Goal: Task Accomplishment & Management: Use online tool/utility

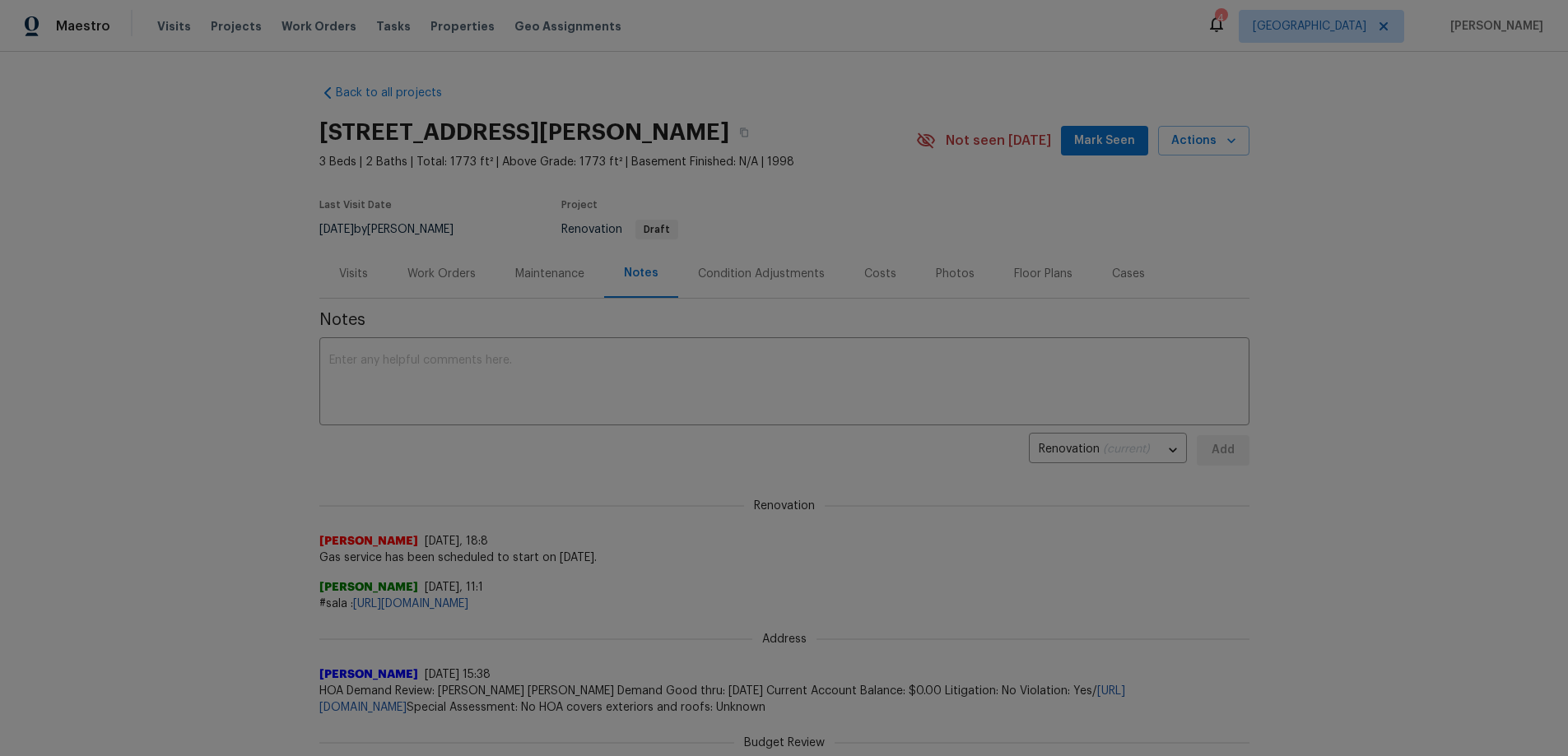
click at [443, 279] on div "Work Orders" at bounding box center [441, 274] width 68 height 16
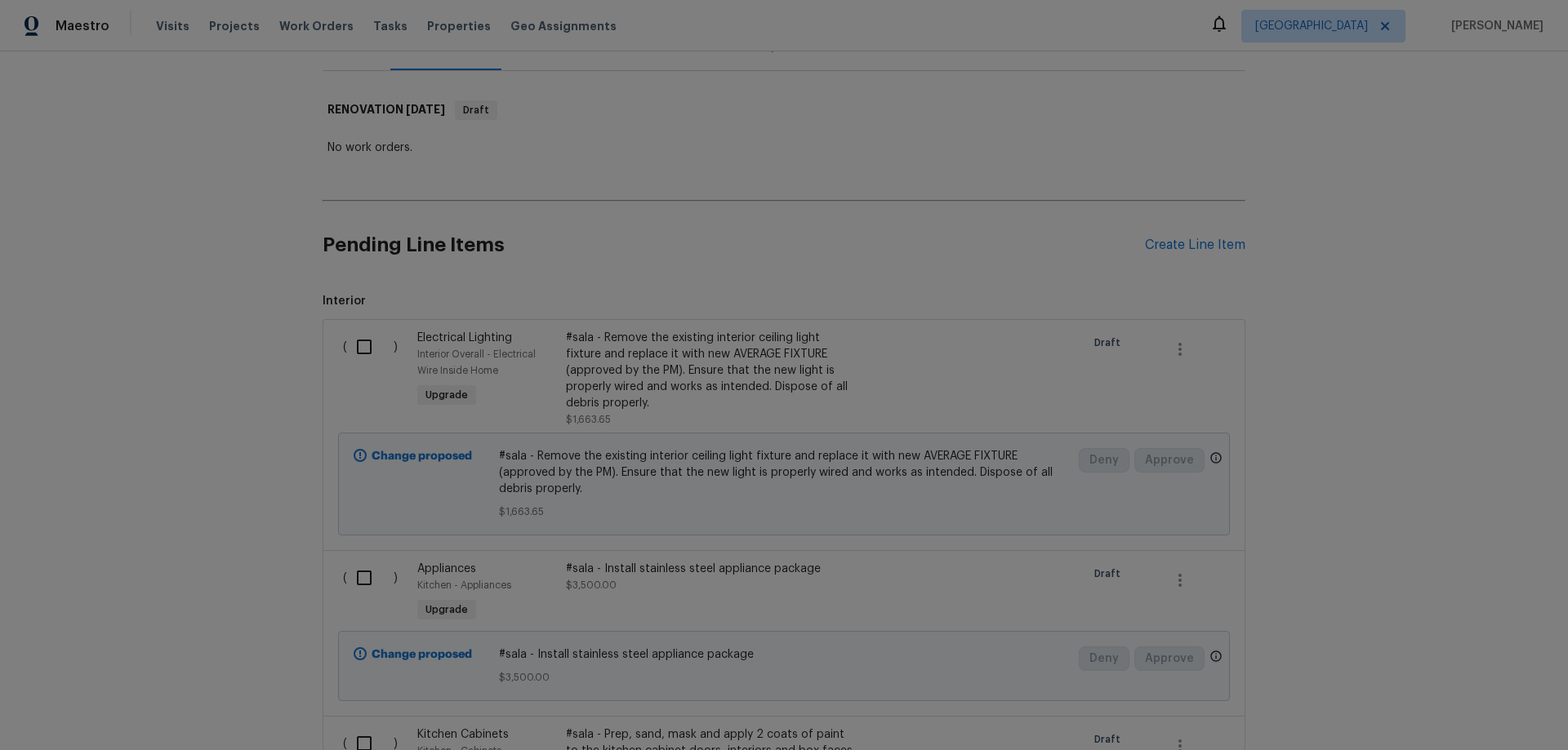
scroll to position [245, 0]
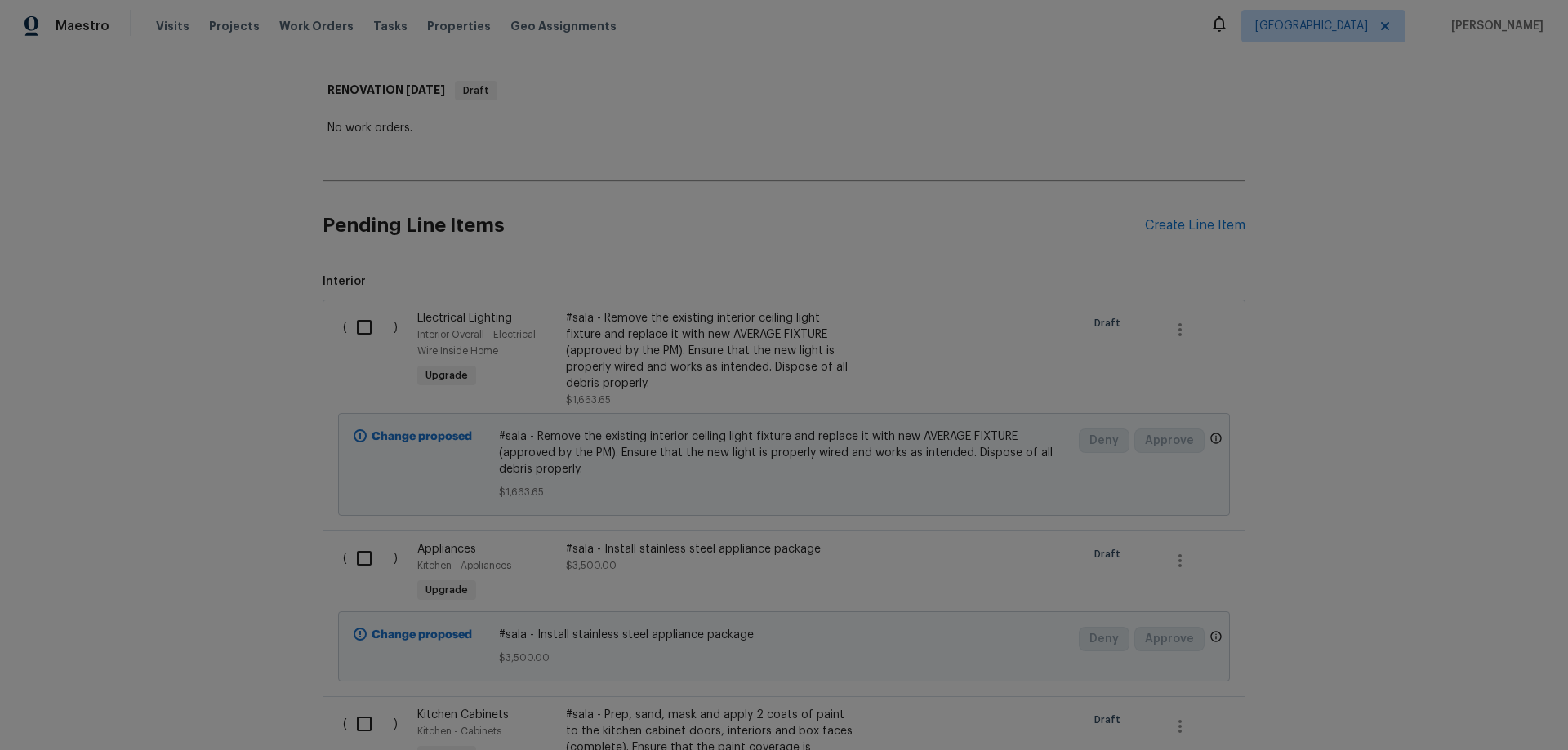
click at [778, 338] on div "#sala - Remove the existing interior ceiling light fixture and replace it with …" at bounding box center [710, 351] width 287 height 82
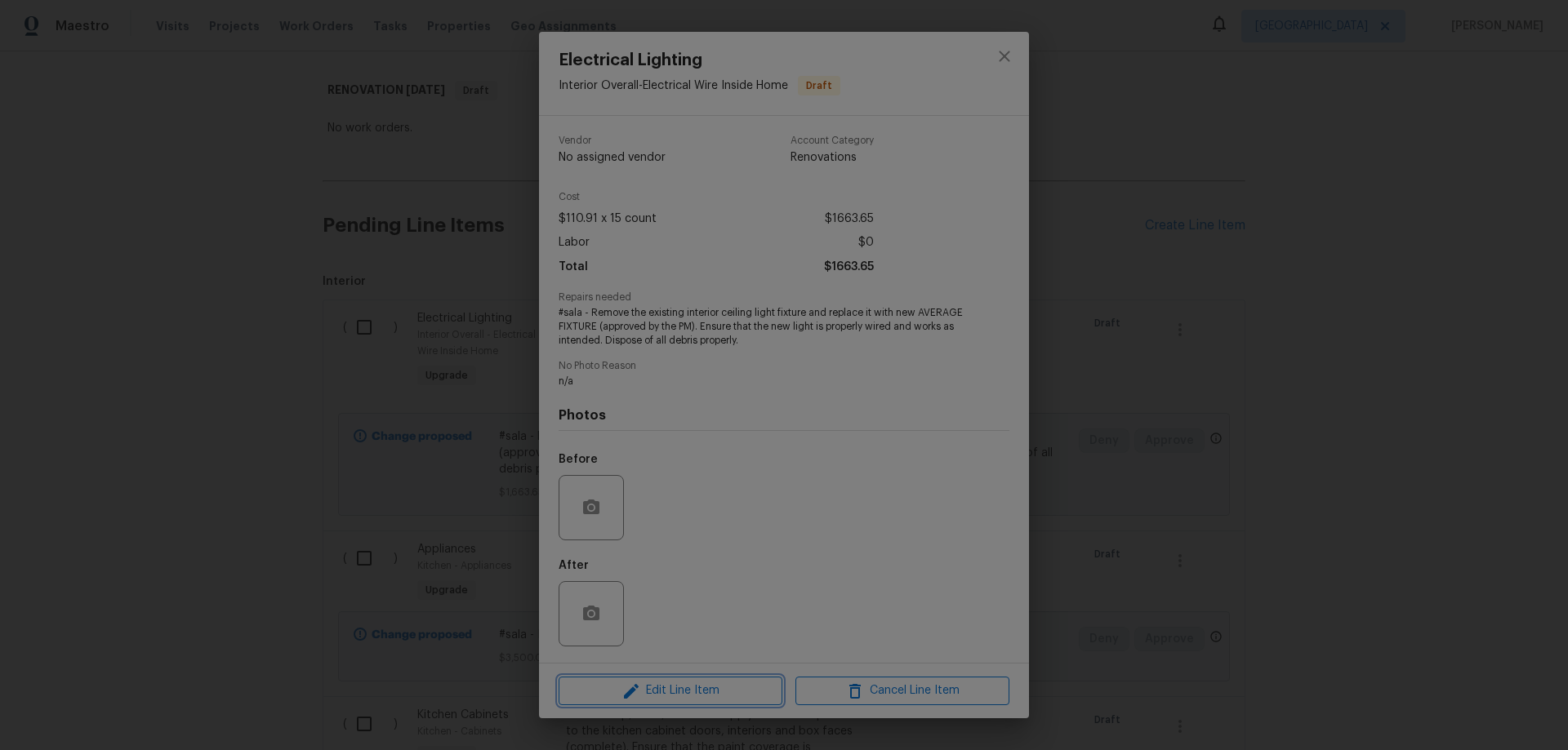
click at [686, 688] on span "Edit Line Item" at bounding box center [670, 692] width 214 height 21
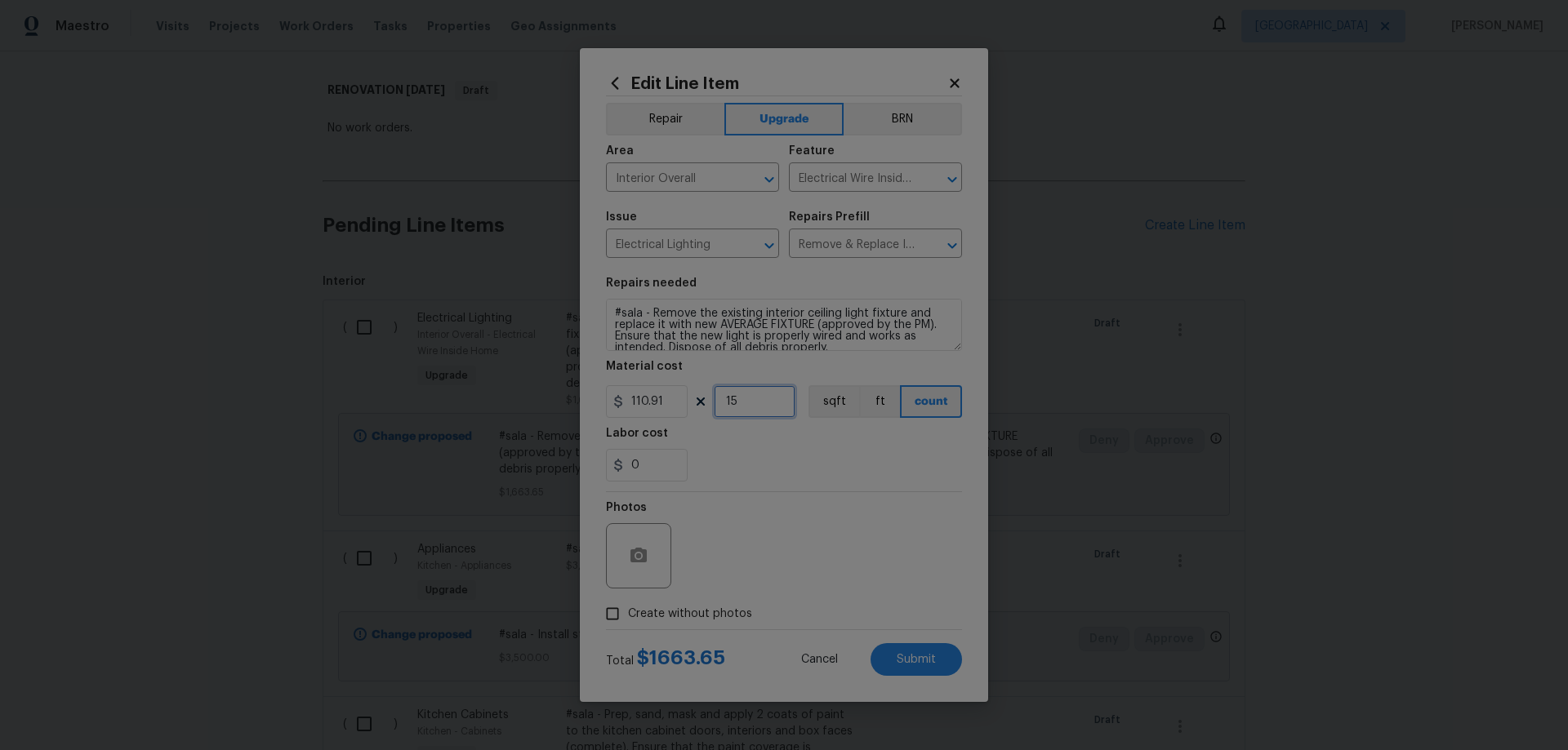
drag, startPoint x: 744, startPoint y: 403, endPoint x: 730, endPoint y: 406, distance: 14.3
click at [730, 406] on input "15" at bounding box center [754, 402] width 82 height 33
type input "16"
click at [918, 654] on span "Submit" at bounding box center [916, 660] width 40 height 12
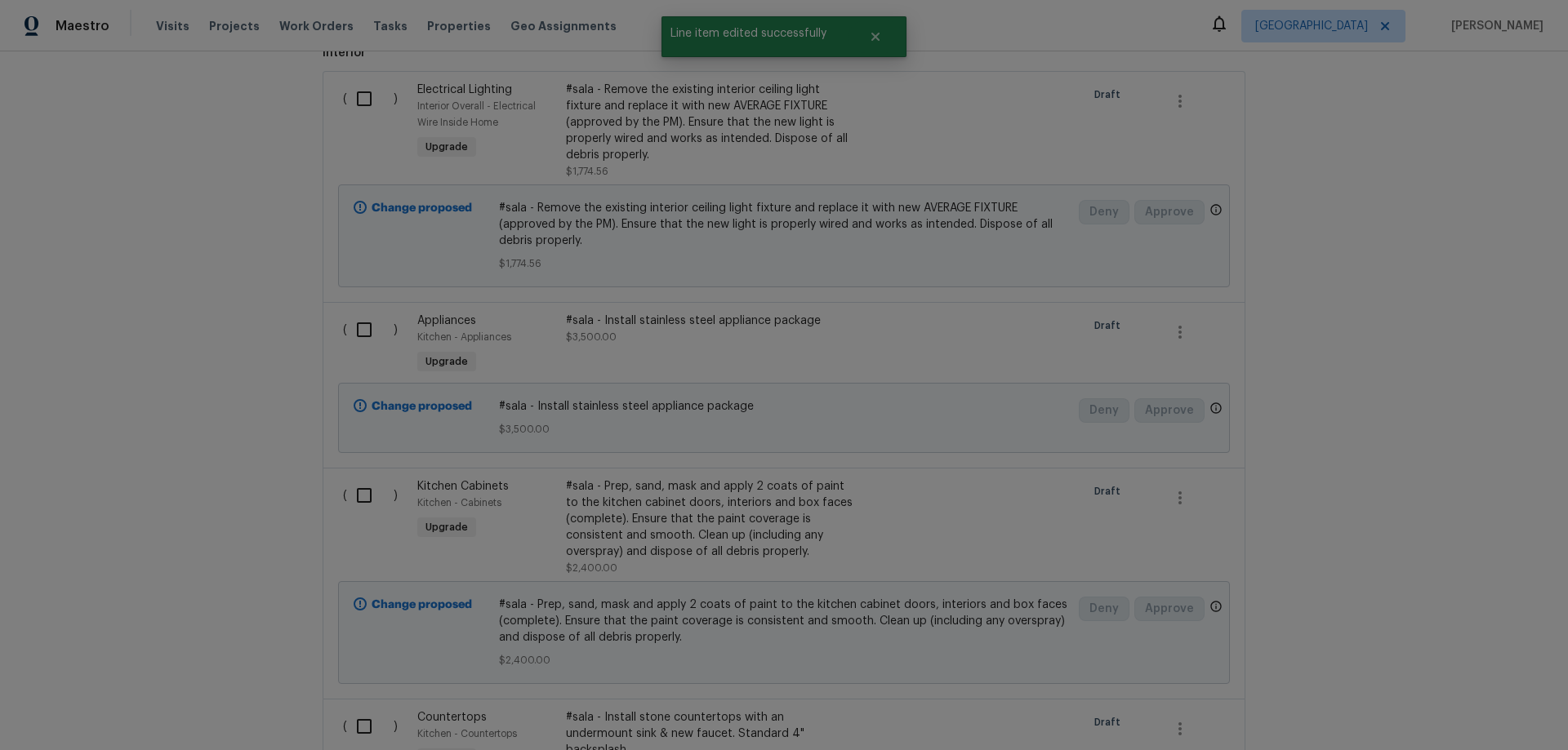
scroll to position [490, 0]
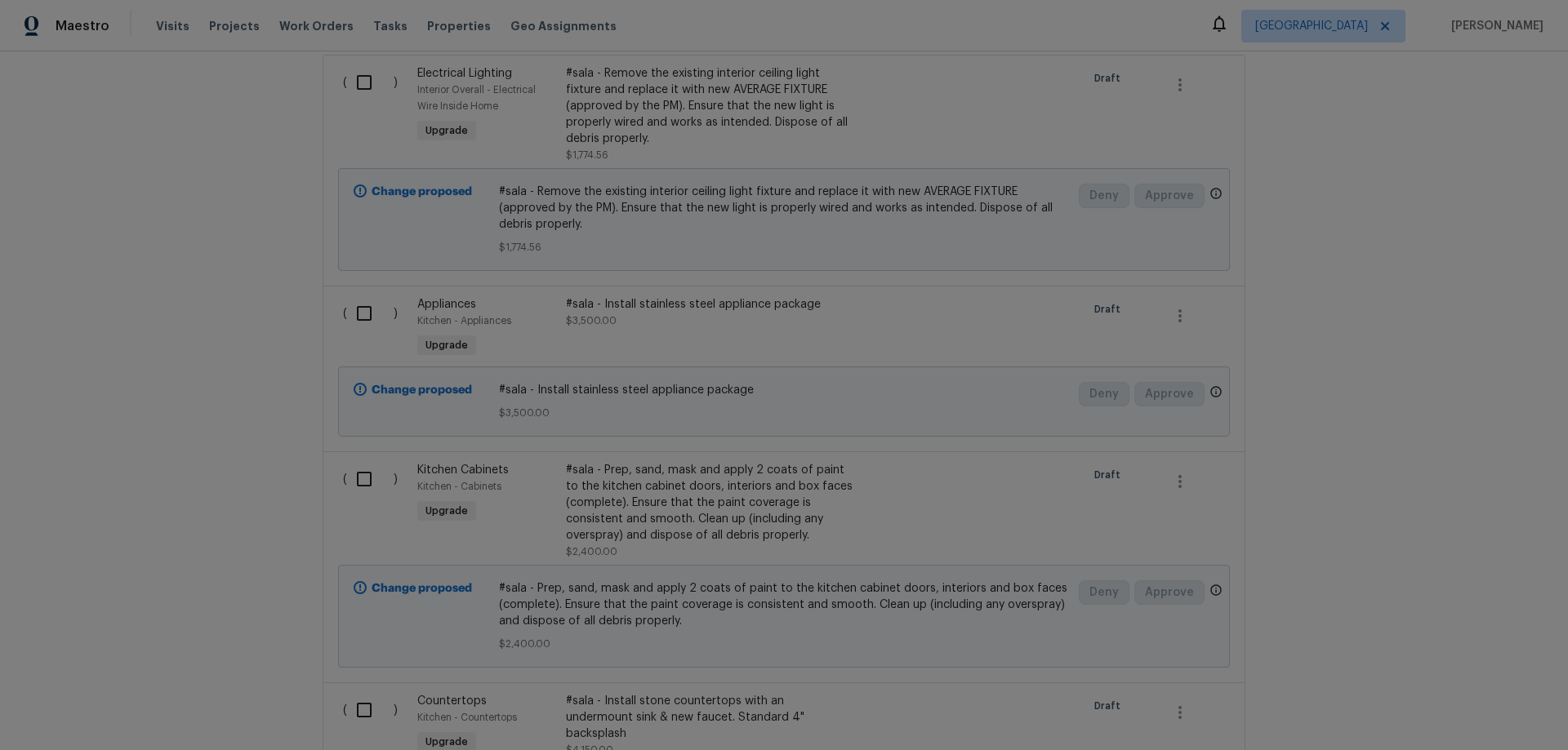
click at [721, 472] on div "#sala - Prep, sand, mask and apply 2 coats of paint to the kitchen cabinet door…" at bounding box center [710, 503] width 287 height 82
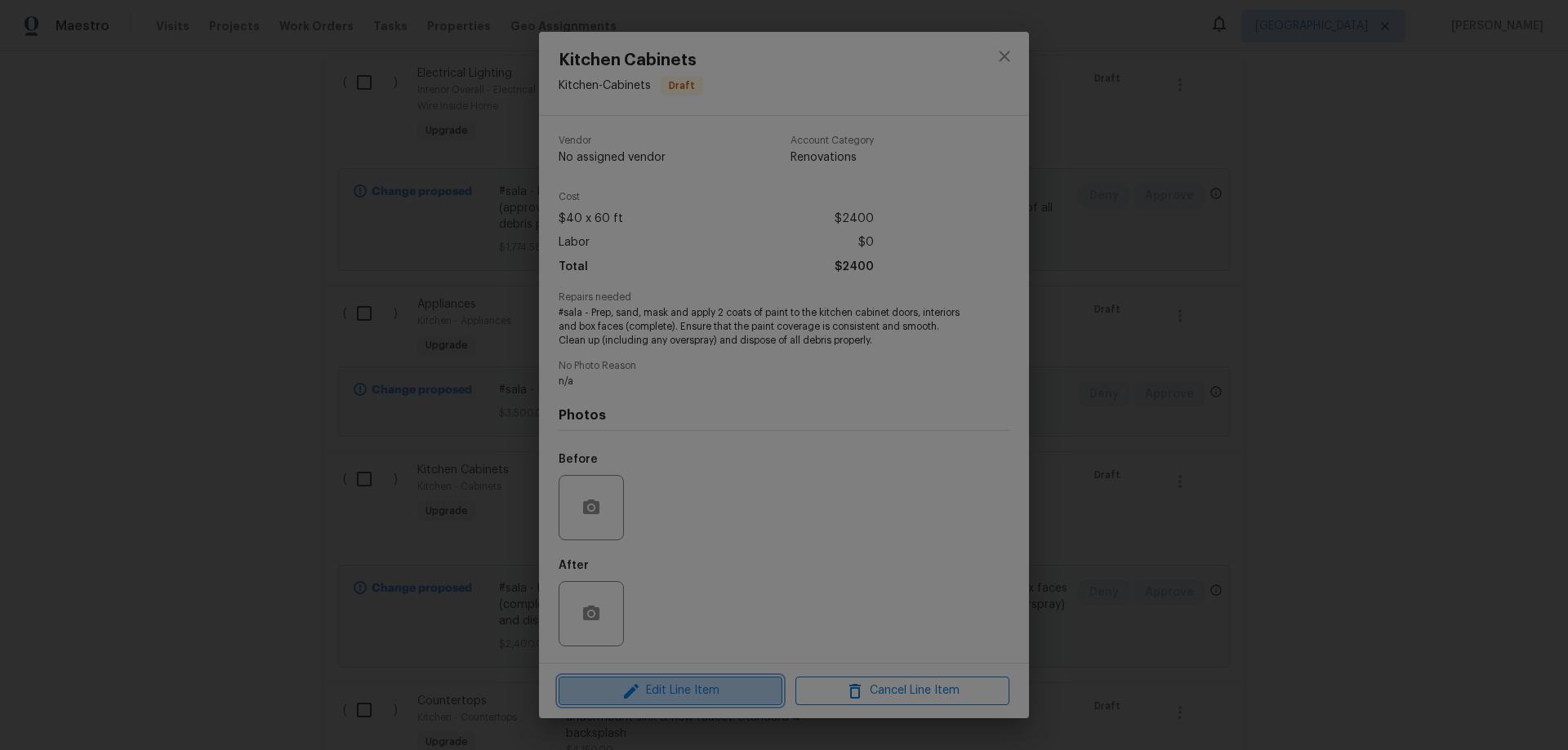
click at [693, 698] on span "Edit Line Item" at bounding box center [670, 692] width 214 height 21
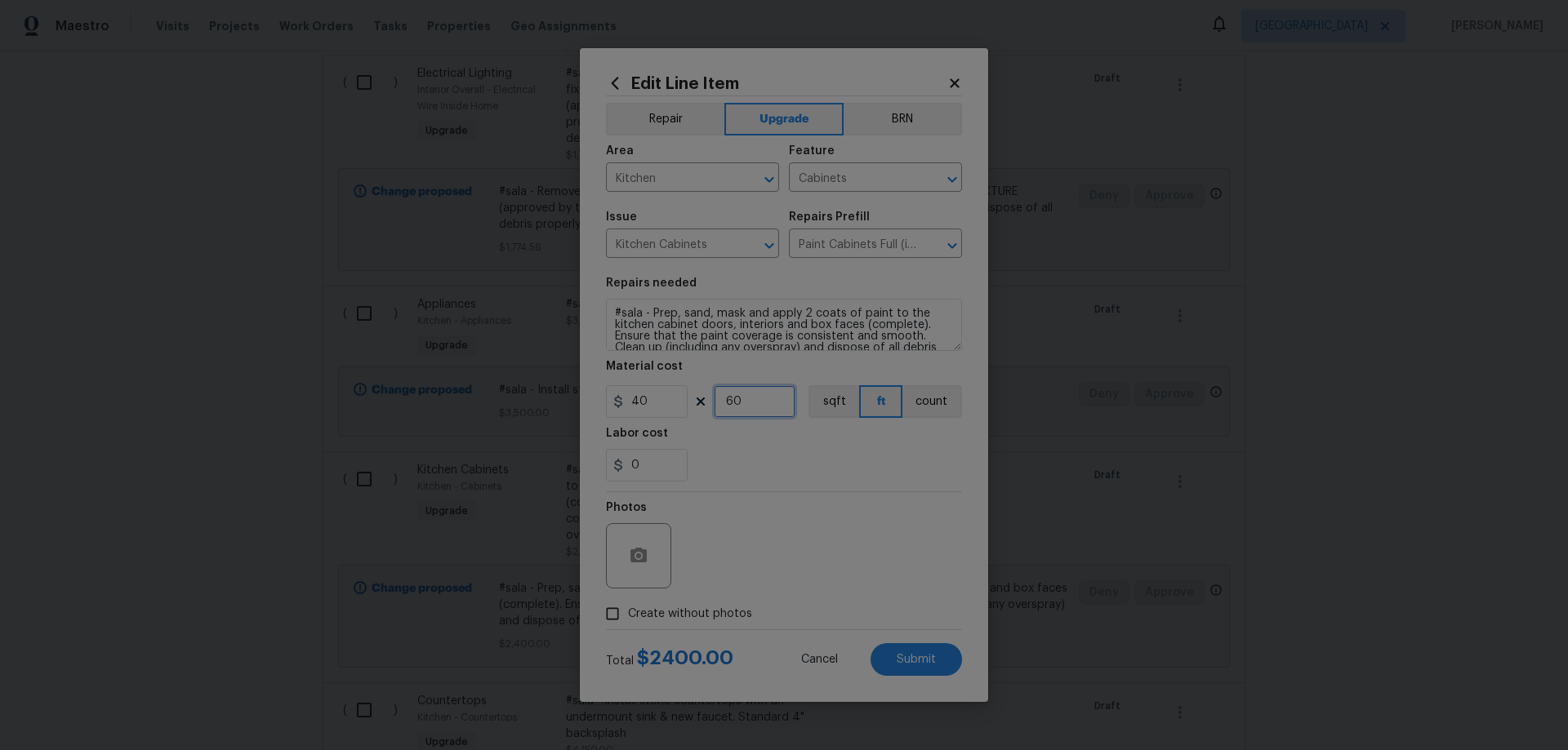
drag, startPoint x: 744, startPoint y: 402, endPoint x: 685, endPoint y: 396, distance: 59.3
click at [685, 396] on div "40 60 sqft ft count" at bounding box center [784, 402] width 356 height 33
type input "26"
click at [919, 654] on span "Submit" at bounding box center [916, 660] width 40 height 12
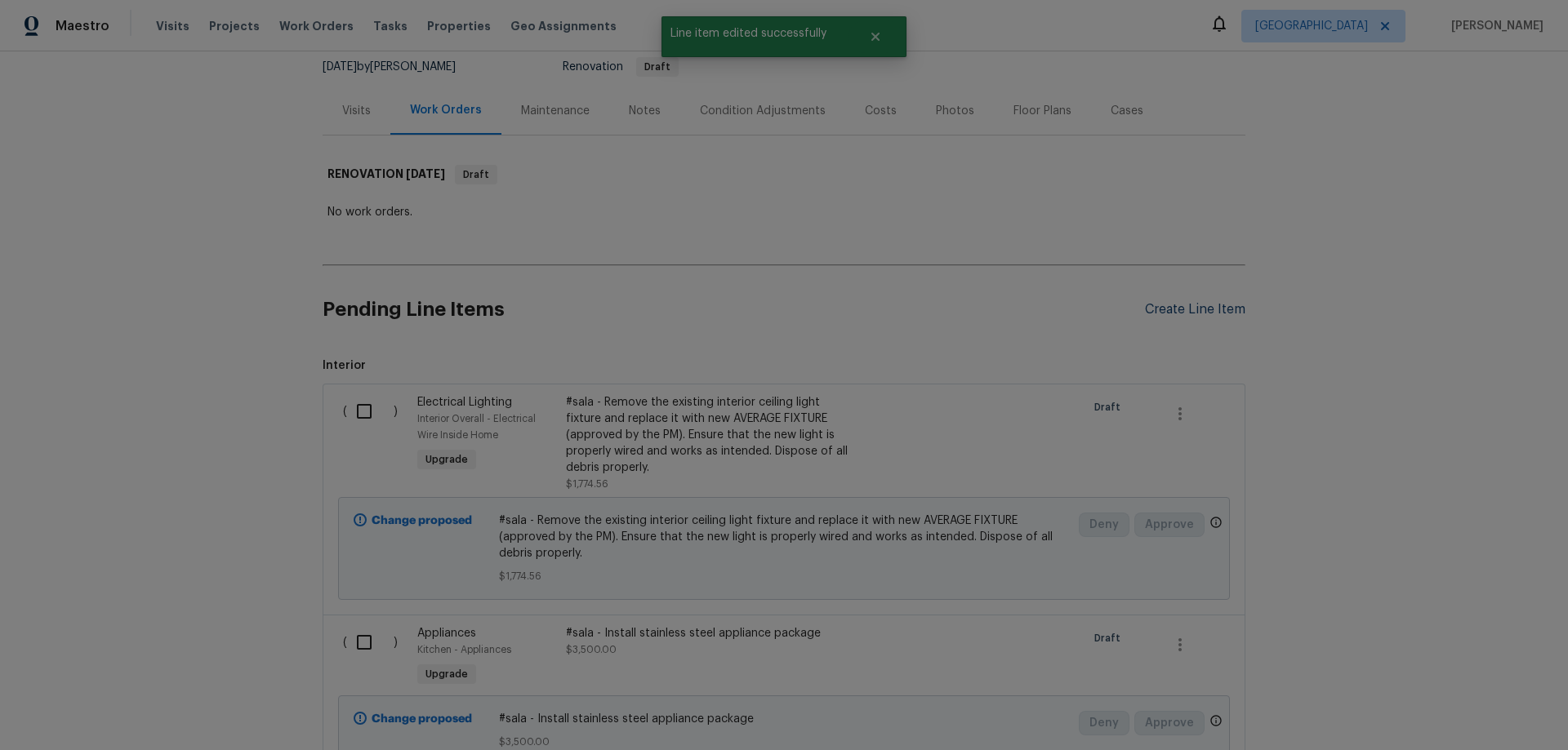
scroll to position [82, 0]
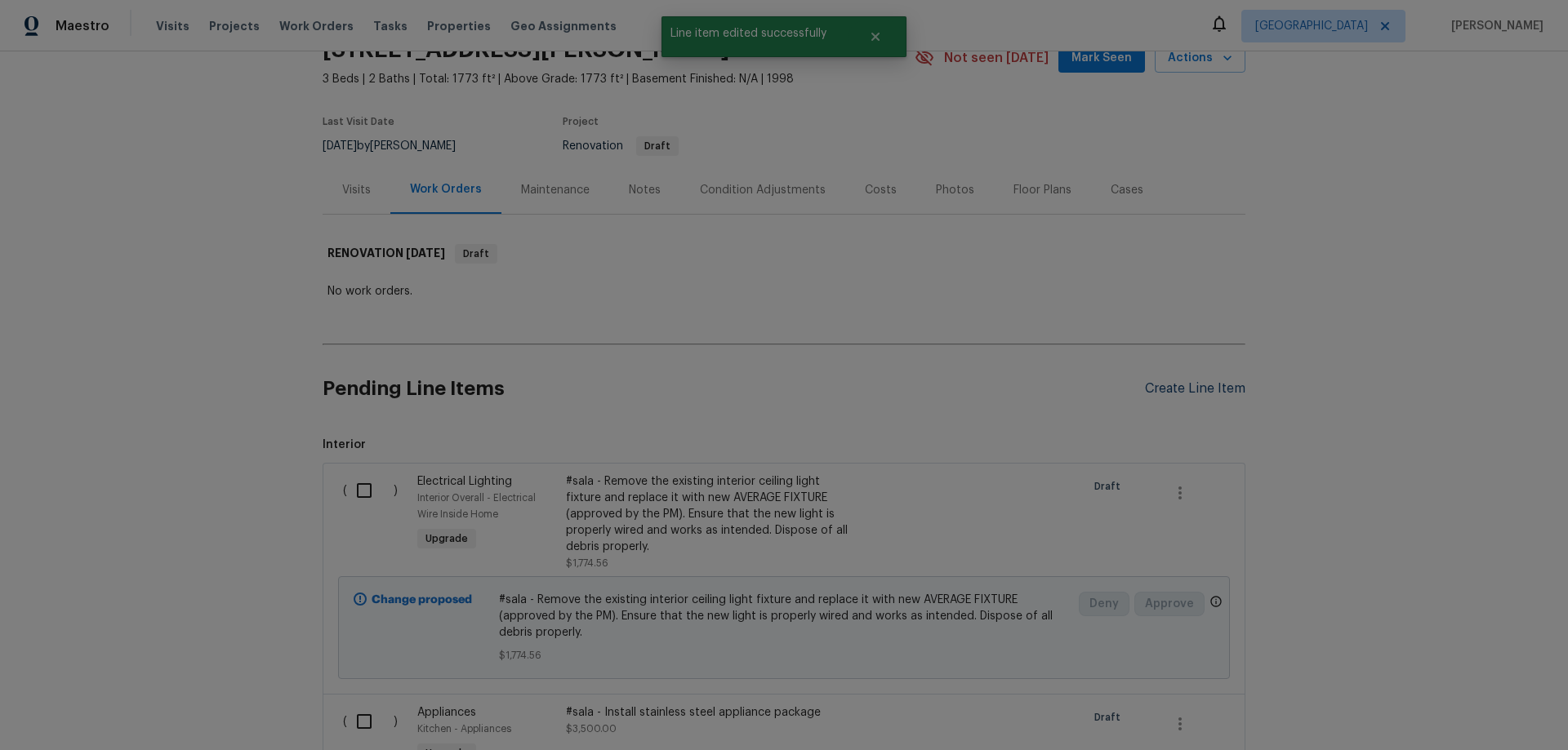
click at [1186, 386] on div "Create Line Item" at bounding box center [1194, 389] width 101 height 15
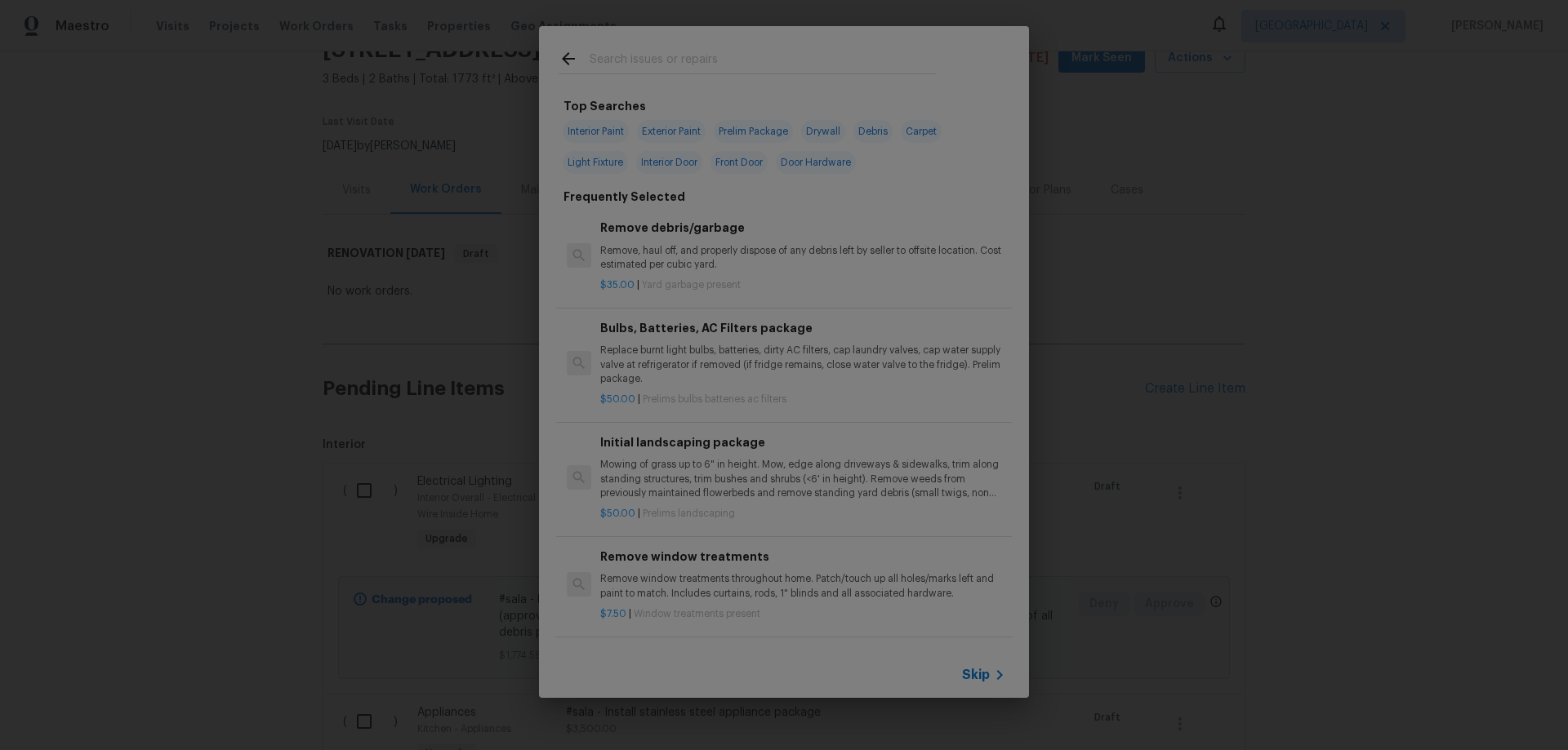
click at [709, 58] on input "text" at bounding box center [762, 61] width 346 height 25
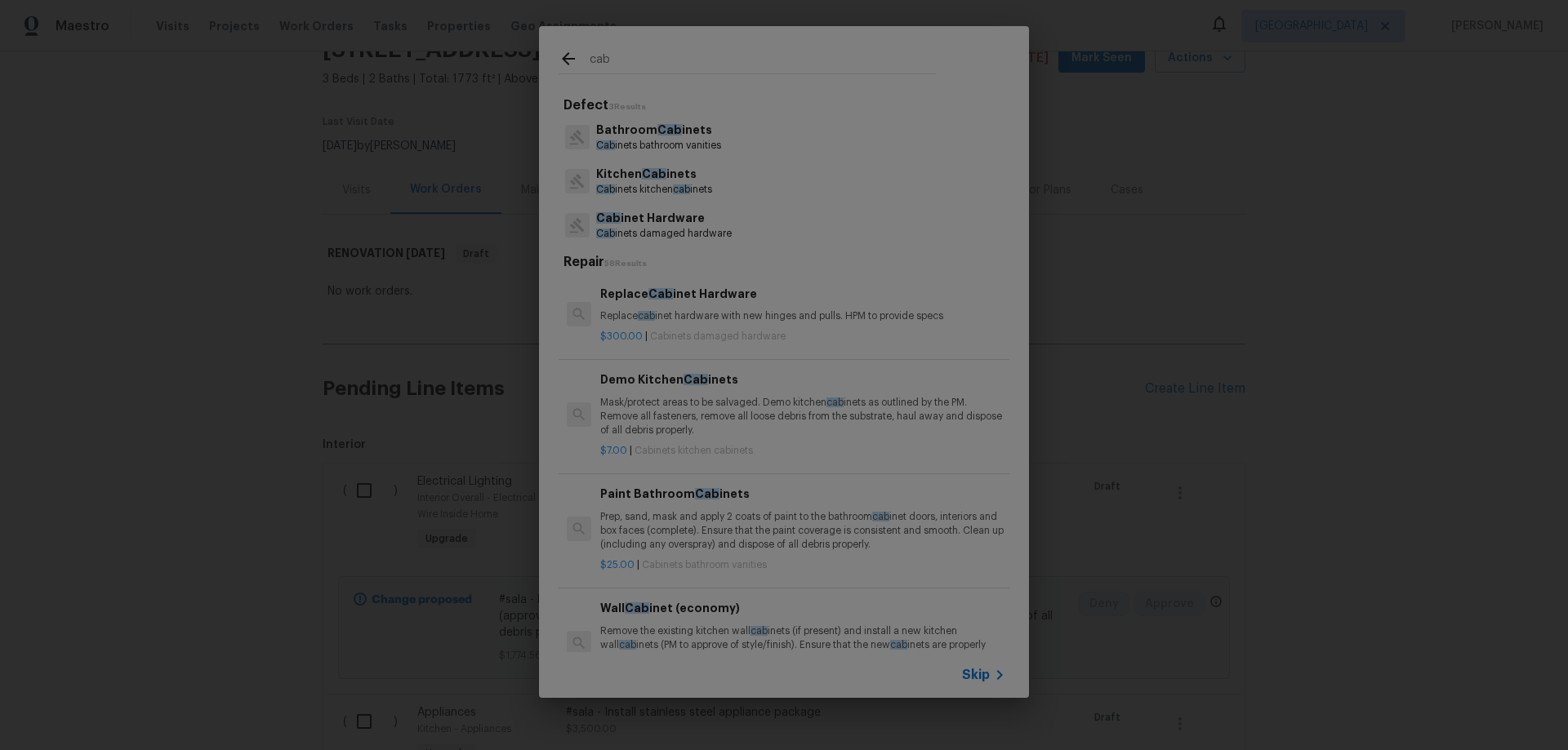
type input "cab"
click at [644, 137] on p "Bathroom Cab inets" at bounding box center [658, 131] width 125 height 17
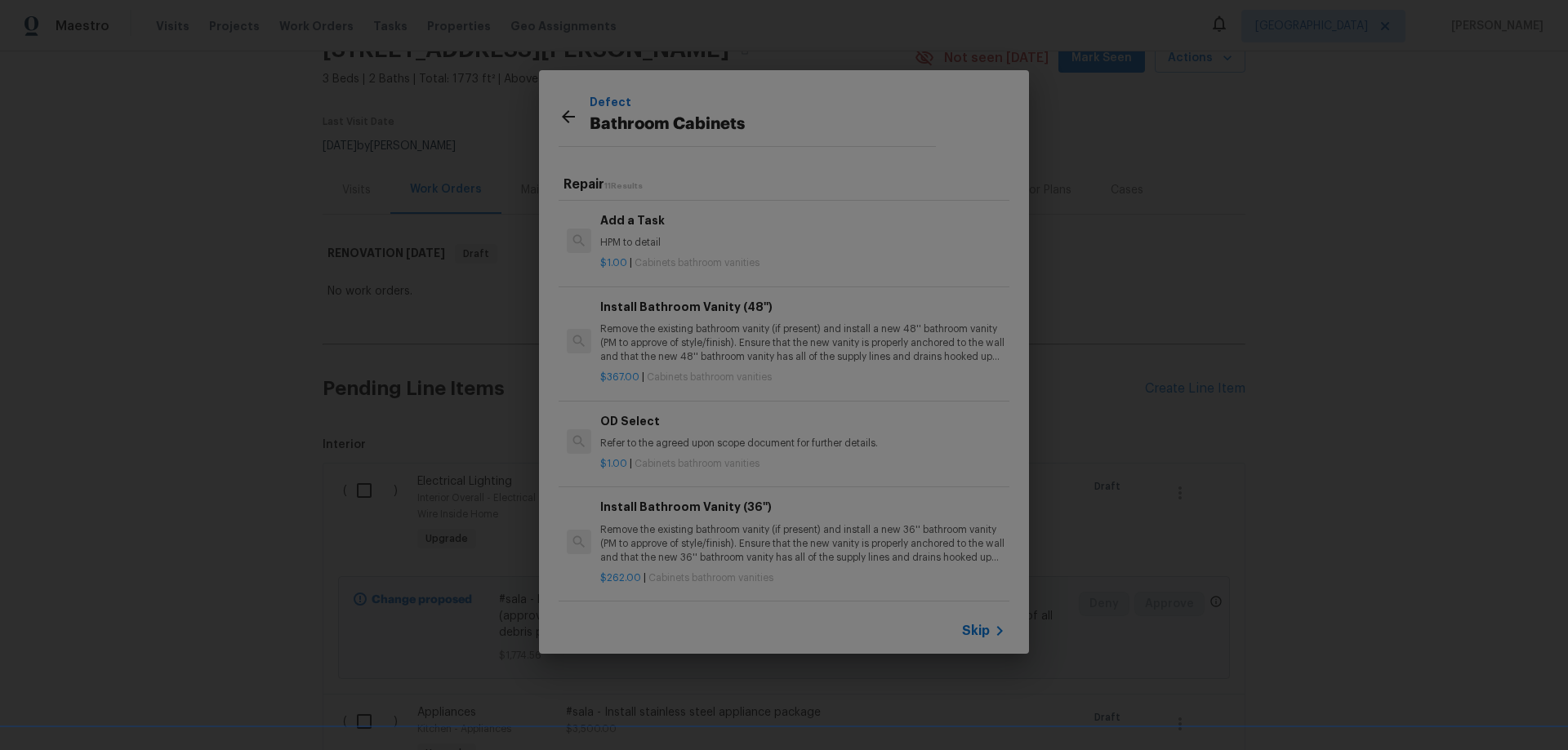
scroll to position [794, 0]
click at [979, 631] on span "Skip" at bounding box center [975, 631] width 27 height 16
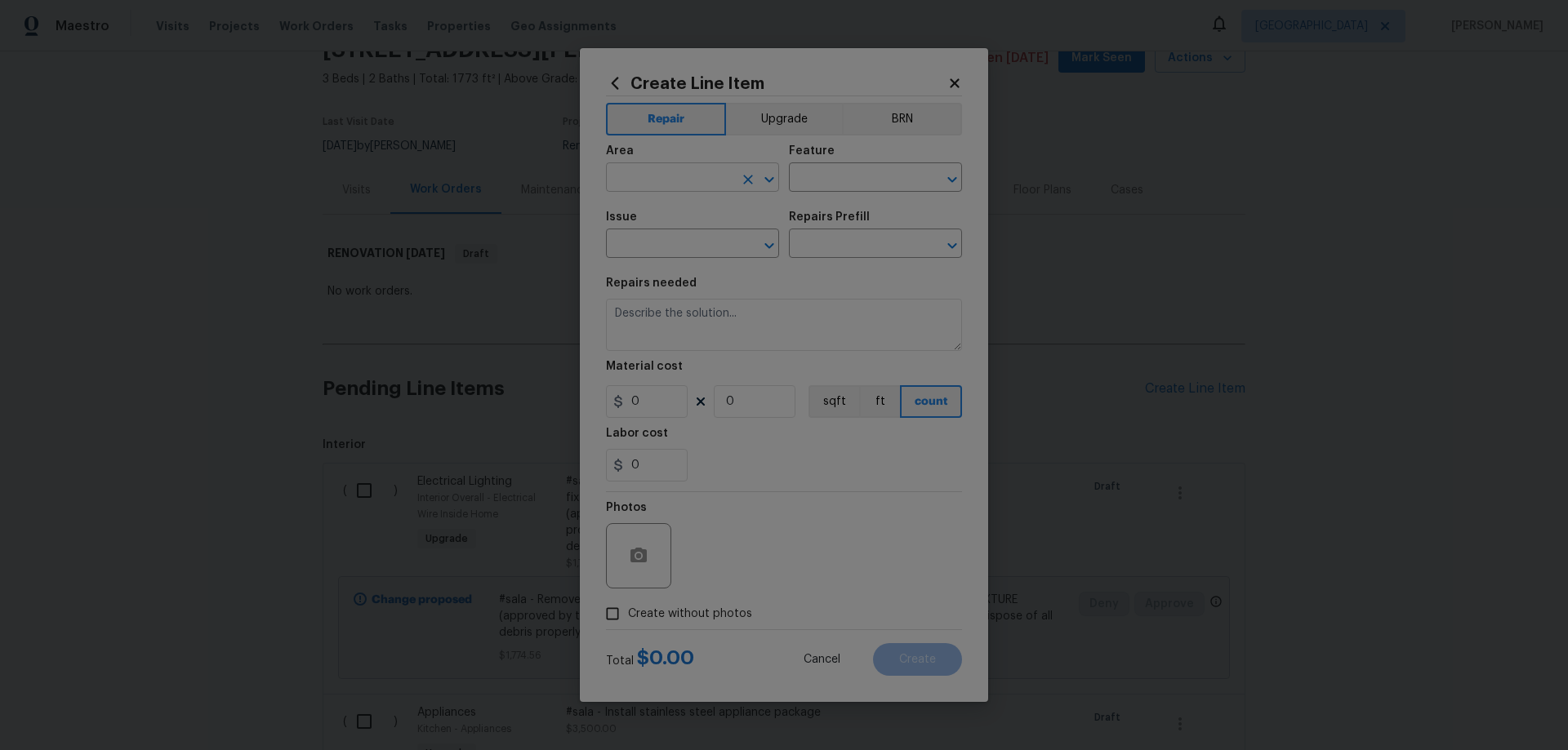
click at [692, 175] on input "text" at bounding box center [669, 179] width 127 height 25
click at [664, 220] on li "Bathroom" at bounding box center [692, 215] width 173 height 27
type input "Bathroom"
click at [823, 180] on input "text" at bounding box center [852, 179] width 127 height 25
click at [836, 280] on li "Vanity" at bounding box center [875, 281] width 173 height 27
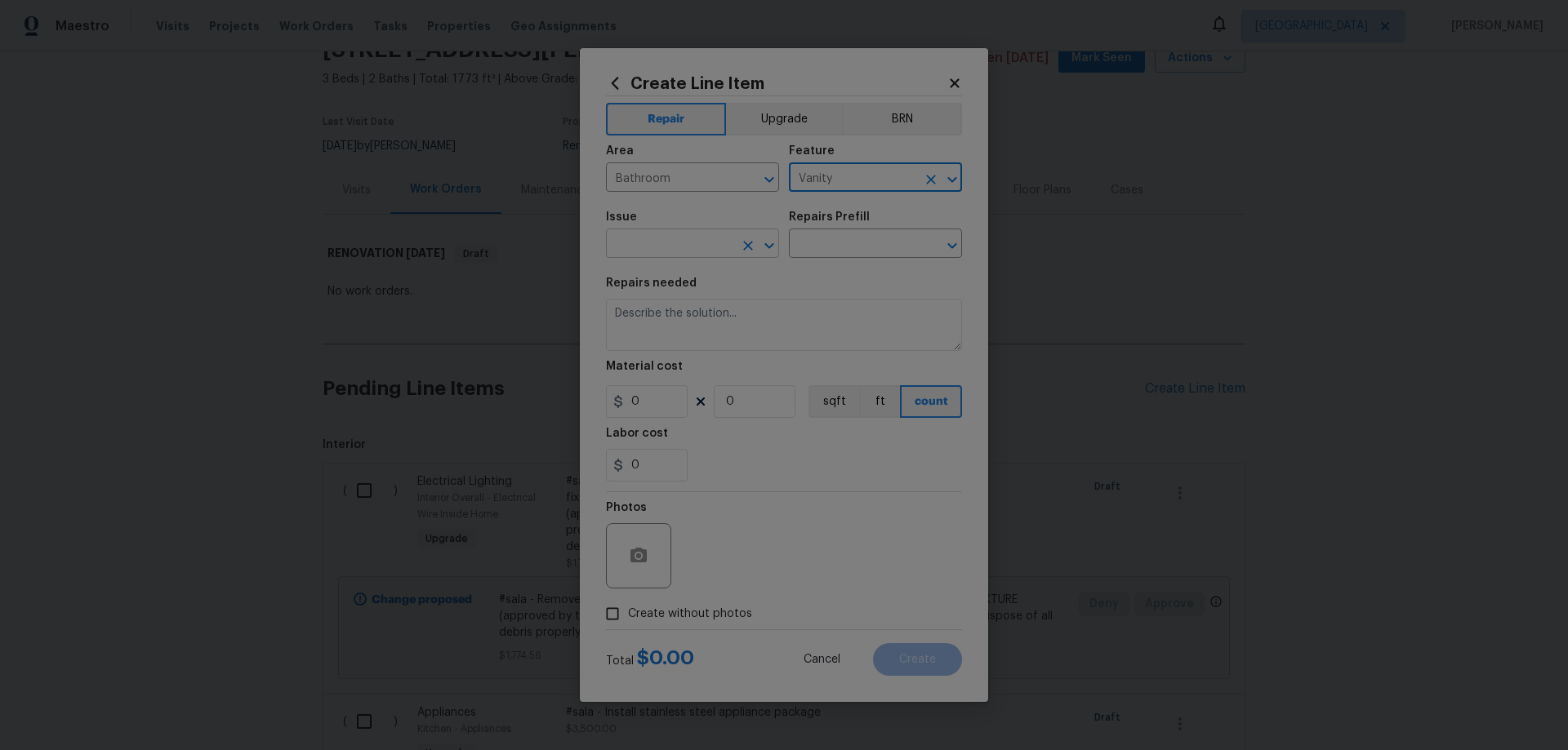
type input "Vanity"
click at [683, 238] on input "text" at bounding box center [669, 245] width 127 height 25
click at [682, 315] on li "Bathroom Cabinets" at bounding box center [692, 320] width 173 height 27
type input "Bathroom Cabinets"
click at [838, 242] on input "text" at bounding box center [852, 245] width 127 height 25
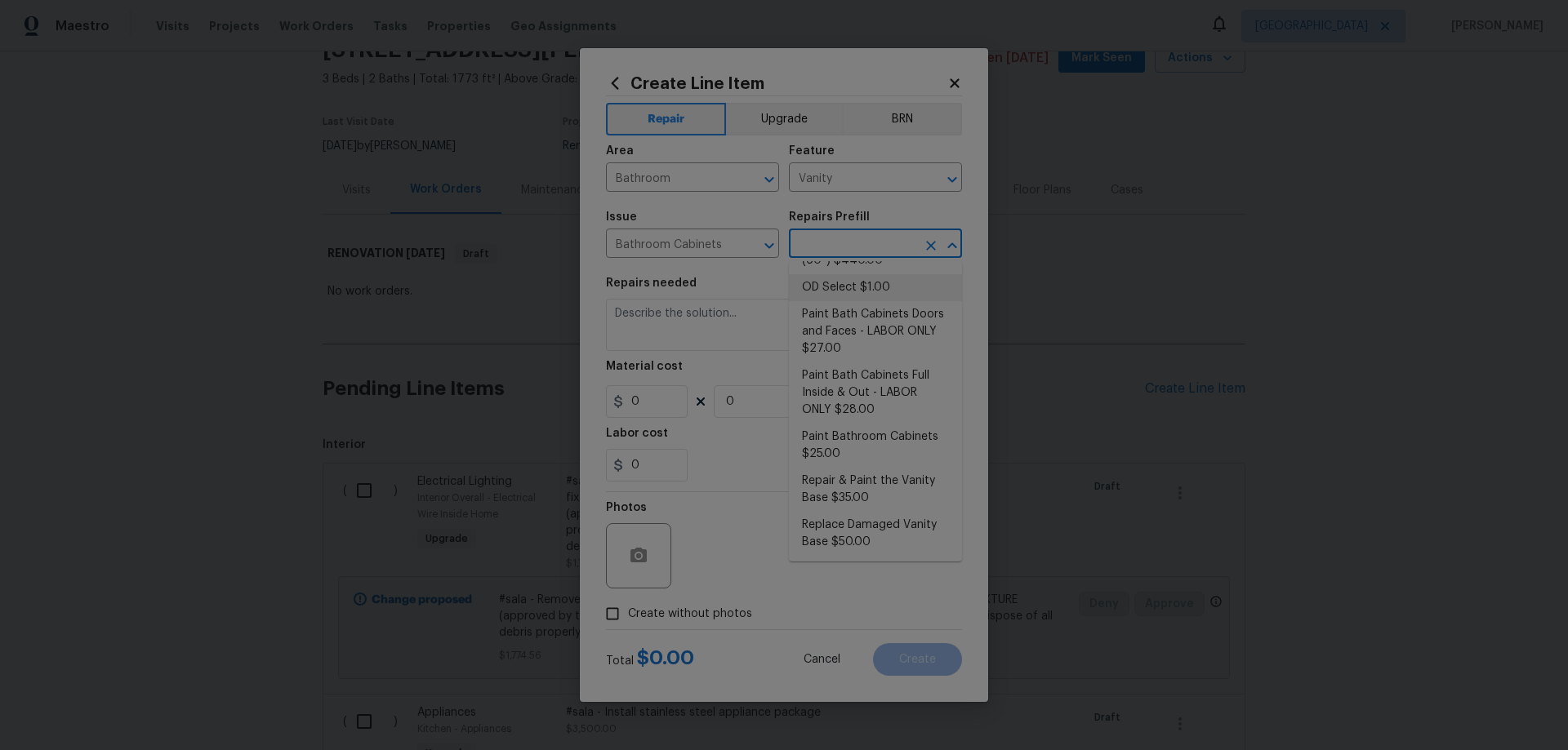
scroll to position [198, 0]
click at [824, 655] on span "Cancel" at bounding box center [821, 660] width 37 height 12
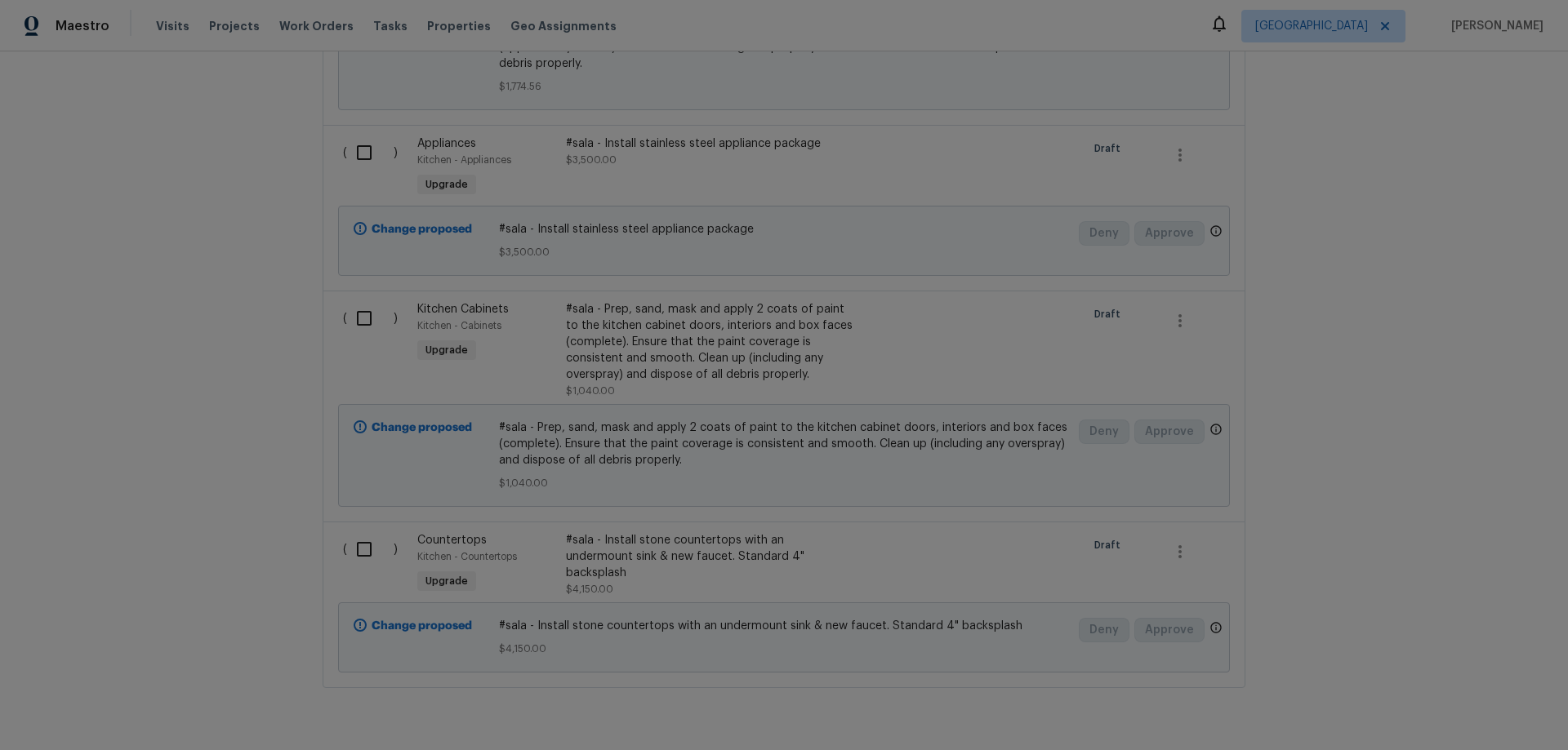
scroll to position [653, 0]
click at [600, 322] on div "#sala - Prep, sand, mask and apply 2 coats of paint to the kitchen cabinet door…" at bounding box center [710, 339] width 287 height 82
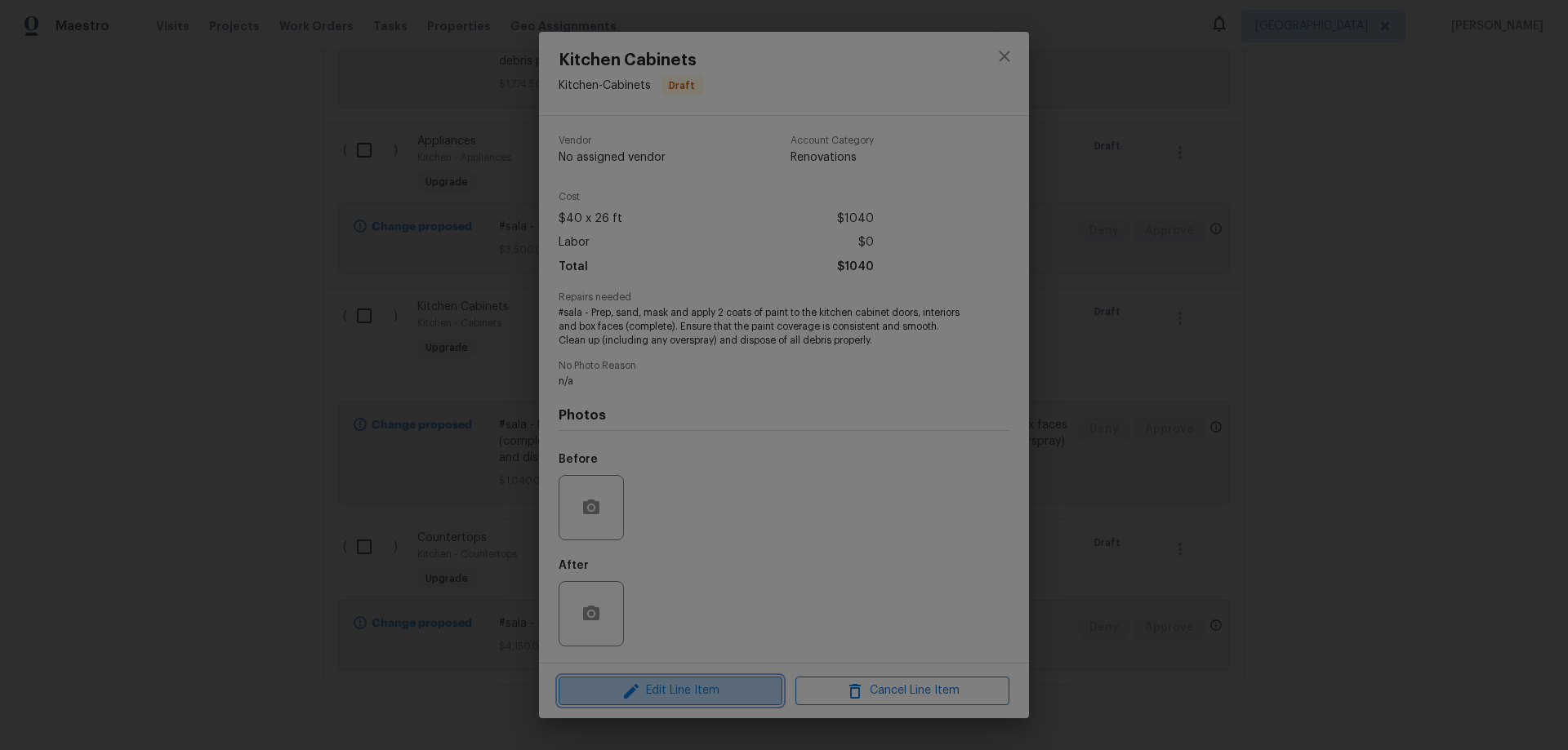
click at [705, 688] on span "Edit Line Item" at bounding box center [670, 692] width 214 height 21
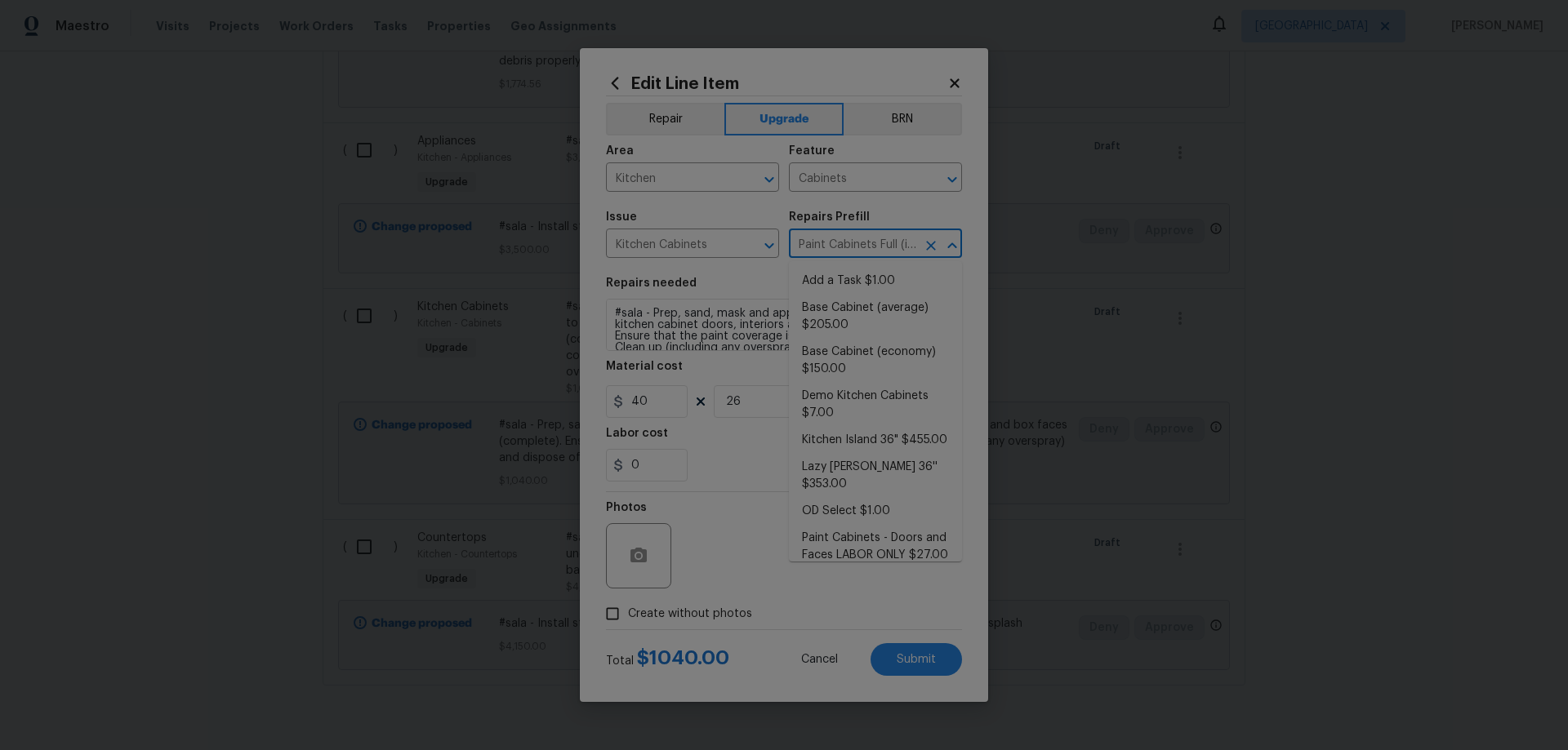
click at [876, 248] on input "Paint Cabinets Full (inside & out) $40.00" at bounding box center [852, 245] width 127 height 25
click at [659, 347] on textarea "#sala - Prep, sand, mask and apply 2 coats of paint to the kitchen cabinet door…" at bounding box center [784, 325] width 356 height 52
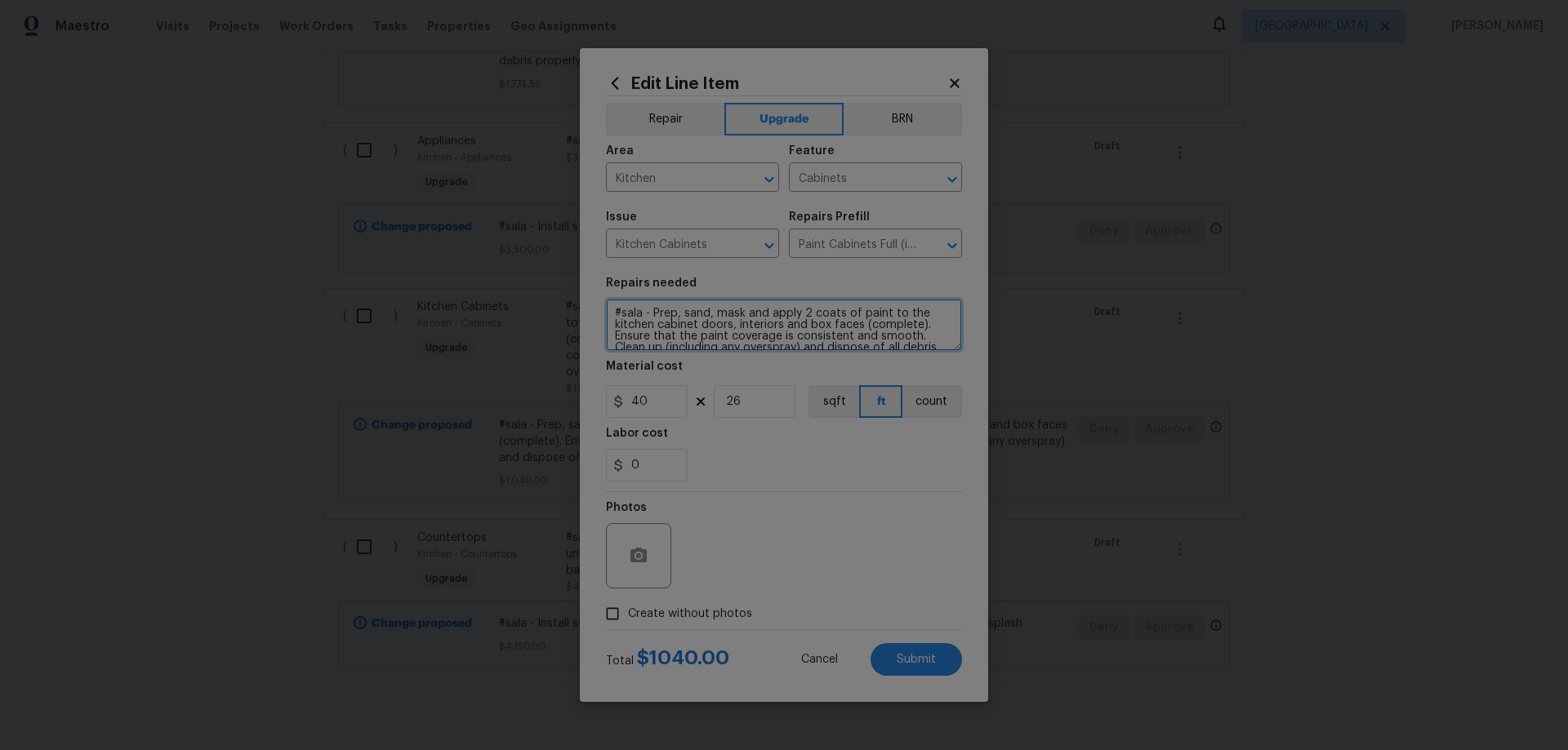
scroll to position [23, 0]
drag, startPoint x: 612, startPoint y: 309, endPoint x: 970, endPoint y: 415, distance: 373.4
click at [970, 415] on div "Edit Line Item Repair Upgrade BRN Area Kitchen ​ Feature Cabinets ​ Issue Kitch…" at bounding box center [784, 375] width 408 height 654
click at [813, 665] on span "Cancel" at bounding box center [819, 660] width 37 height 12
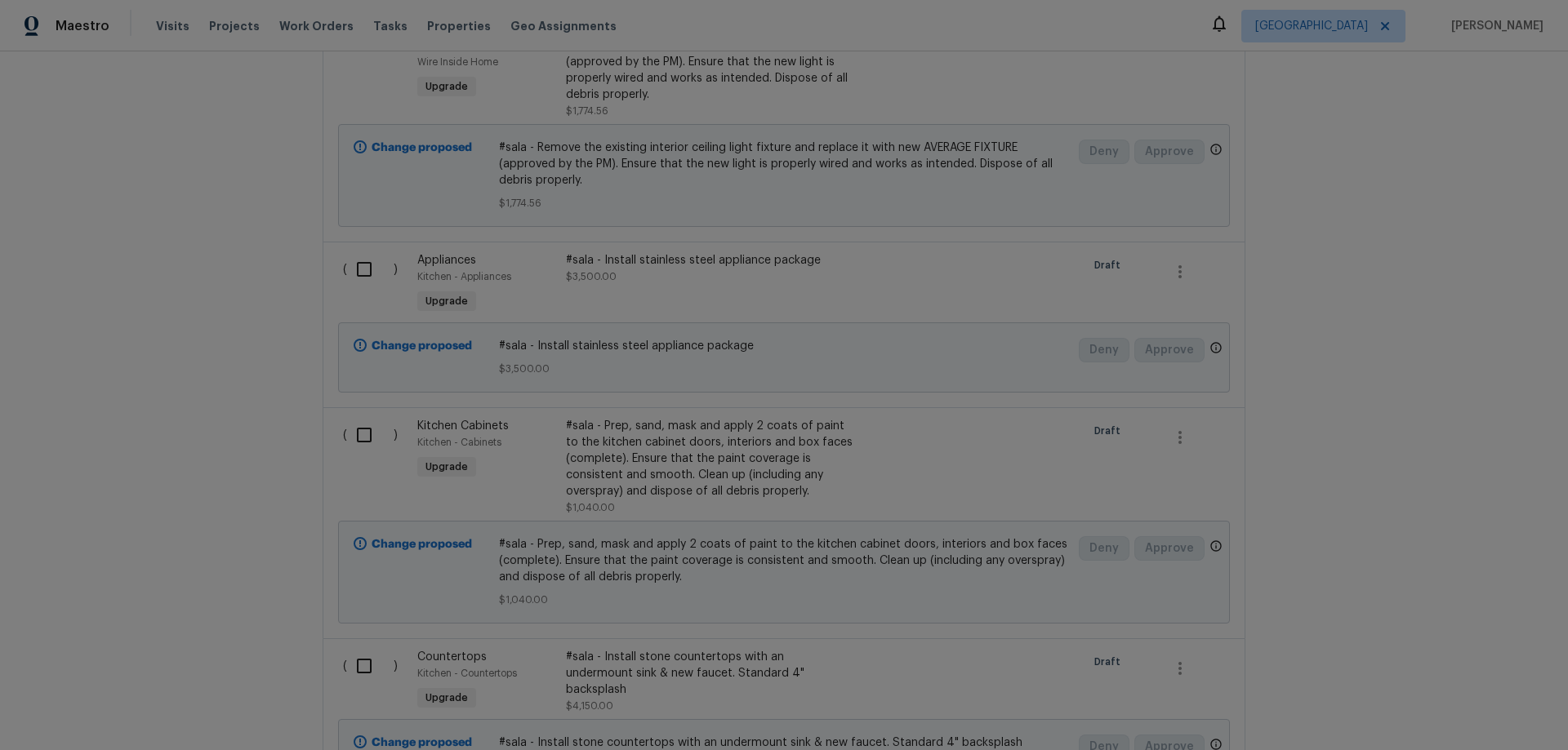
scroll to position [82, 0]
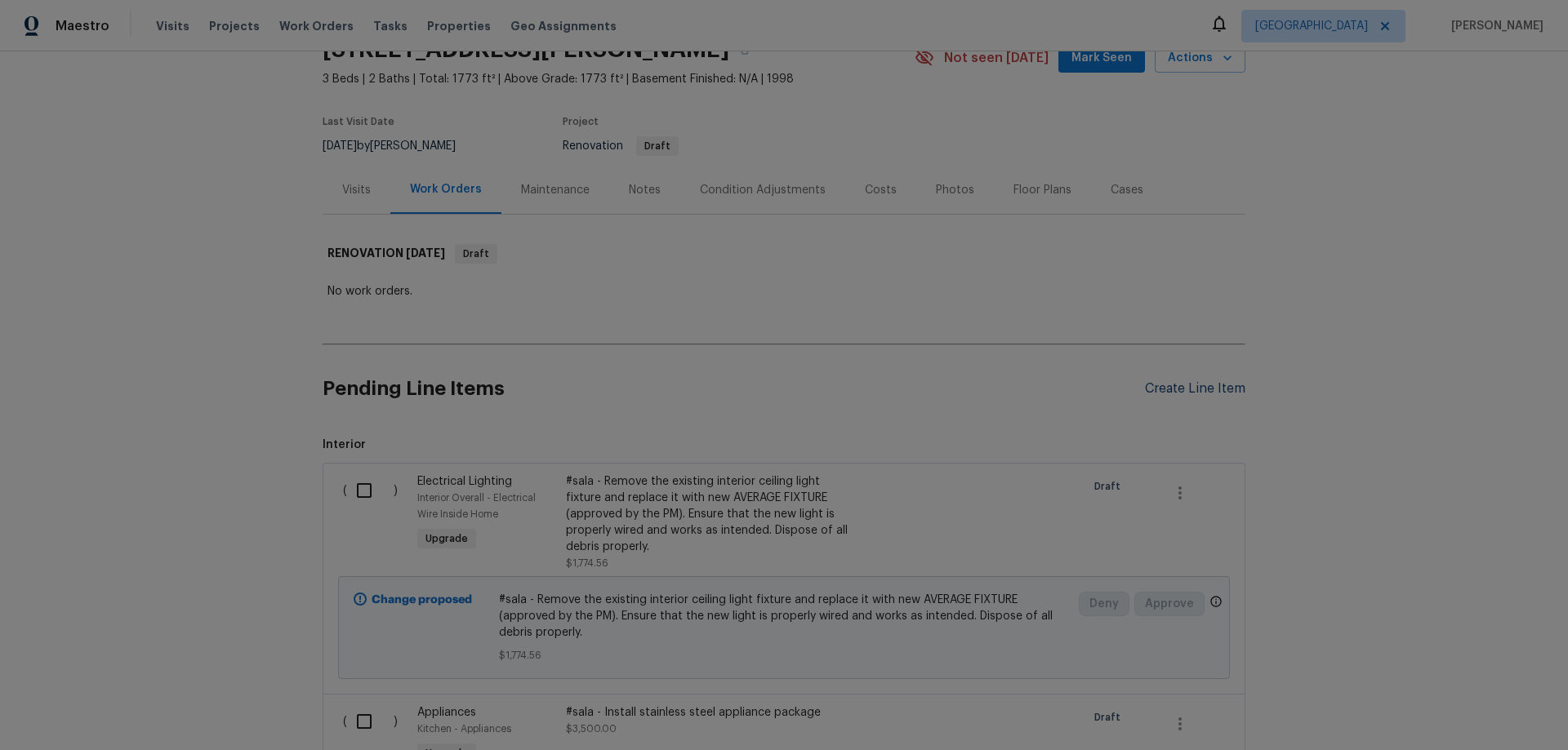
click at [1188, 386] on div "Create Line Item" at bounding box center [1194, 389] width 101 height 15
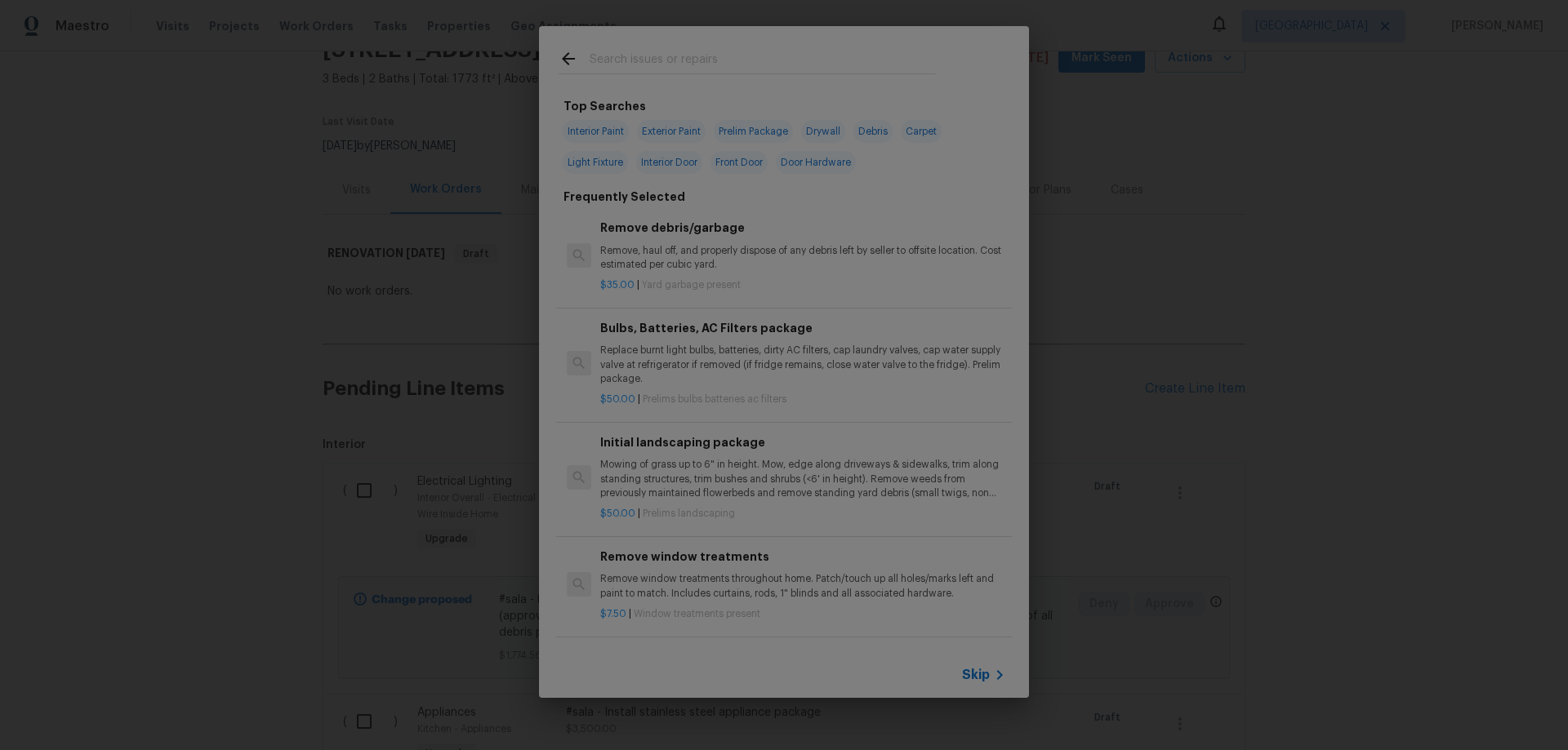
click at [977, 681] on span "Skip" at bounding box center [975, 674] width 27 height 16
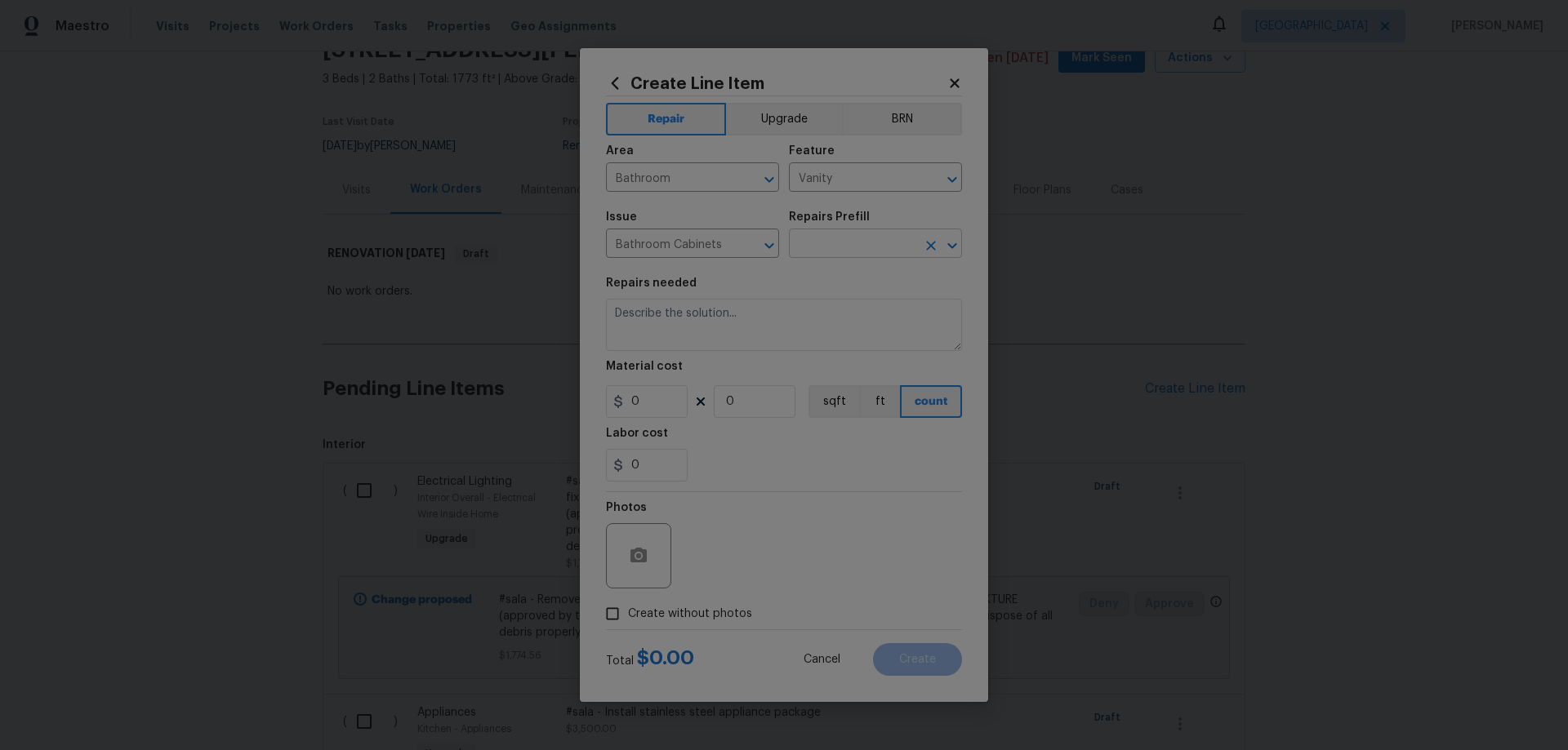
click at [851, 238] on input "text" at bounding box center [852, 245] width 127 height 25
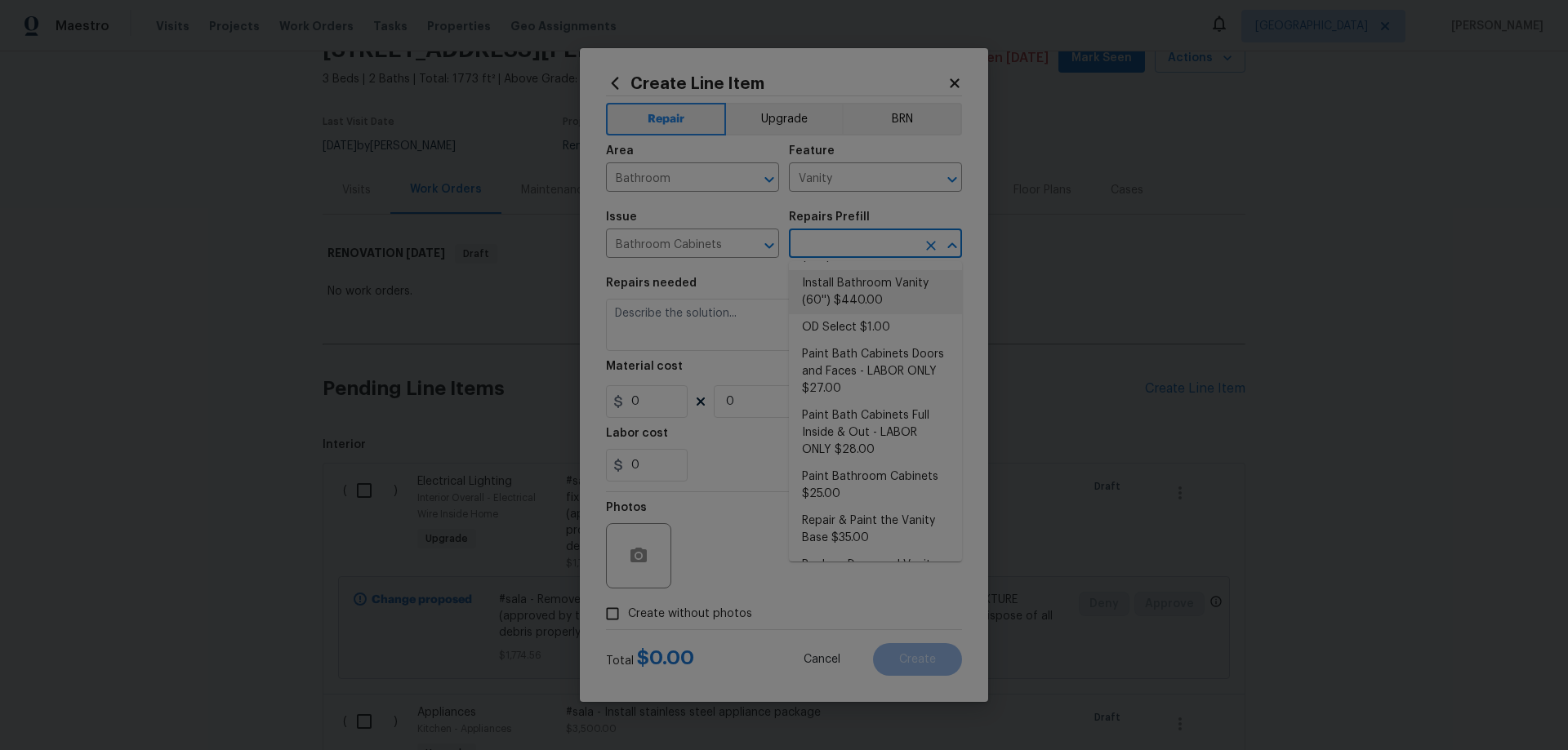
scroll to position [163, 0]
click at [900, 432] on li "Paint Bath Cabinets Full Inside & Out - LABOR ONLY $28.00" at bounding box center [875, 426] width 173 height 61
type input "Cabinets"
type input "Paint Bath Cabinets Full Inside & Out - LABOR ONLY $28.00"
type textarea "Prep, sand, mask and apply 2 coats of paint to the bathroom cabinet doors, inte…"
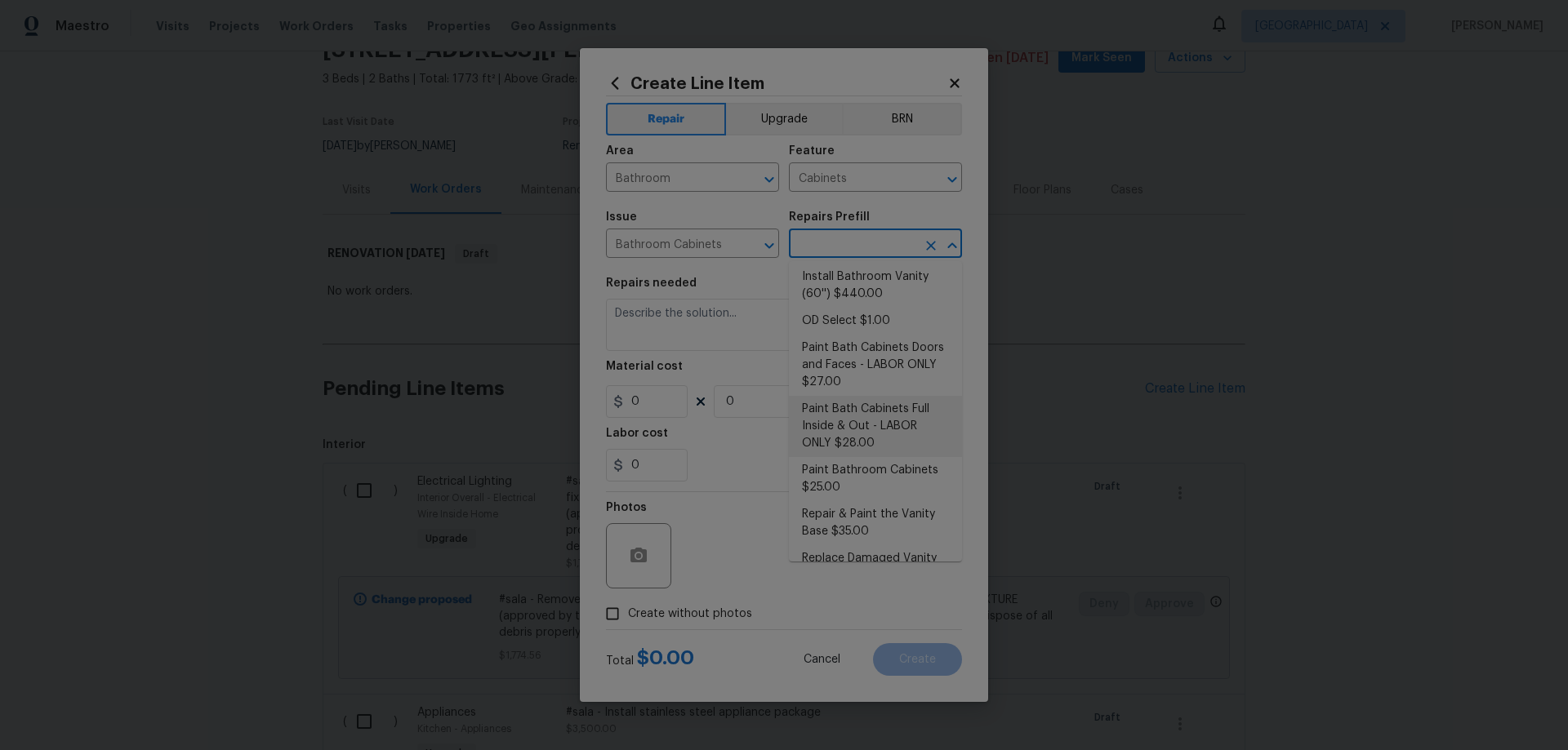
type input "28"
type input "1"
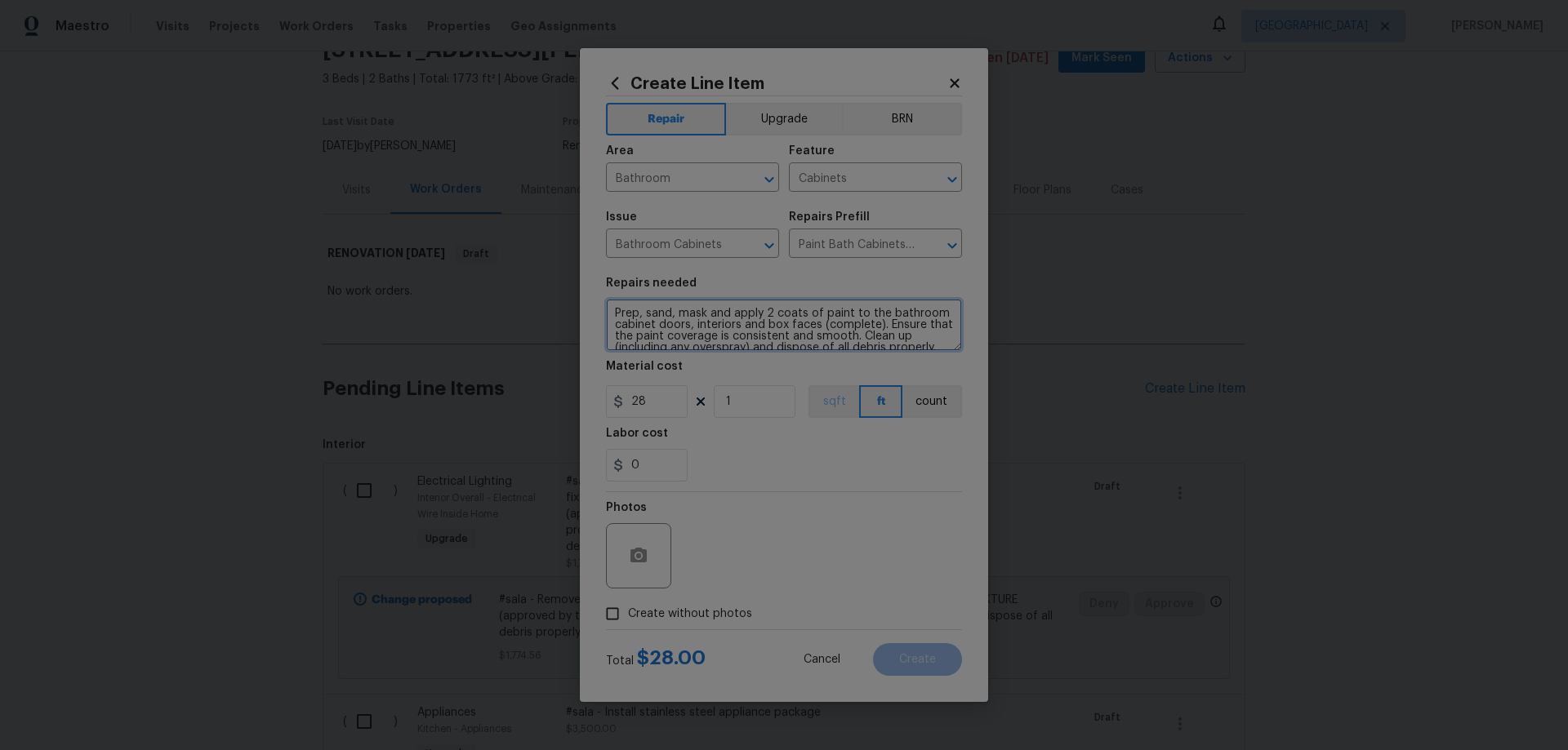
scroll to position [23, 0]
drag, startPoint x: 607, startPoint y: 305, endPoint x: 975, endPoint y: 454, distance: 397.0
click at [975, 454] on div "Create Line Item Repair Upgrade BRN Area Bathroom ​ Feature Cabinets ​ Issue Ba…" at bounding box center [784, 375] width 408 height 654
paste textarea "#sala - Prep, sand, mask and apply 2 coats of paint to the kitchen cabinet door…"
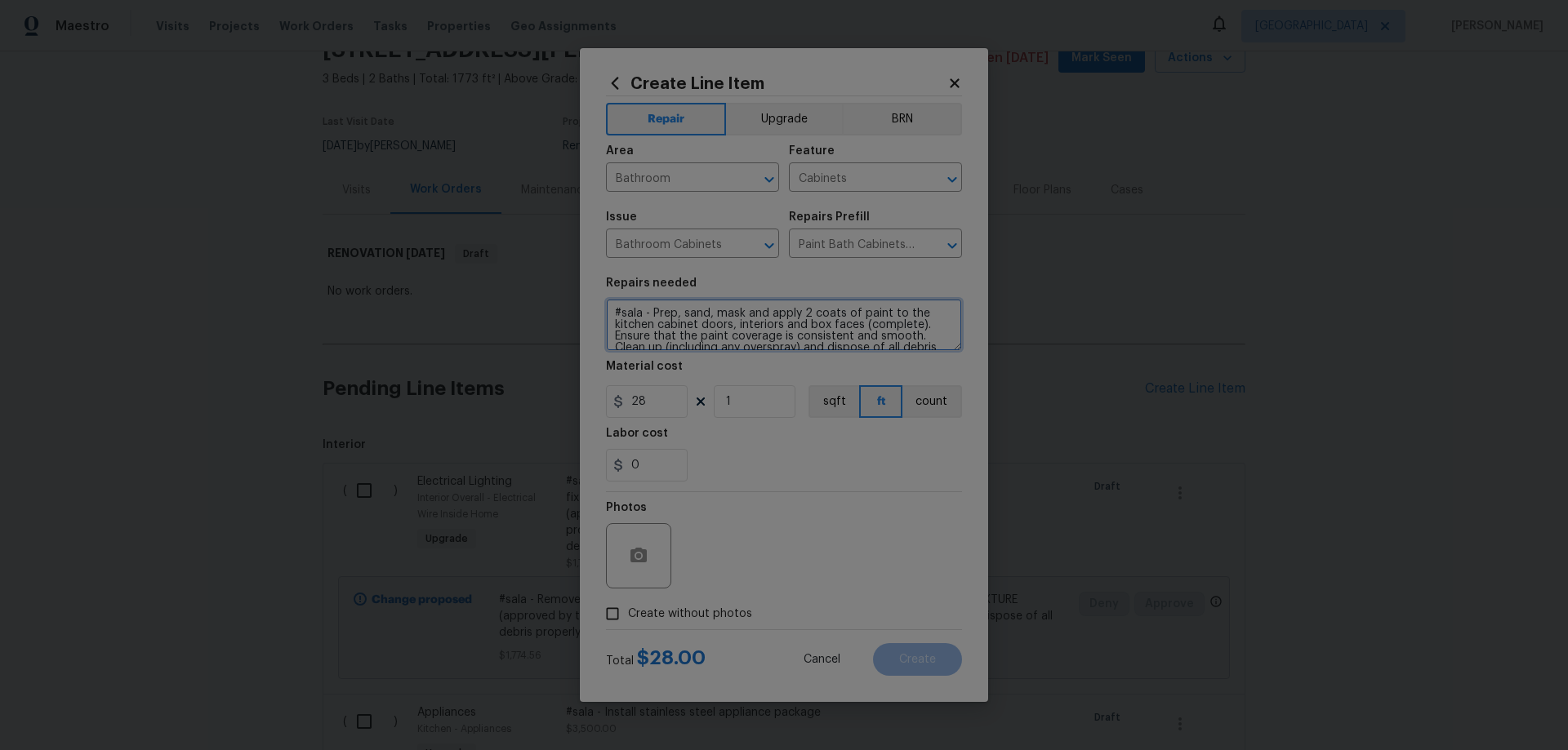
type textarea "#sala - Prep, sand, mask and apply 2 coats of paint to the kitchen cabinet door…"
drag, startPoint x: 643, startPoint y: 410, endPoint x: 568, endPoint y: 396, distance: 76.3
click at [569, 396] on div "Create Line Item Repair Upgrade BRN Area Bathroom ​ Feature Cabinets ​ Issue Ba…" at bounding box center [784, 375] width 1568 height 750
type input "40"
click at [649, 460] on input "0" at bounding box center [646, 466] width 82 height 33
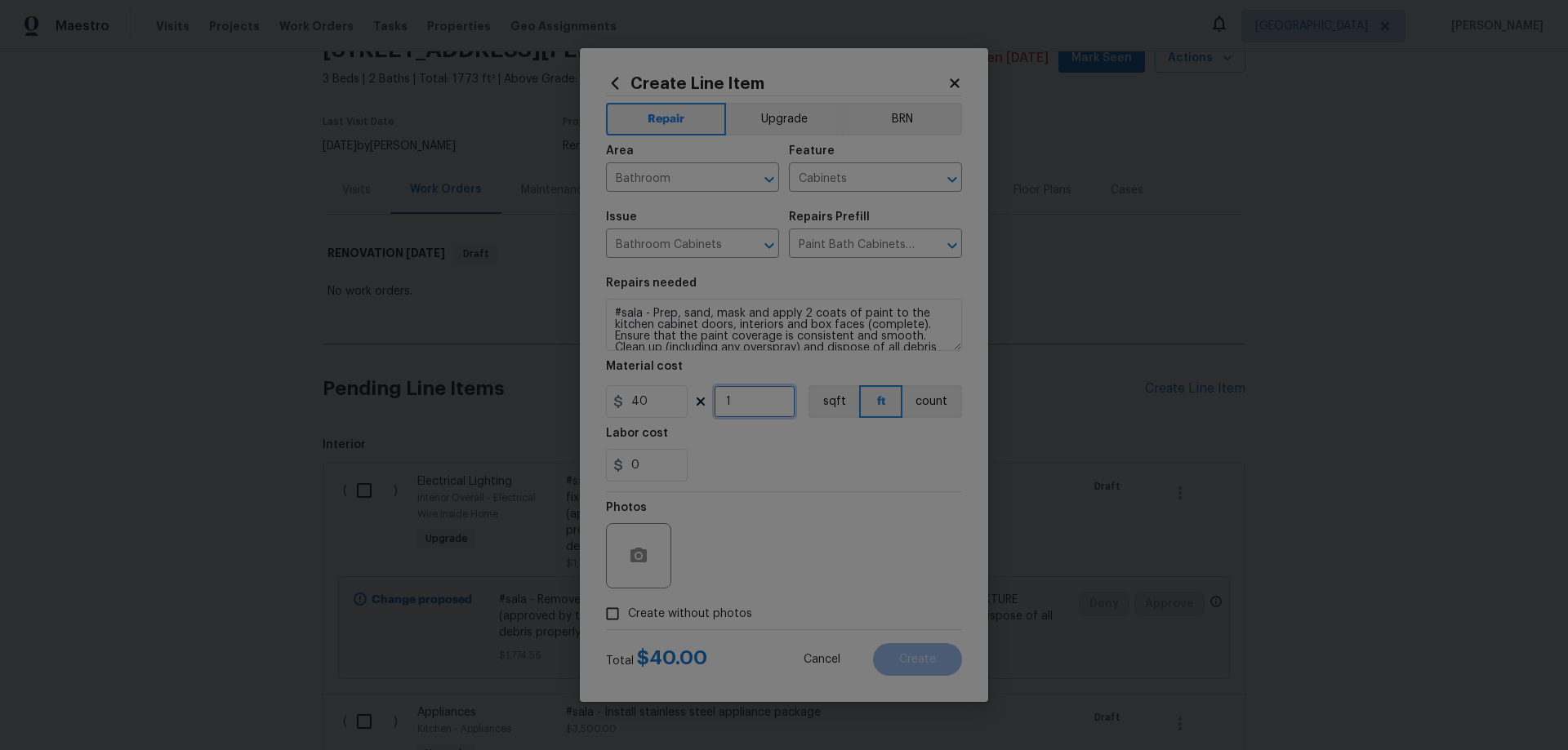
click at [747, 403] on input "1" at bounding box center [754, 402] width 82 height 33
type input "9"
click at [702, 617] on span "Create without photos" at bounding box center [690, 614] width 124 height 17
click at [628, 617] on input "Create without photos" at bounding box center [613, 614] width 31 height 31
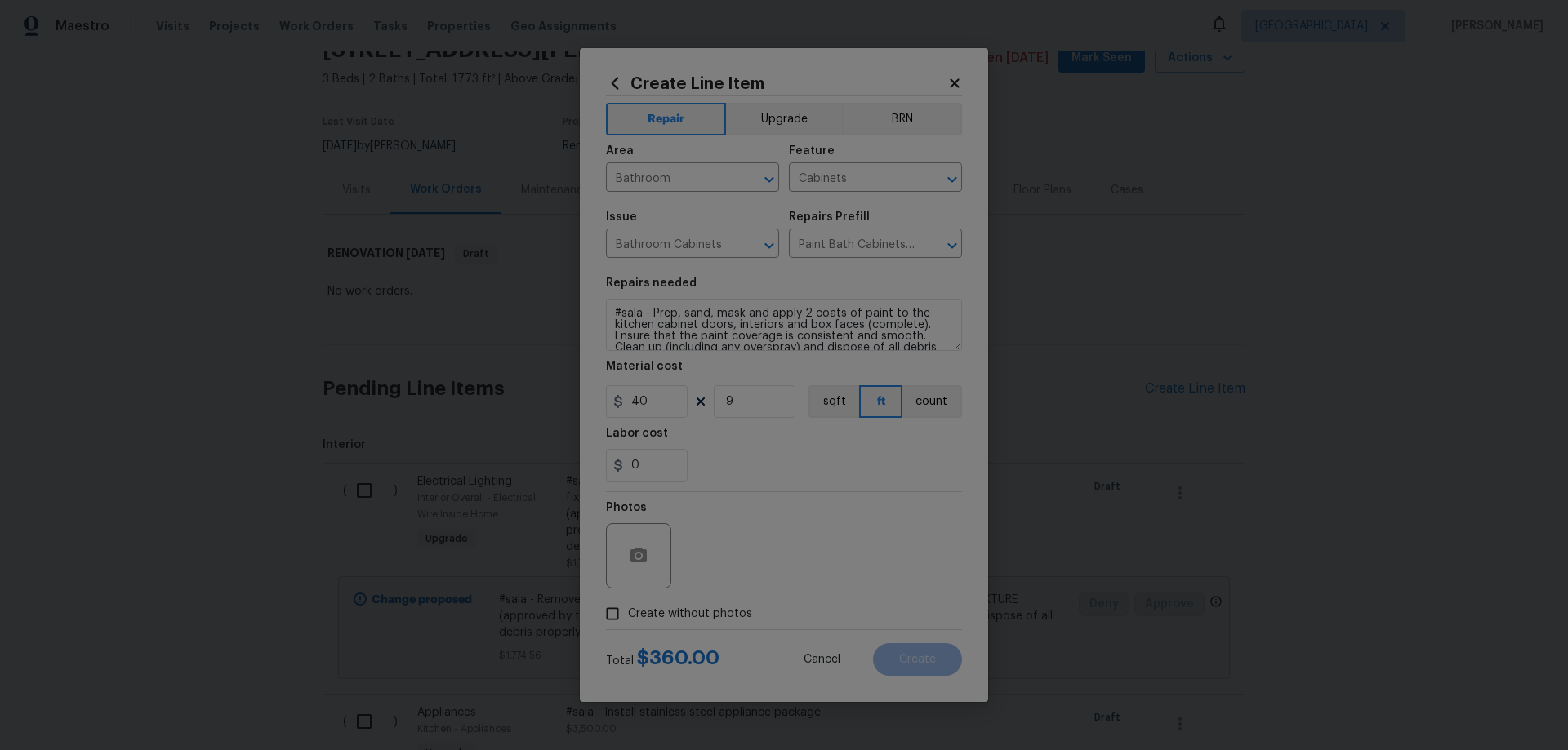
checkbox input "true"
click at [772, 544] on textarea at bounding box center [822, 556] width 278 height 65
type textarea "HPM to add photos"
click at [937, 662] on button "Create" at bounding box center [918, 660] width 89 height 33
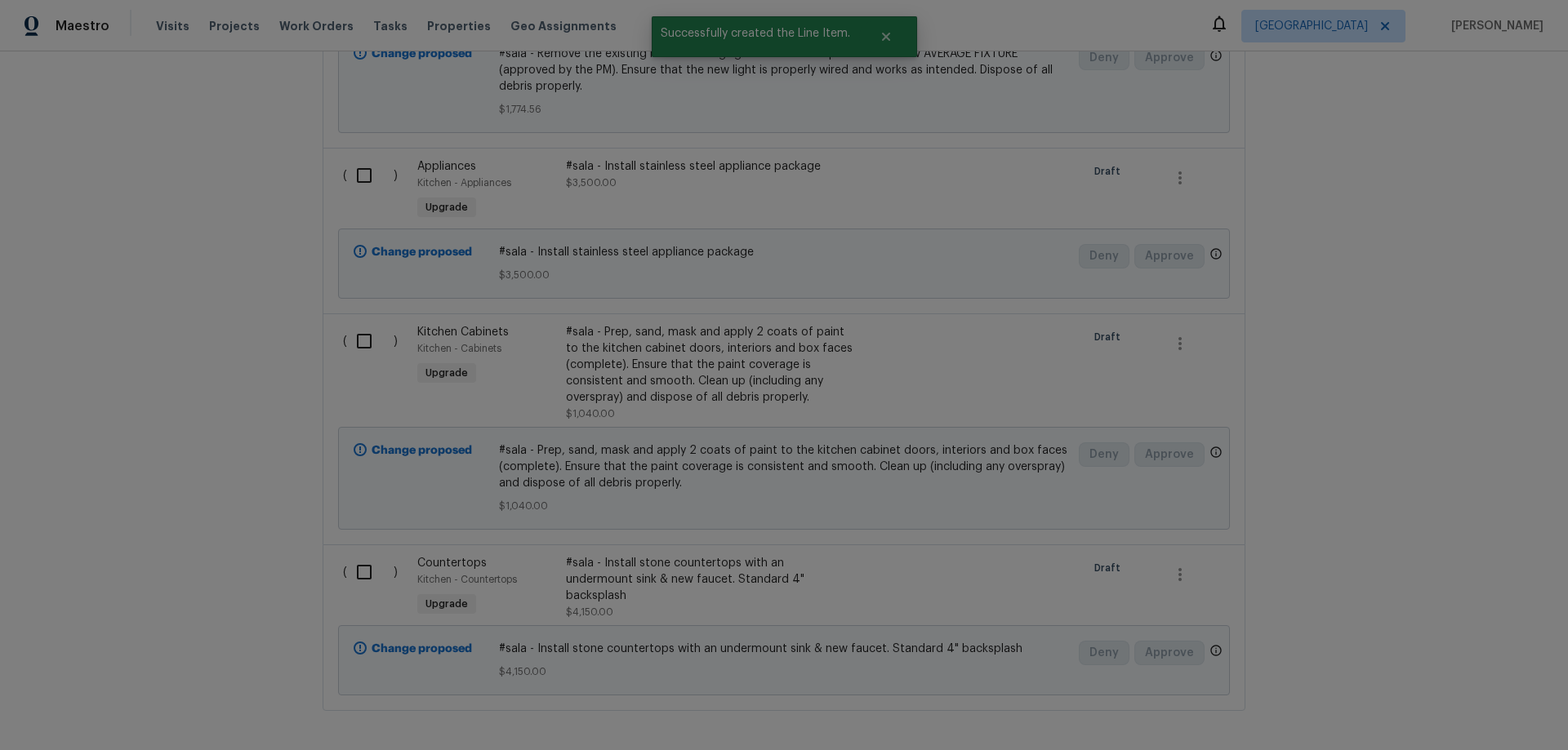
scroll to position [898, 0]
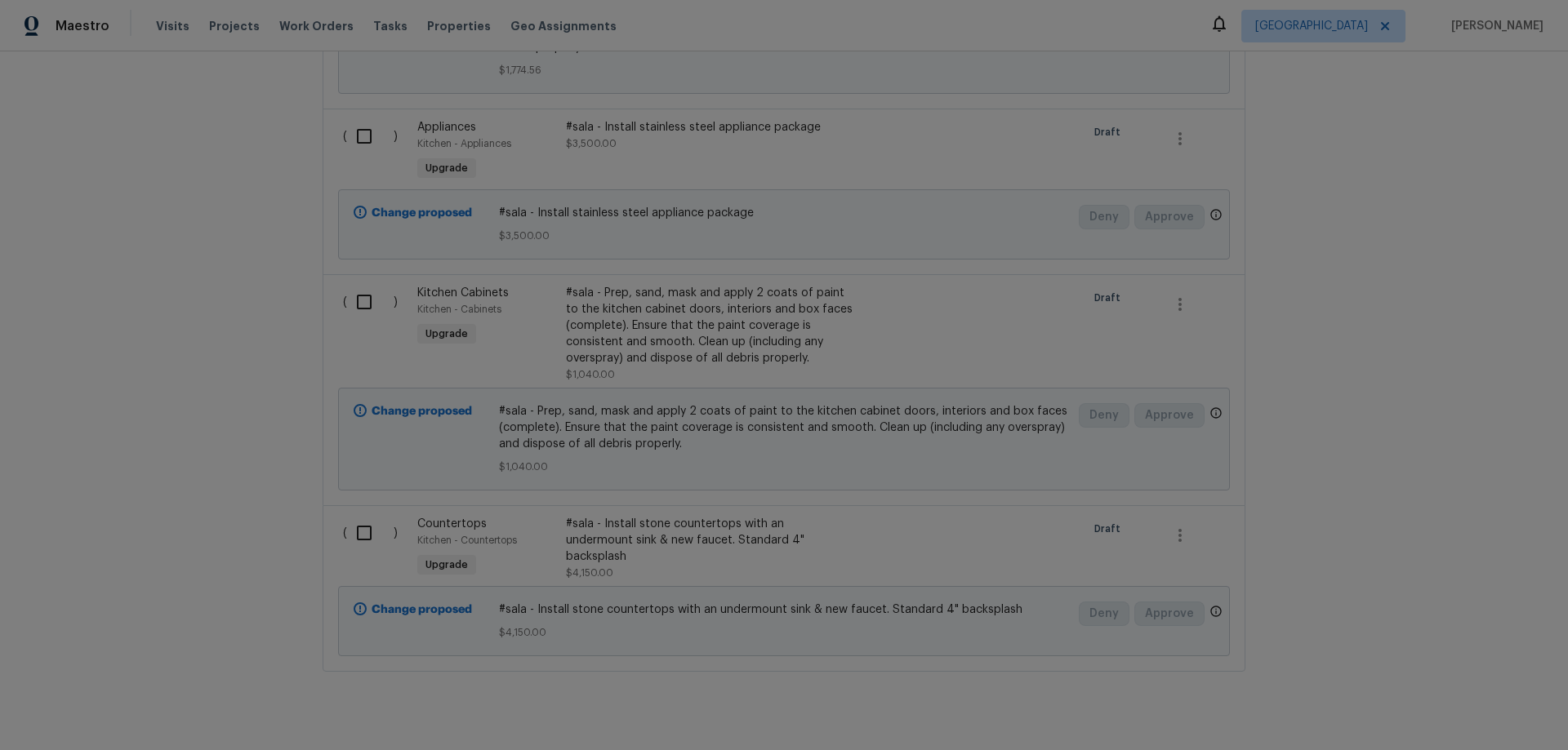
click at [723, 525] on div "#sala - Install stone countertops with an undermount sink & new faucet. Standar…" at bounding box center [710, 540] width 287 height 49
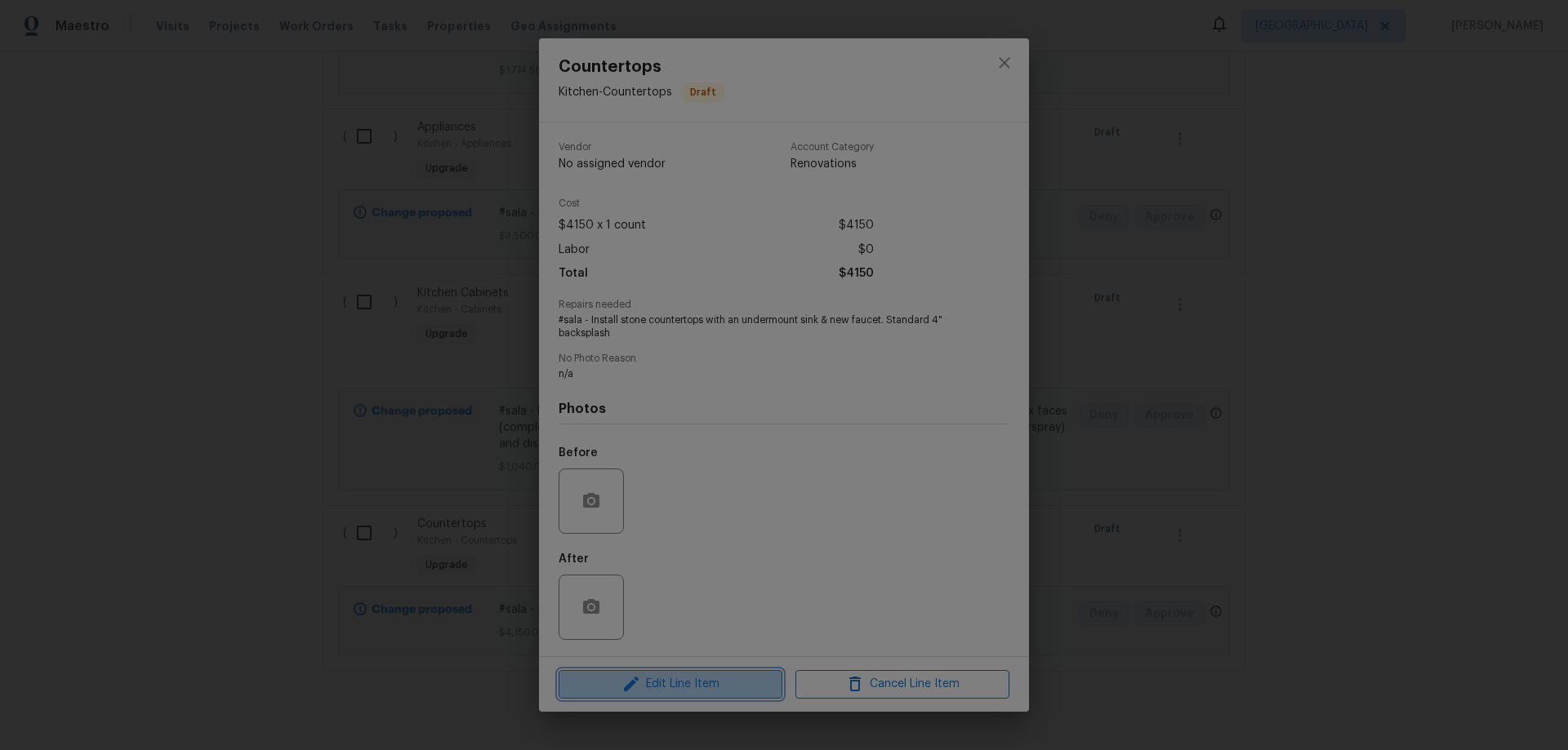
click at [704, 677] on span "Edit Line Item" at bounding box center [670, 685] width 214 height 21
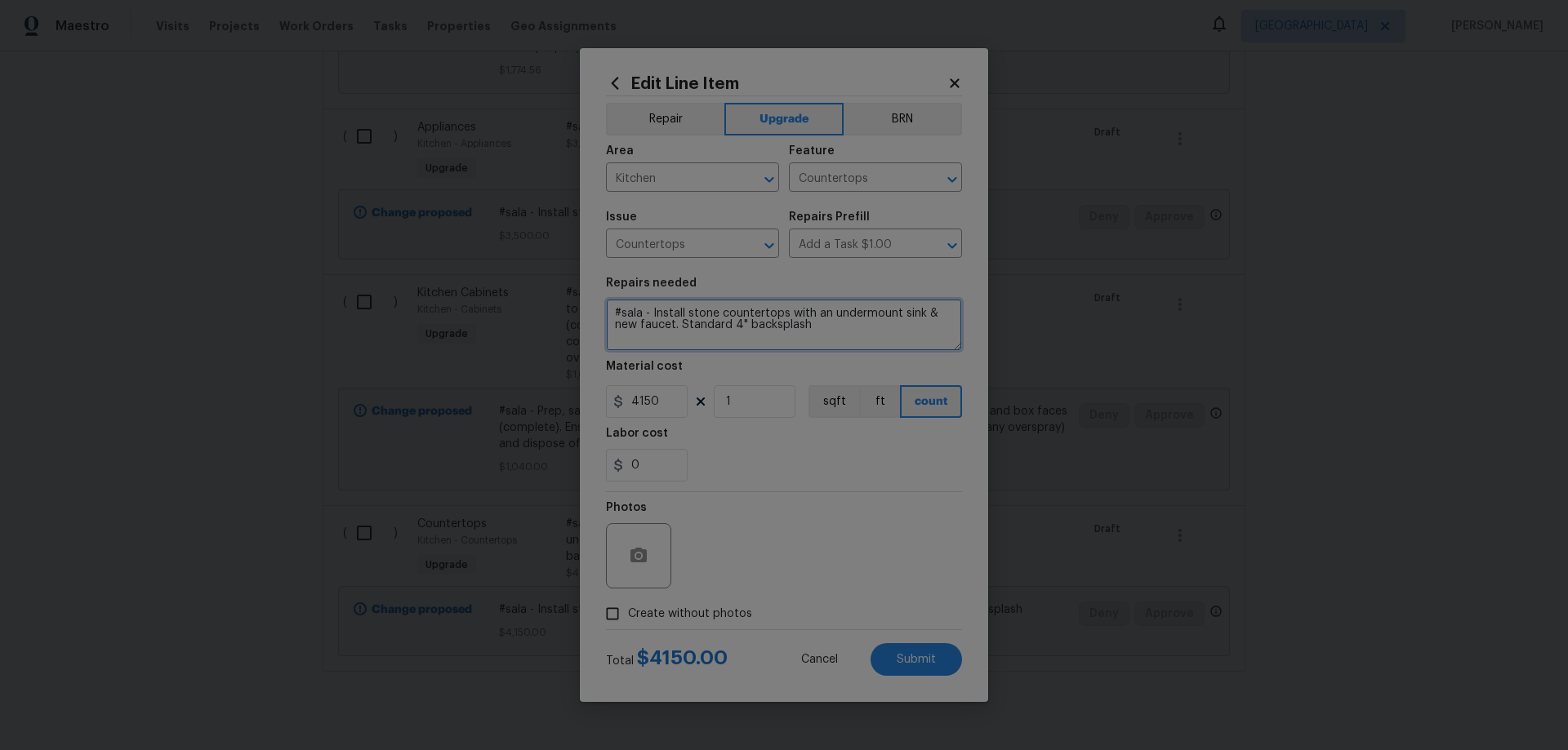
drag, startPoint x: 680, startPoint y: 326, endPoint x: 858, endPoint y: 327, distance: 178.0
click at [858, 327] on textarea "#sala - Install stone countertops with an undermount sink & new faucet. Standar…" at bounding box center [784, 325] width 356 height 52
click at [687, 307] on textarea "#sala - Install stone countertops with an undermount sink & new faucet and whit…" at bounding box center [784, 325] width 356 height 52
click at [649, 310] on textarea "#sala - Install new stone countertops with an undermount sink & new faucet and …" at bounding box center [784, 325] width 356 height 52
type textarea "#sala - Demo existing & Install new stone countertops with an undermount sink &…"
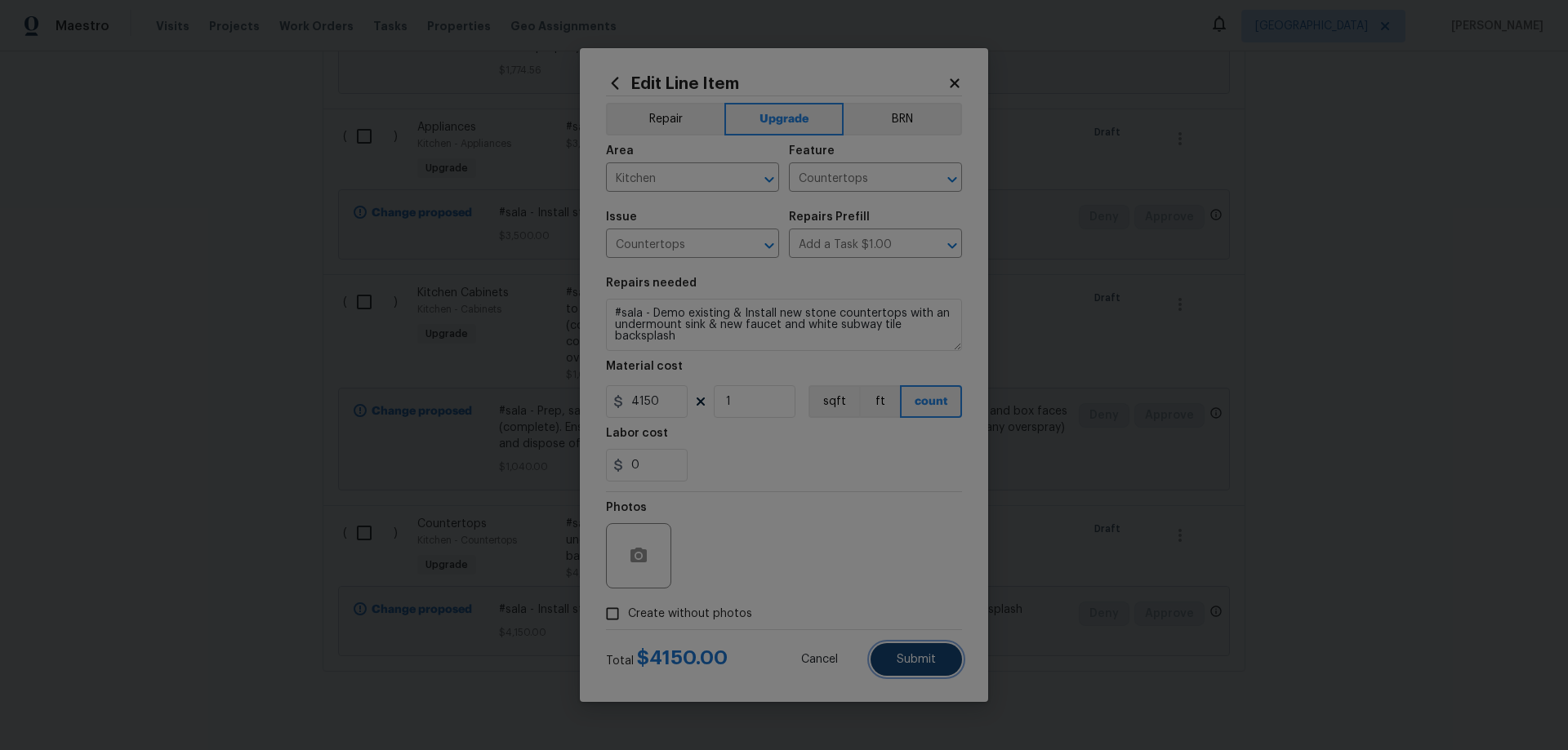
click at [908, 658] on span "Submit" at bounding box center [916, 660] width 40 height 12
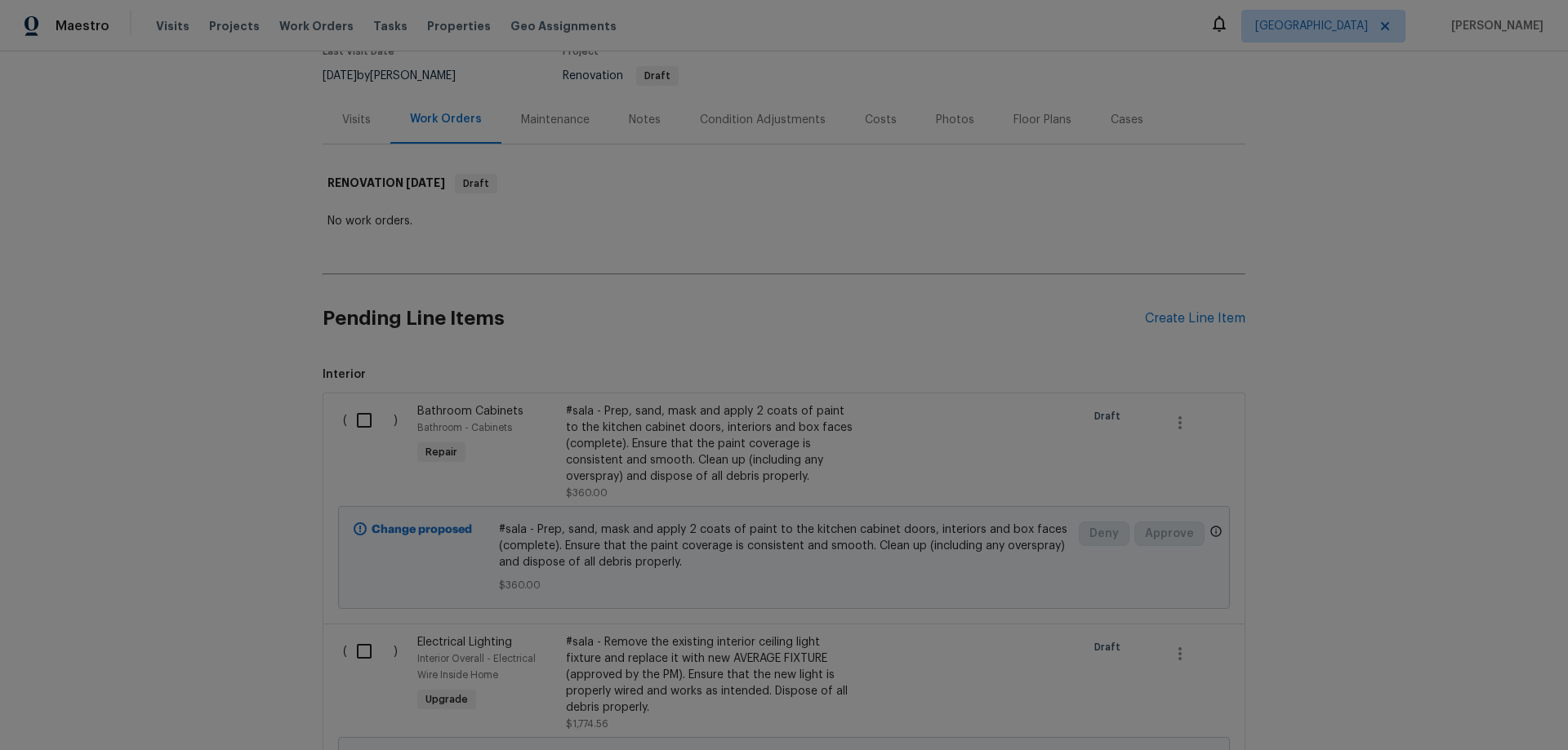
scroll to position [82, 0]
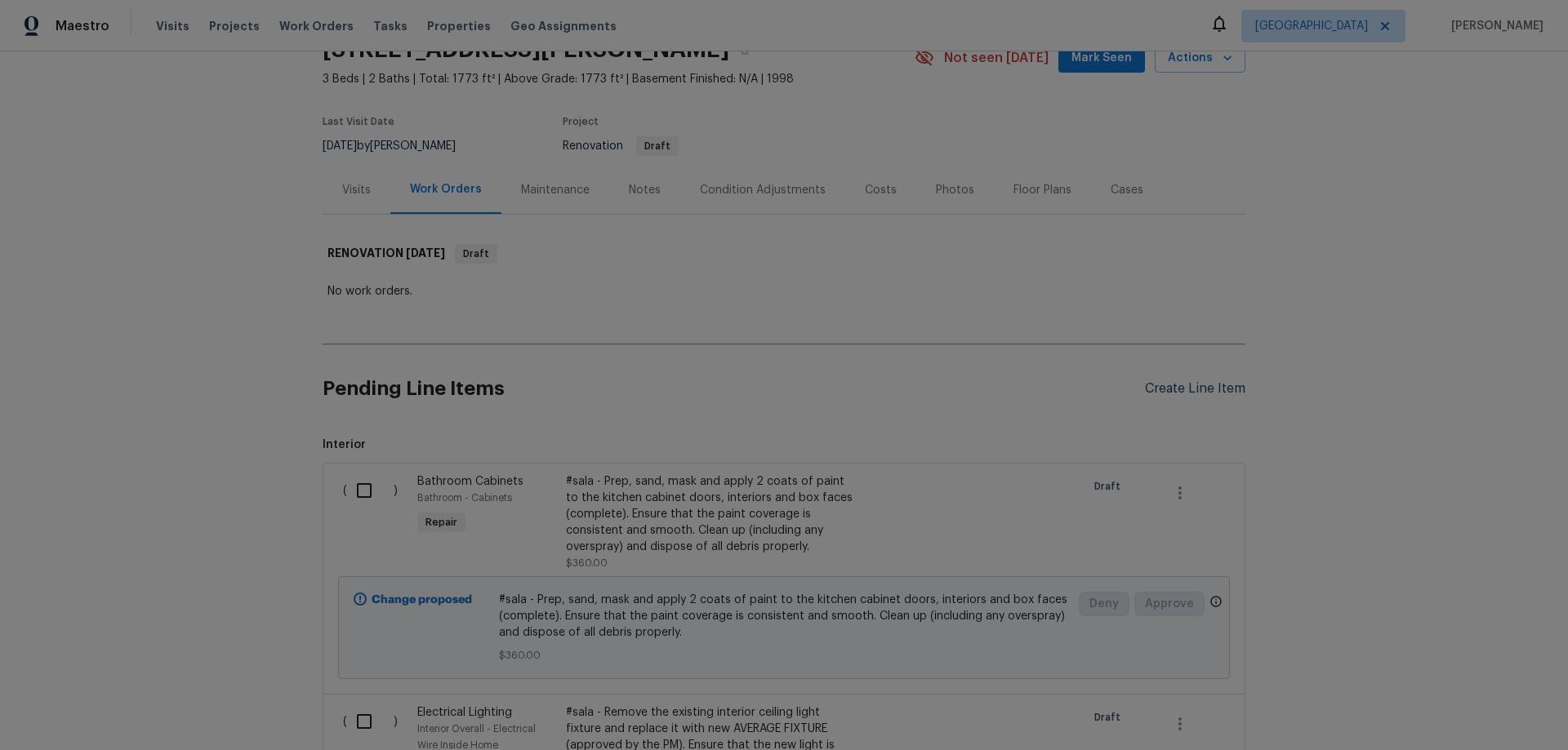
click at [1186, 392] on div "Create Line Item" at bounding box center [1194, 389] width 101 height 15
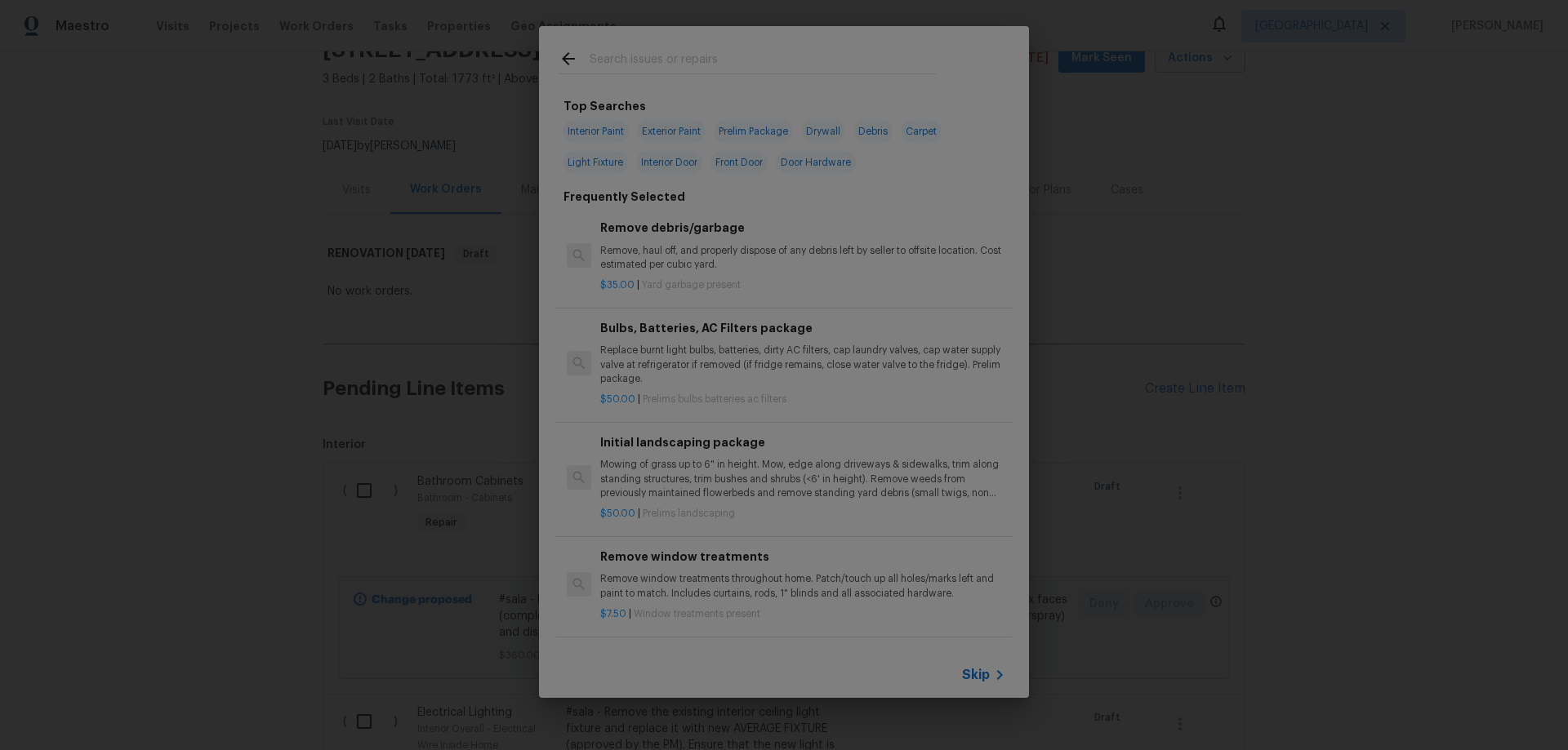
click at [644, 58] on input "text" at bounding box center [762, 61] width 346 height 25
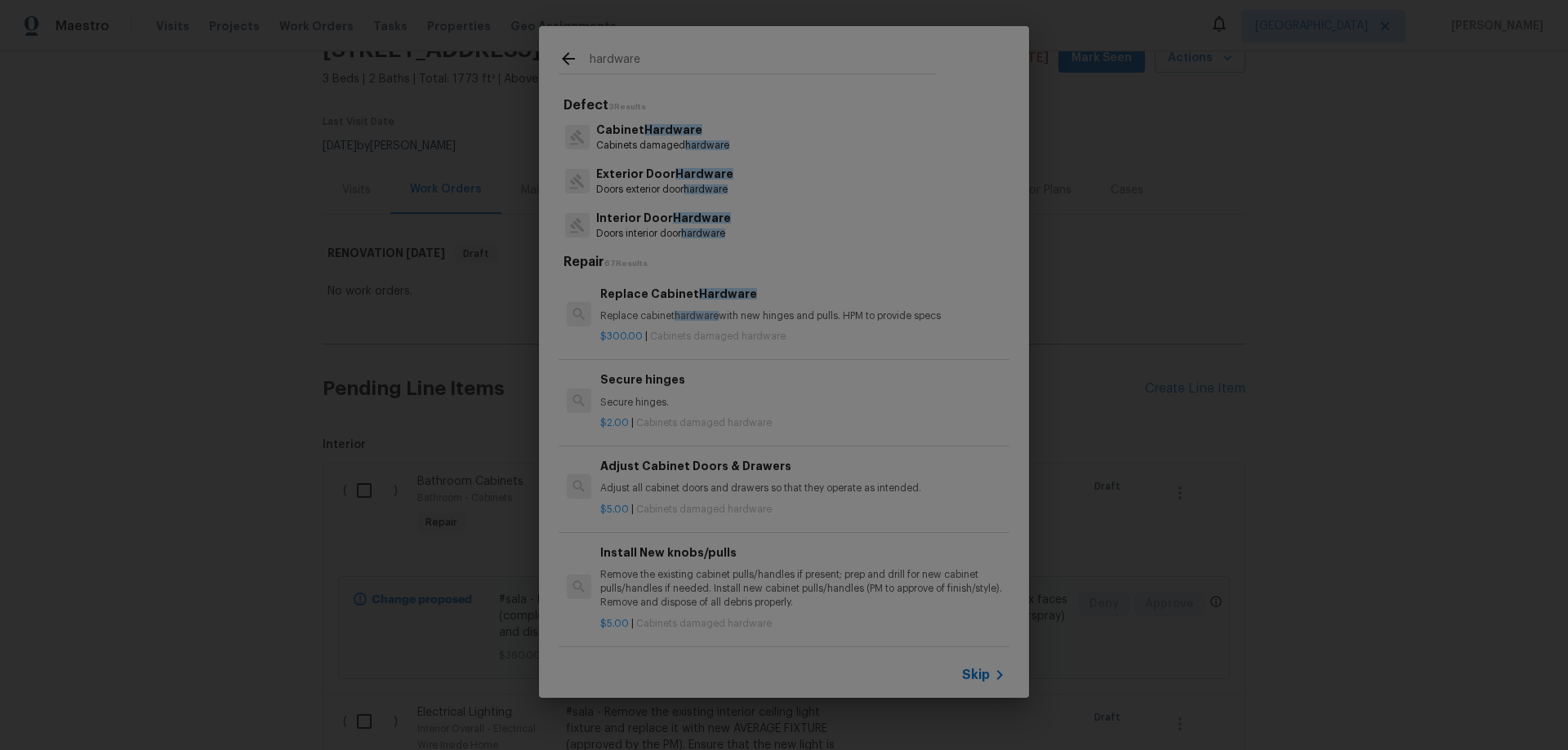
type input "hardware"
click at [673, 221] on span "Hardware" at bounding box center [701, 217] width 58 height 11
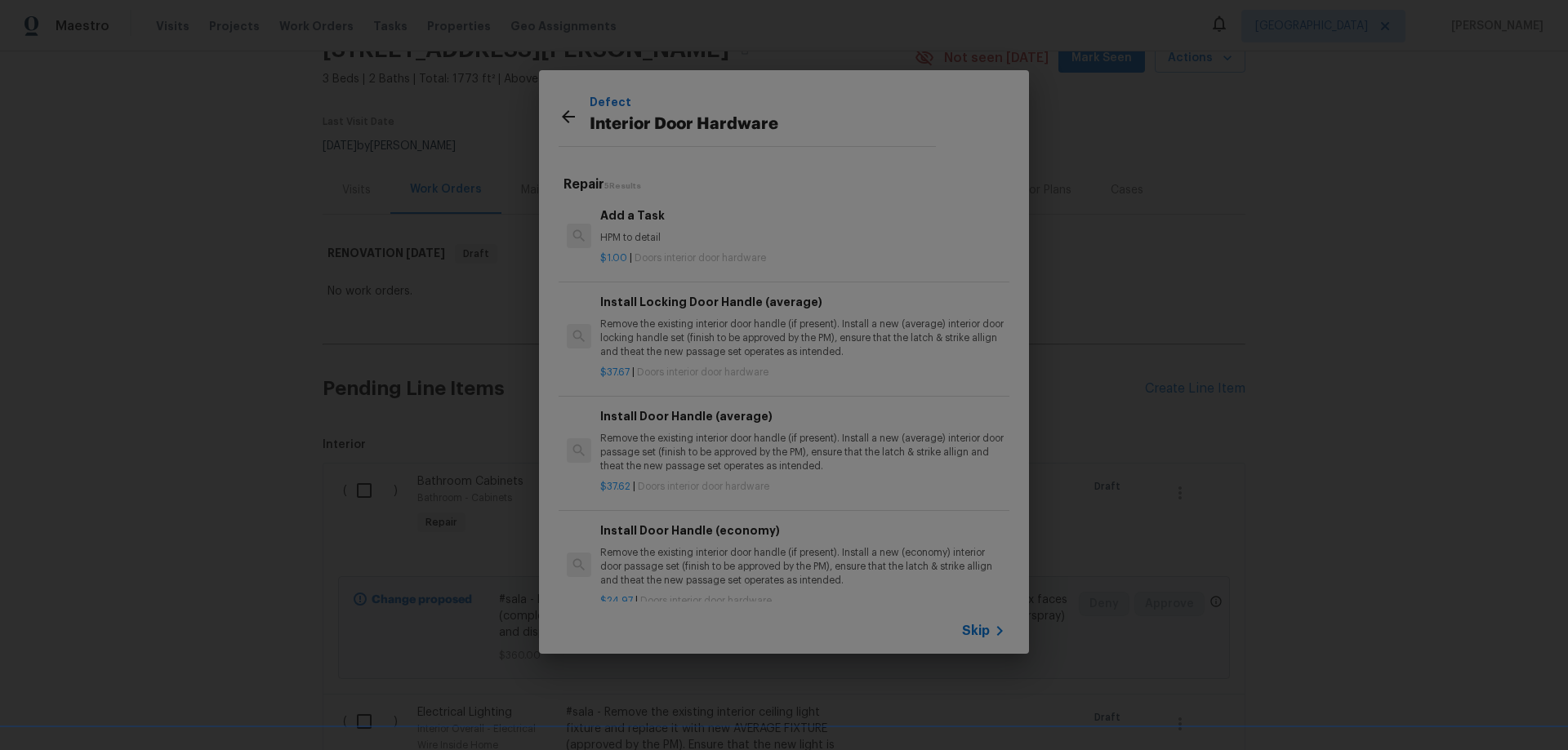
click at [621, 222] on h6 "Add a Task" at bounding box center [802, 215] width 405 height 18
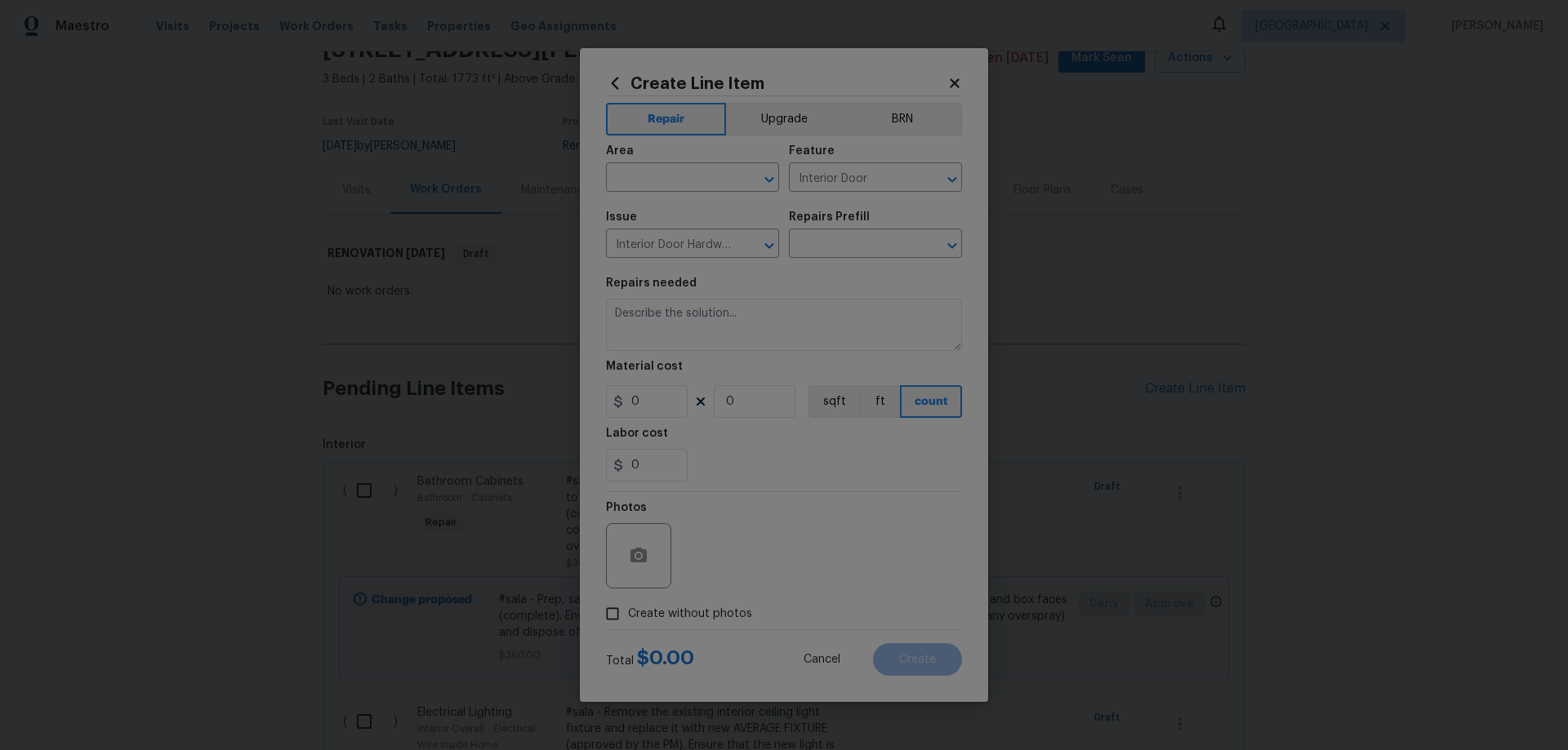
type input "Add a Task $1.00"
type textarea "HPM to detail"
type input "1"
drag, startPoint x: 753, startPoint y: 312, endPoint x: 550, endPoint y: 292, distance: 204.0
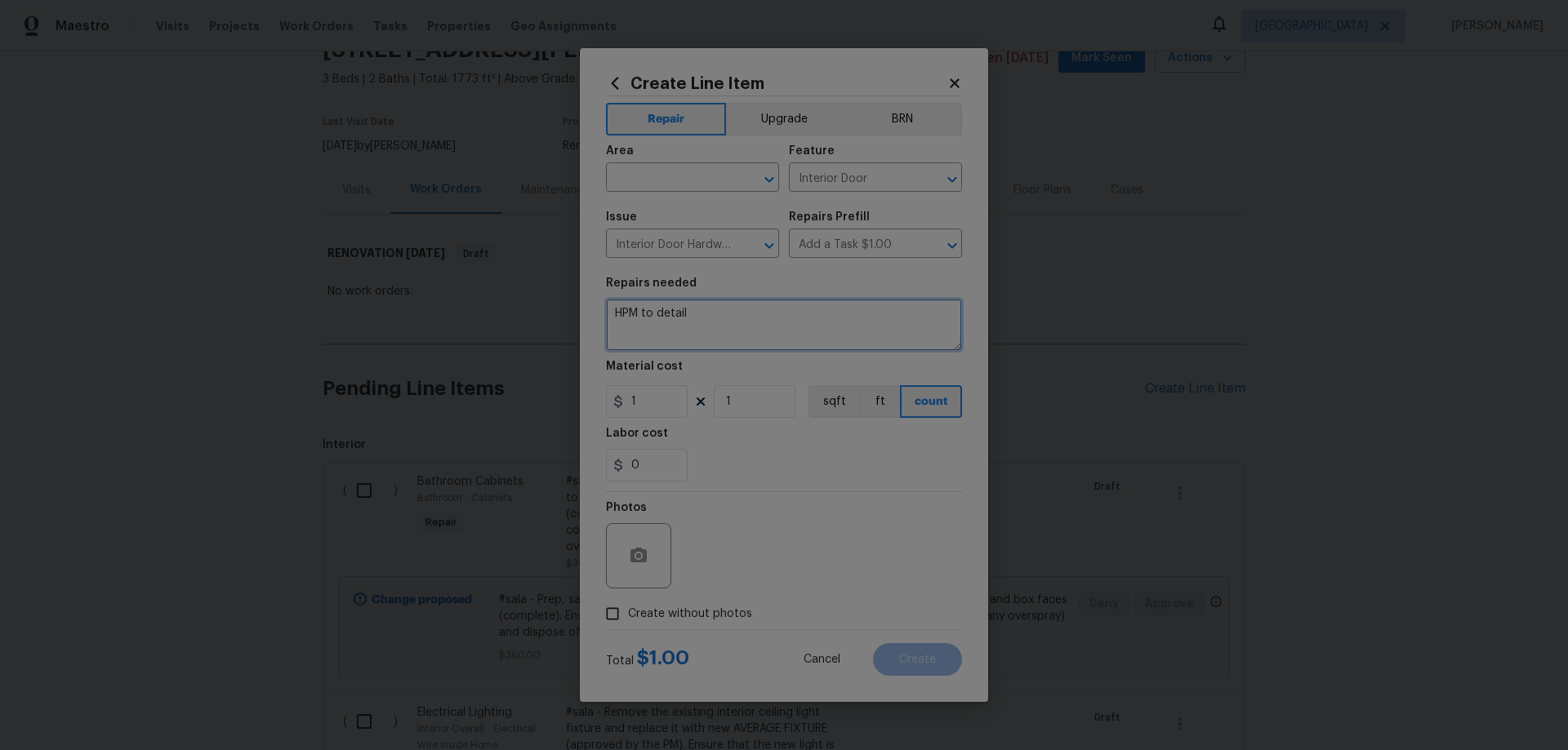
click at [552, 293] on div "Create Line Item Repair Upgrade BRN Area ​ Feature Interior Door ​ Issue Interi…" at bounding box center [784, 375] width 1568 height 750
type textarea "#sala - Replace all brass and mismatched door hardware with new nickel througho…"
drag, startPoint x: 650, startPoint y: 408, endPoint x: 588, endPoint y: 409, distance: 62.0
click at [589, 409] on div "Create Line Item Repair Upgrade BRN Area ​ Feature Interior Door ​ Issue Interi…" at bounding box center [784, 375] width 408 height 654
type input "500"
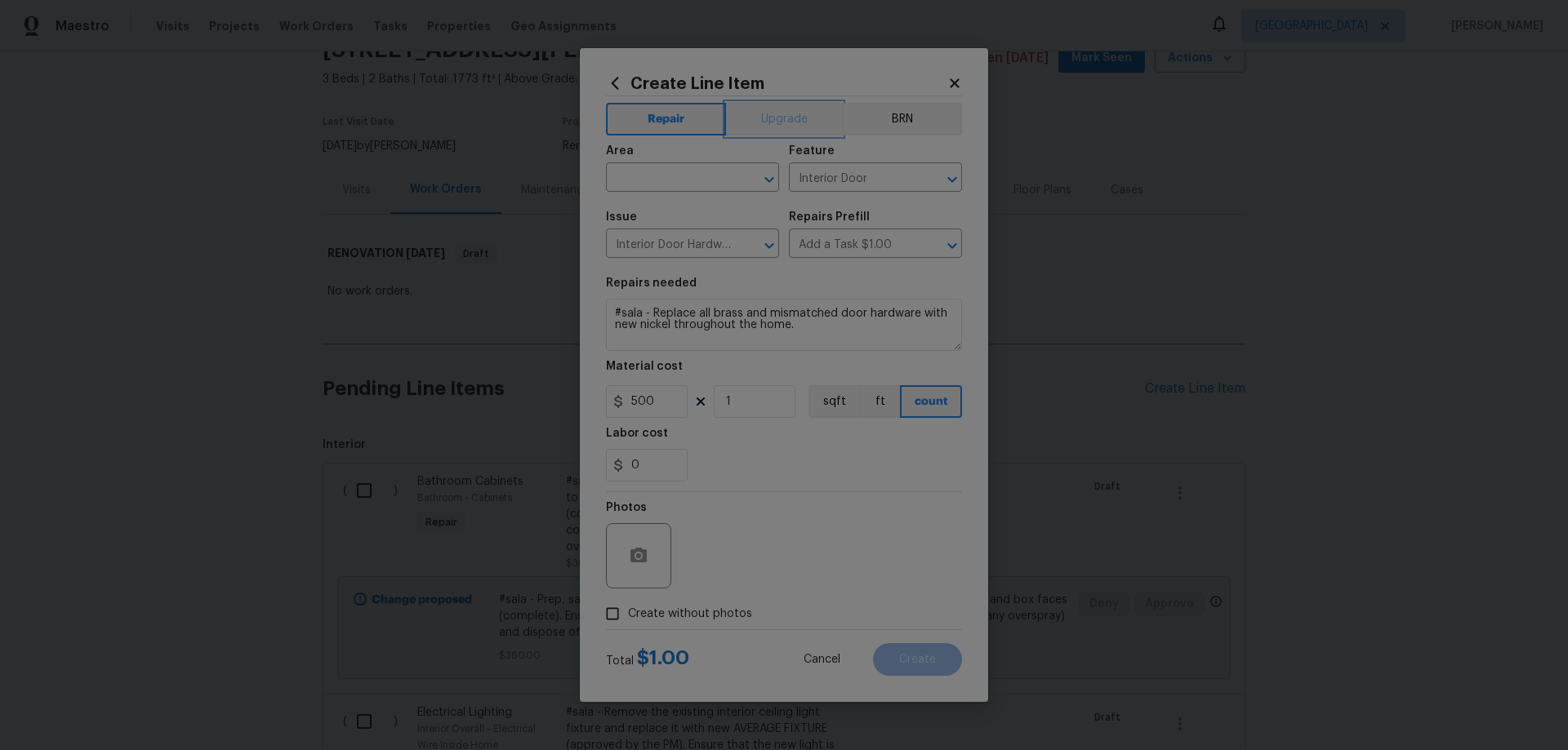
click at [769, 129] on button "Upgrade" at bounding box center [784, 119] width 117 height 33
drag, startPoint x: 701, startPoint y: 611, endPoint x: 717, endPoint y: 599, distance: 20.0
click at [703, 609] on span "Create without photos" at bounding box center [690, 614] width 124 height 17
click at [628, 609] on input "Create without photos" at bounding box center [613, 614] width 31 height 31
checkbox input "true"
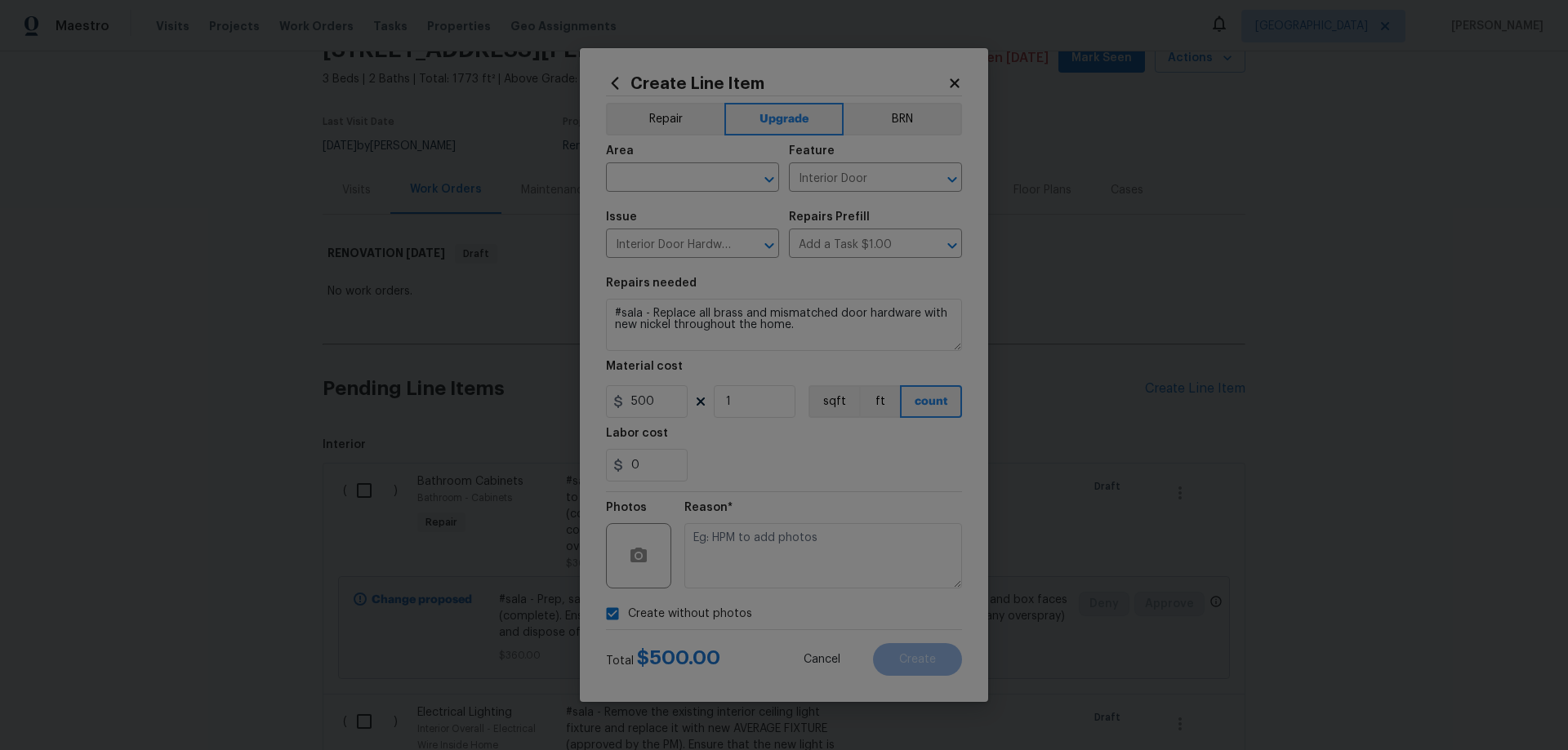
click at [801, 552] on textarea at bounding box center [822, 556] width 278 height 65
type textarea "HPM to add photos"
click at [967, 485] on div "Create Line Item Repair Upgrade BRN Area ​ Feature Interior Door ​ Issue Interi…" at bounding box center [784, 375] width 408 height 654
click at [700, 183] on input "text" at bounding box center [669, 179] width 127 height 25
click at [702, 236] on li "Interior Overall" at bounding box center [692, 241] width 173 height 27
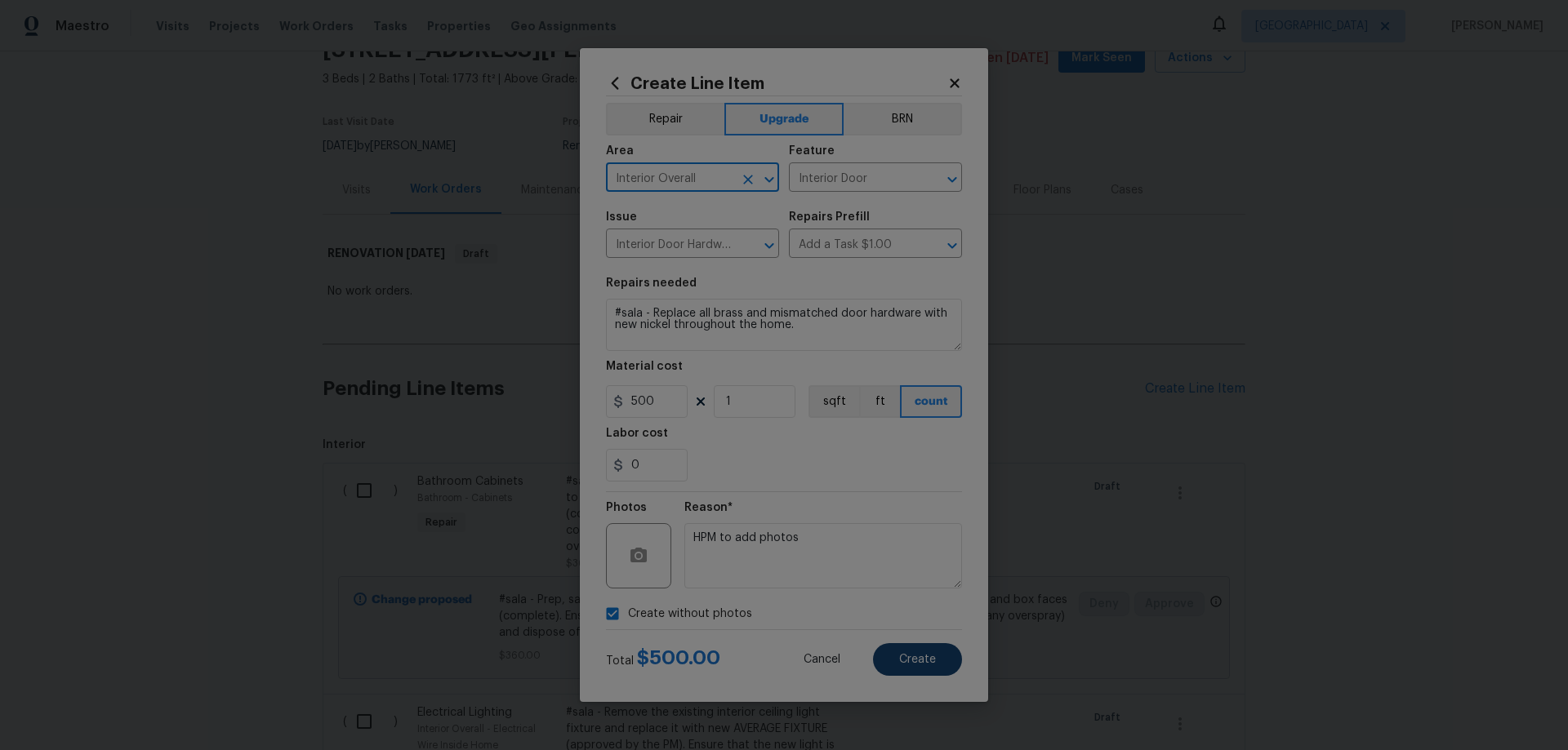
type input "Interior Overall"
click at [938, 659] on button "Create" at bounding box center [918, 660] width 89 height 33
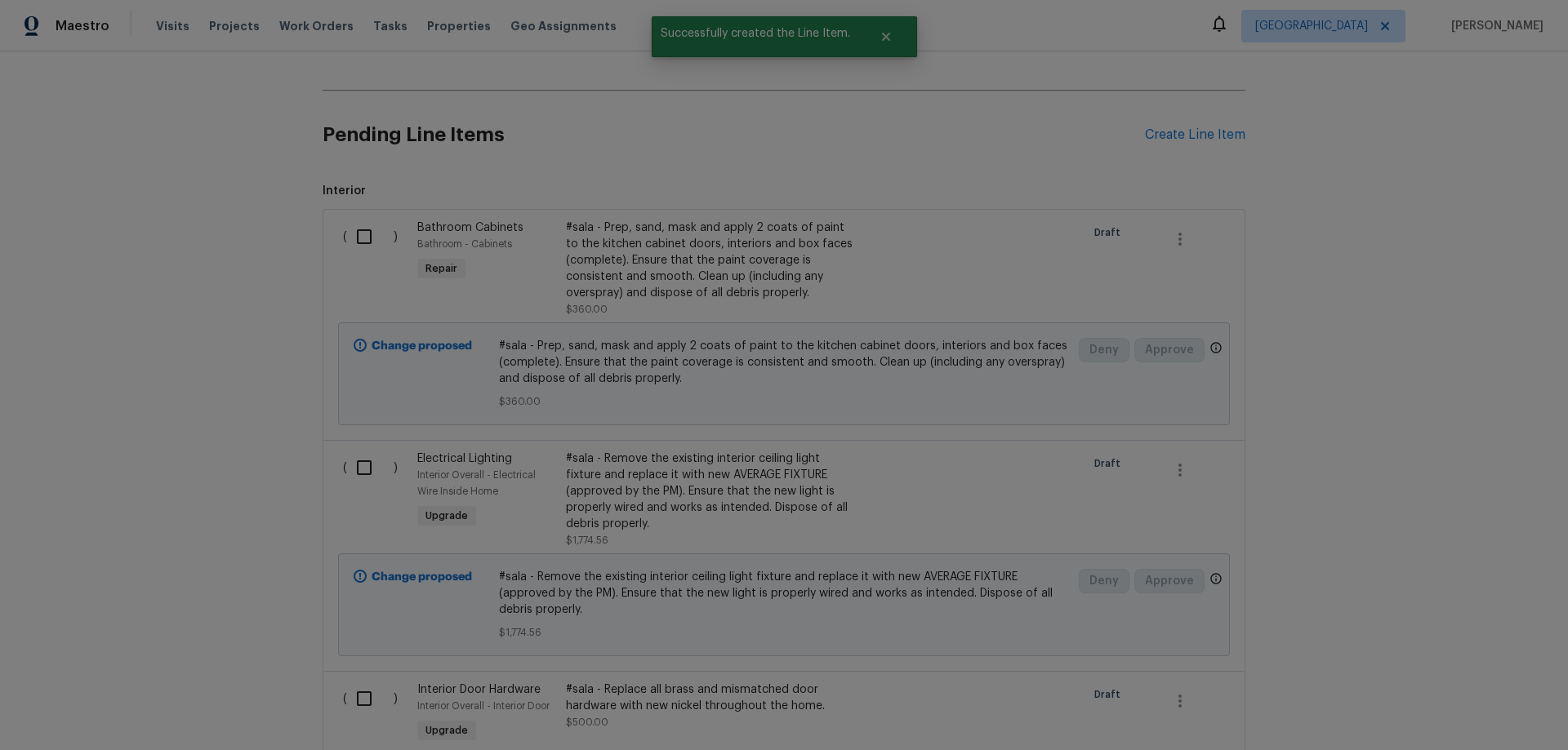
scroll to position [326, 0]
click at [485, 247] on div "Bathroom - Cabinets" at bounding box center [487, 253] width 139 height 16
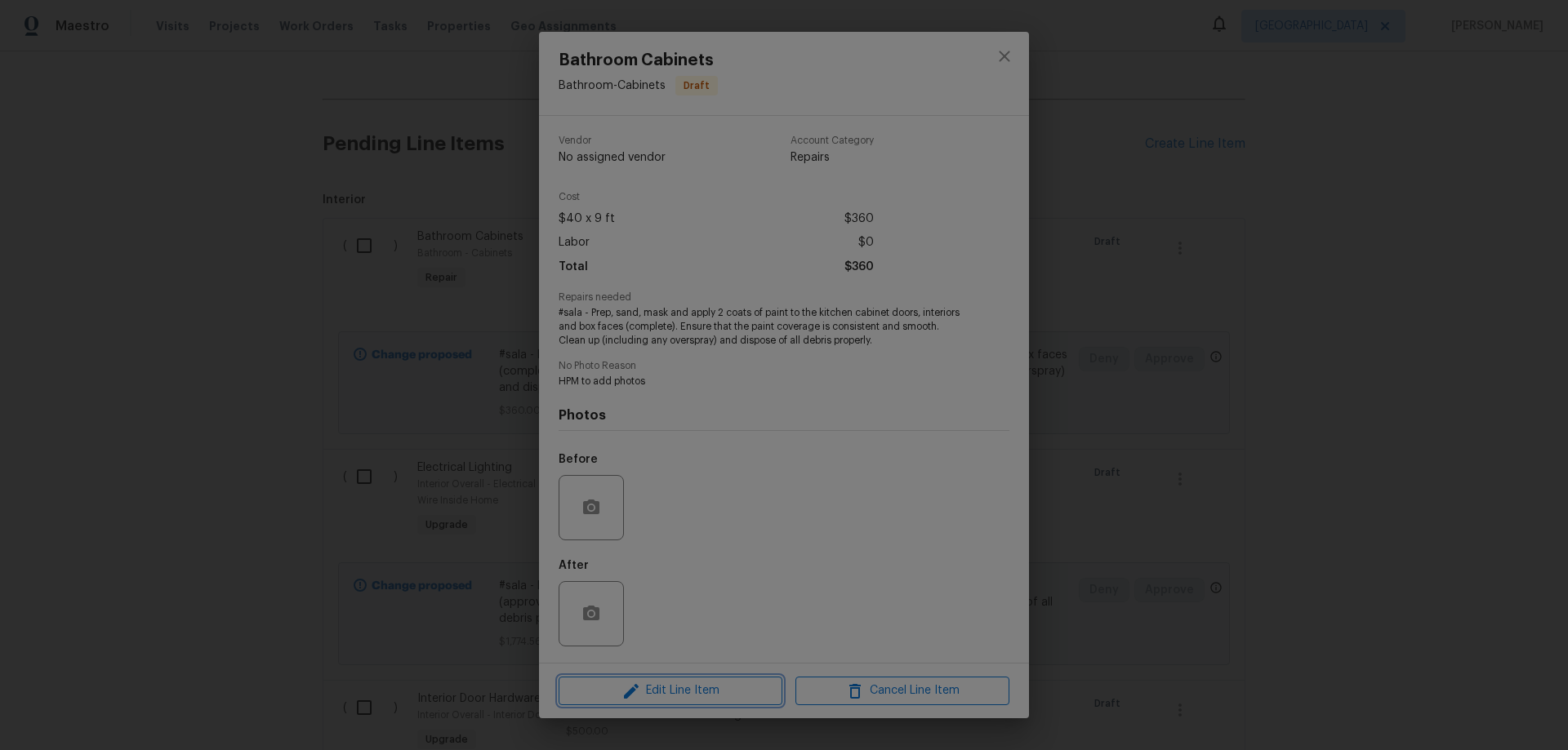
click at [707, 698] on span "Edit Line Item" at bounding box center [670, 692] width 214 height 21
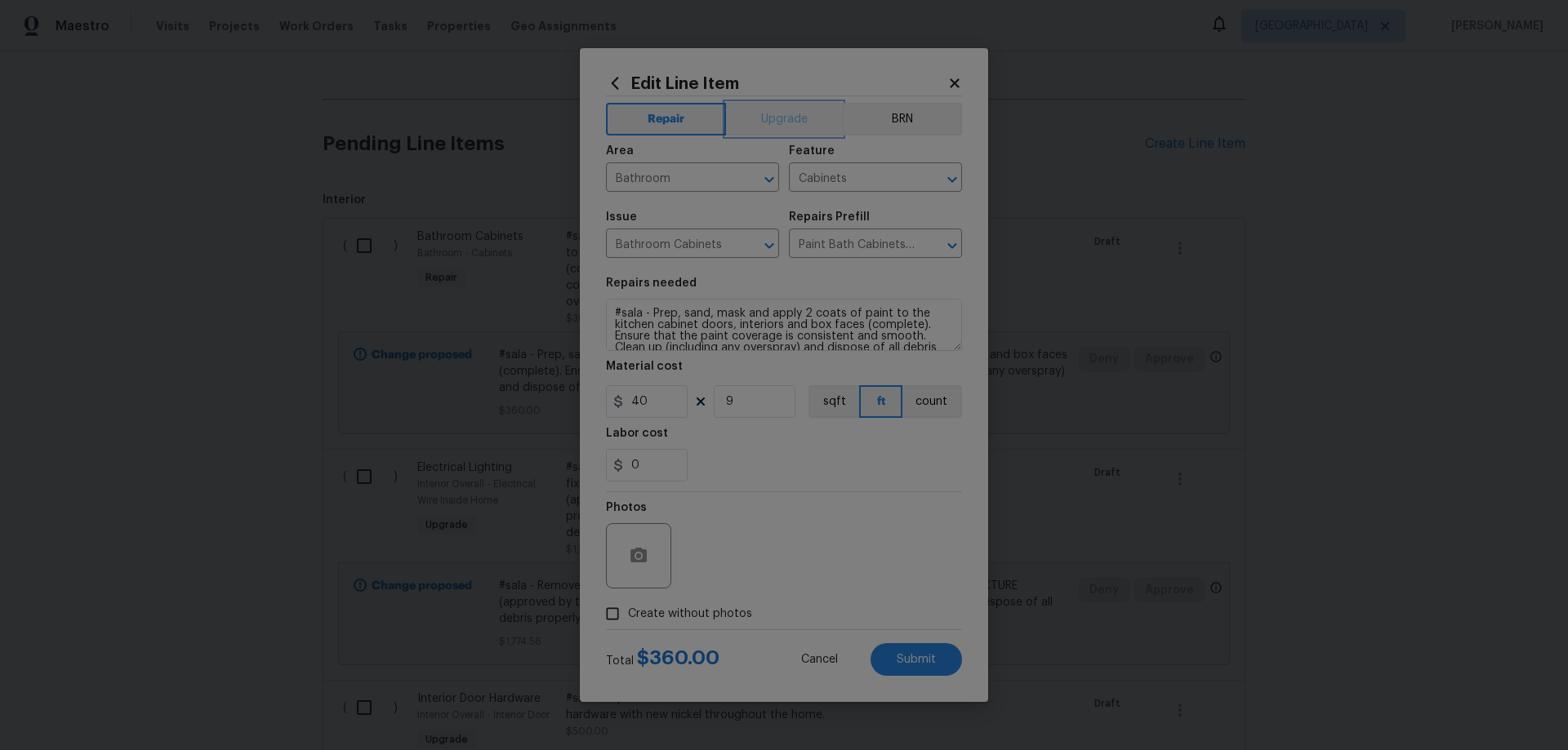
click at [776, 113] on button "Upgrade" at bounding box center [784, 119] width 117 height 33
click at [937, 668] on button "Submit" at bounding box center [916, 660] width 91 height 33
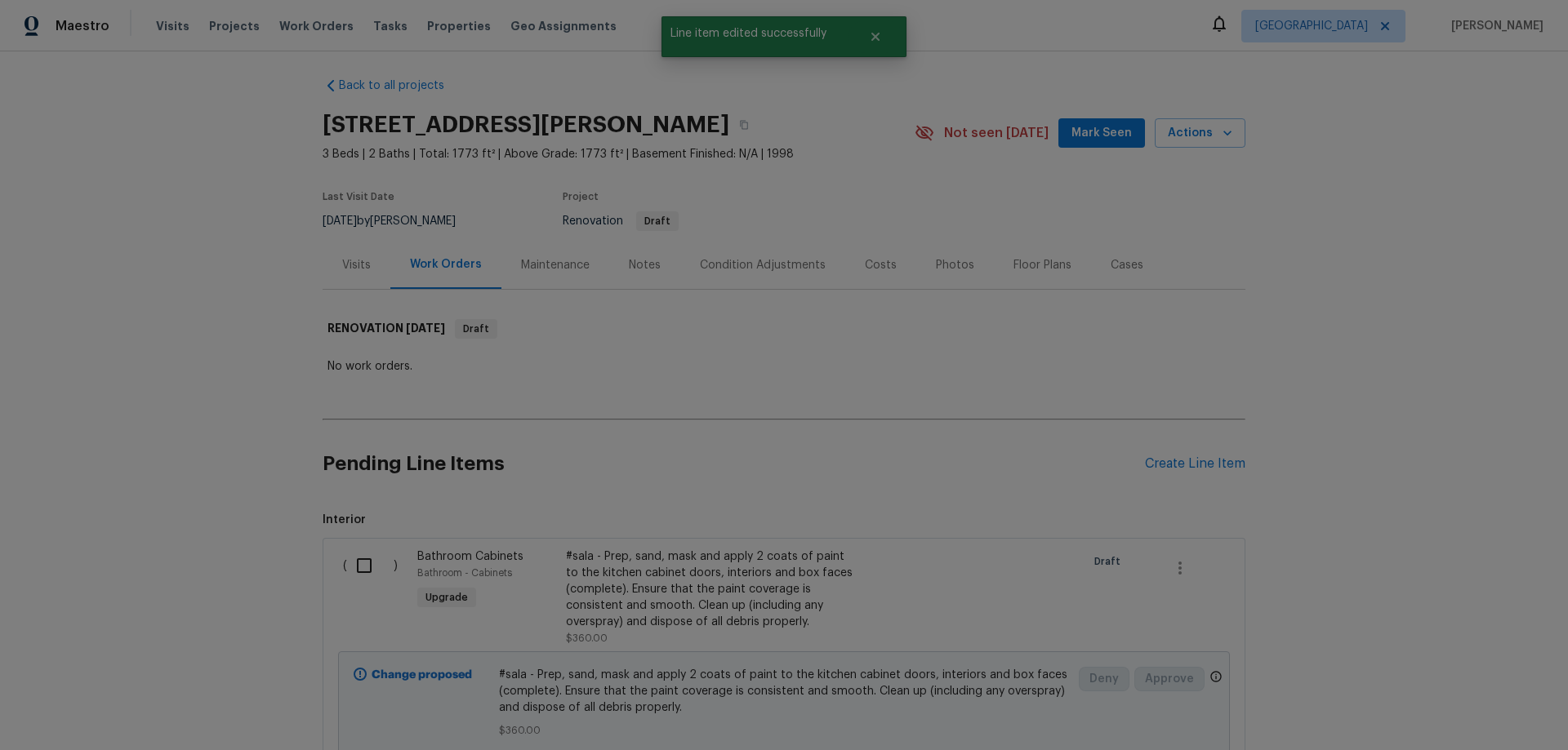
scroll to position [0, 0]
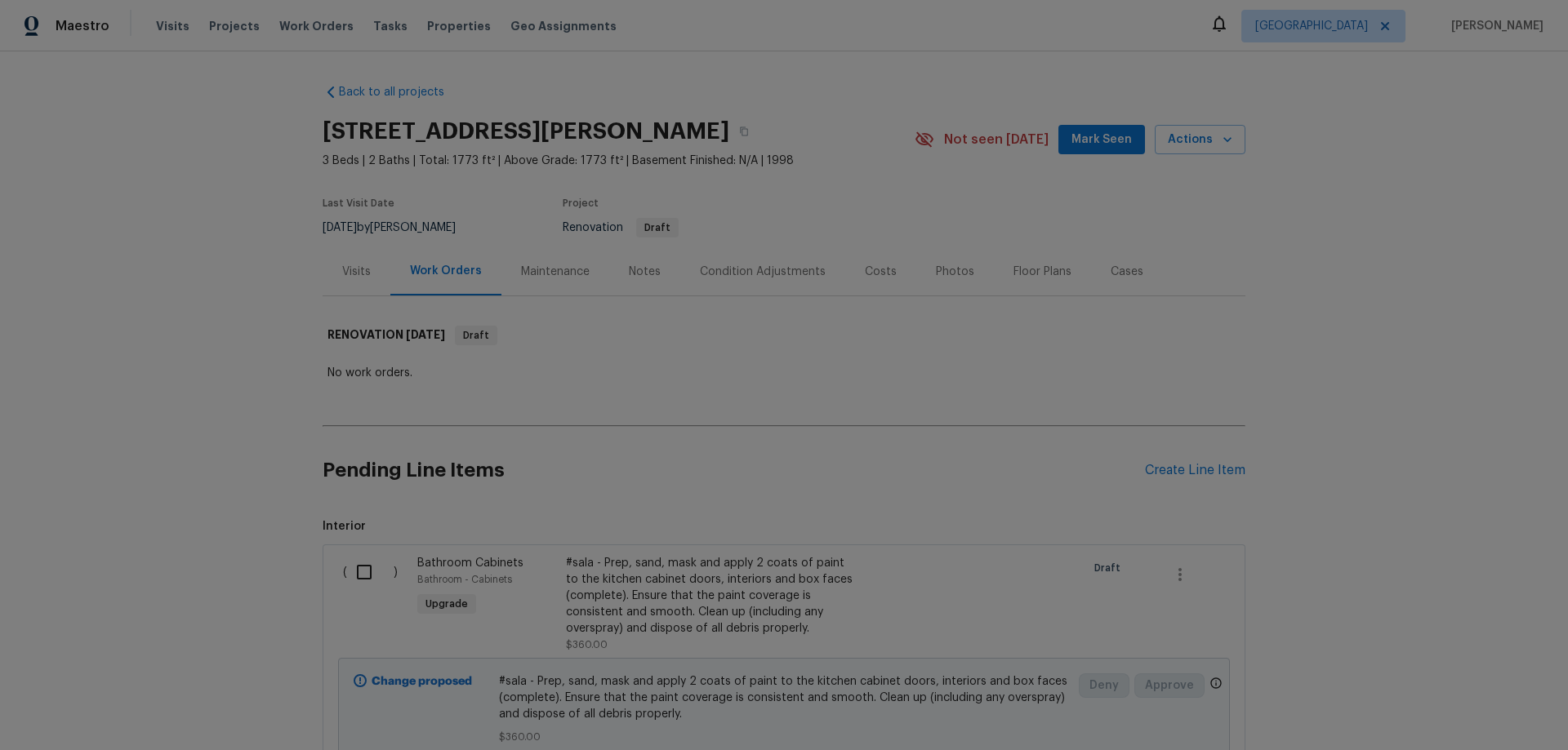
click at [357, 582] on input "checkbox" at bounding box center [370, 572] width 46 height 34
checkbox input "true"
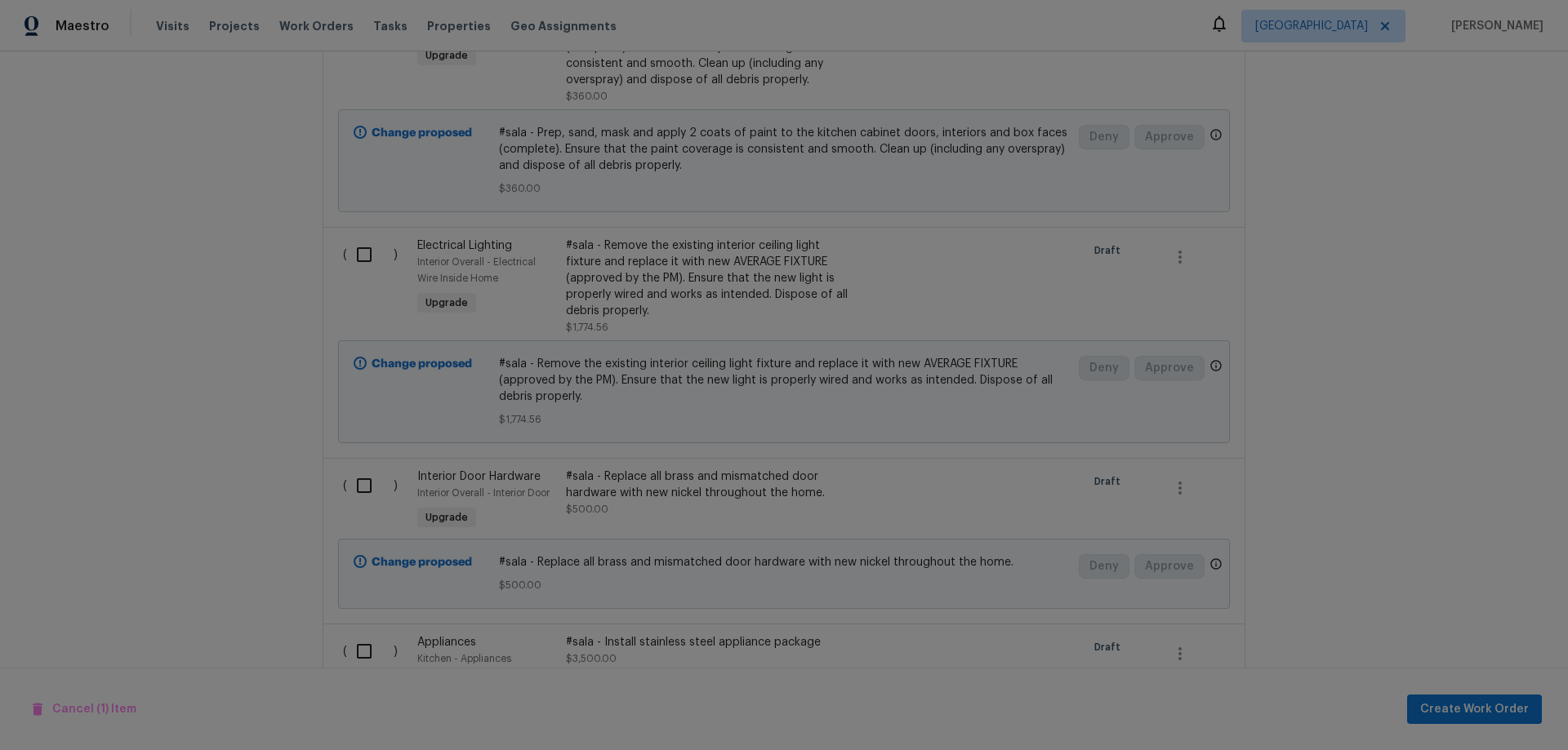
scroll to position [571, 0]
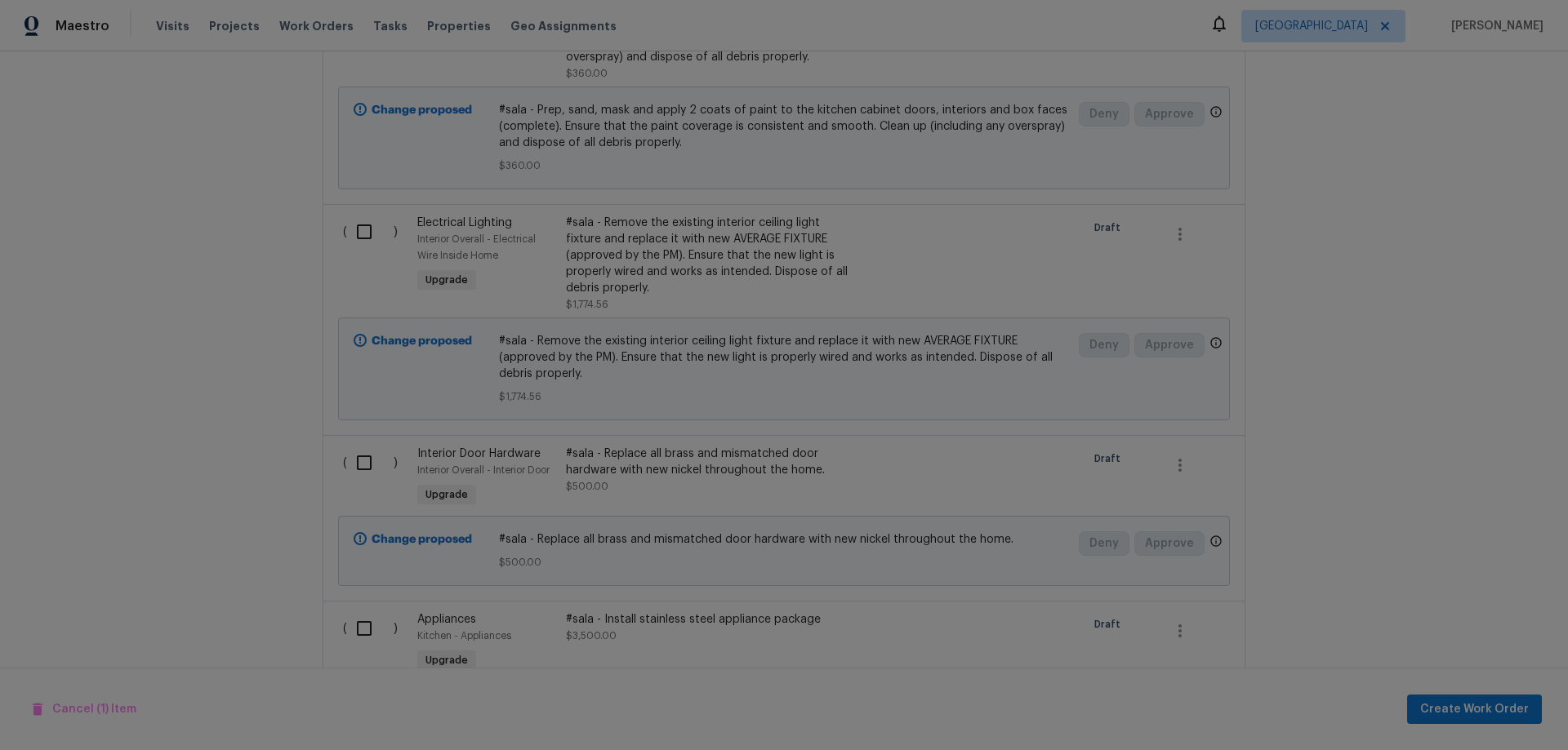
drag, startPoint x: 351, startPoint y: 247, endPoint x: 353, endPoint y: 258, distance: 11.2
click at [351, 247] on input "checkbox" at bounding box center [370, 232] width 46 height 34
checkbox input "true"
drag, startPoint x: 366, startPoint y: 441, endPoint x: 366, endPoint y: 451, distance: 10.0
click at [366, 446] on div "( ) Interior Door Hardware Interior Overall - Interior Door Upgrade #sala - Rep…" at bounding box center [784, 517] width 923 height 166
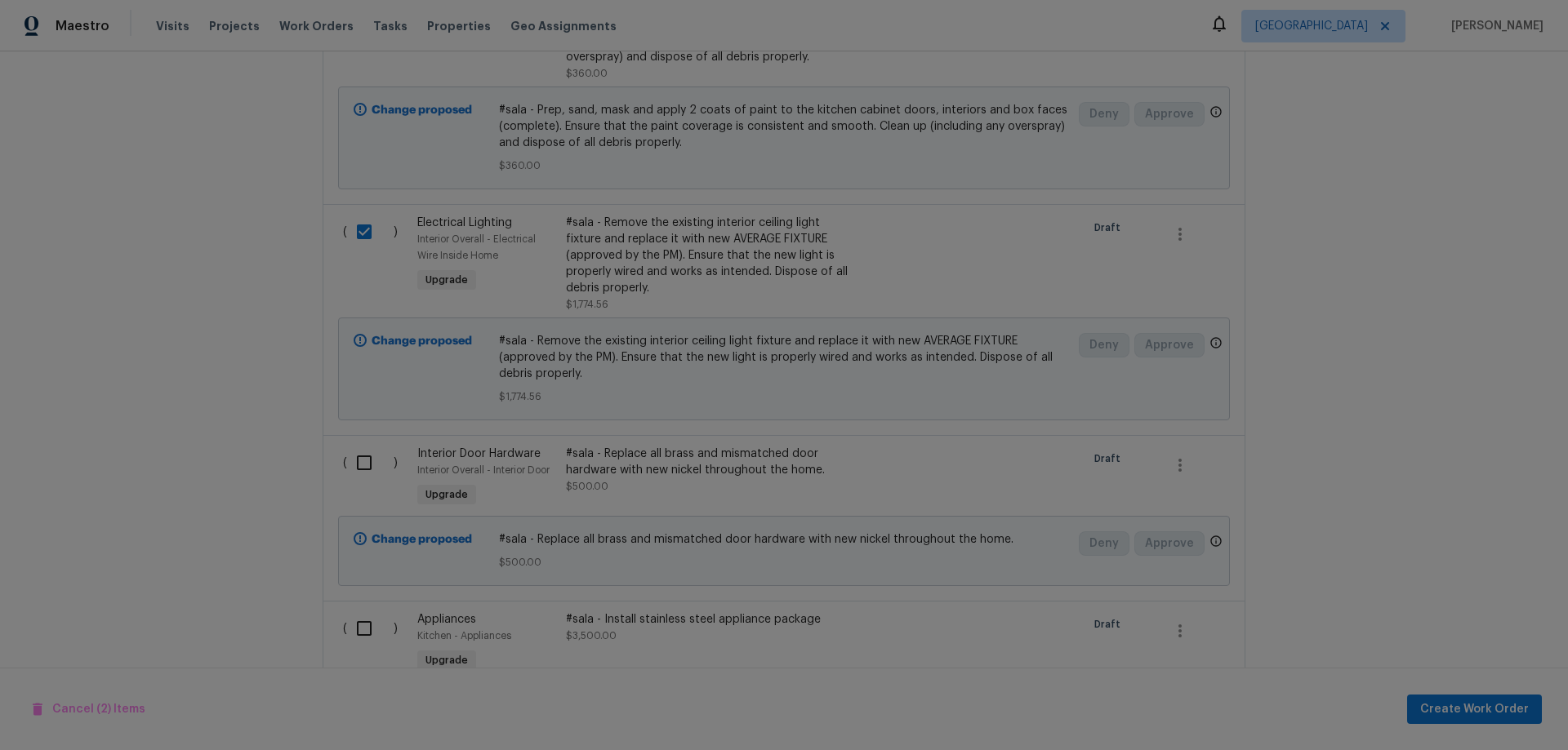
click at [361, 460] on input "checkbox" at bounding box center [370, 463] width 46 height 34
checkbox input "true"
click at [347, 632] on input "checkbox" at bounding box center [370, 629] width 46 height 34
checkbox input "true"
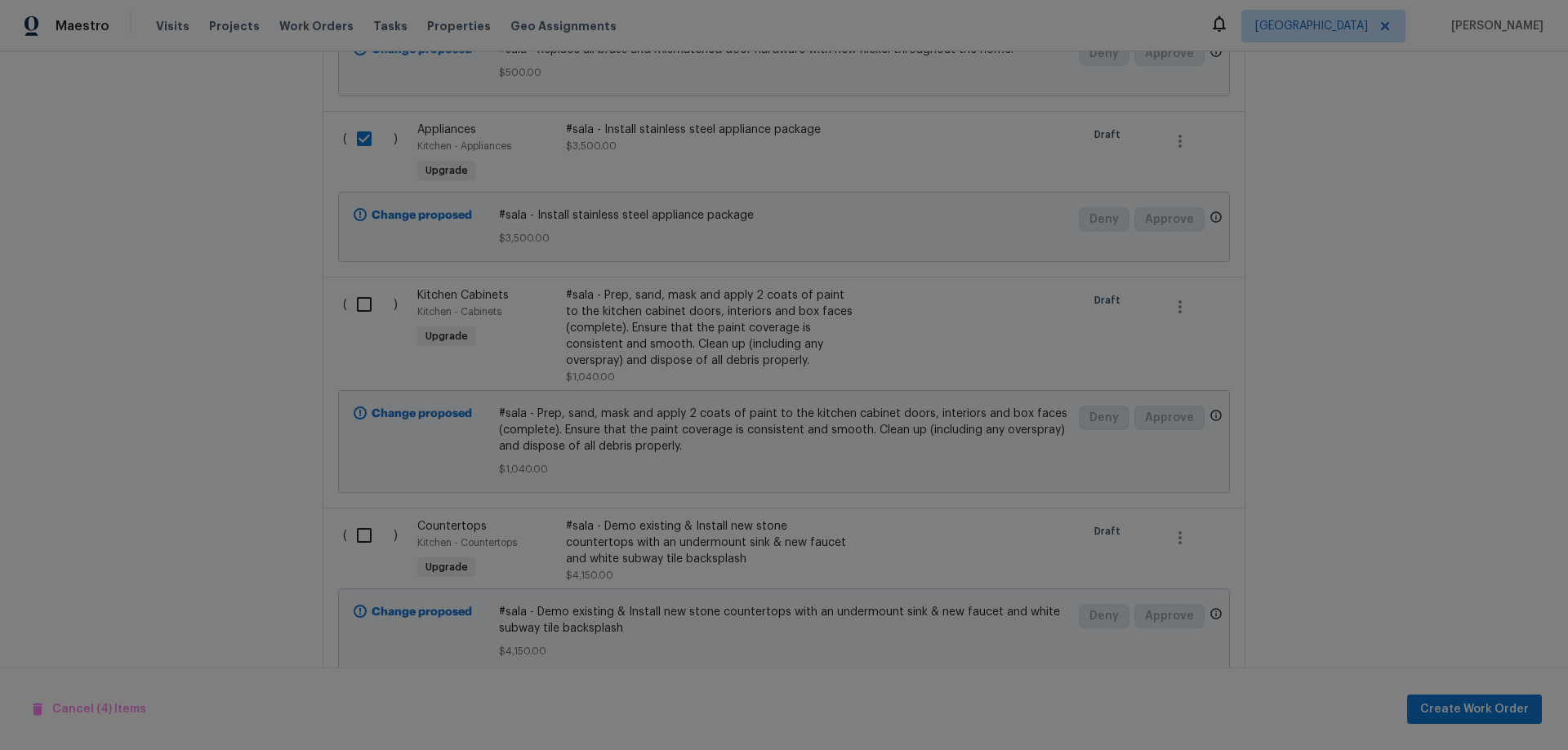
drag, startPoint x: 352, startPoint y: 305, endPoint x: 351, endPoint y: 344, distance: 39.0
click at [351, 305] on input "checkbox" at bounding box center [370, 304] width 46 height 34
checkbox input "true"
click at [356, 525] on input "checkbox" at bounding box center [370, 535] width 46 height 34
checkbox input "true"
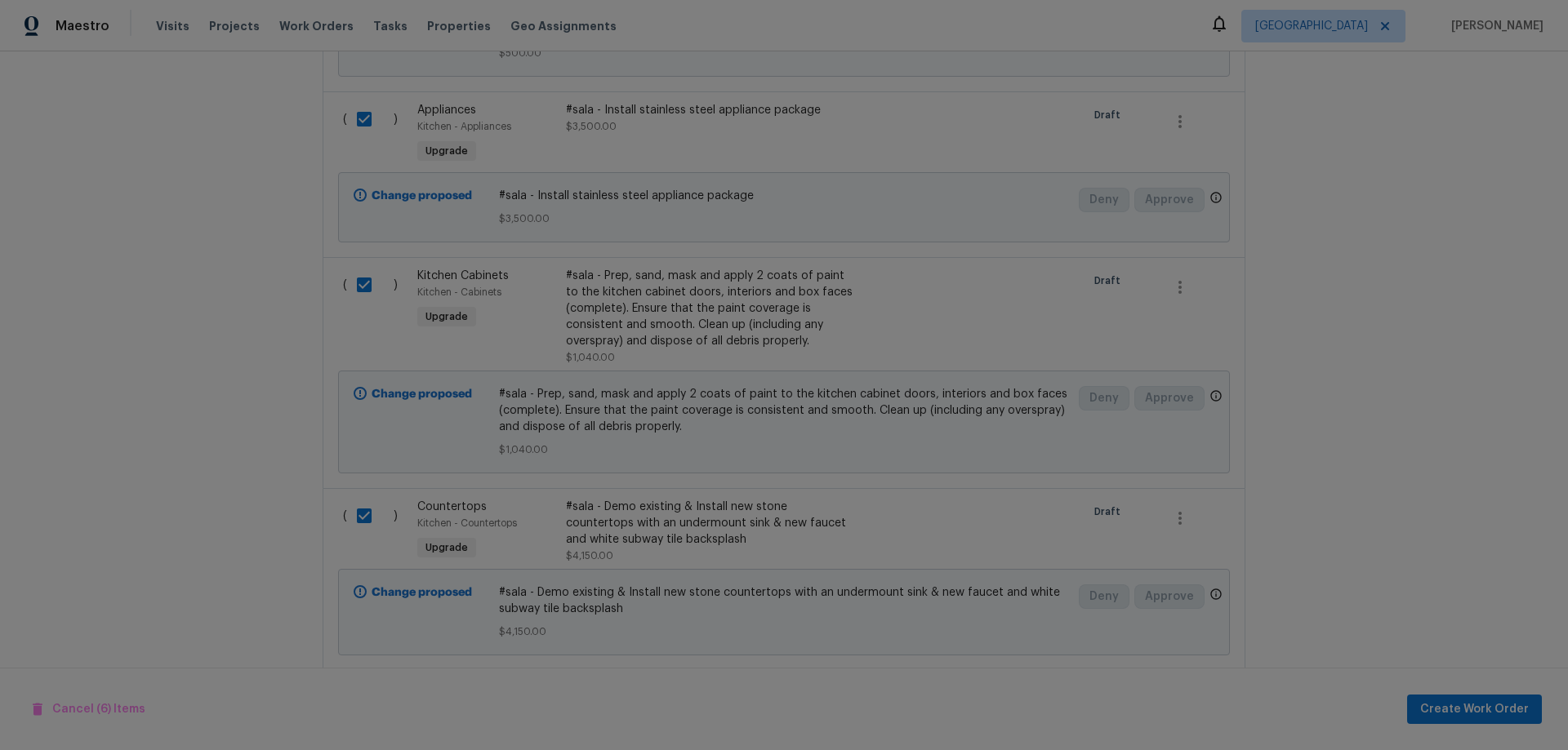
scroll to position [1125, 0]
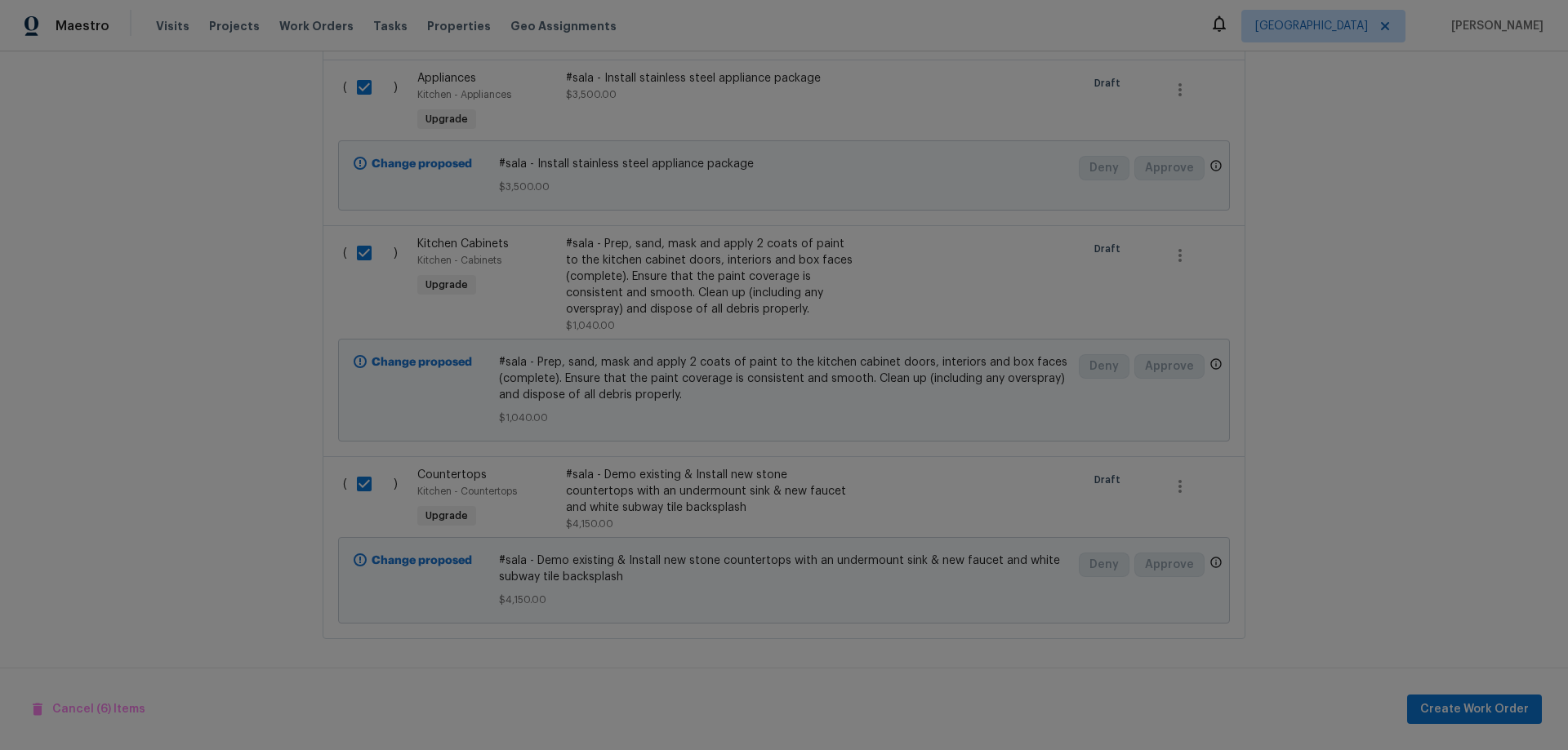
click at [640, 257] on div "#sala - Prep, sand, mask and apply 2 coats of paint to the kitchen cabinet door…" at bounding box center [710, 277] width 287 height 82
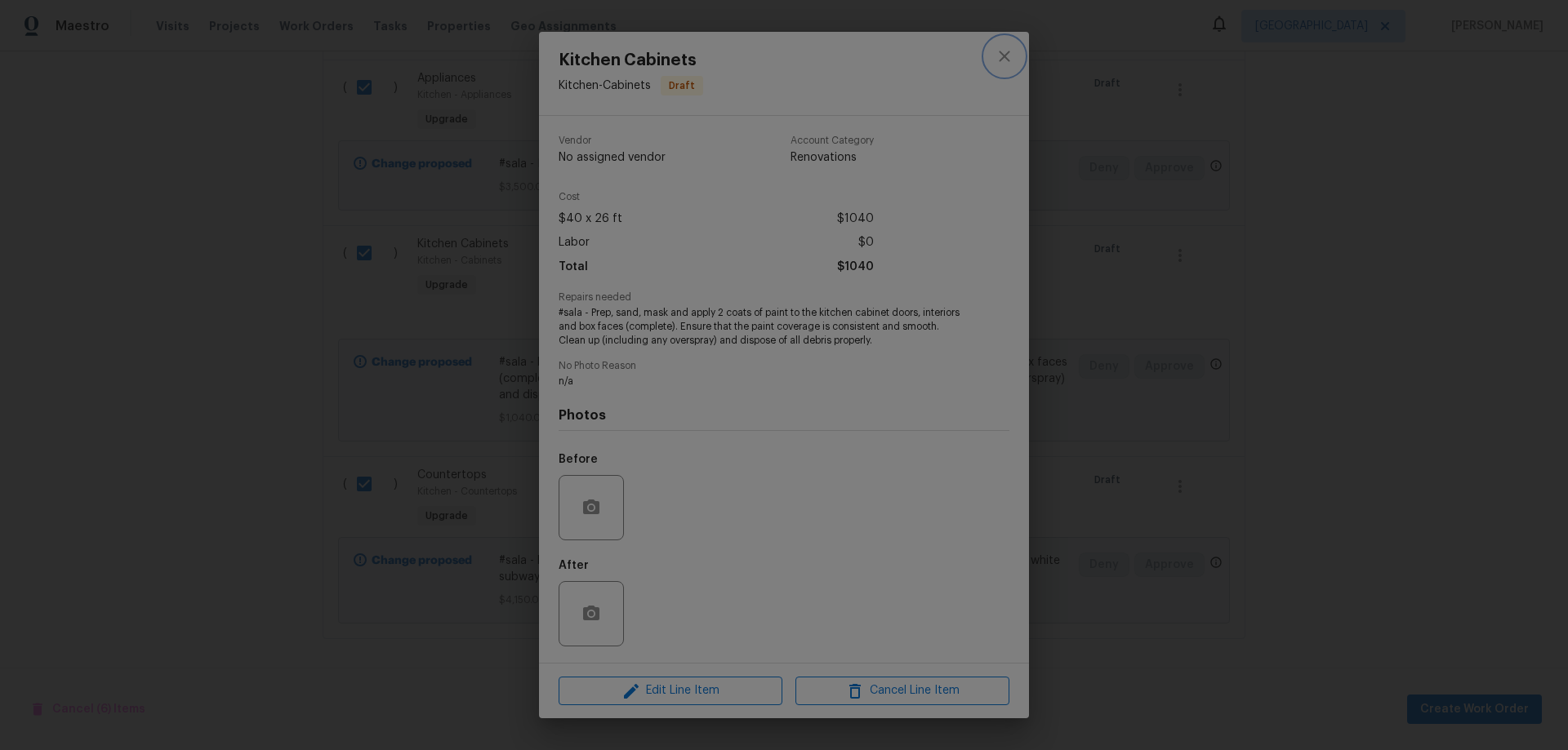
click at [1011, 50] on icon "close" at bounding box center [1004, 56] width 20 height 20
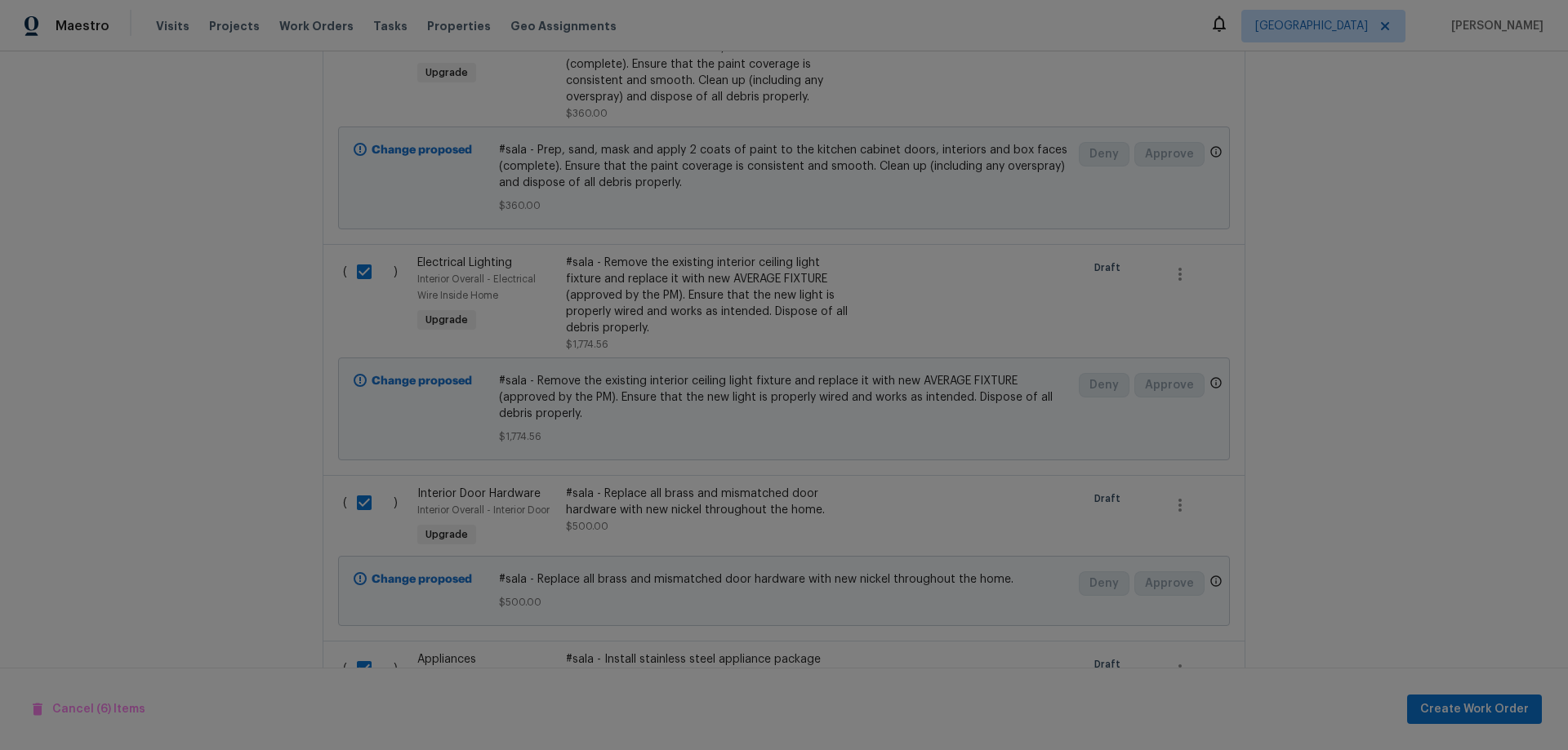
scroll to position [227, 0]
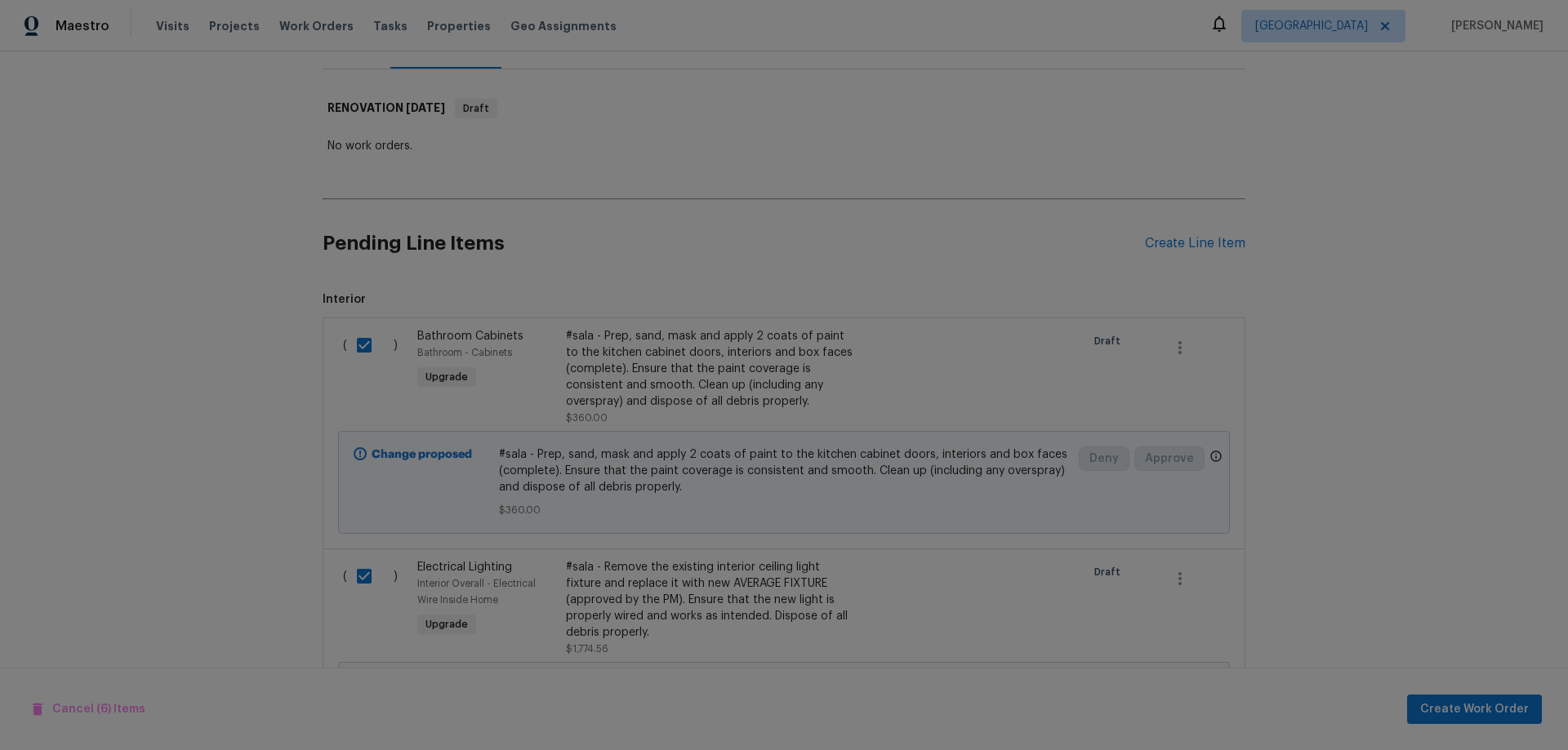
click at [672, 377] on div "#sala - Prep, sand, mask and apply 2 coats of paint to the kitchen cabinet door…" at bounding box center [710, 369] width 287 height 82
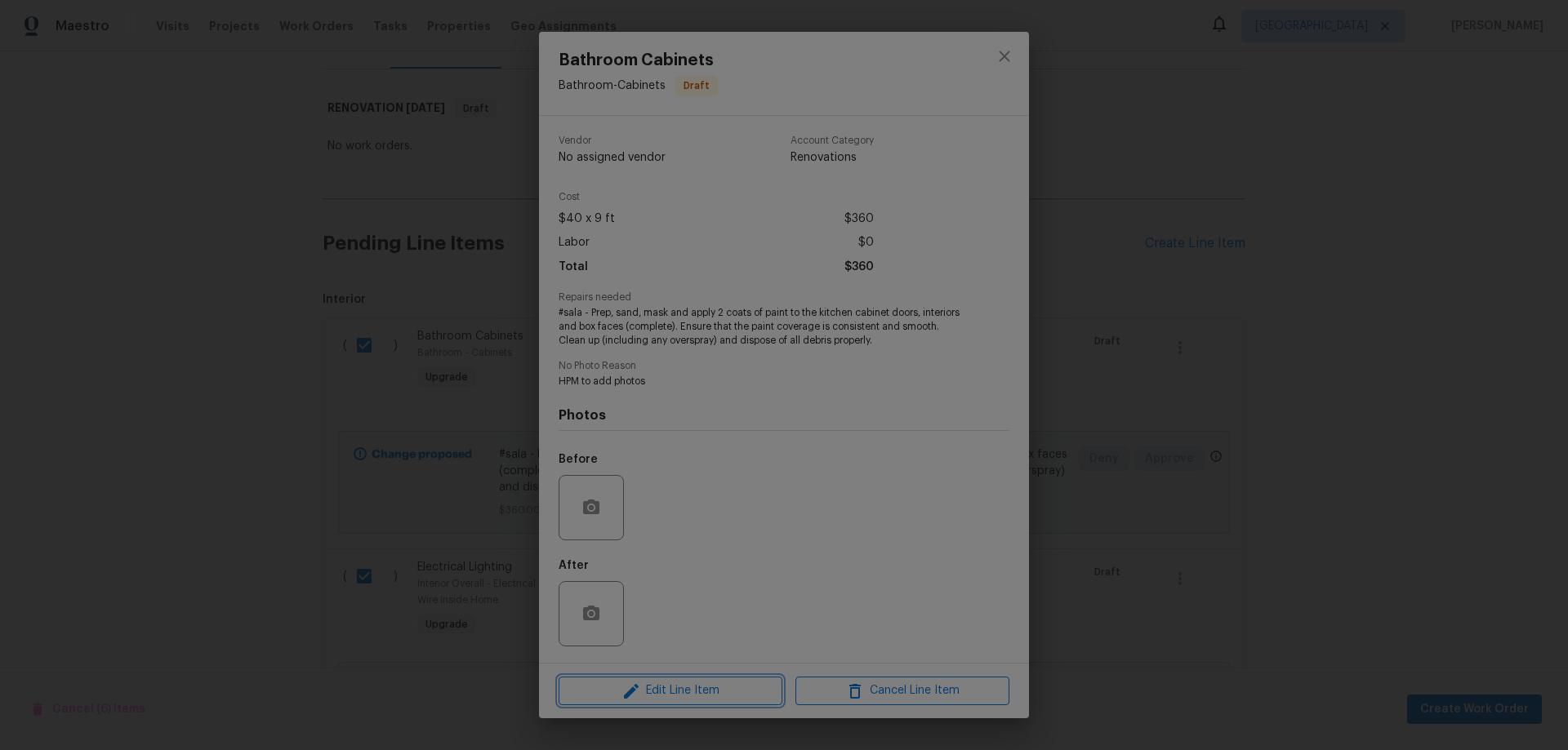
click at [683, 684] on span "Edit Line Item" at bounding box center [670, 692] width 214 height 21
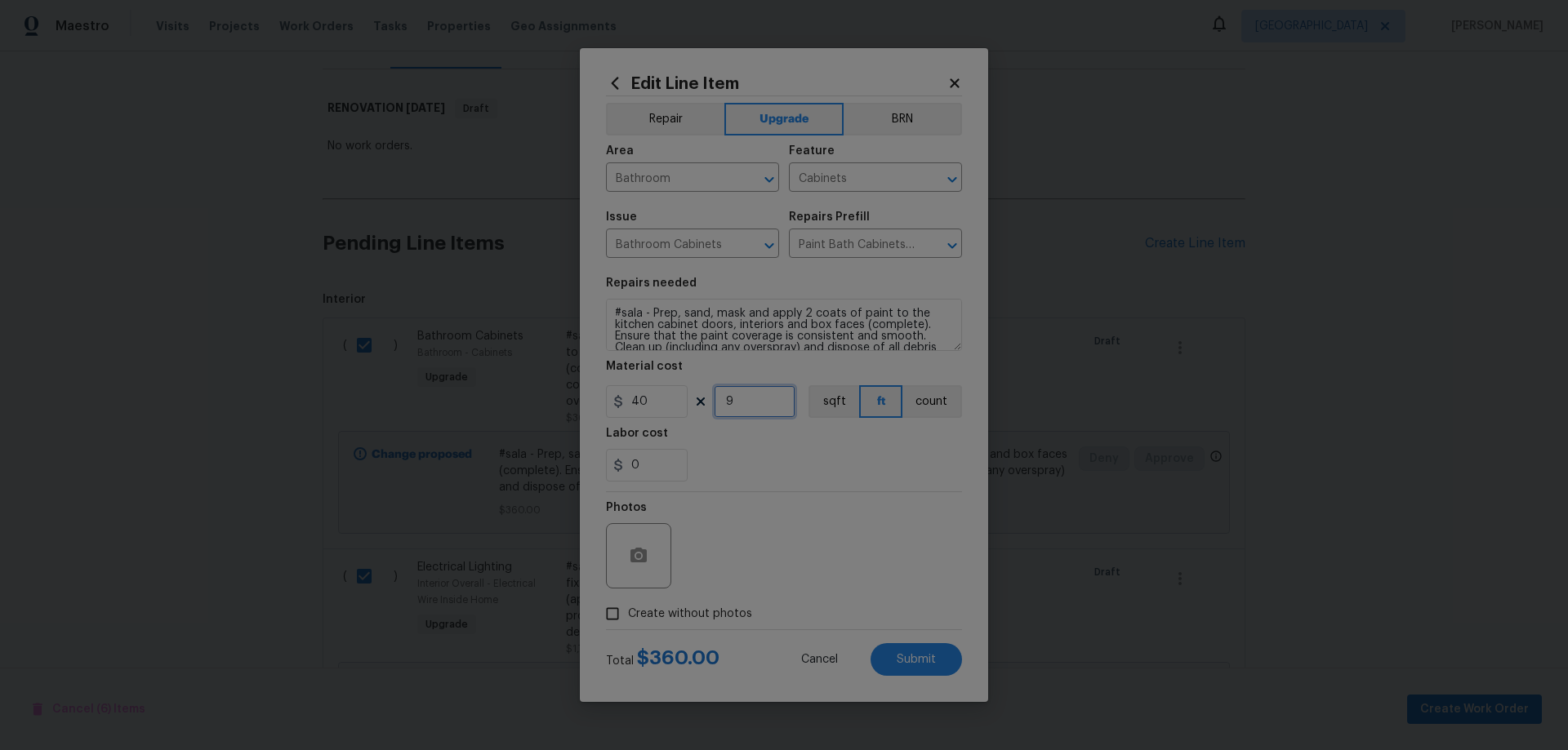
drag, startPoint x: 741, startPoint y: 396, endPoint x: 721, endPoint y: 397, distance: 20.0
click at [722, 397] on input "9" at bounding box center [754, 402] width 82 height 33
type input "10"
click at [909, 652] on button "Submit" at bounding box center [916, 660] width 91 height 33
checkbox input "false"
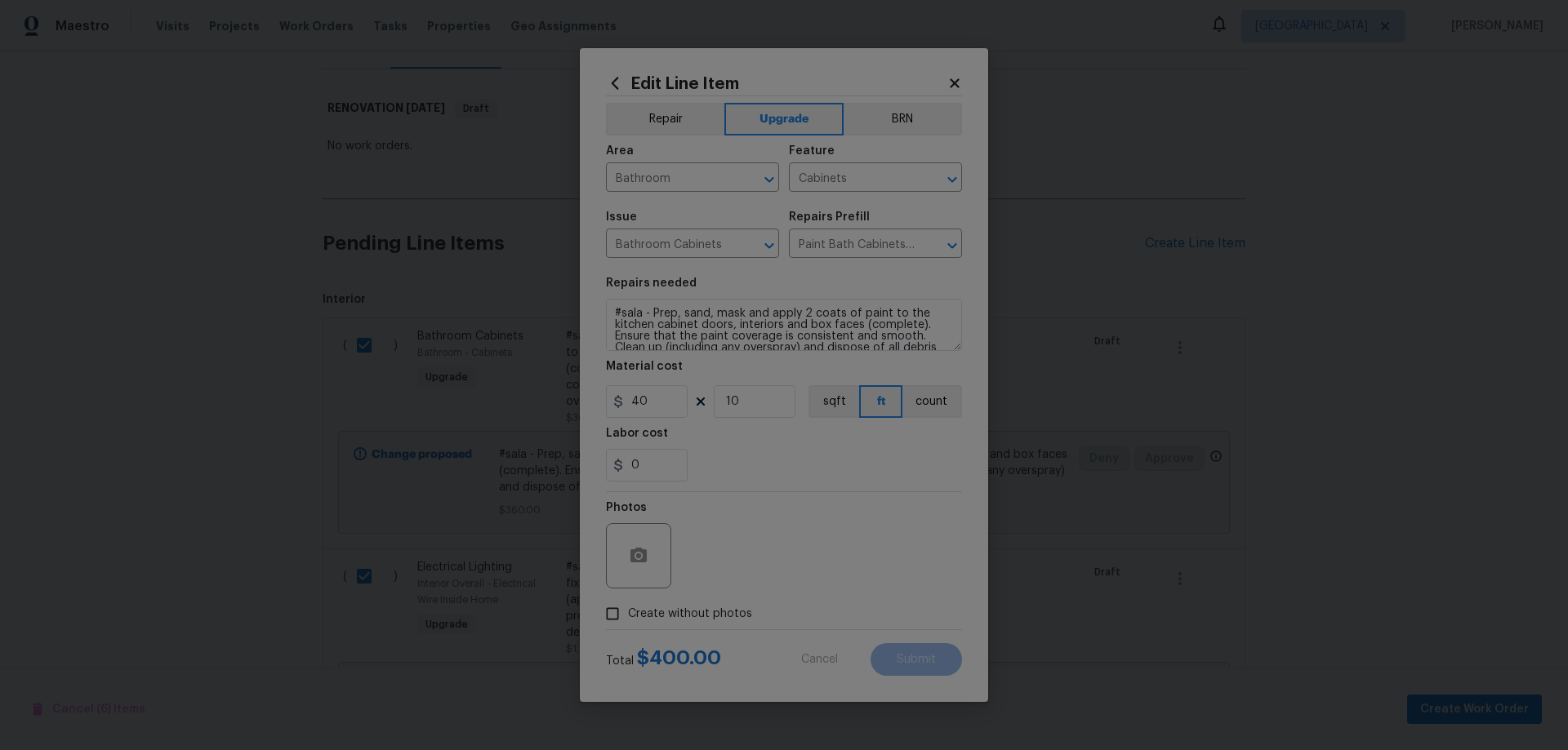
checkbox input "false"
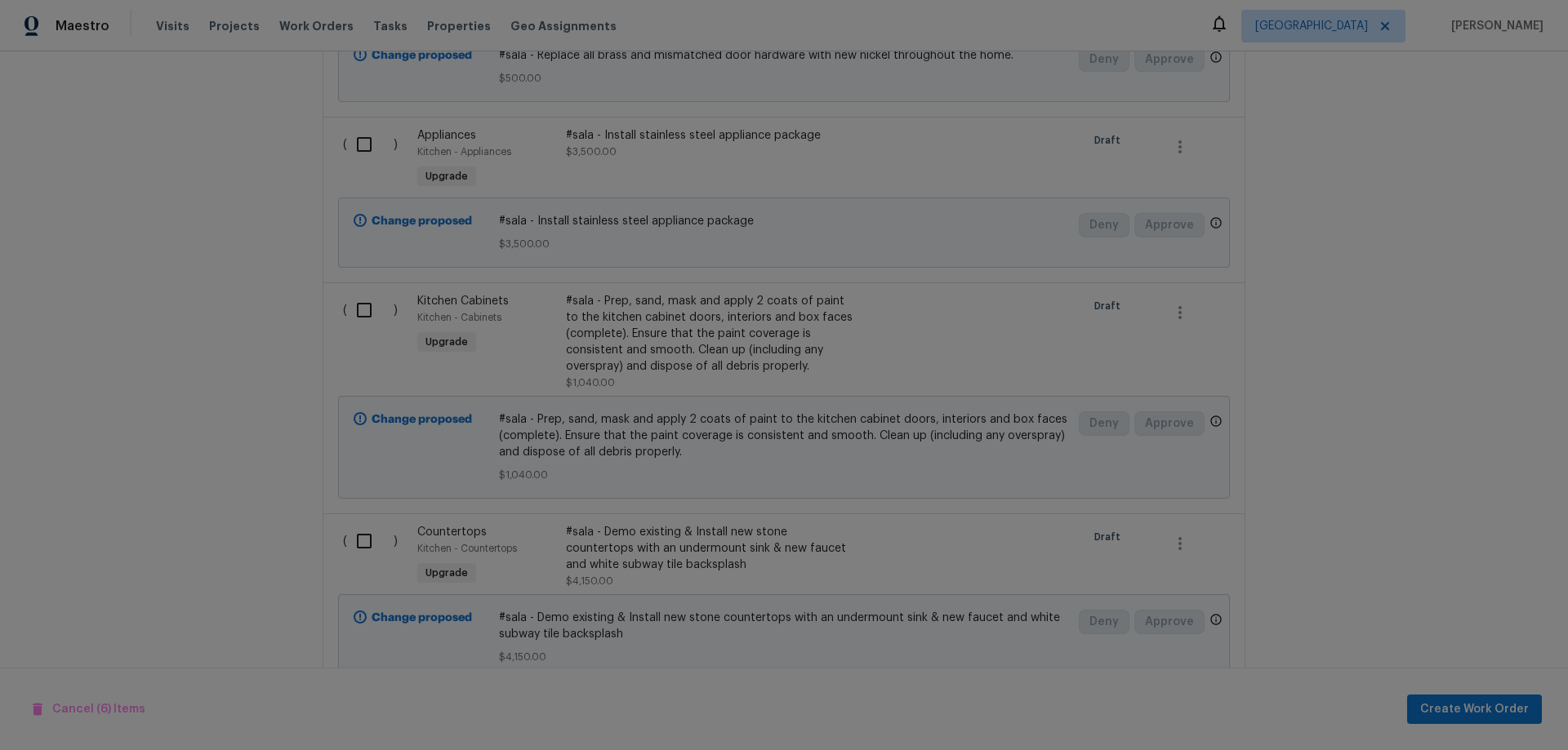
scroll to position [1125, 0]
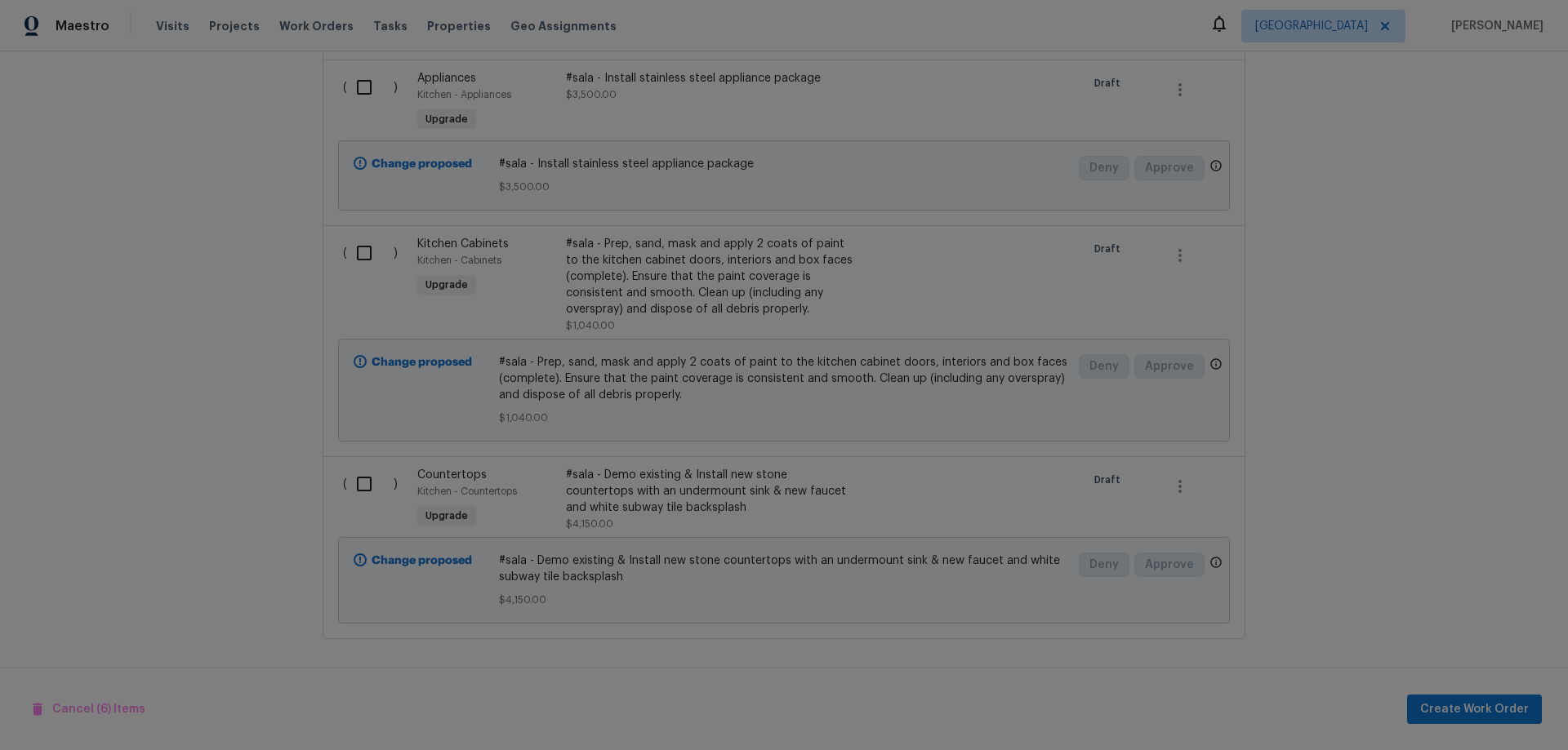
click at [362, 471] on input "checkbox" at bounding box center [370, 485] width 46 height 34
checkbox input "true"
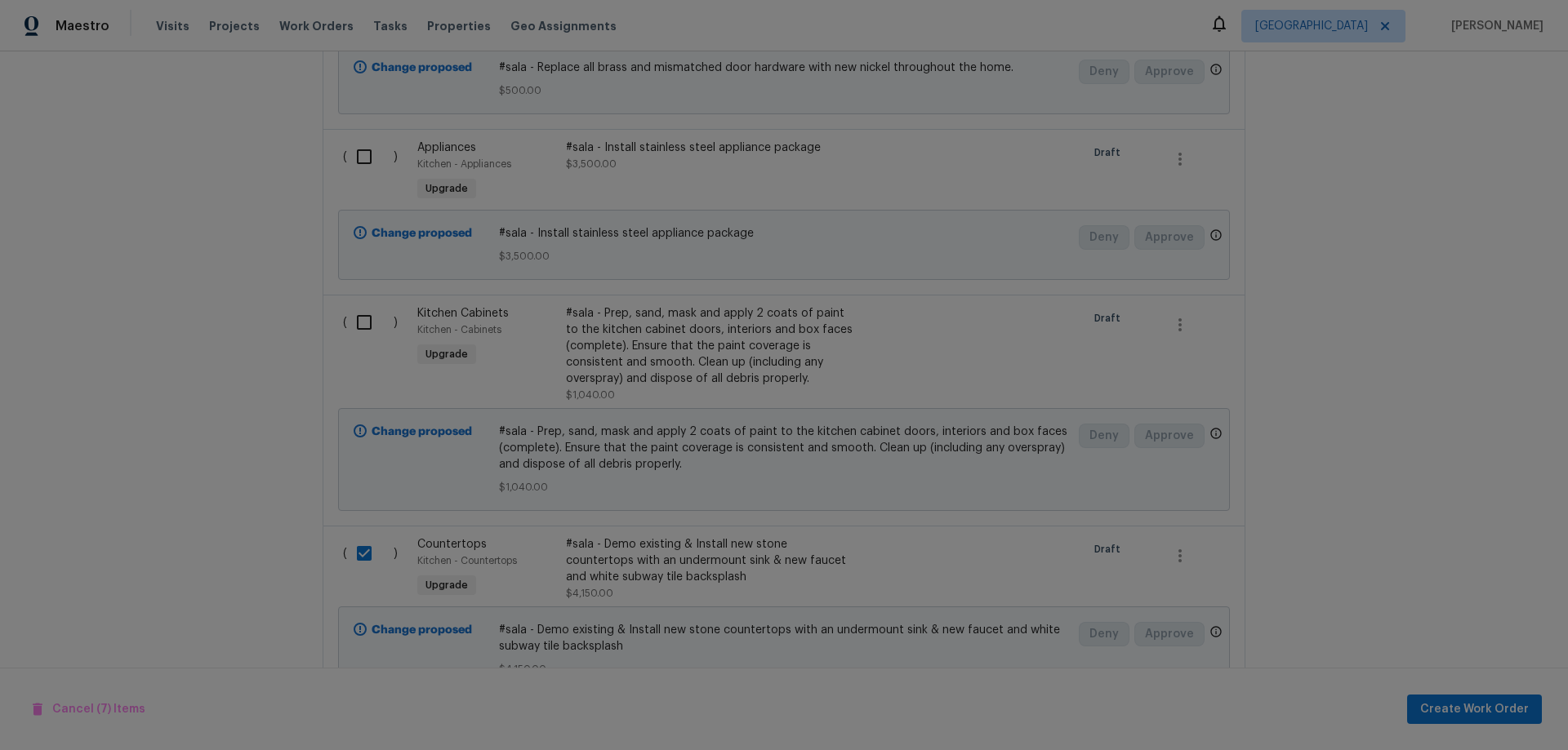
click at [352, 320] on input "checkbox" at bounding box center [370, 322] width 46 height 34
checkbox input "true"
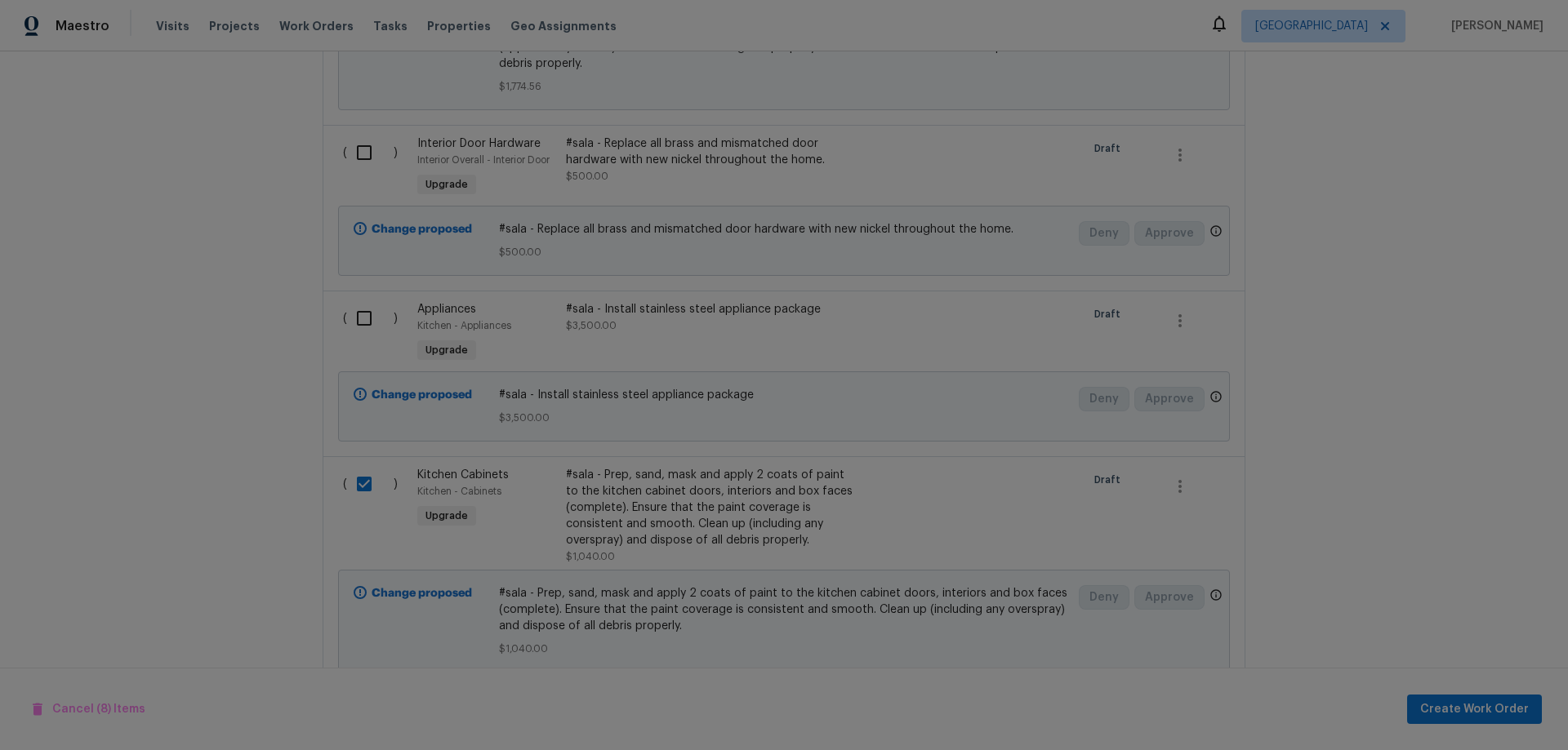
scroll to position [880, 0]
click at [338, 325] on div "( )" at bounding box center [375, 335] width 74 height 75
click at [356, 326] on input "checkbox" at bounding box center [370, 320] width 46 height 34
checkbox input "true"
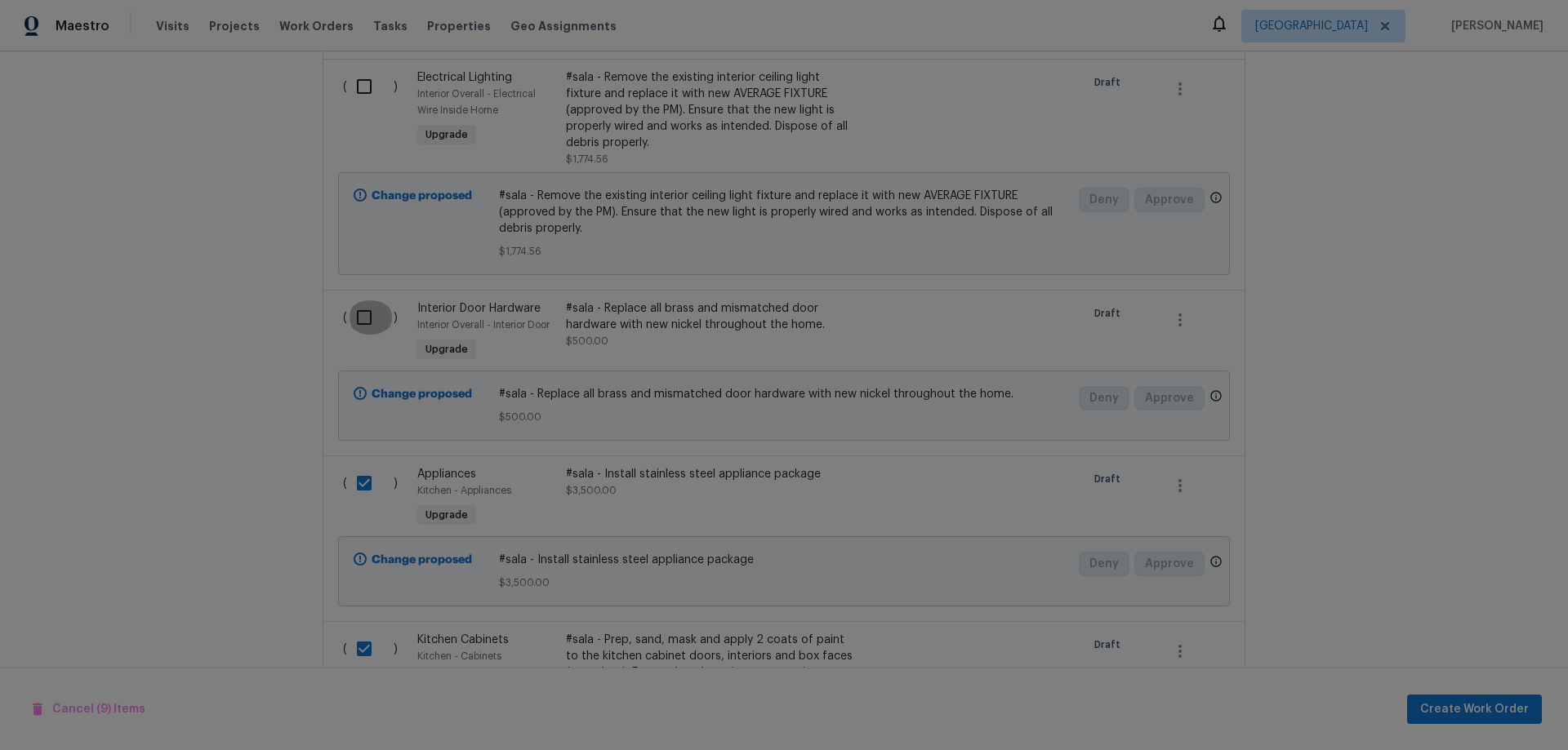
click at [354, 320] on input "checkbox" at bounding box center [370, 318] width 46 height 34
checkbox input "true"
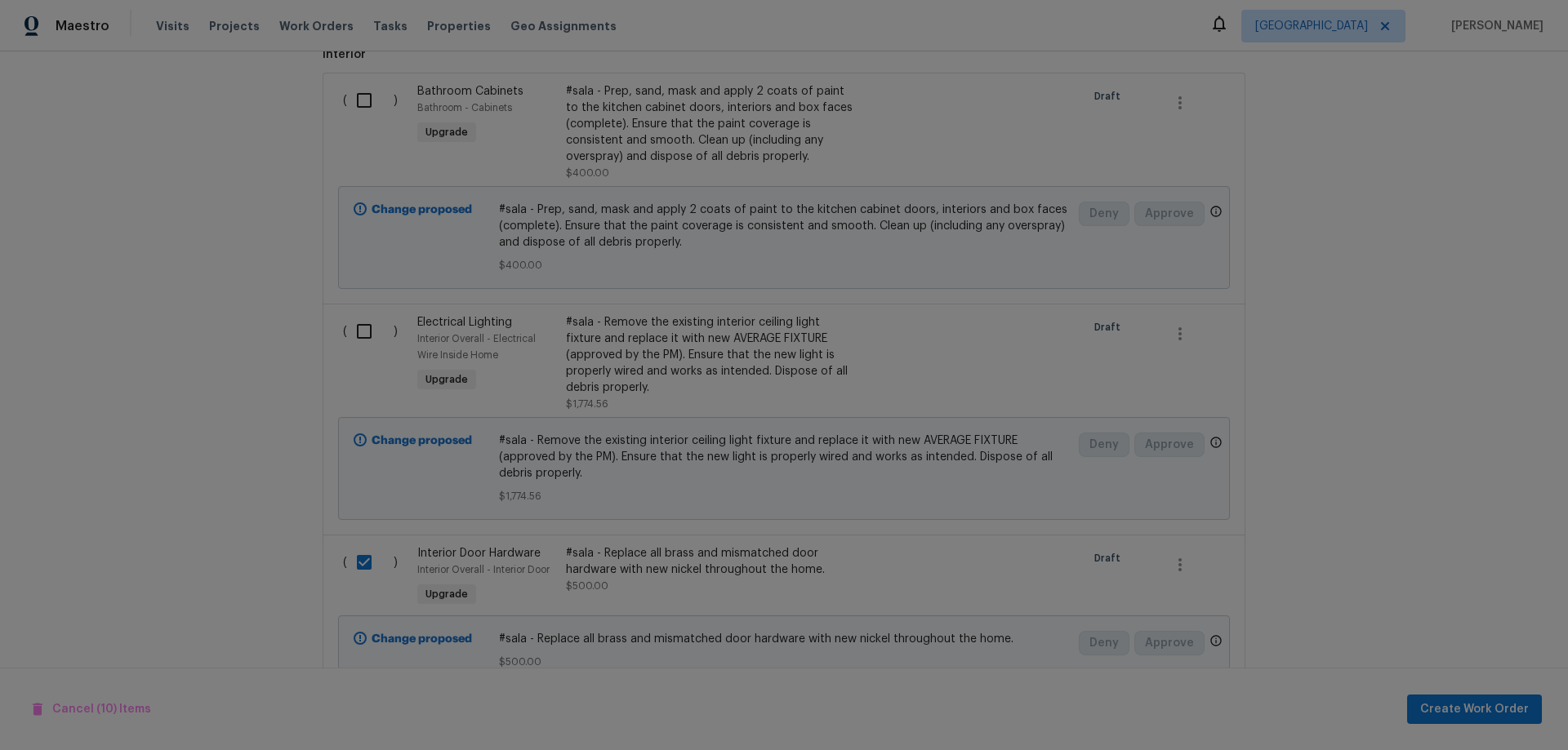
click at [350, 332] on input "checkbox" at bounding box center [370, 332] width 46 height 34
checkbox input "true"
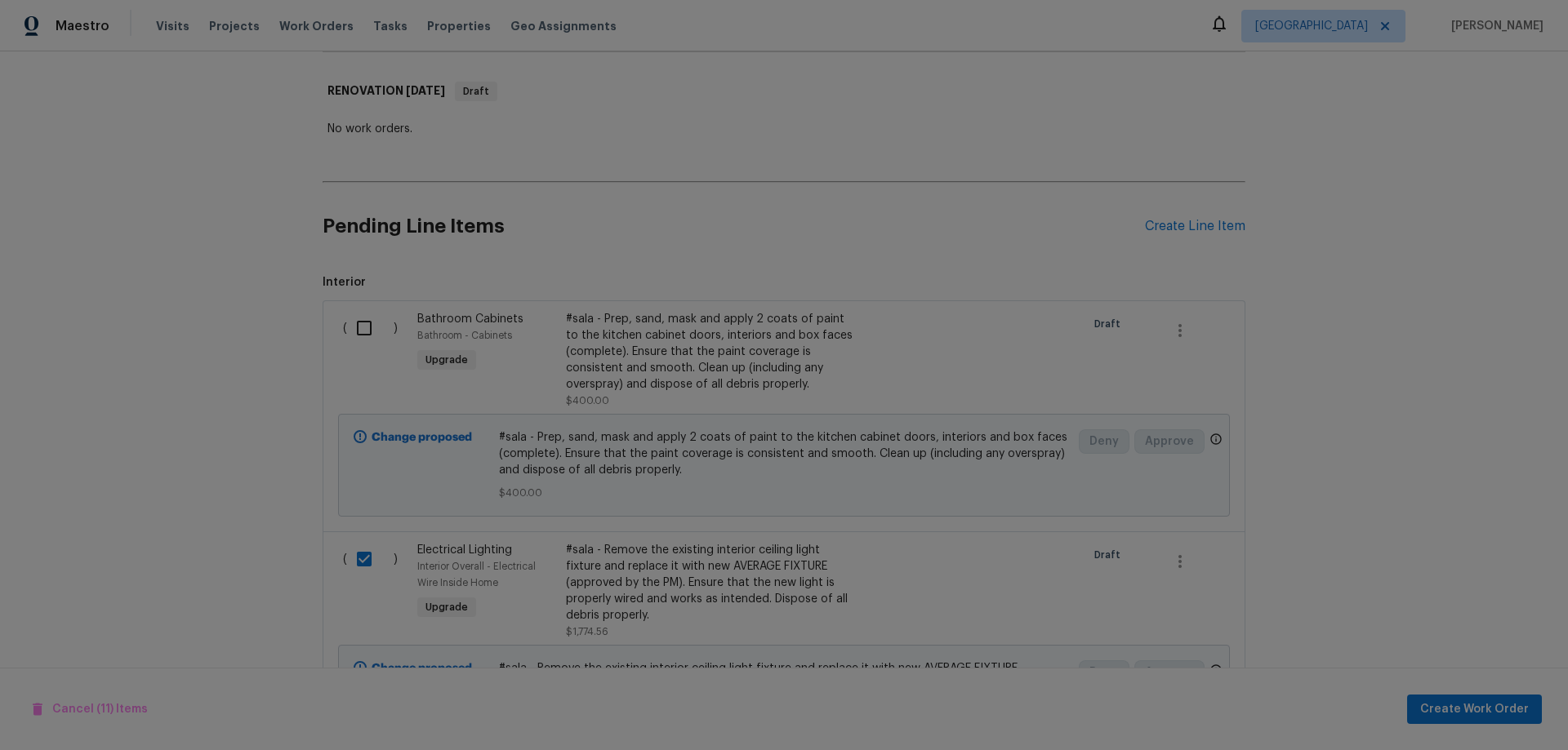
scroll to position [145, 0]
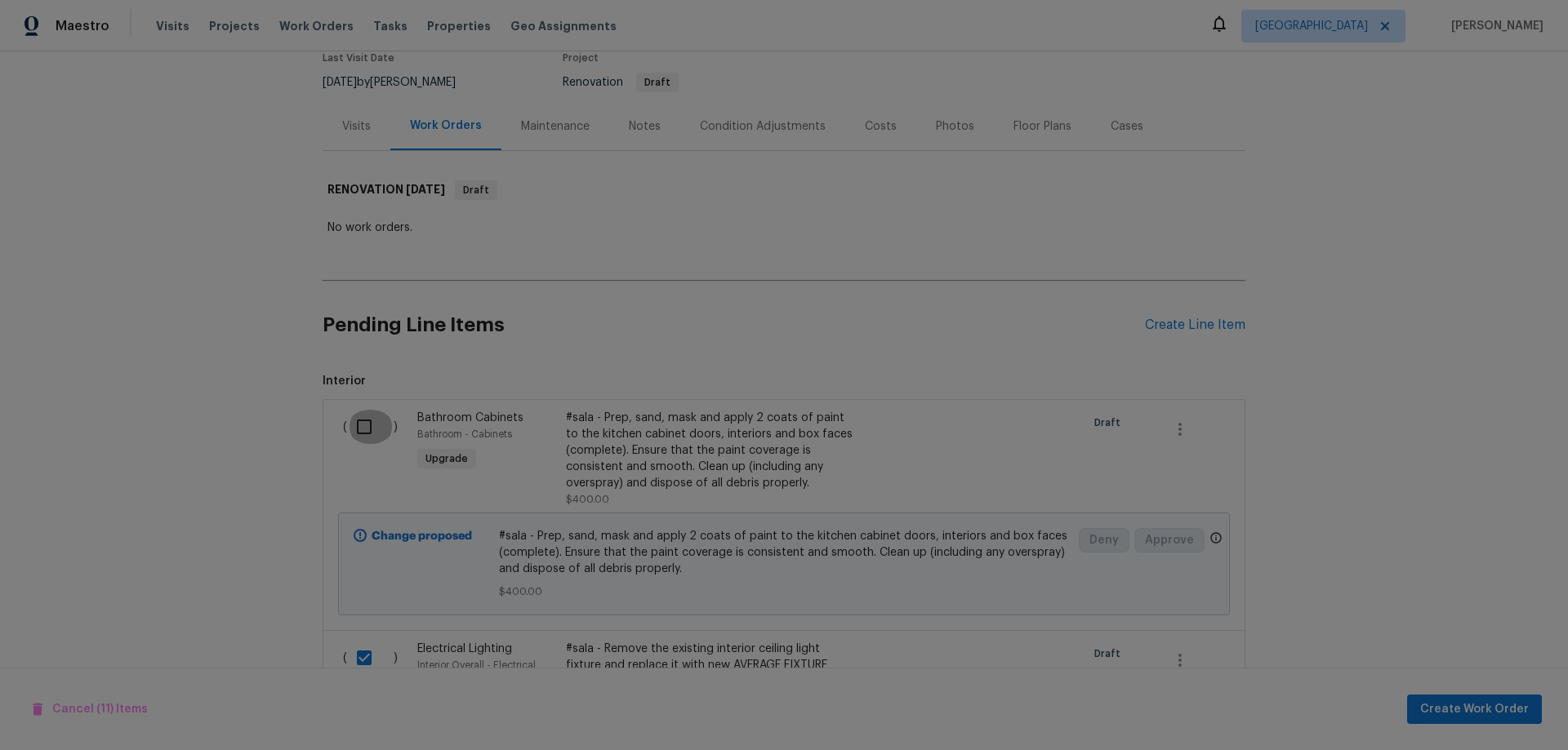
drag, startPoint x: 356, startPoint y: 432, endPoint x: 320, endPoint y: 442, distance: 37.4
click at [355, 432] on input "checkbox" at bounding box center [370, 427] width 46 height 34
checkbox input "true"
click at [1348, 499] on div "Back to all projects [STREET_ADDRESS][PERSON_NAME] 3 Beds | 2 Baths | Total: 17…" at bounding box center [784, 400] width 1568 height 698
click at [169, 547] on div "Back to all projects [STREET_ADDRESS][PERSON_NAME] 3 Beds | 2 Baths | Total: 17…" at bounding box center [784, 400] width 1568 height 698
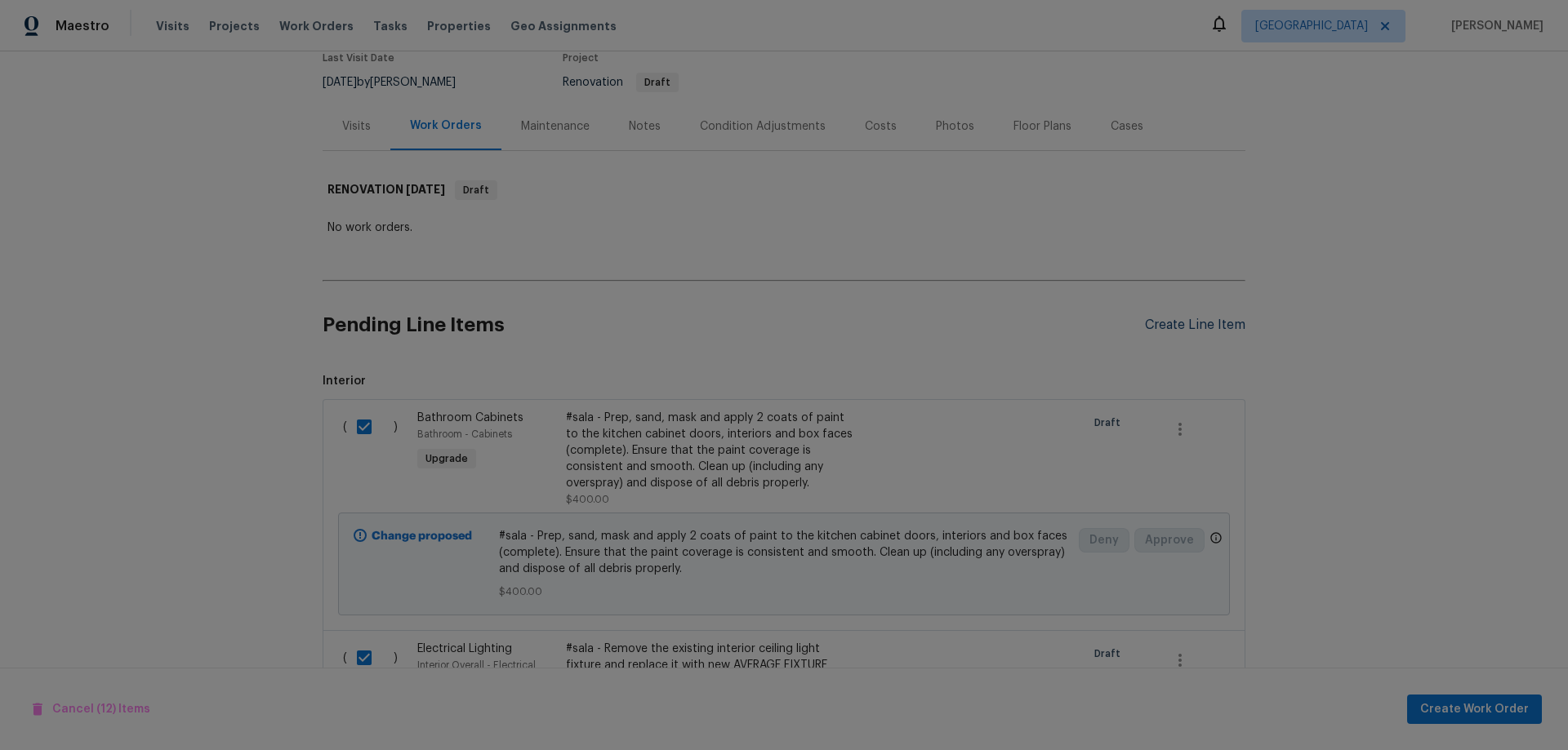
click at [1209, 322] on div "Create Line Item" at bounding box center [1194, 326] width 101 height 15
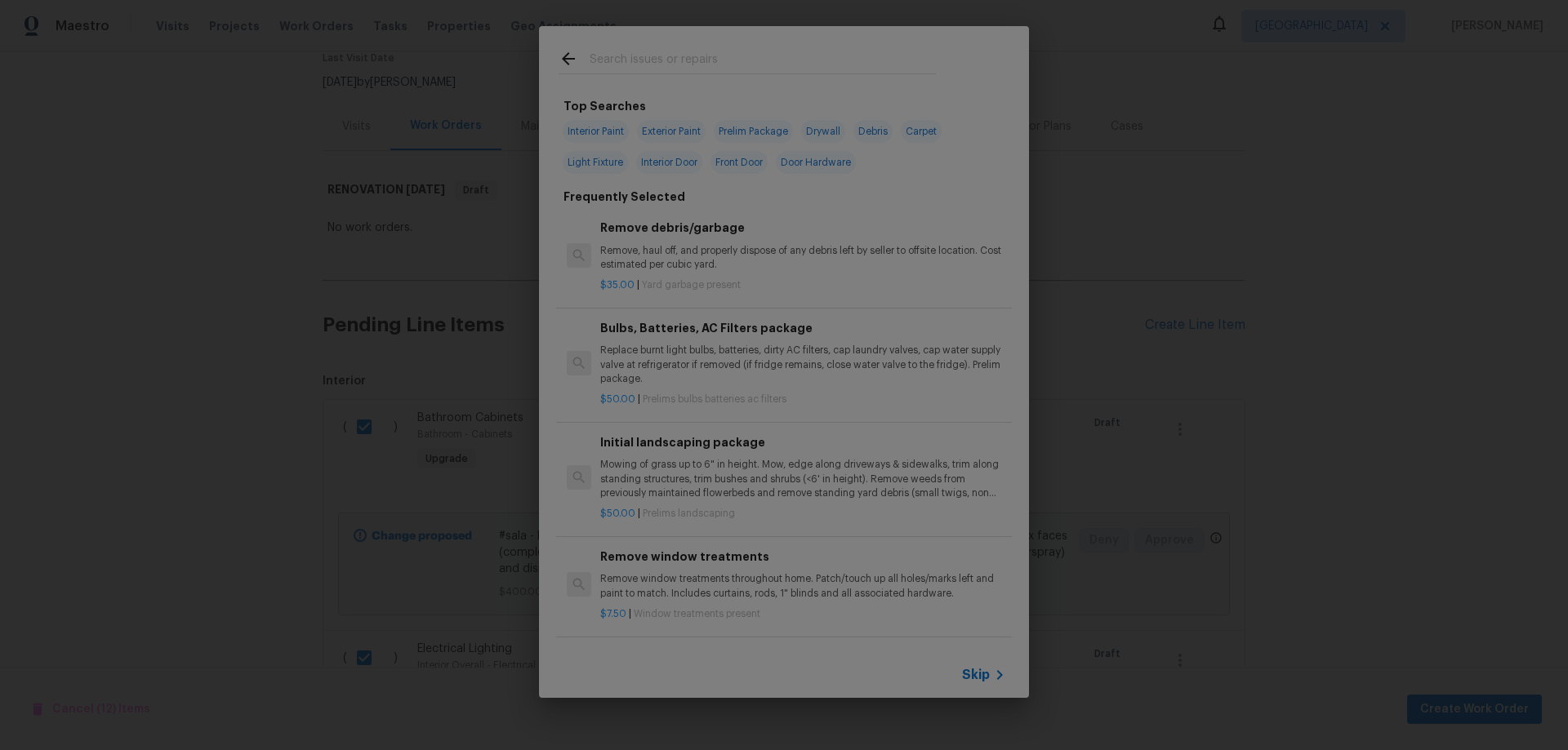
click at [691, 64] on input "text" at bounding box center [762, 61] width 346 height 25
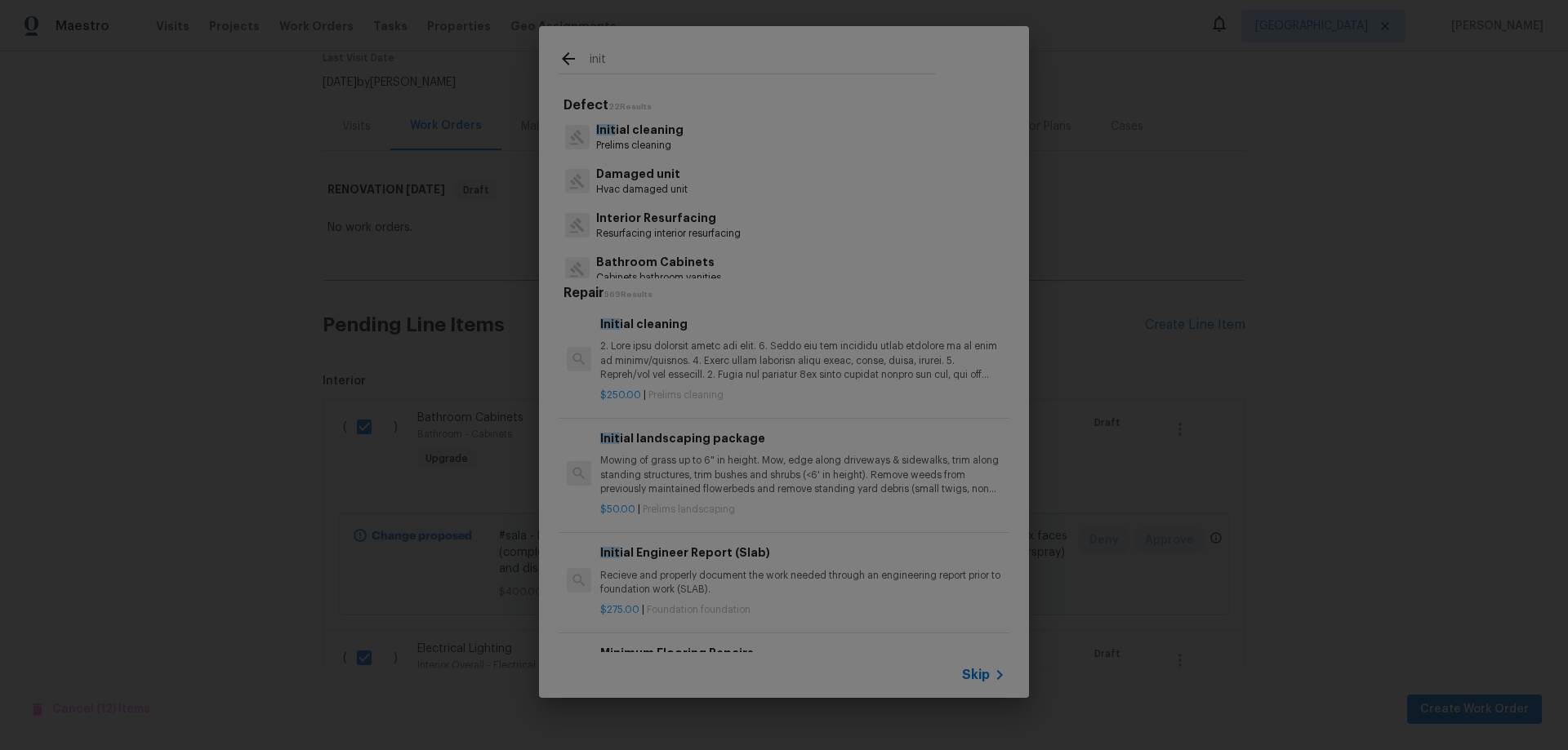
type input "init"
click at [674, 137] on p "Init ial cleaning" at bounding box center [640, 131] width 88 height 17
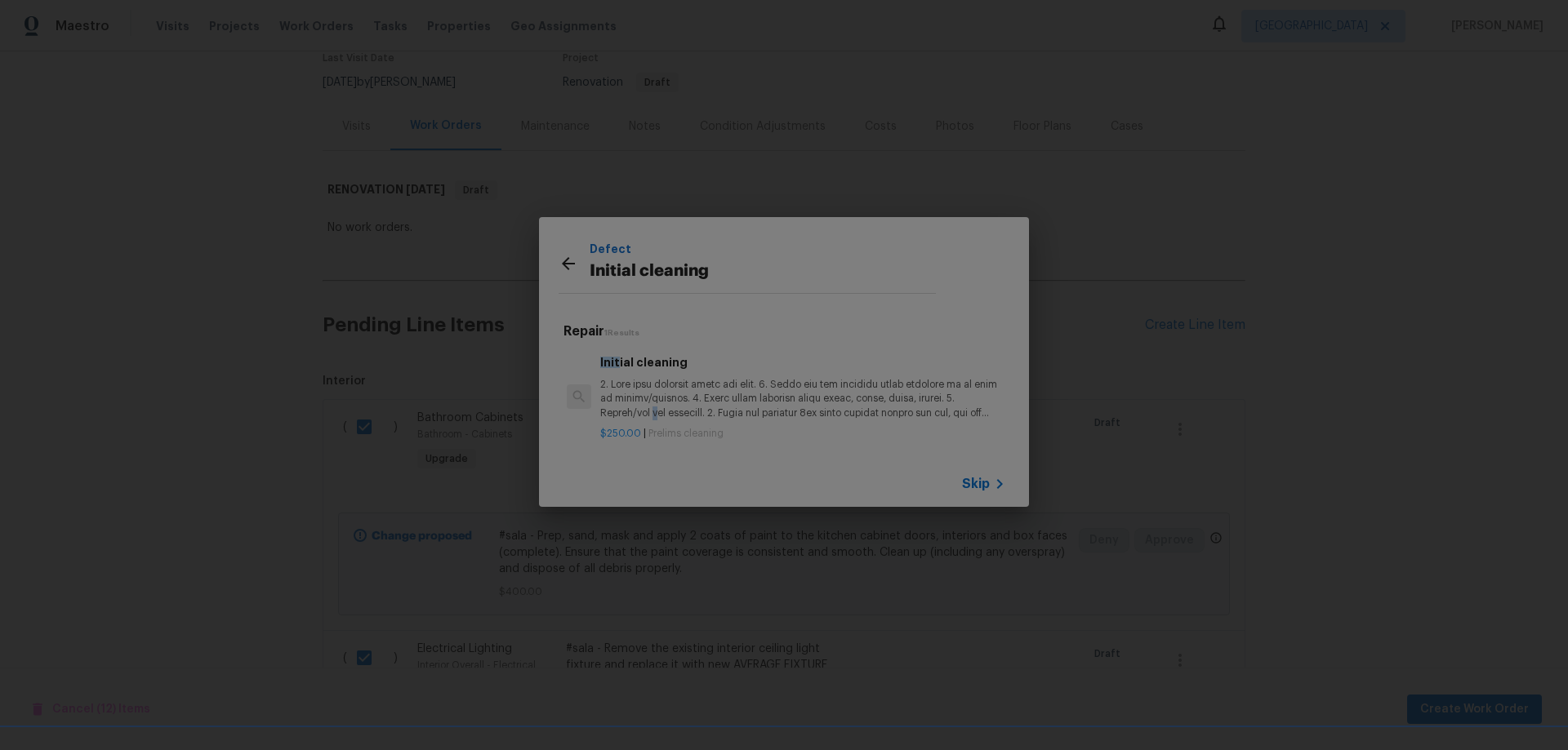
click at [667, 412] on p at bounding box center [802, 399] width 405 height 41
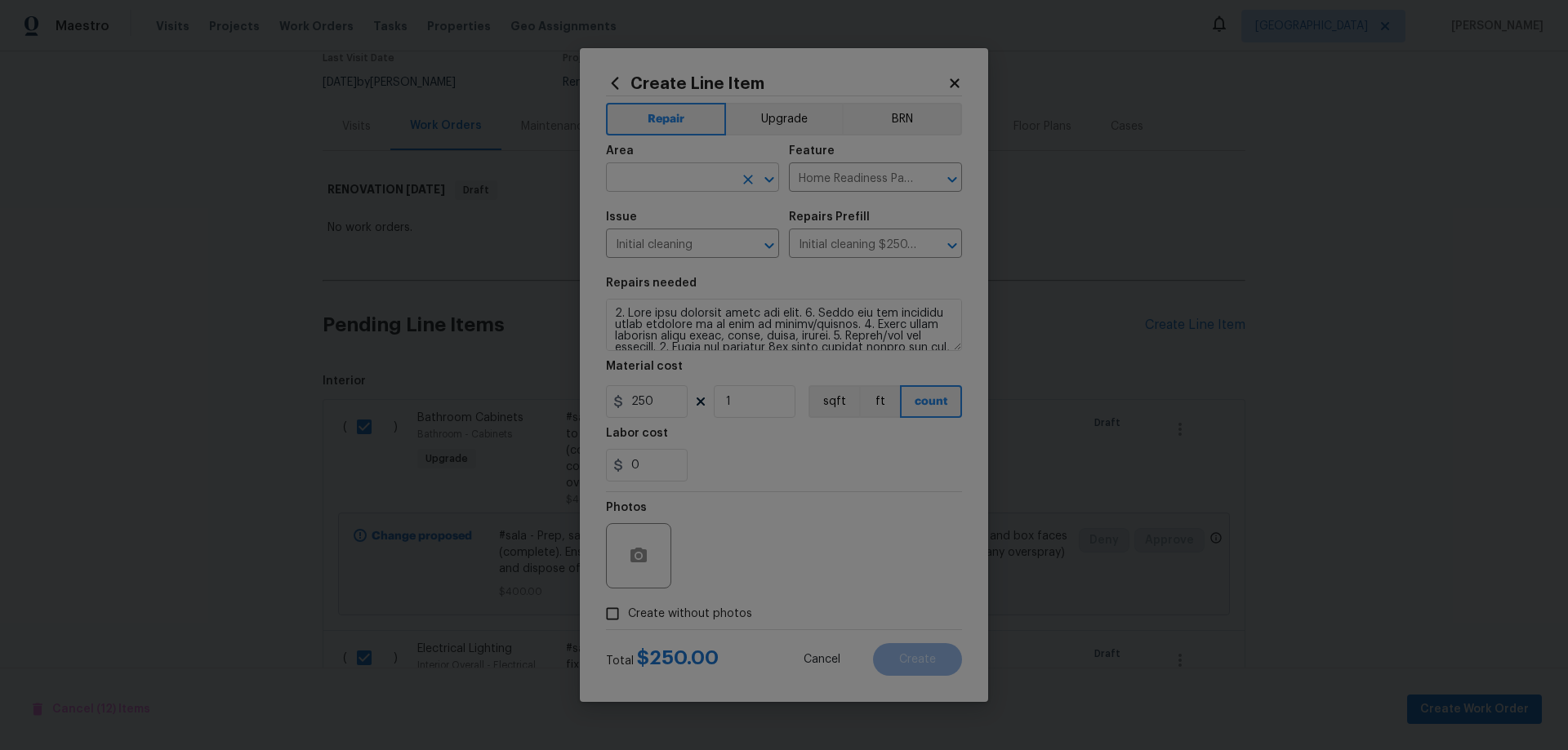
click at [674, 183] on input "text" at bounding box center [669, 179] width 127 height 25
type input "Interior Overall"
type input "Initial Clean"
click at [703, 608] on span "Create without photos" at bounding box center [690, 614] width 124 height 17
click at [628, 608] on input "Create without photos" at bounding box center [613, 614] width 31 height 31
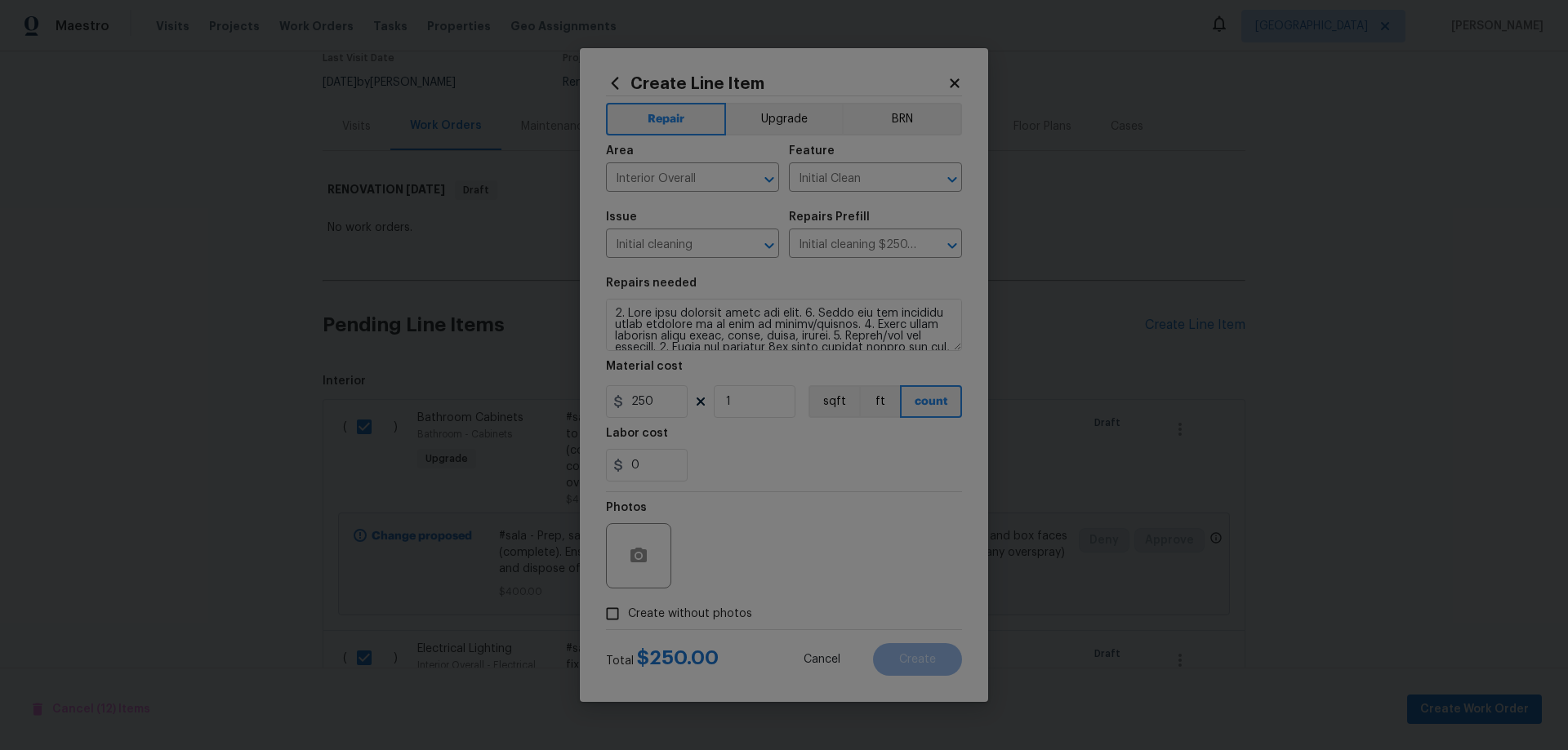
checkbox input "true"
click at [798, 551] on textarea at bounding box center [822, 556] width 278 height 65
type textarea "HPM to add photos"
click at [941, 662] on button "Create" at bounding box center [918, 660] width 89 height 33
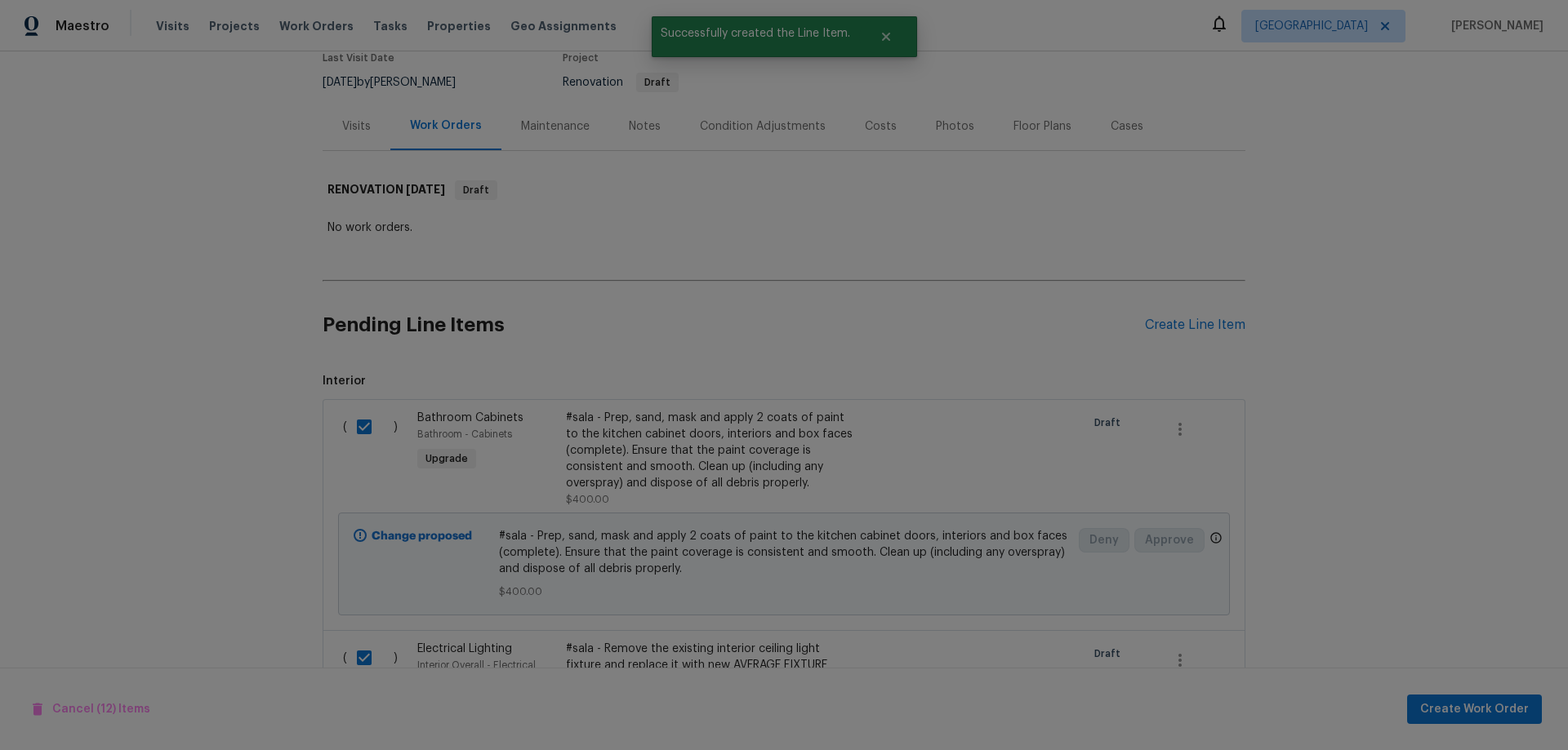
scroll to position [0, 0]
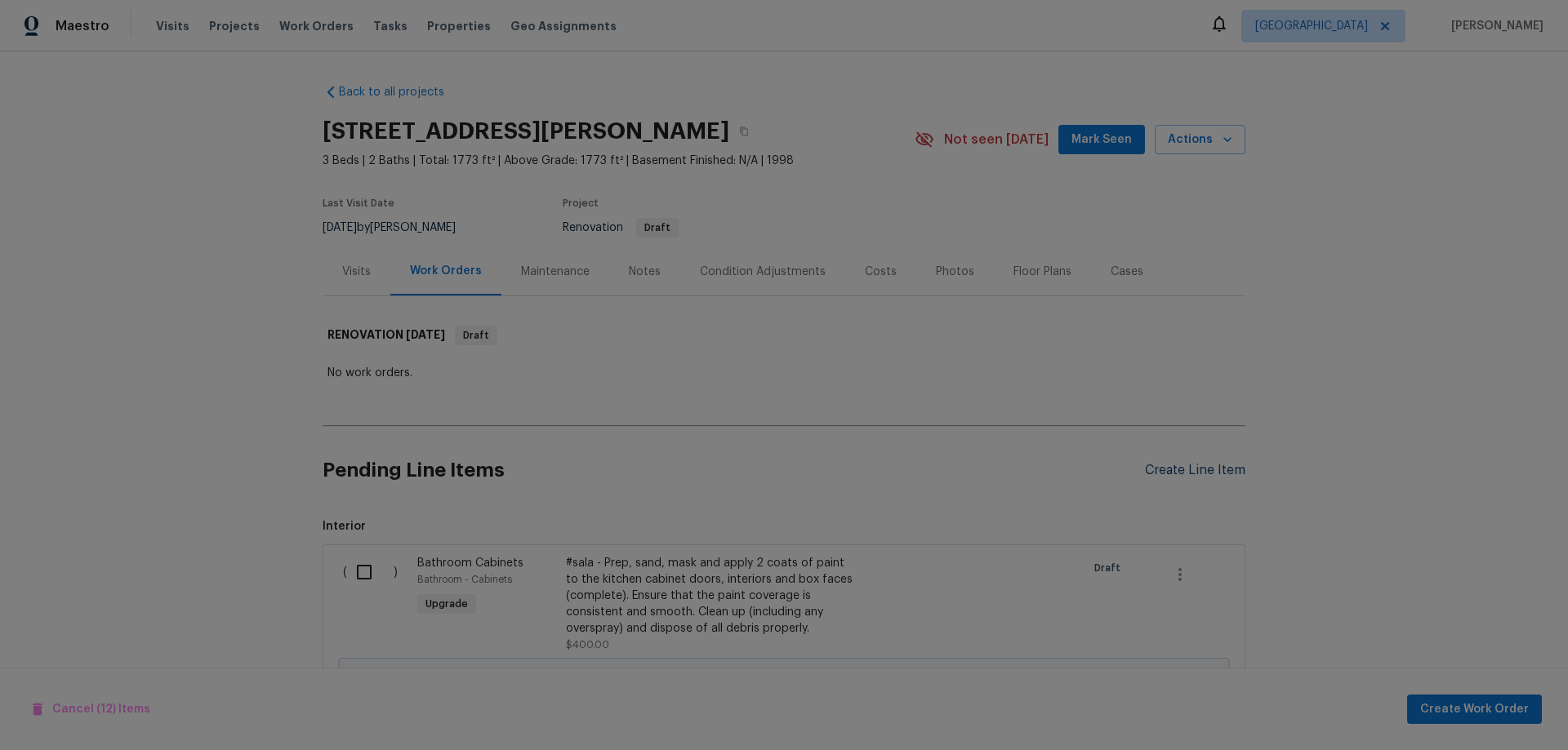
click at [1187, 473] on div "Create Line Item" at bounding box center [1194, 471] width 101 height 15
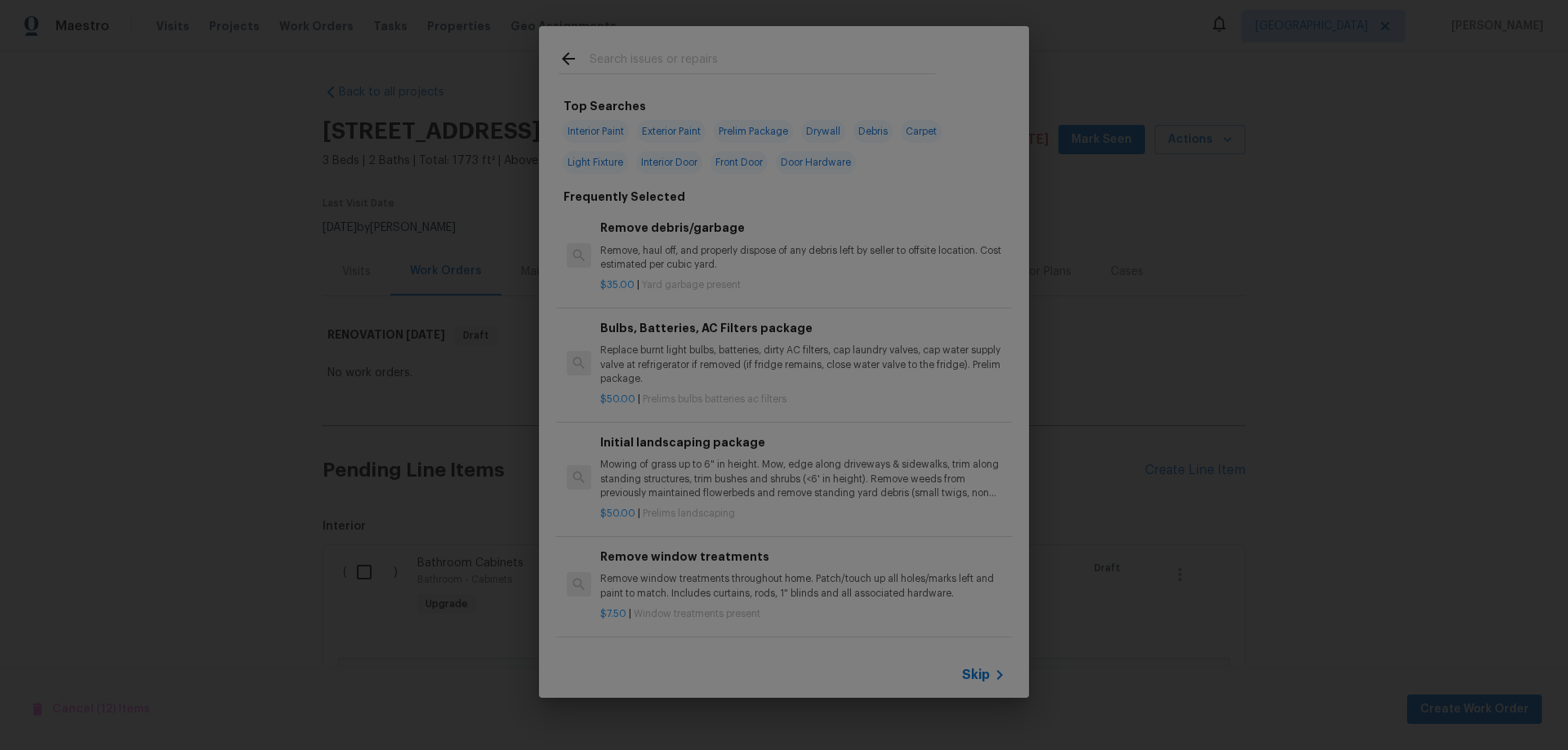
click at [982, 679] on span "Skip" at bounding box center [975, 674] width 27 height 16
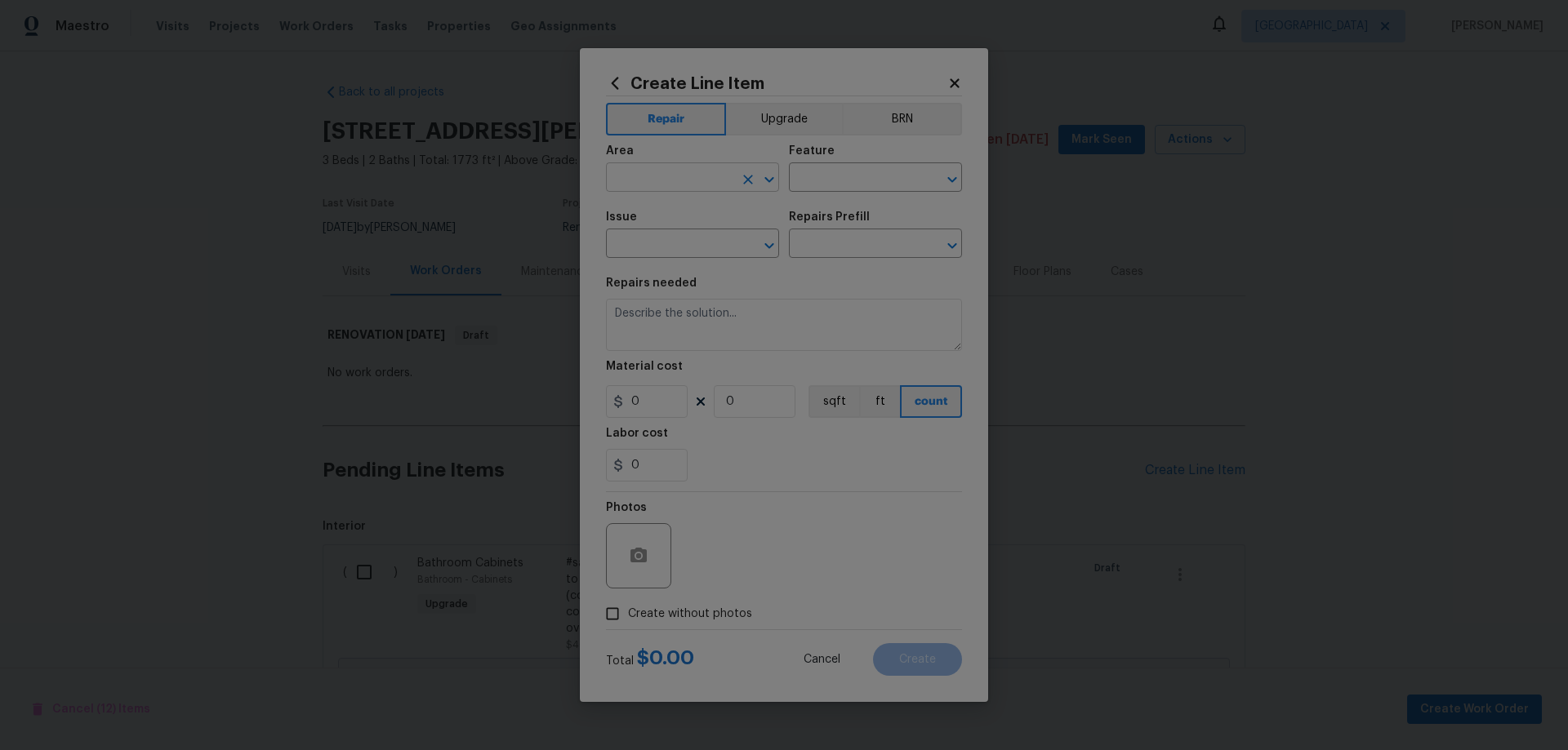
click at [695, 181] on input "text" at bounding box center [669, 179] width 127 height 25
type input "Interior Overall"
type input "Home Readiness Packages"
type input "Bulbs, Batteries, AC Filters"
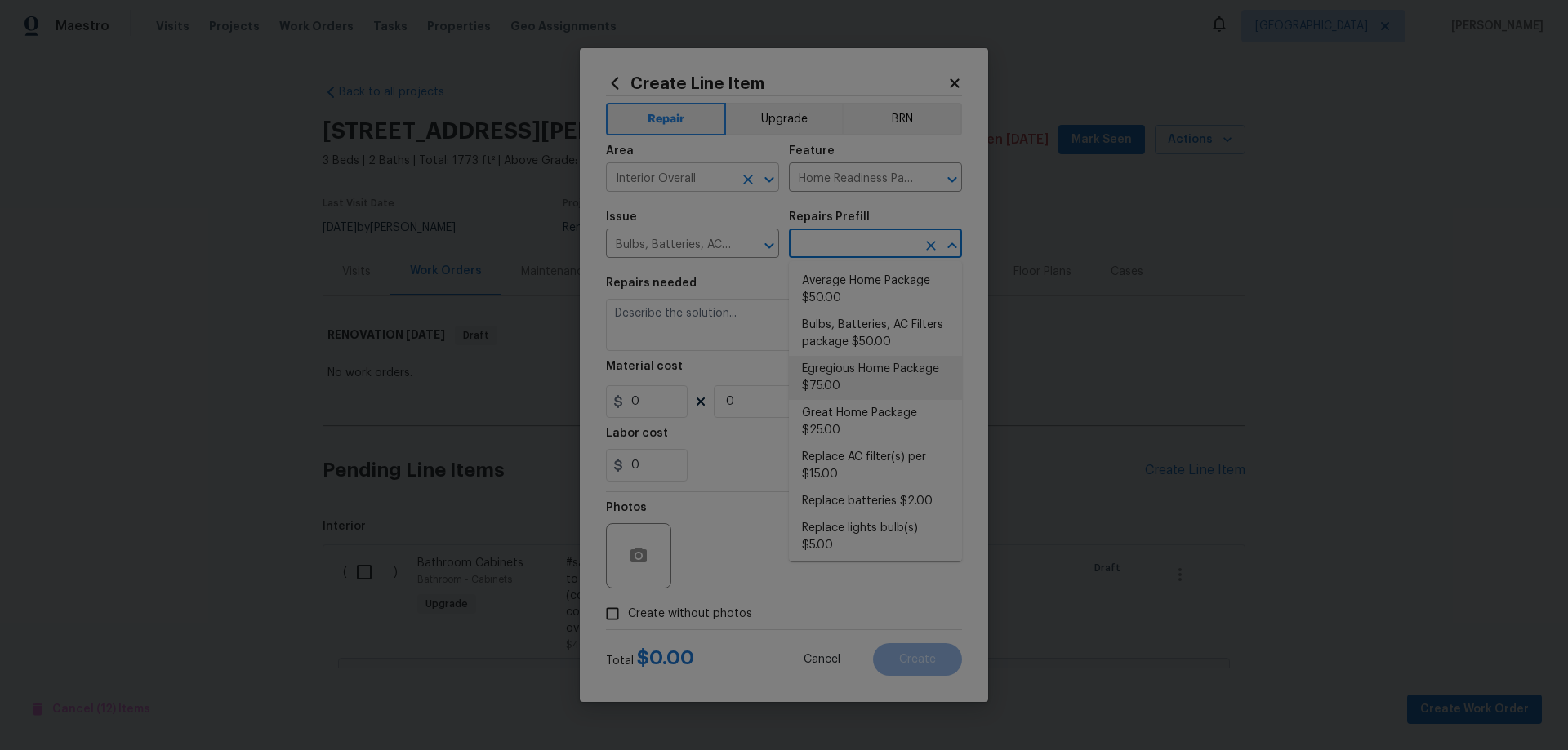
type input "Egregious Home Package $75.00"
type textarea "1. Replace all missing and/or damaged door stops and strike plates. 2. Remove a…"
type input "75"
type input "1"
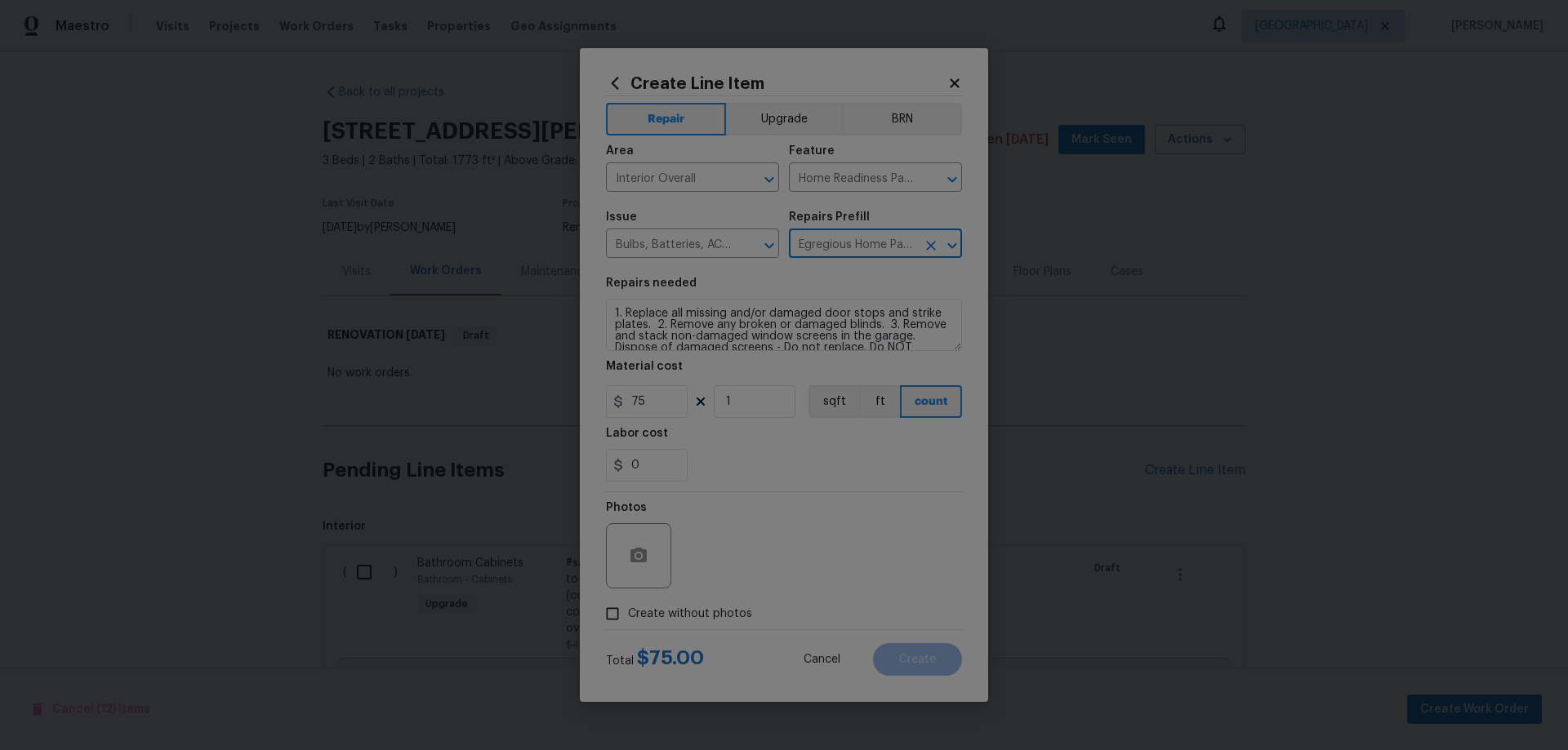
click at [711, 611] on span "Create without photos" at bounding box center [690, 614] width 124 height 17
click at [628, 611] on input "Create without photos" at bounding box center [613, 614] width 31 height 31
checkbox input "true"
click at [824, 546] on textarea at bounding box center [822, 556] width 278 height 65
paste textarea "HPM to add photos"
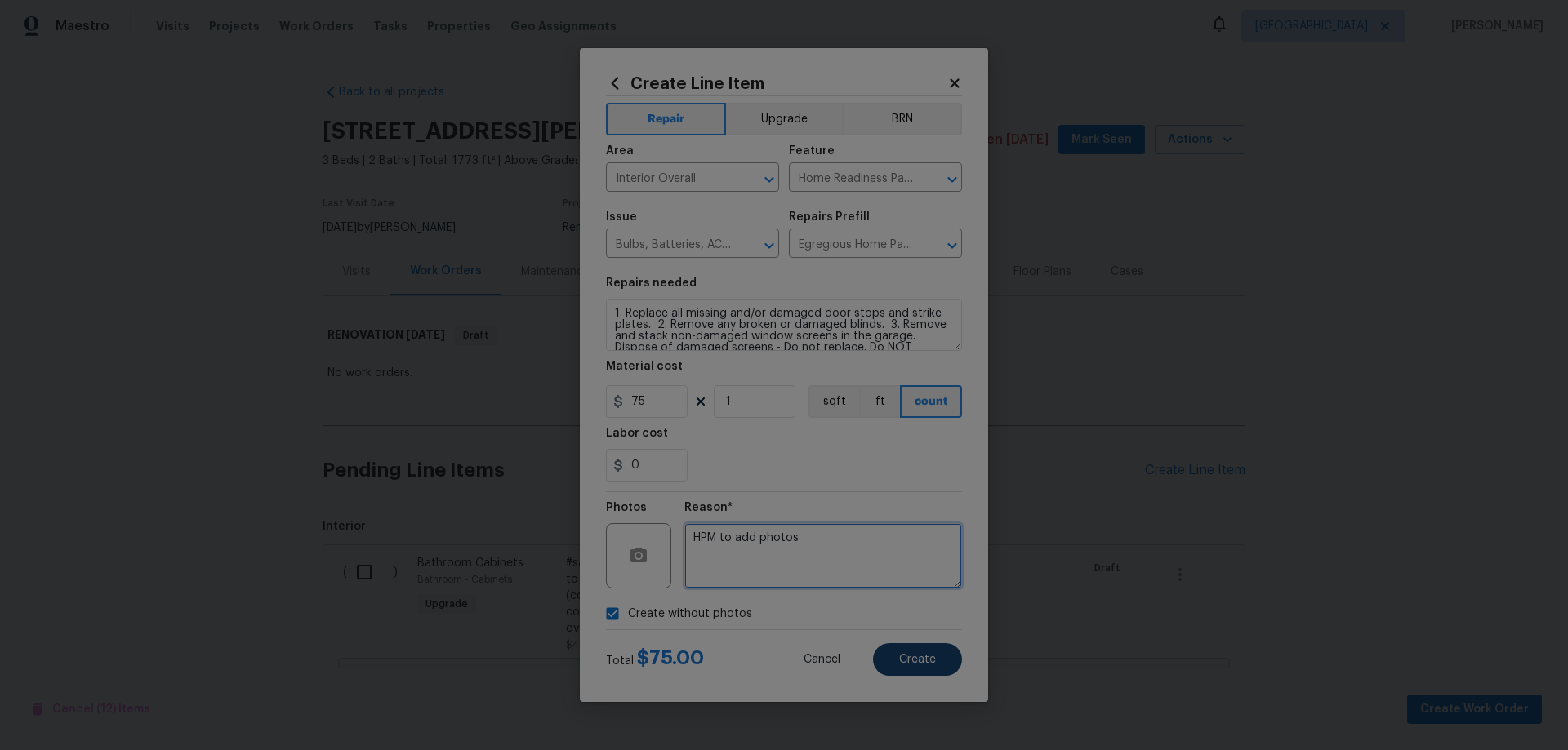
type textarea "HPM to add photos"
click at [935, 660] on button "Create" at bounding box center [918, 660] width 89 height 33
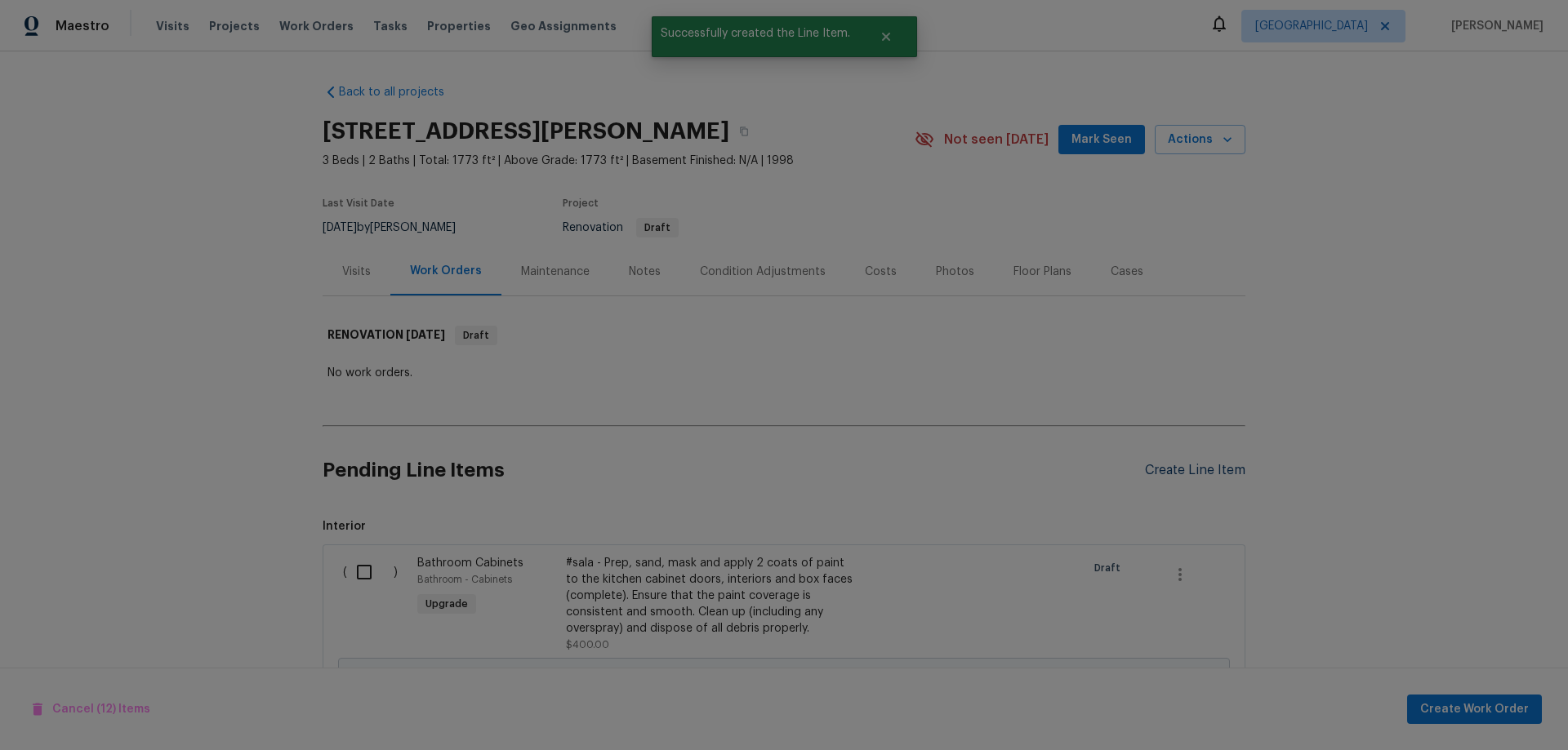
click at [1207, 473] on div "Create Line Item" at bounding box center [1194, 471] width 101 height 15
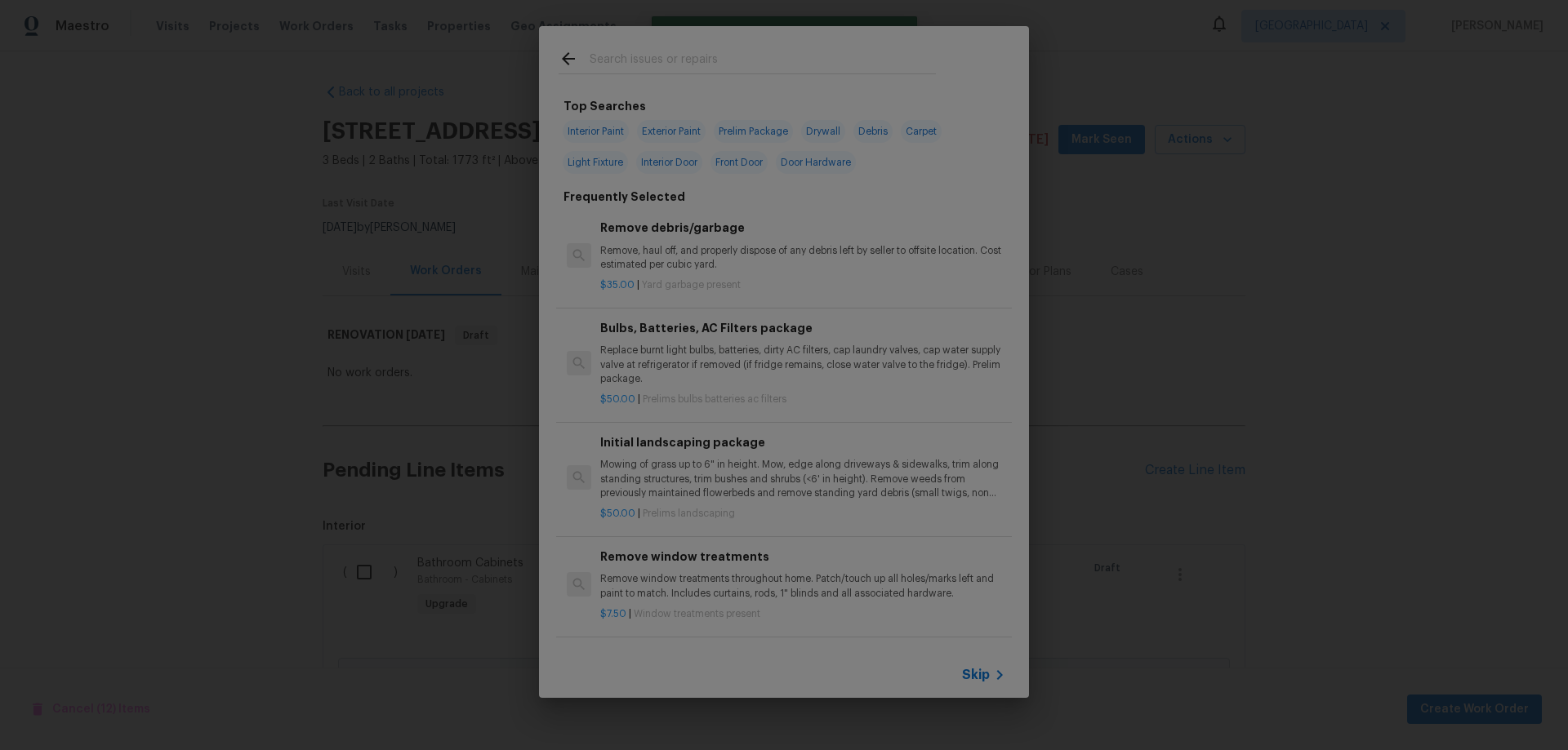
click at [691, 58] on input "text" at bounding box center [762, 61] width 346 height 25
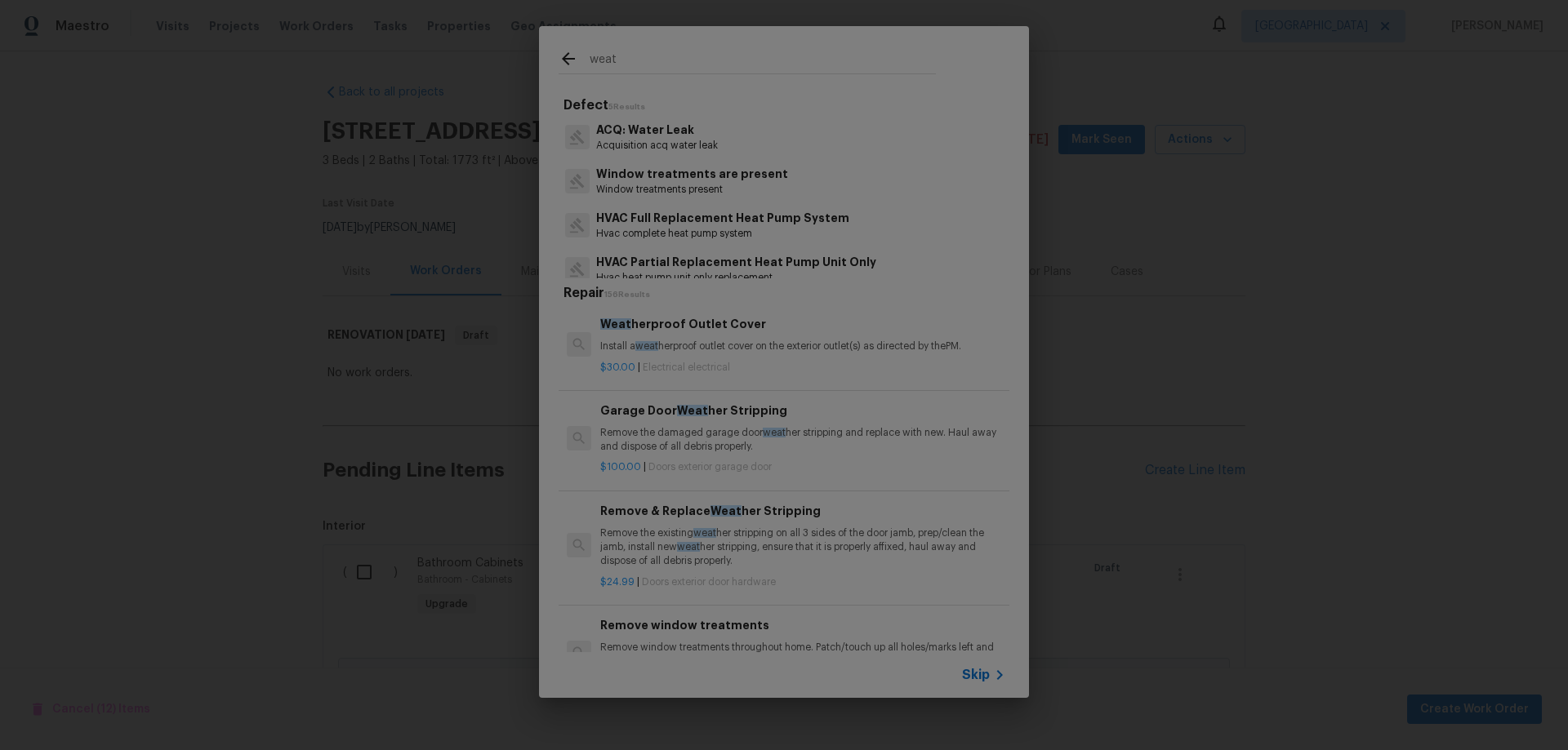
type input "weat"
click at [729, 341] on p "Install a weat herproof outlet cover on the exterior outlet(s) as directed by t…" at bounding box center [802, 346] width 405 height 14
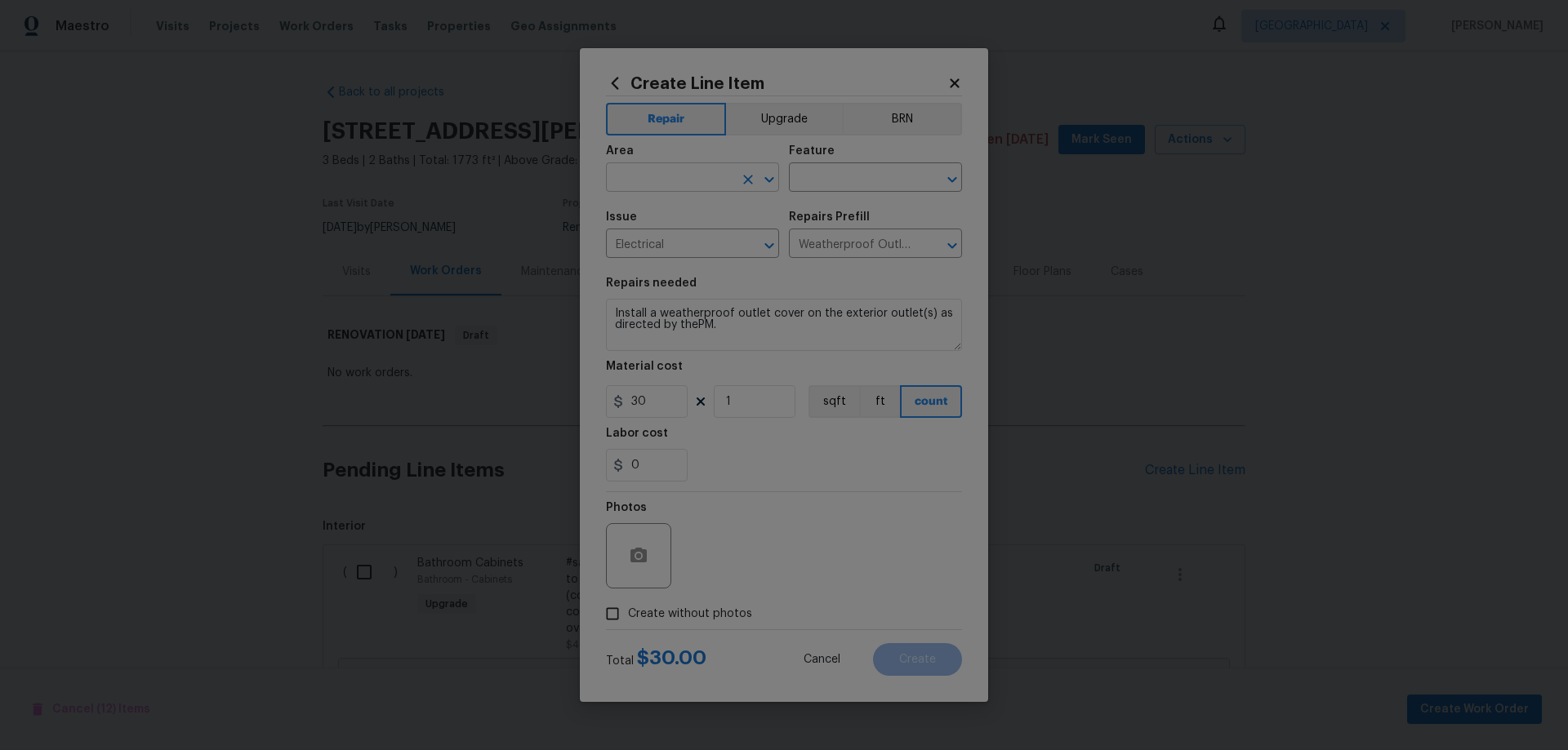
click at [669, 172] on input "text" at bounding box center [669, 179] width 127 height 25
click at [695, 233] on li "Exterior Overall" at bounding box center [692, 241] width 173 height 27
type input "Exterior Overall"
click at [828, 170] on input "text" at bounding box center [852, 179] width 127 height 25
type input "Switches and Outlets"
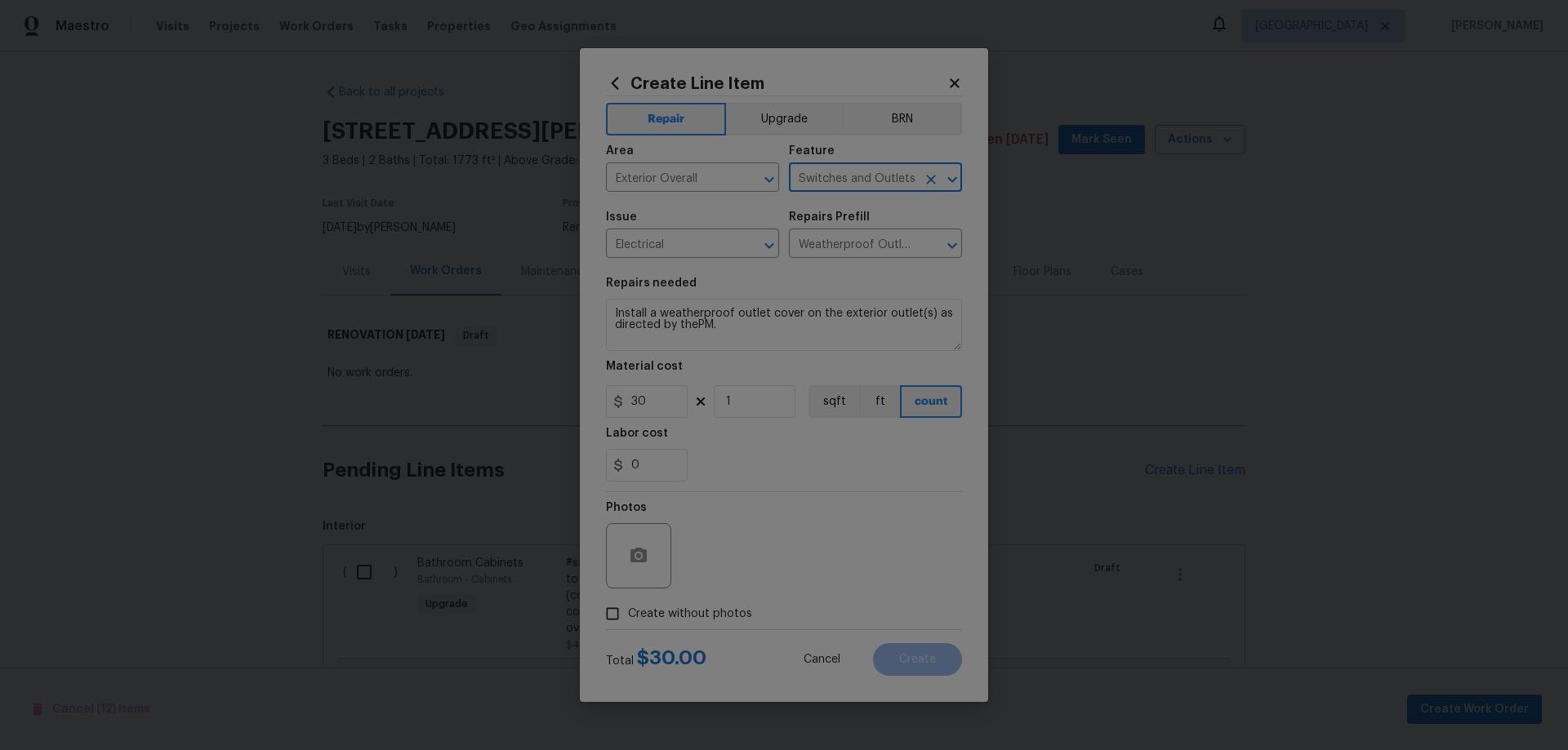
click at [710, 609] on span "Create without photos" at bounding box center [690, 614] width 124 height 17
click at [628, 609] on input "Create without photos" at bounding box center [613, 614] width 31 height 31
checkbox input "true"
click at [788, 553] on textarea at bounding box center [822, 556] width 278 height 65
paste textarea "HPM to add photos"
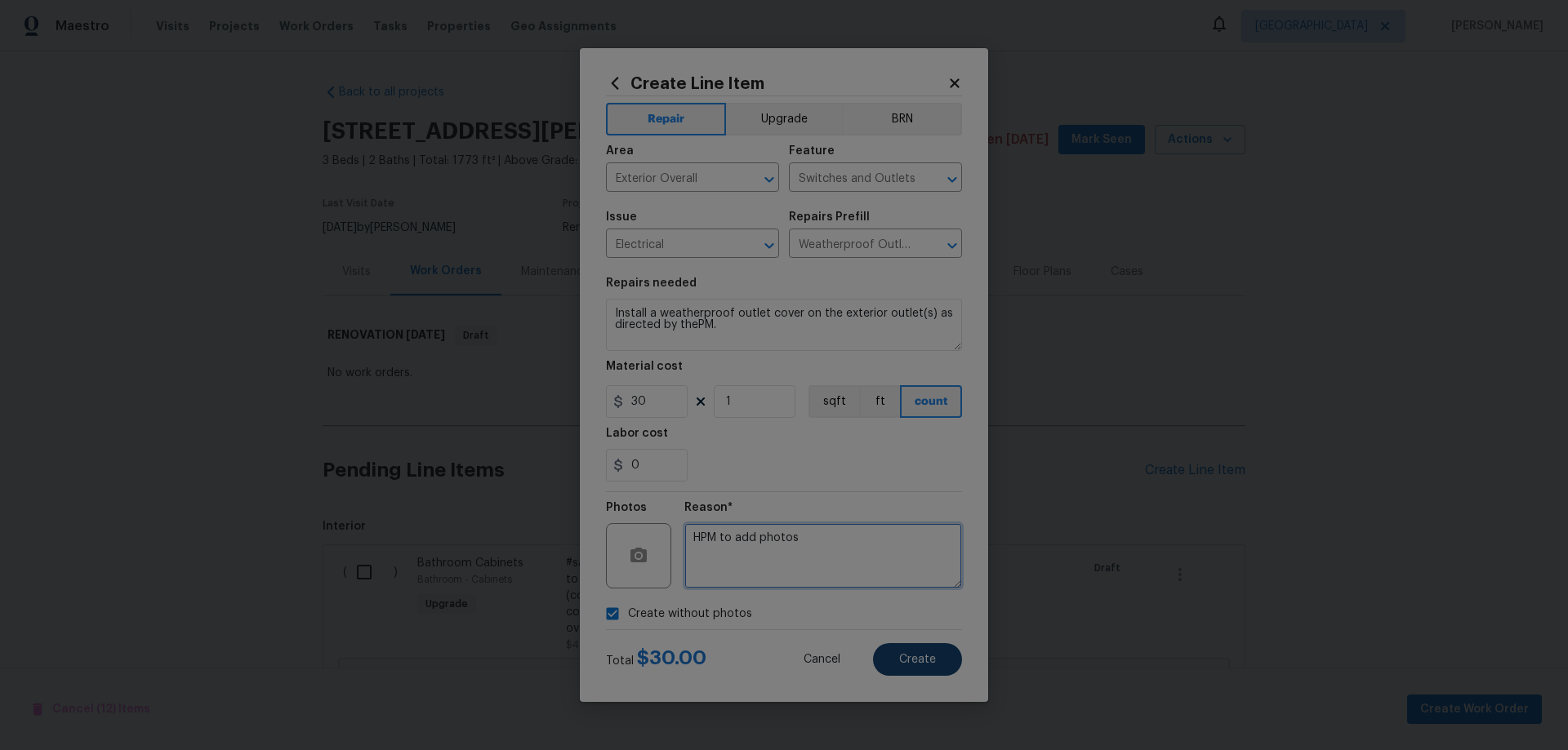
type textarea "HPM to add photos"
click at [906, 660] on span "Create" at bounding box center [917, 660] width 37 height 12
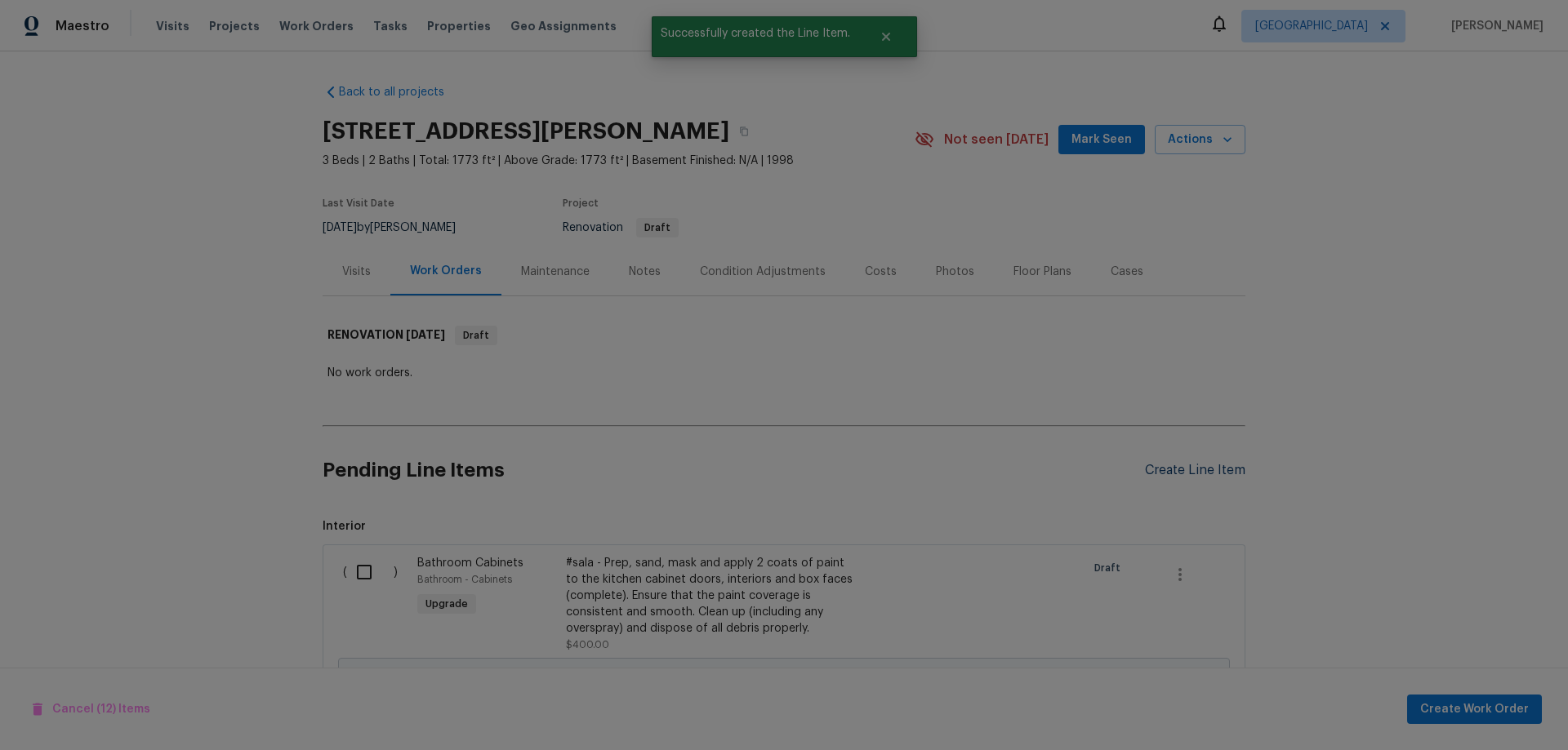
click at [1187, 467] on div "Create Line Item" at bounding box center [1194, 471] width 101 height 15
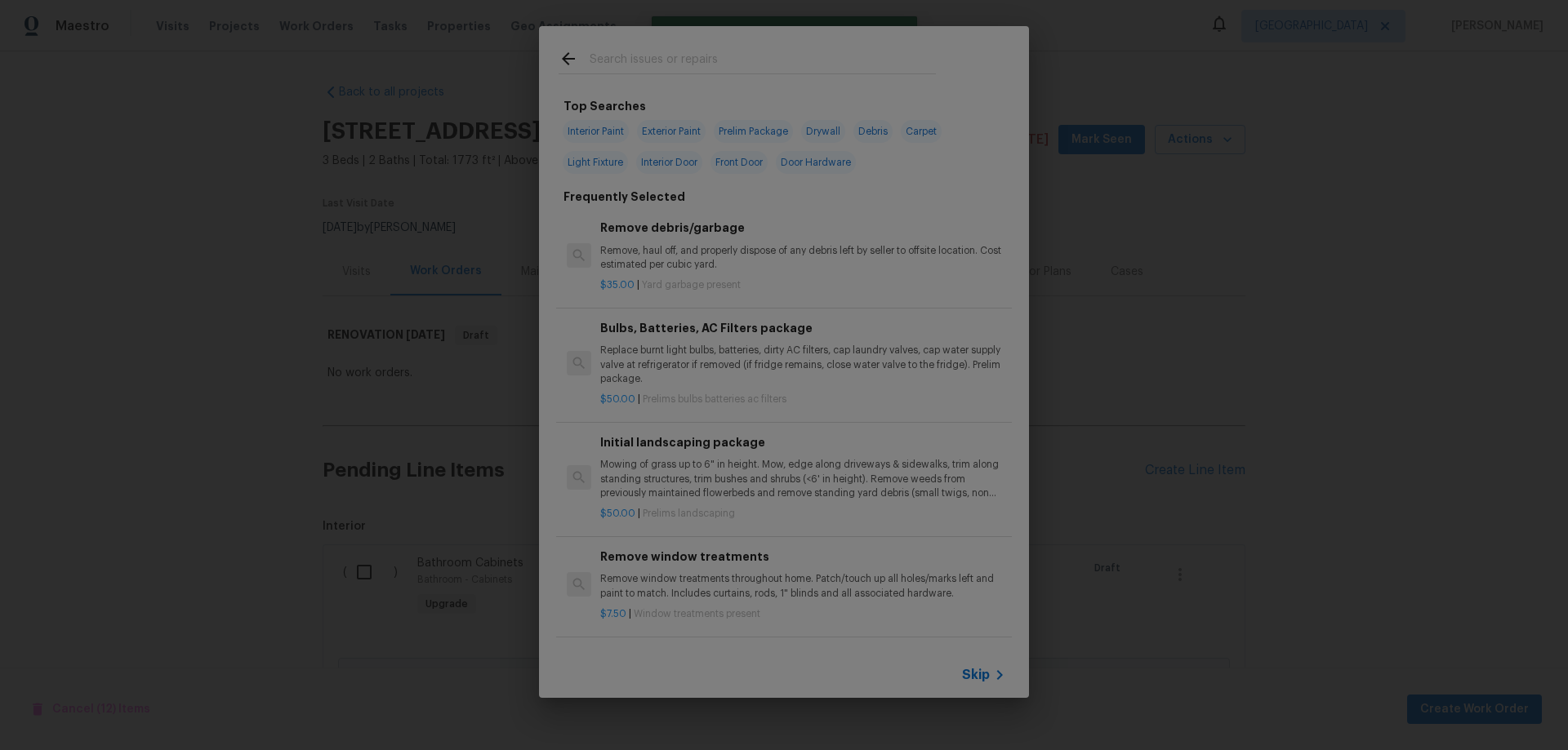
click at [727, 64] on input "text" at bounding box center [762, 61] width 346 height 25
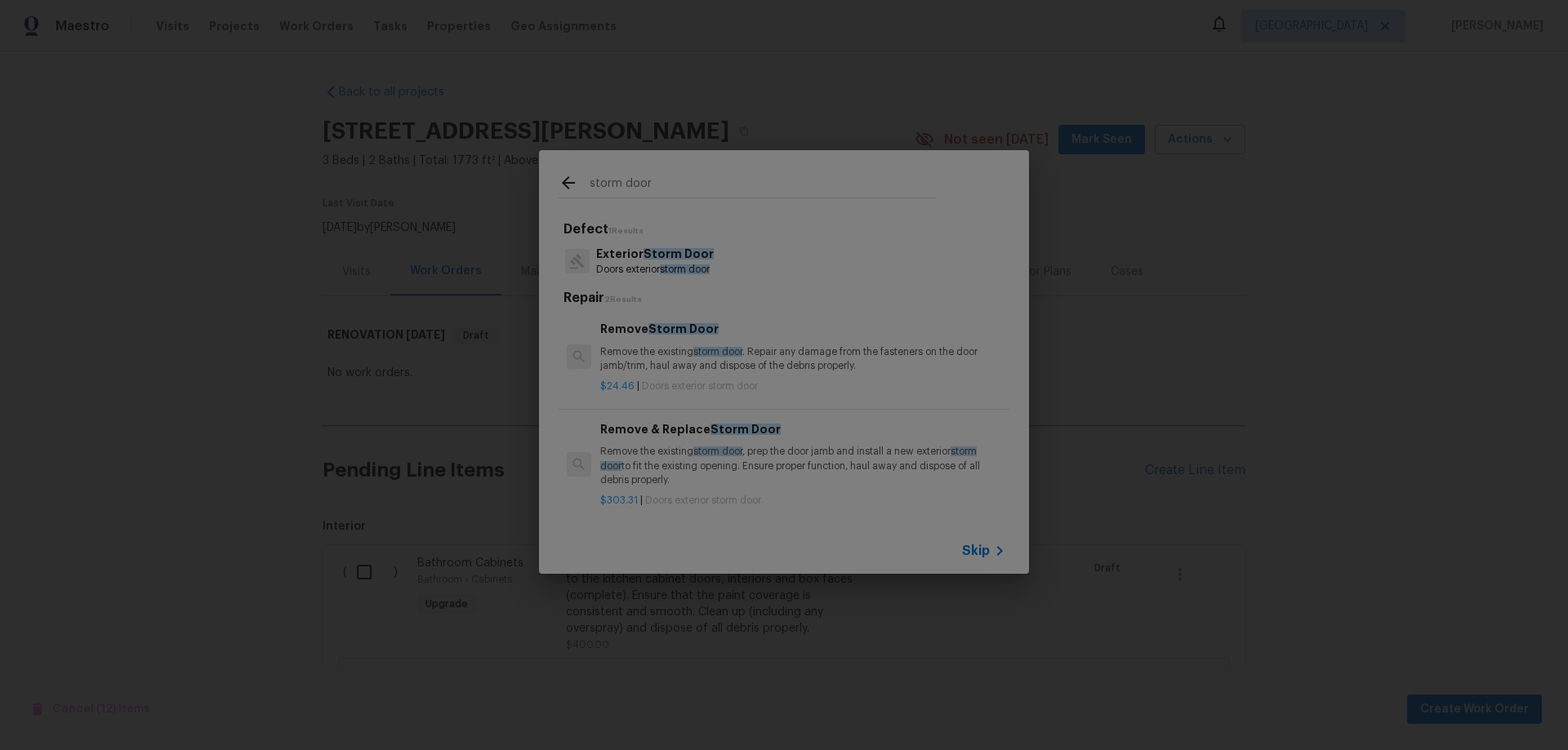
type input "storm door"
click at [665, 248] on span "Storm Door" at bounding box center [679, 253] width 70 height 11
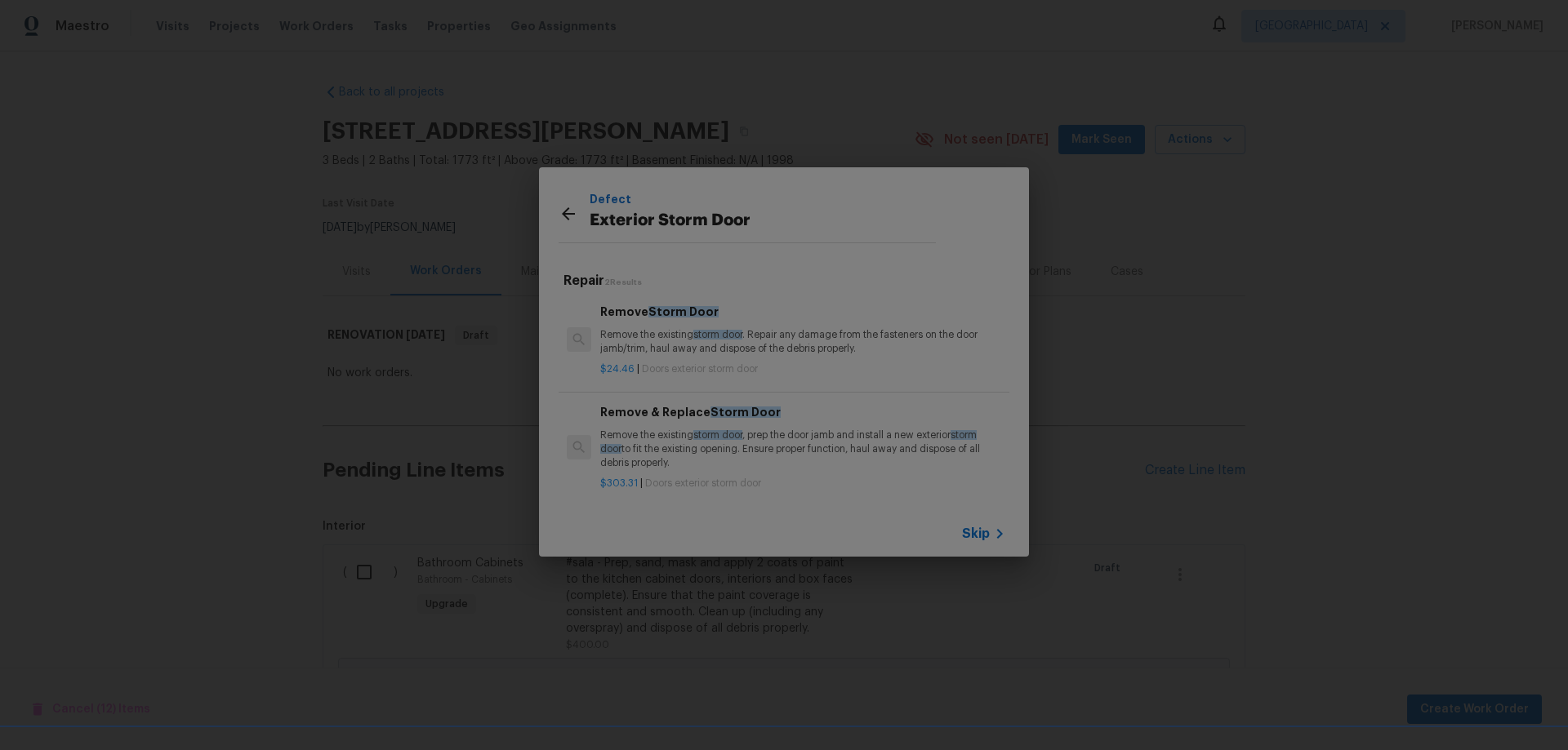
click at [682, 329] on p "Remove the existing storm door . Repair any damage from the fasteners on the do…" at bounding box center [802, 342] width 405 height 27
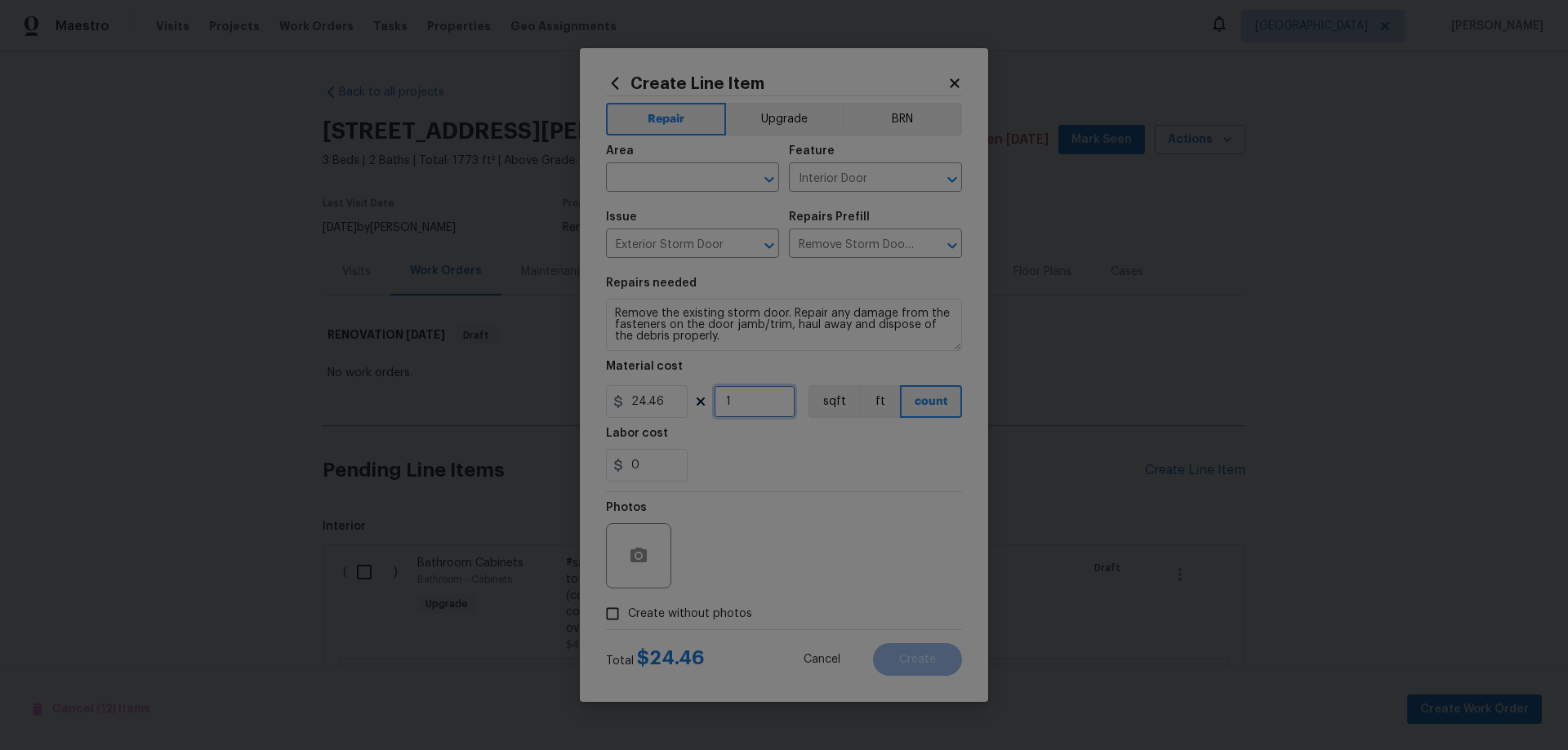
click at [679, 397] on div "24.46 1 sqft ft count" at bounding box center [784, 402] width 356 height 33
type input "2"
click at [688, 186] on input "text" at bounding box center [669, 179] width 127 height 25
drag, startPoint x: 701, startPoint y: 236, endPoint x: 841, endPoint y: 180, distance: 150.8
click at [702, 236] on li "Exterior Overall" at bounding box center [692, 241] width 173 height 27
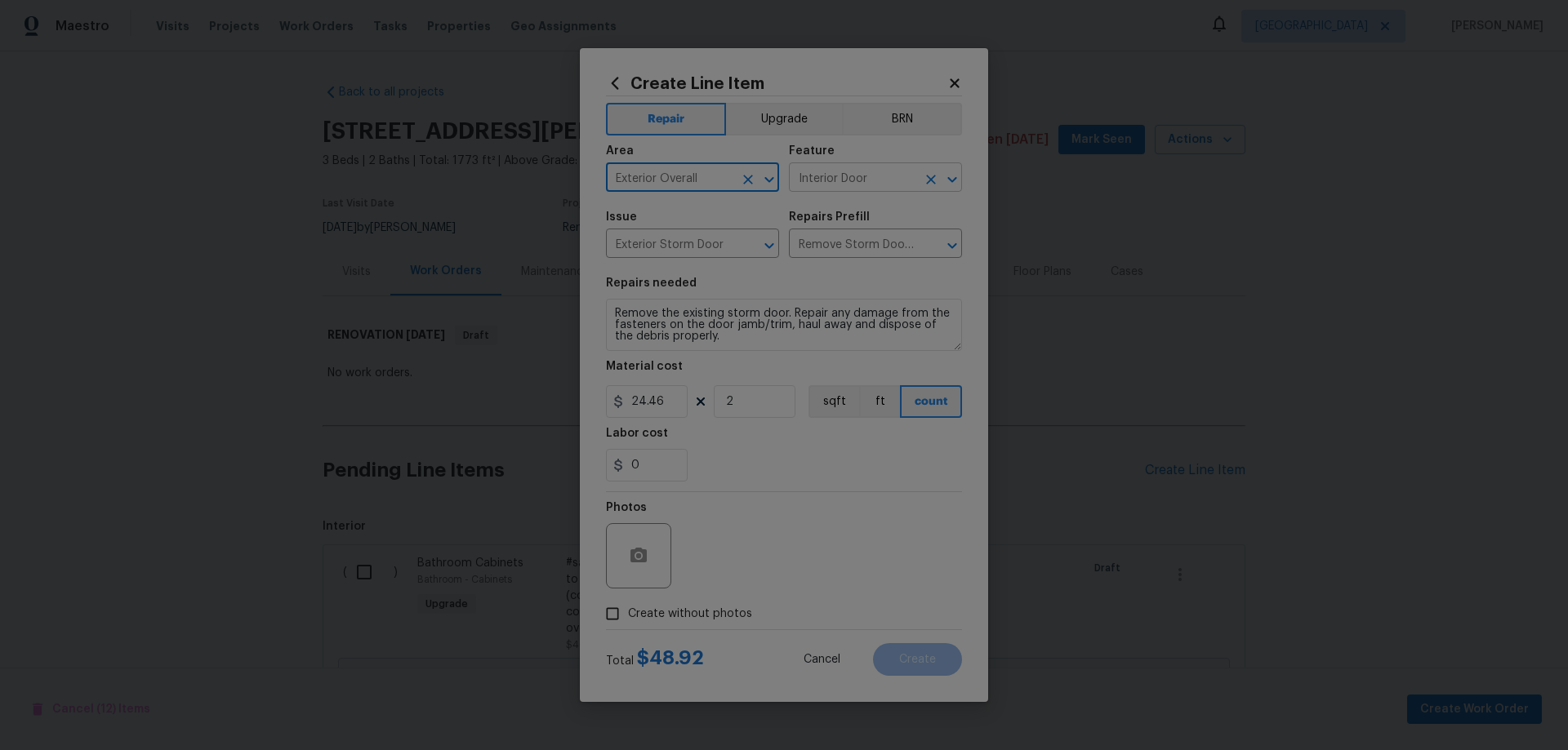
type input "Exterior Overall"
click at [858, 177] on input "Interior Door" at bounding box center [852, 179] width 127 height 25
click at [862, 247] on li "Exterior Door" at bounding box center [875, 253] width 173 height 27
type input "Exterior Door"
click at [680, 612] on span "Create without photos" at bounding box center [690, 614] width 124 height 17
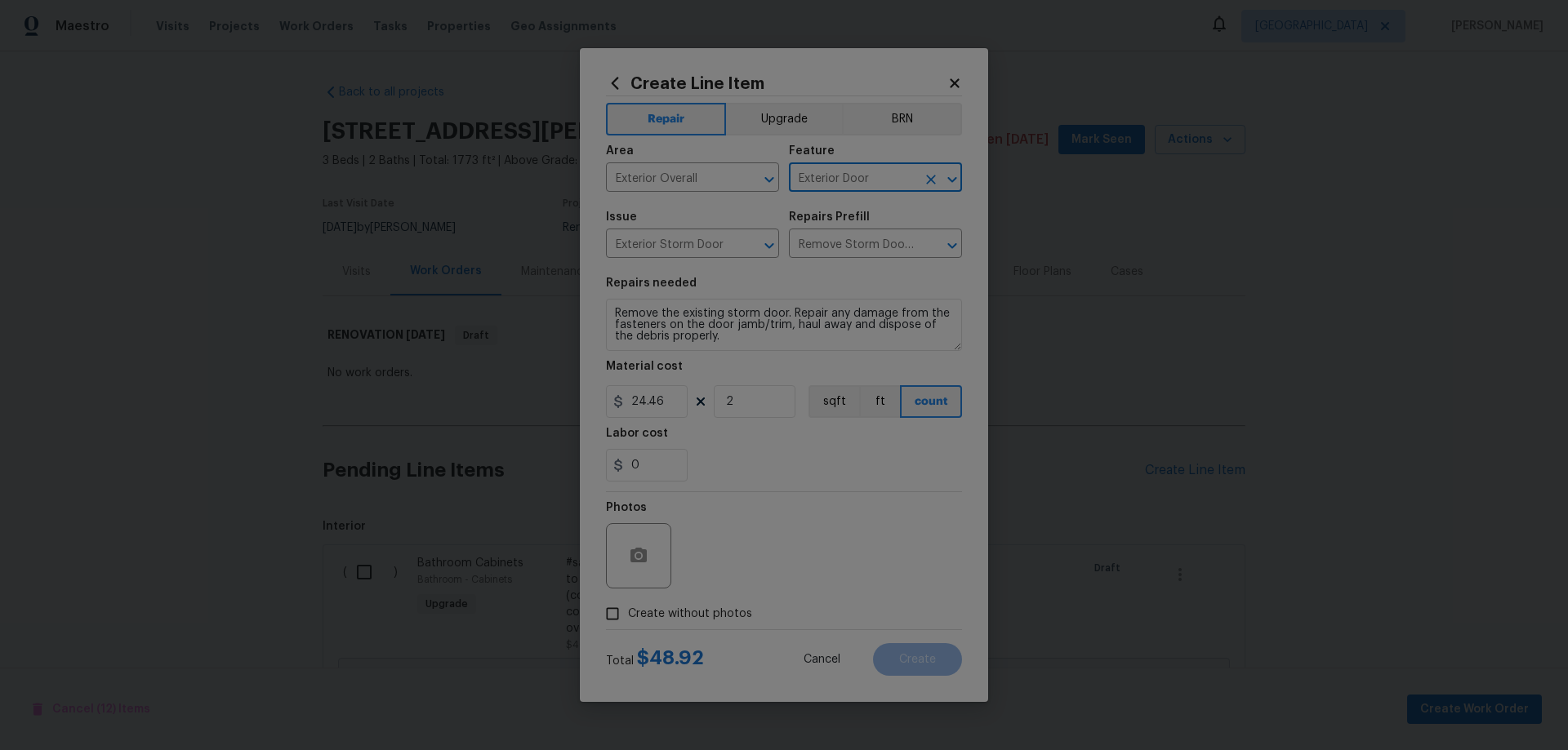
click at [628, 612] on input "Create without photos" at bounding box center [613, 614] width 31 height 31
checkbox input "true"
click at [753, 564] on textarea at bounding box center [822, 556] width 278 height 65
paste textarea "HPM to add photos"
type textarea "HPM to add photos"
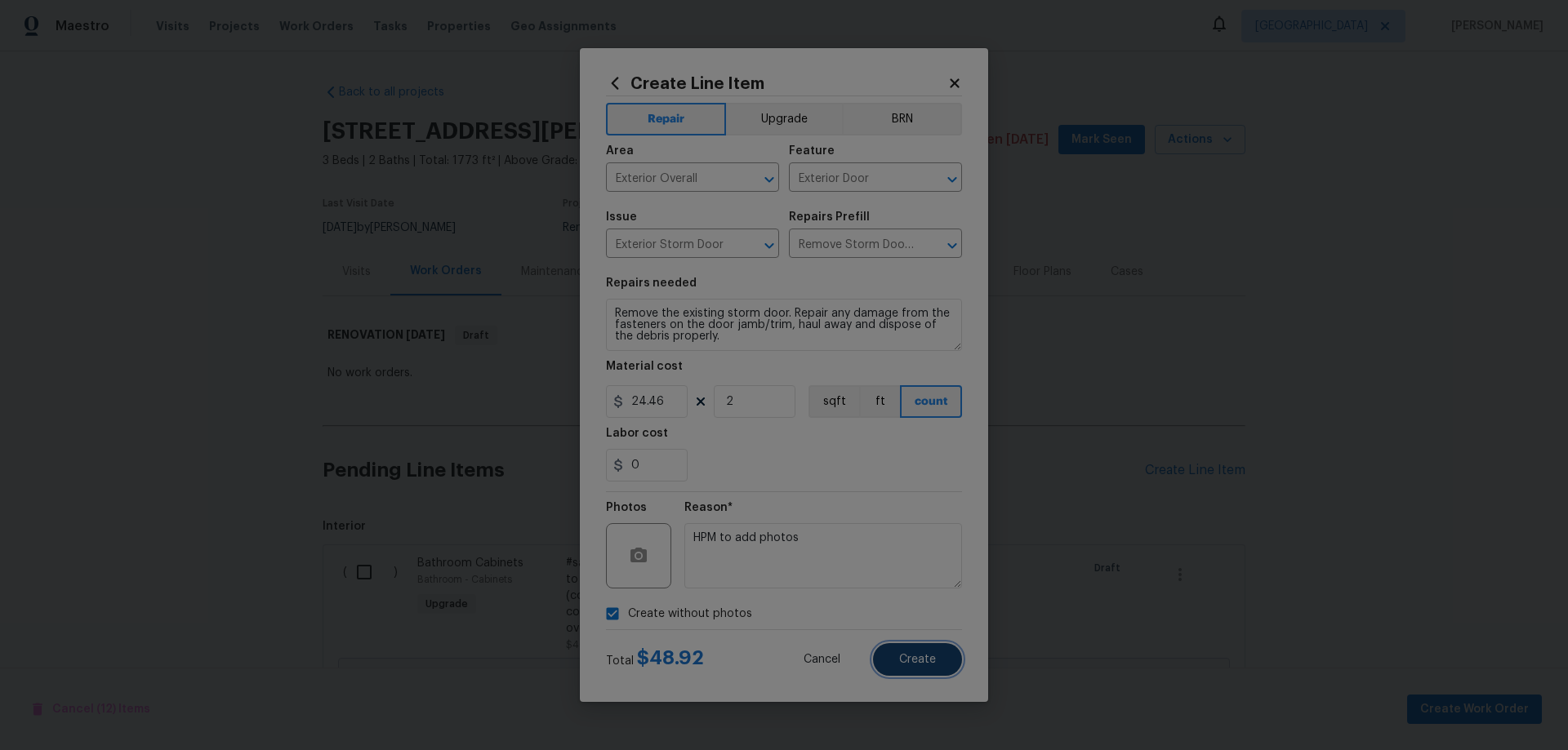
click at [910, 669] on button "Create" at bounding box center [918, 660] width 89 height 33
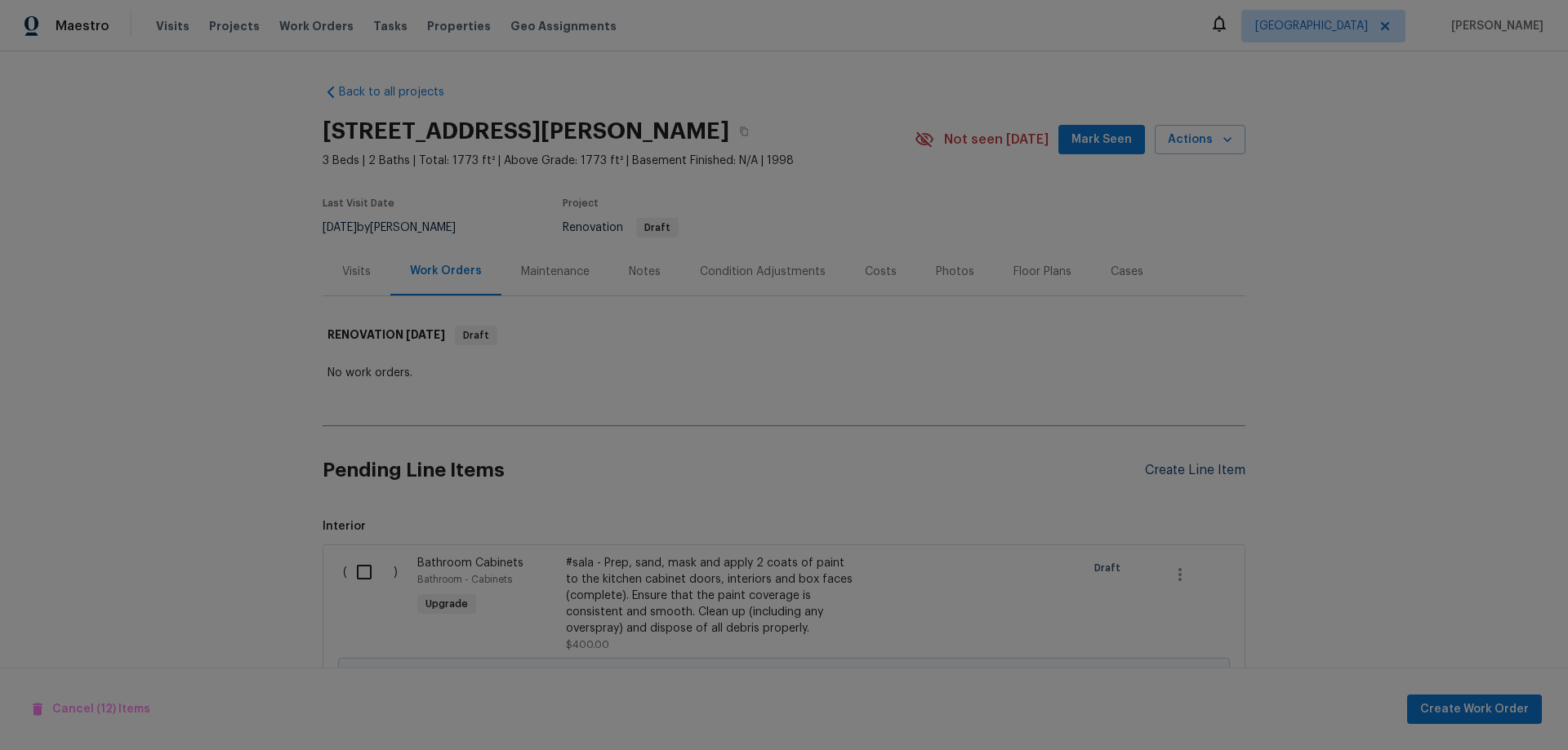
click at [1184, 465] on div "Create Line Item" at bounding box center [1194, 471] width 101 height 15
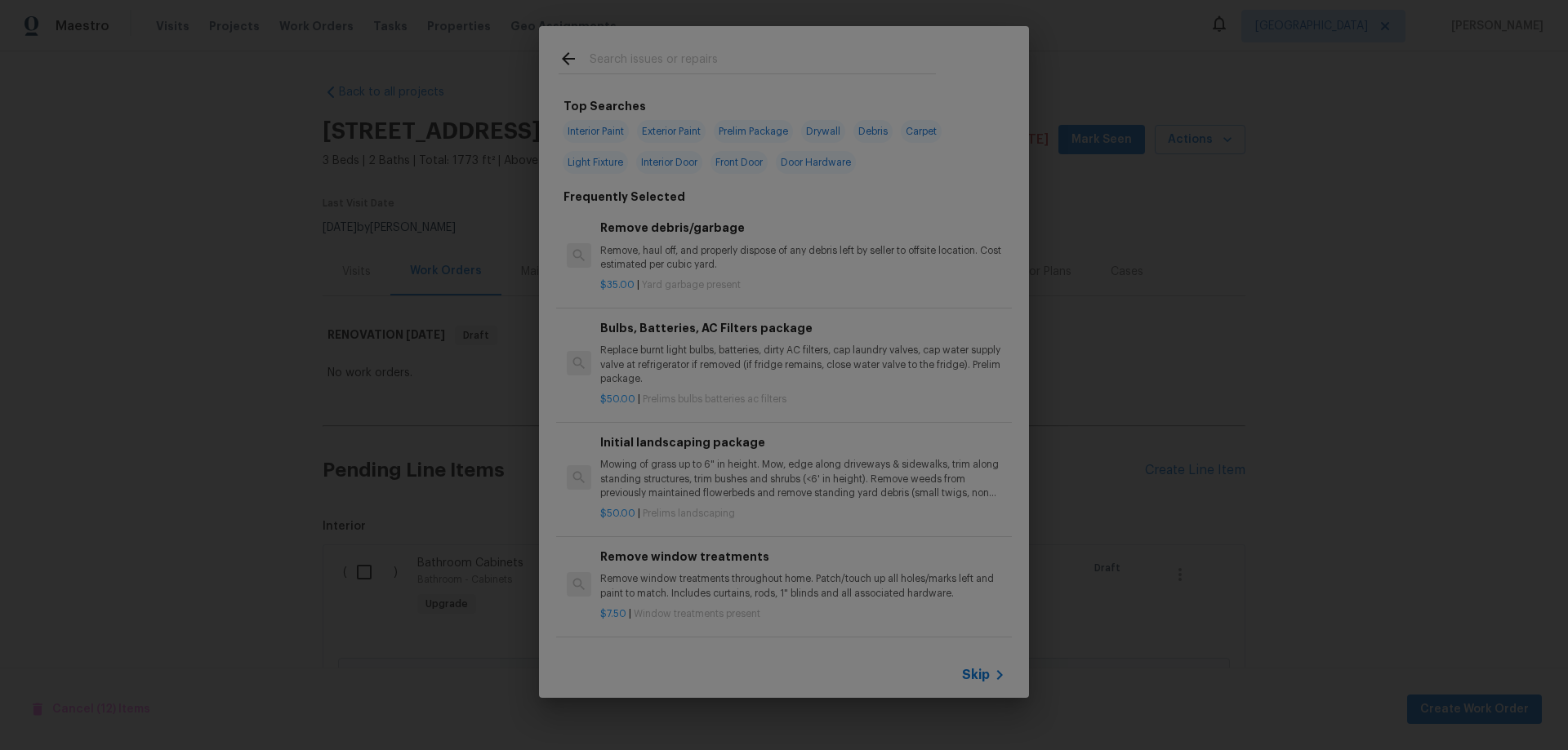
click at [972, 675] on span "Skip" at bounding box center [975, 674] width 27 height 16
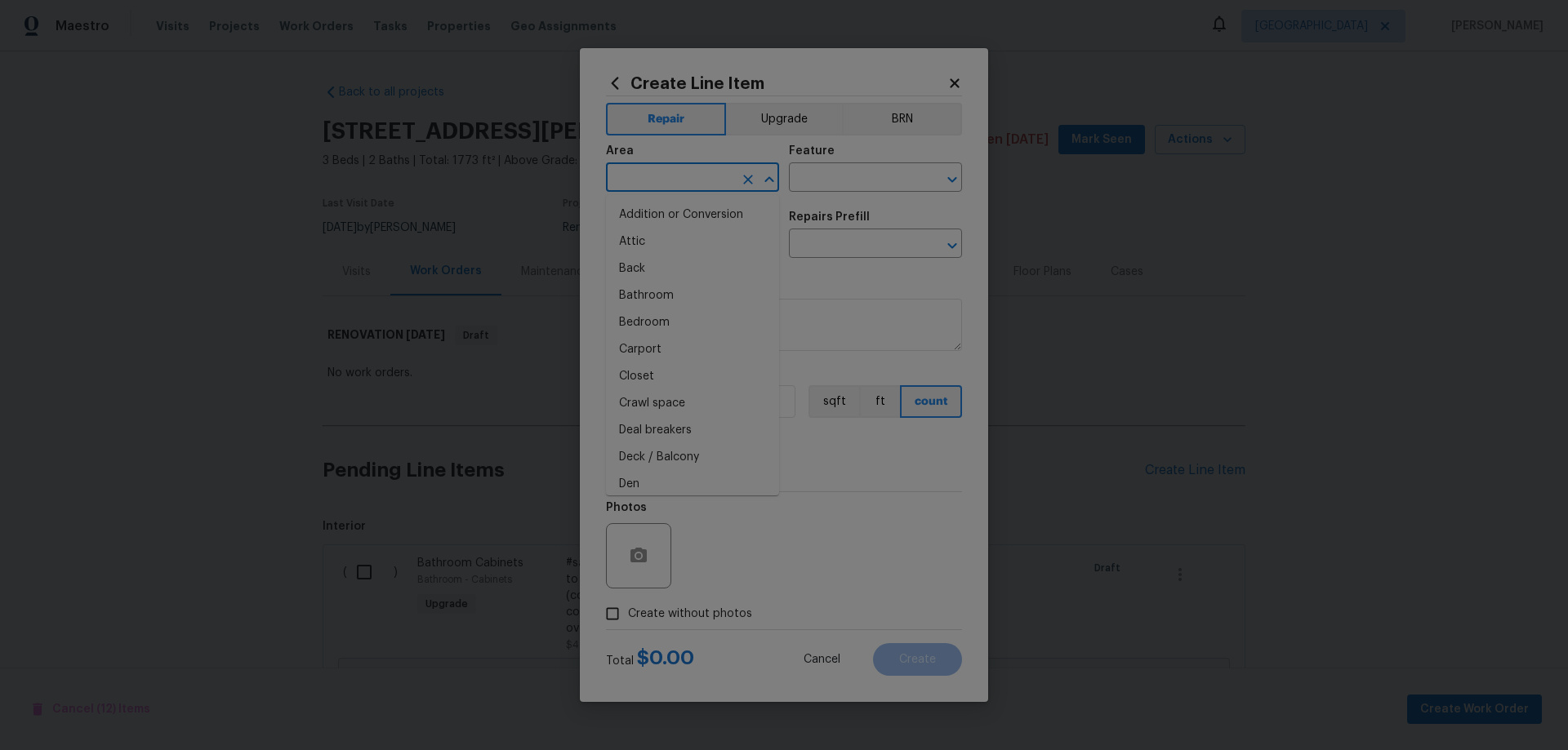
click at [695, 181] on input "text" at bounding box center [669, 179] width 127 height 25
click at [709, 238] on li "Exterior Overall" at bounding box center [692, 241] width 173 height 27
type input "Exterior Overall"
click at [846, 180] on input "text" at bounding box center [852, 179] width 127 height 25
click at [872, 182] on input "bna" at bounding box center [852, 179] width 127 height 25
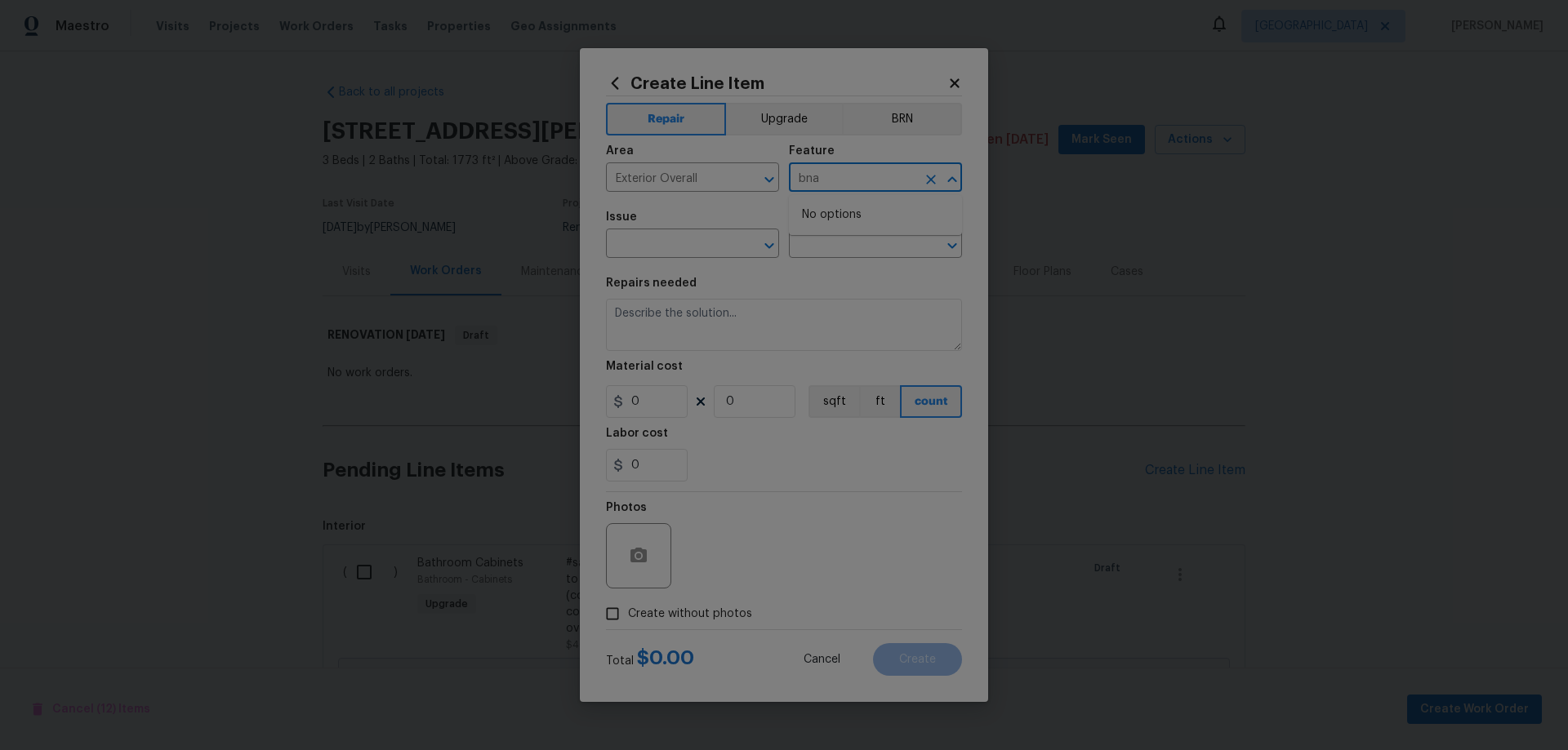
click at [872, 182] on input "bna" at bounding box center [852, 179] width 127 height 25
click at [804, 256] on li "Back Yard" at bounding box center [875, 253] width 173 height 27
type input "Back Yard"
click at [697, 251] on input "text" at bounding box center [669, 245] width 127 height 25
type input "b"
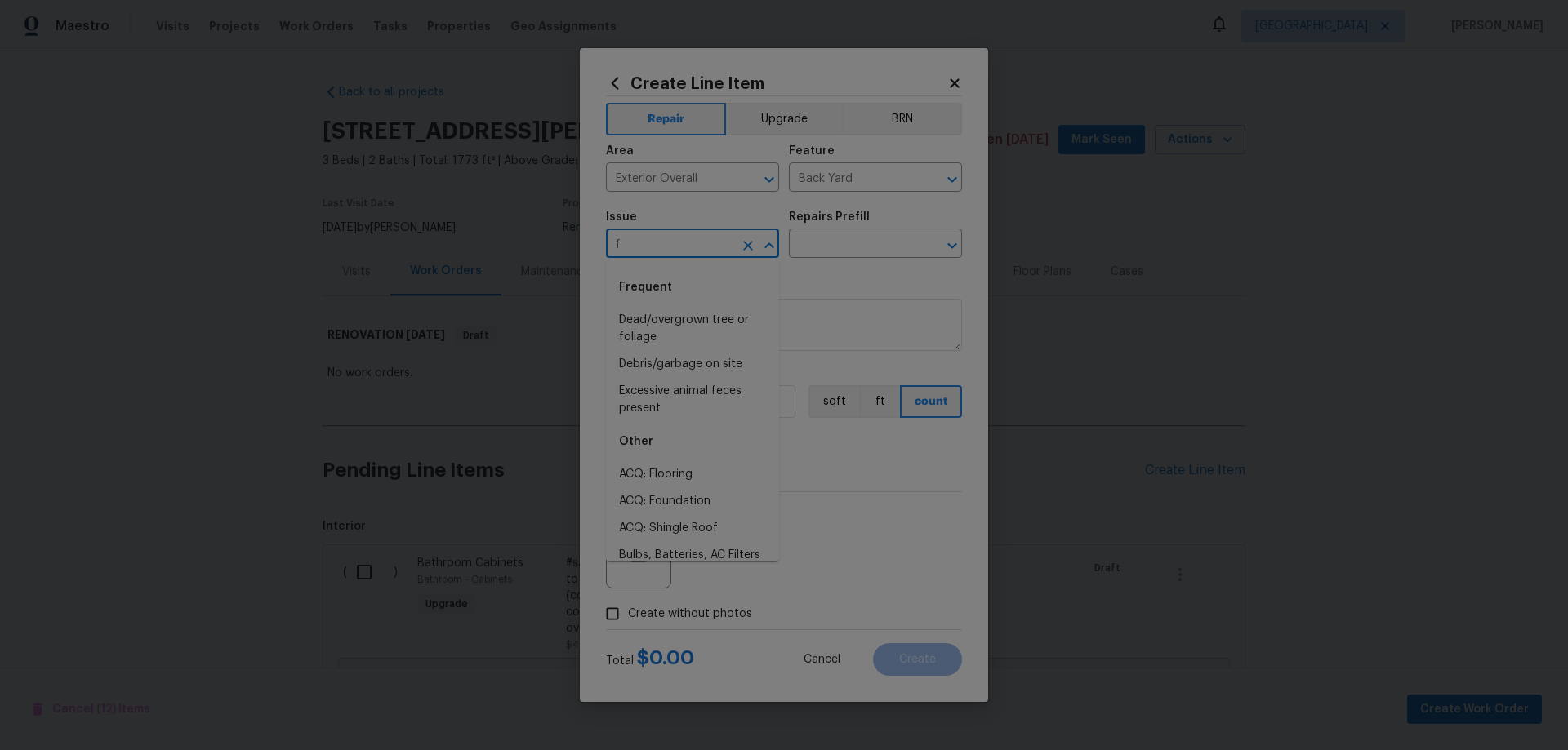
type input "fa"
click at [753, 241] on icon "Clear" at bounding box center [747, 246] width 16 height 16
click at [705, 239] on input "text" at bounding box center [669, 245] width 127 height 25
type input "Siding"
type input "bri"
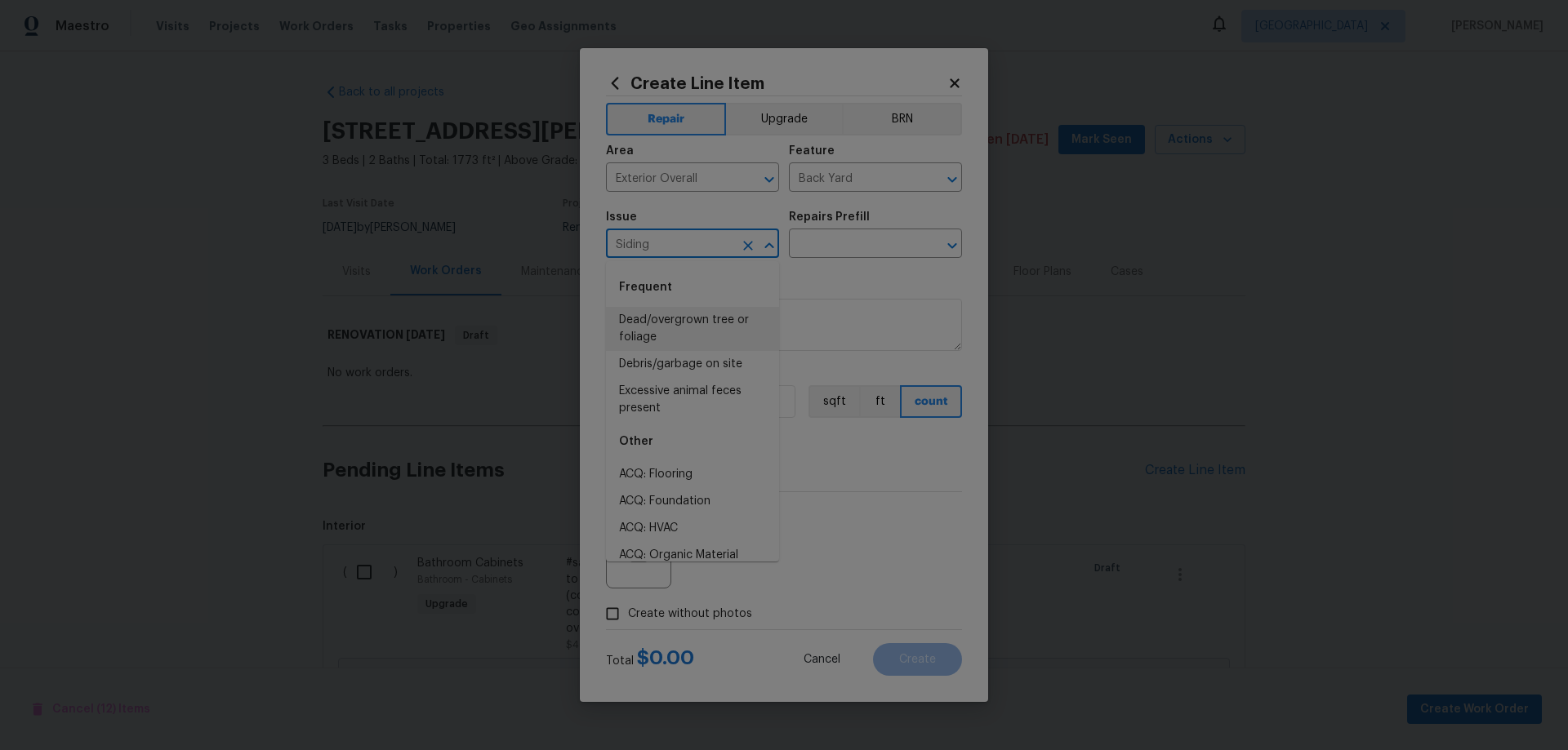
click at [618, 82] on icon at bounding box center [614, 82] width 18 height 18
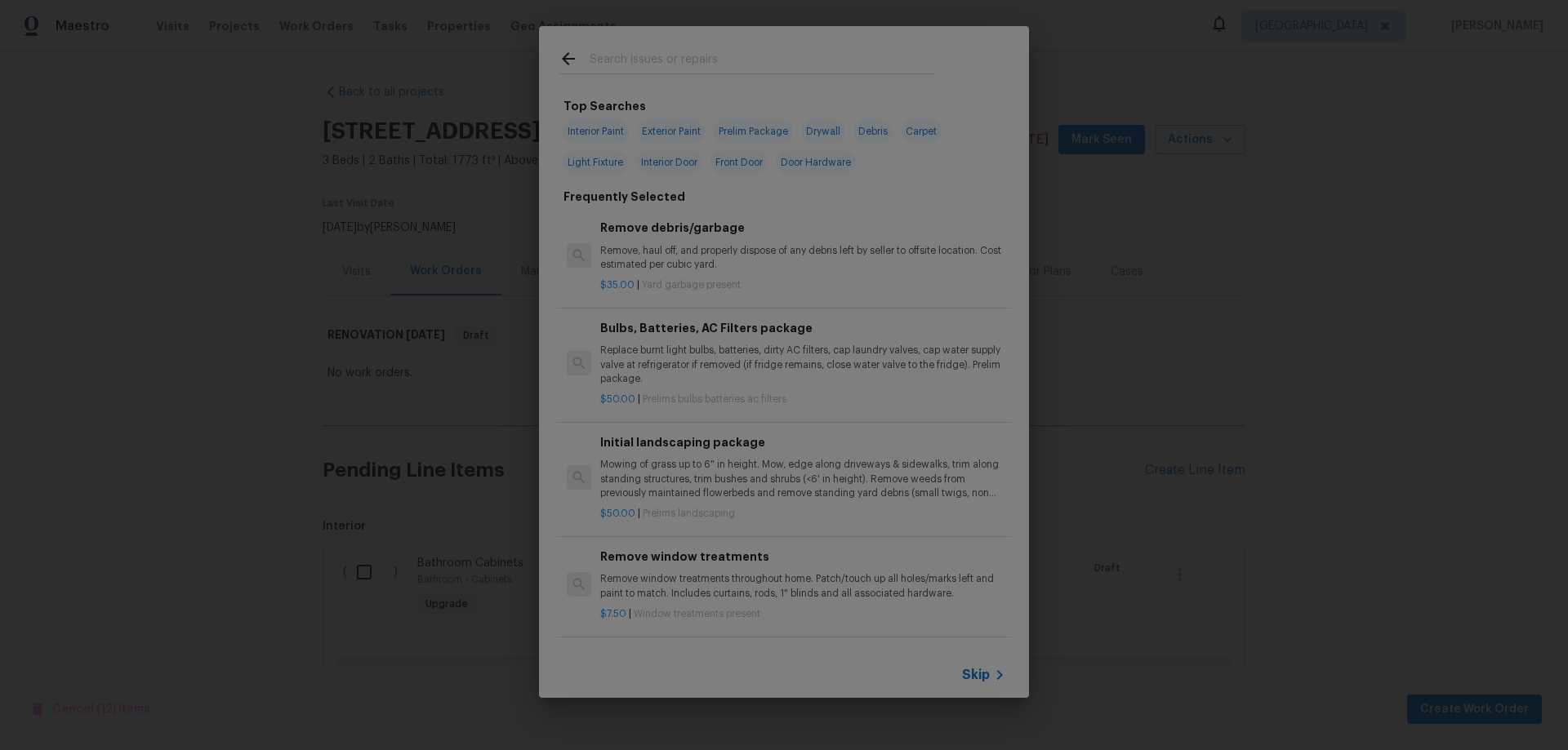
click at [720, 62] on input "text" at bounding box center [762, 61] width 346 height 25
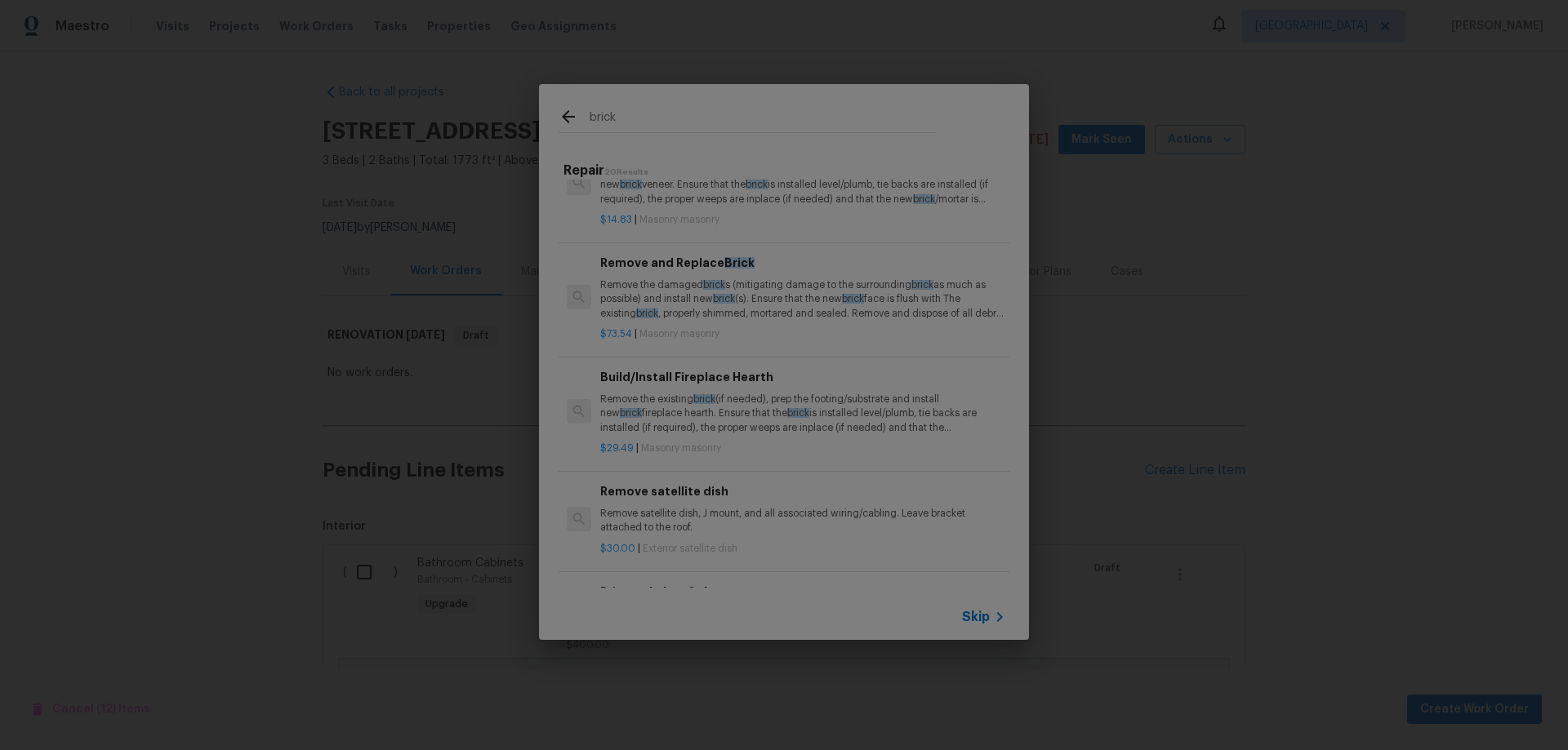
scroll to position [163, 0]
type input "brick"
click at [709, 303] on p "Remove the damaged brick s (mitigating damage to the surrounding brick as much …" at bounding box center [802, 303] width 405 height 41
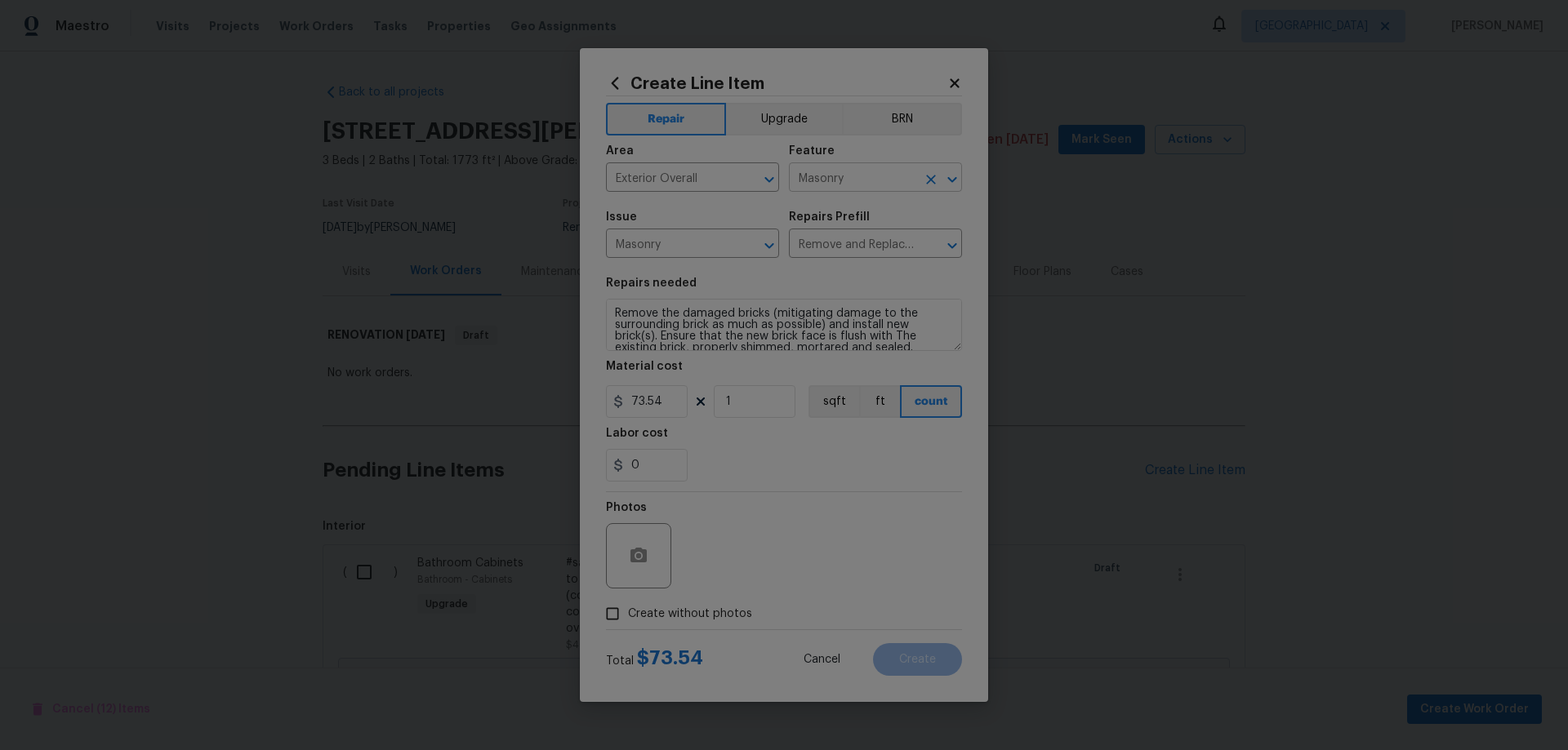
click at [871, 180] on input "Masonry" at bounding box center [852, 179] width 127 height 25
click at [698, 258] on span "Issue Masonry ​" at bounding box center [692, 235] width 173 height 66
click at [885, 175] on input "Masonry" at bounding box center [852, 179] width 127 height 25
click at [875, 247] on li "Back Yard" at bounding box center [875, 253] width 173 height 27
type input "Back Yard"
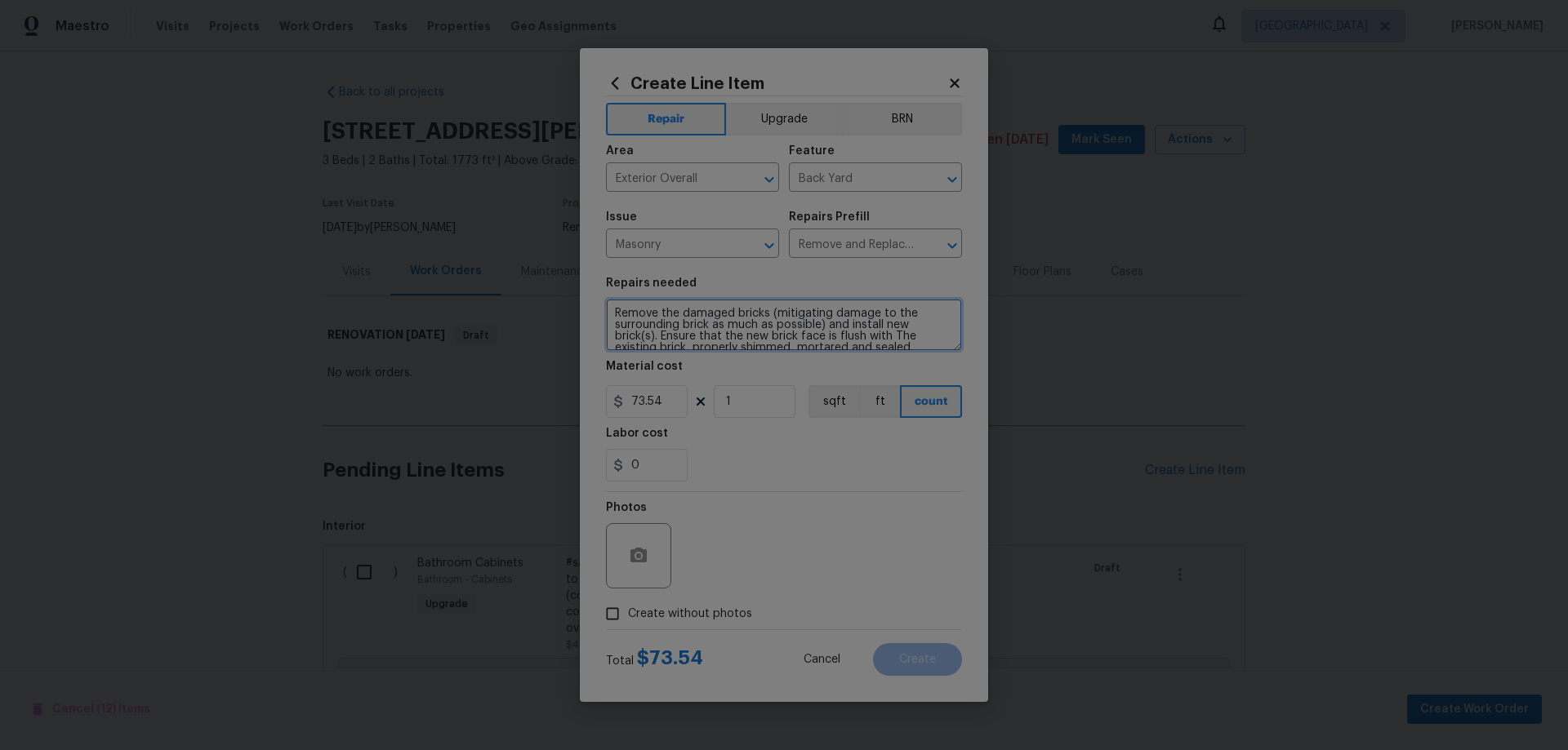
drag, startPoint x: 629, startPoint y: 314, endPoint x: 657, endPoint y: 313, distance: 28.0
click at [657, 313] on textarea "Remove the damaged bricks (mitigating damage to the surrounding brick as much a…" at bounding box center [784, 325] width 356 height 52
click at [723, 315] on textarea "Repair the damaged bricks (mitigating damage to the surrounding brick as much a…" at bounding box center [784, 325] width 356 height 52
click at [792, 308] on textarea "Repair the damaged/loose bricks (mitigating damage to the surrounding brick as …" at bounding box center [784, 325] width 356 height 52
click at [828, 323] on textarea "Repair the damaged/loose bricks (mitigating damage to the surrounding brick as …" at bounding box center [784, 325] width 356 height 52
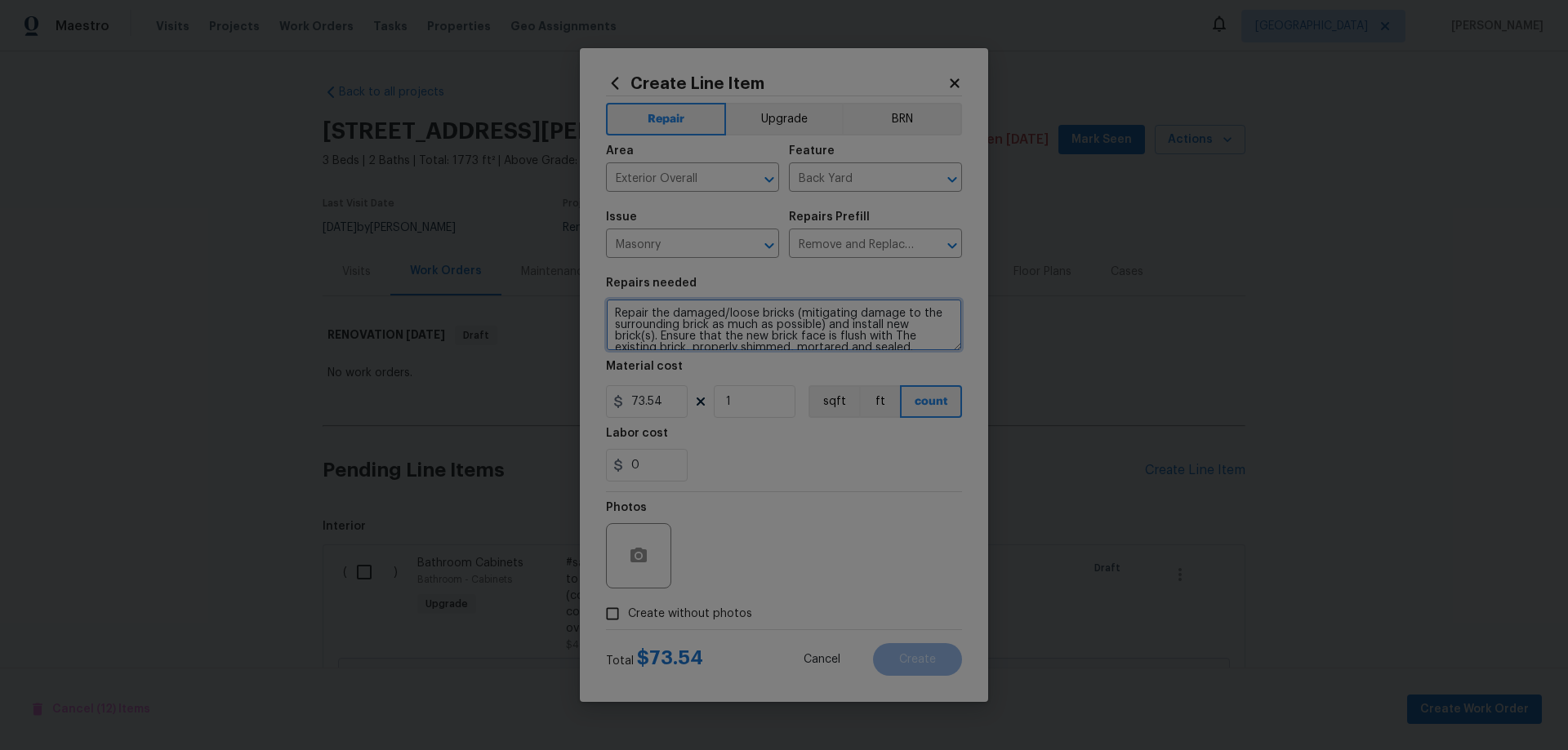
click at [823, 324] on textarea "Repair the damaged/loose bricks (mitigating damage to the surrounding brick as …" at bounding box center [784, 325] width 356 height 52
drag, startPoint x: 827, startPoint y: 322, endPoint x: 651, endPoint y: 335, distance: 176.5
click at [651, 335] on textarea "Repair the damaged/loose bricks (mitigating damage to the surrounding brick as …" at bounding box center [784, 325] width 356 height 52
drag, startPoint x: 914, startPoint y: 323, endPoint x: 936, endPoint y: 323, distance: 22.0
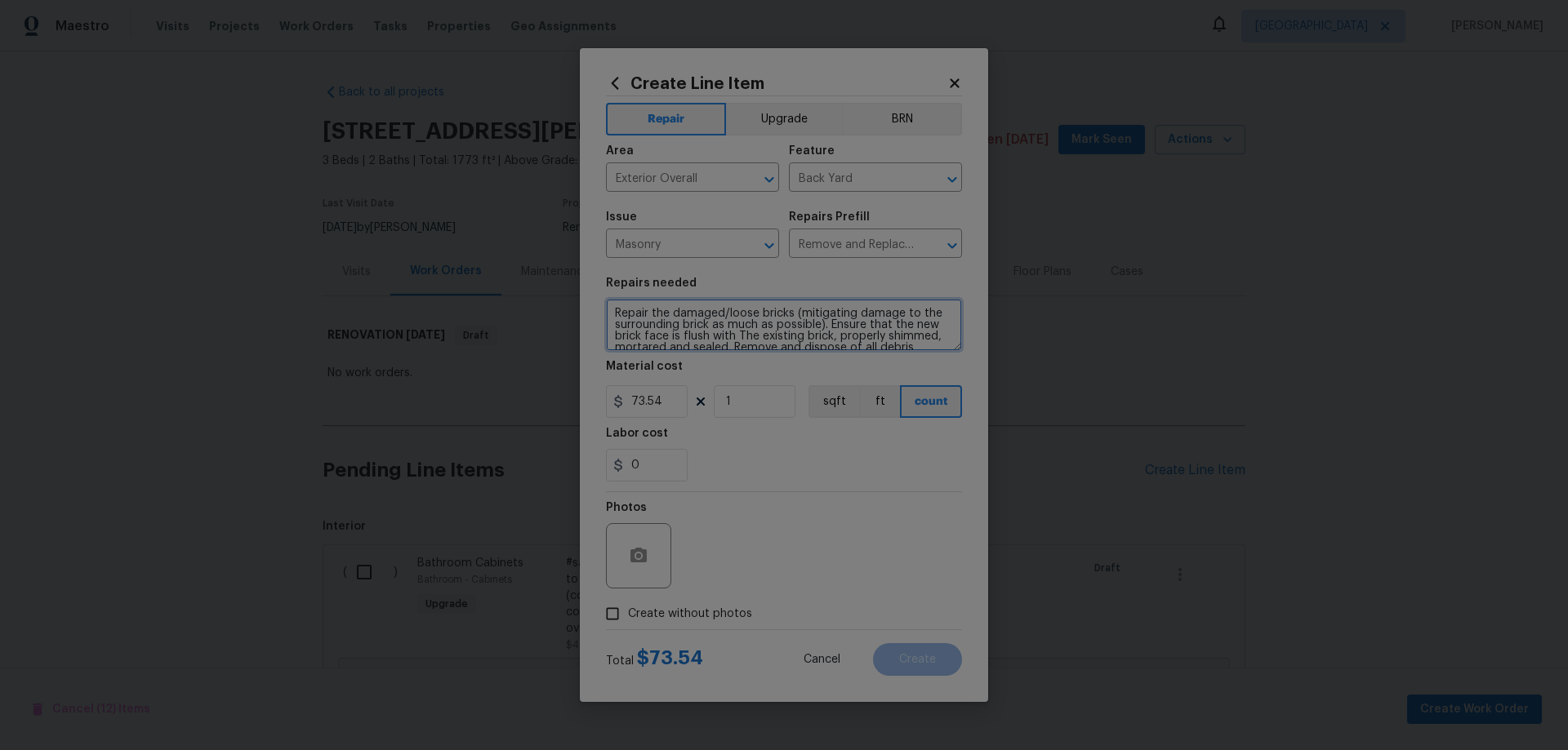
click at [936, 323] on textarea "Repair the damaged/loose bricks (mitigating damage to the surrounding brick as …" at bounding box center [784, 325] width 356 height 52
drag, startPoint x: 708, startPoint y: 332, endPoint x: 735, endPoint y: 327, distance: 27.5
click at [735, 327] on textarea "Repair the damaged/loose bricks (mitigating damage to the surrounding brick as …" at bounding box center [784, 325] width 356 height 52
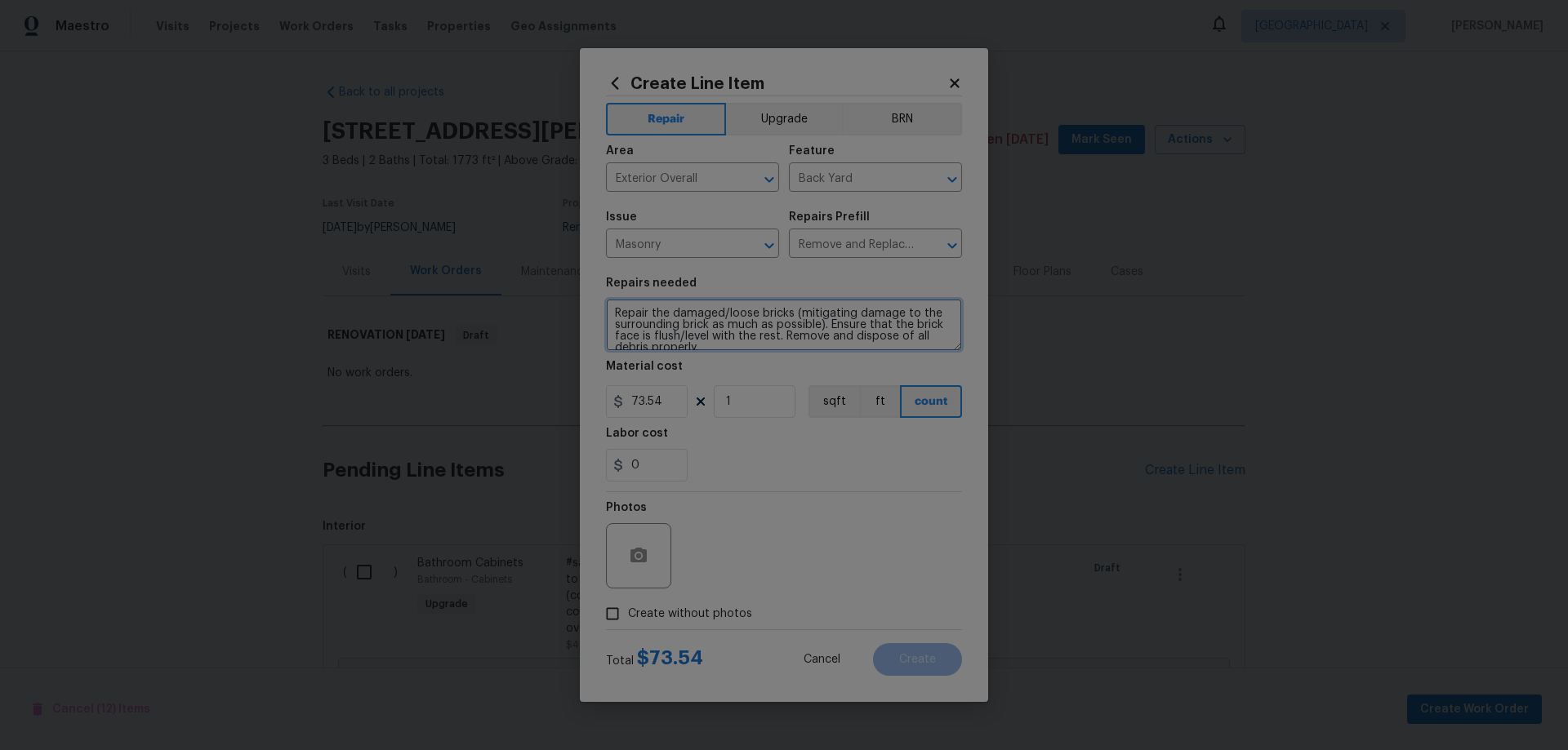
type textarea "Repair the damaged/loose bricks (mitigating damage to the surrounding brick as …"
drag, startPoint x: 675, startPoint y: 403, endPoint x: 520, endPoint y: 388, distance: 155.7
click at [519, 390] on div "Create Line Item Repair Upgrade BRN Area Exterior Overall ​ Feature Back Yard ​…" at bounding box center [784, 375] width 1568 height 750
type input "25"
click at [668, 612] on span "Create without photos" at bounding box center [690, 614] width 124 height 17
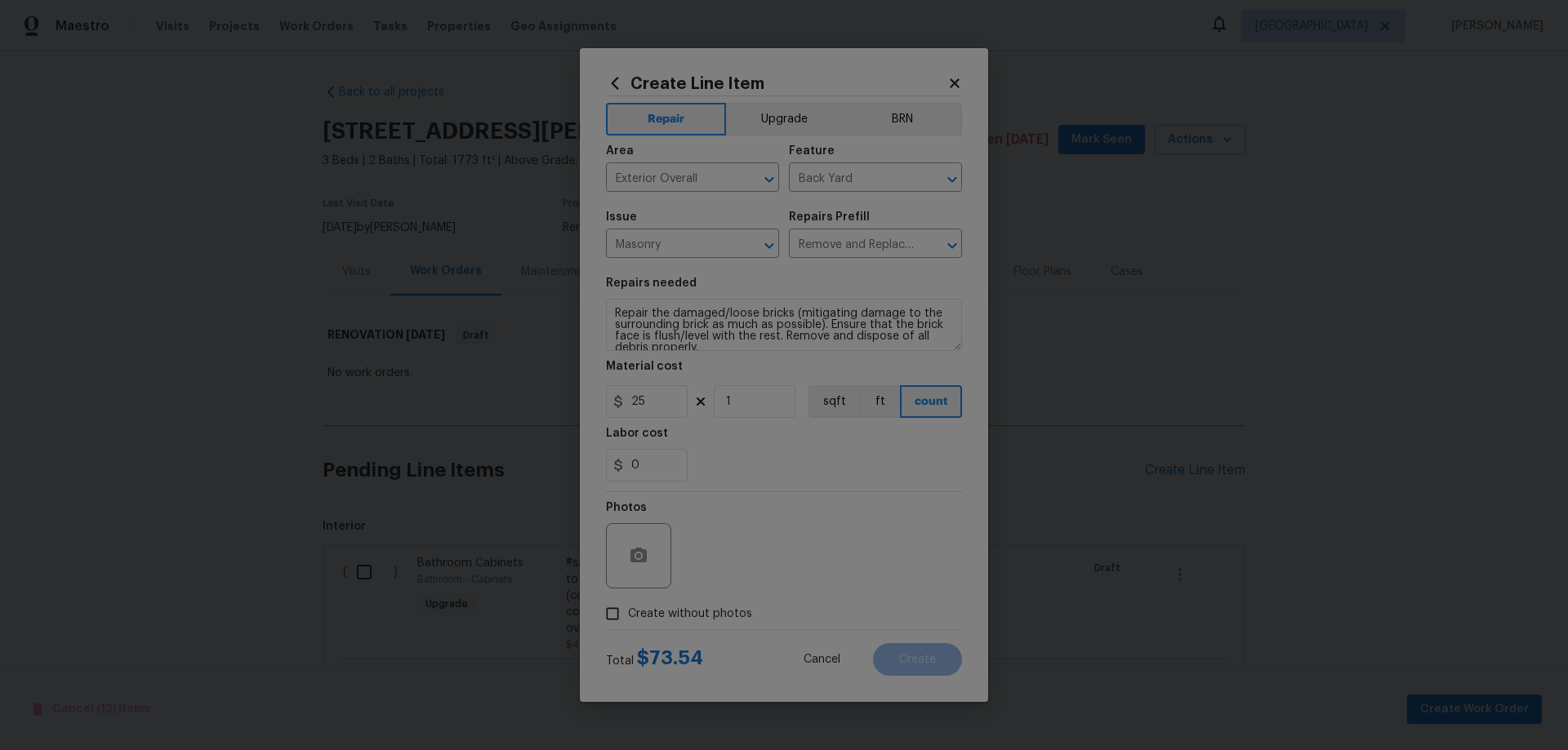
click at [628, 612] on input "Create without photos" at bounding box center [613, 614] width 31 height 31
checkbox input "true"
click at [799, 568] on textarea at bounding box center [822, 556] width 278 height 65
paste textarea "HPM to add photos"
type textarea "HPM to add photos"
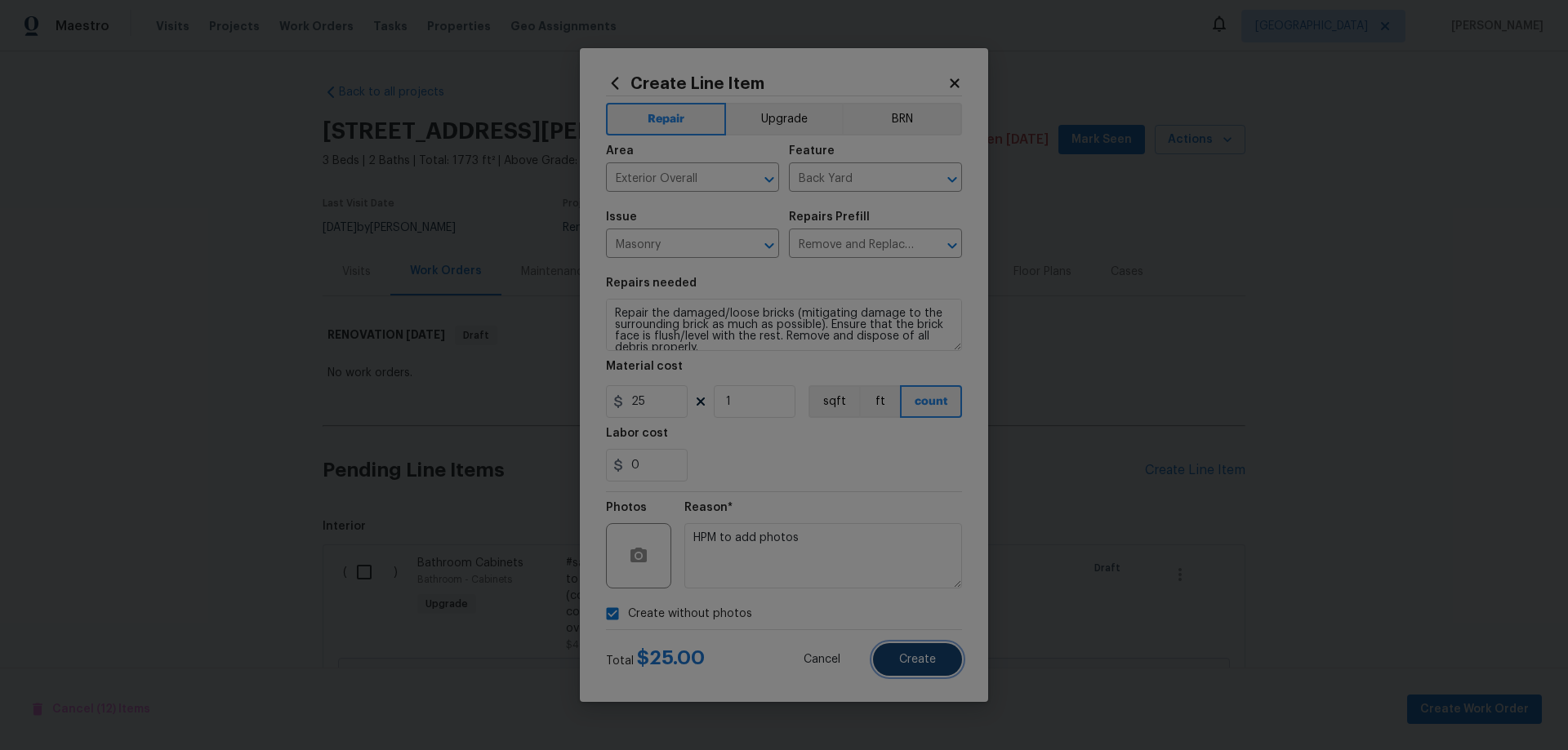
click at [932, 651] on button "Create" at bounding box center [918, 660] width 89 height 33
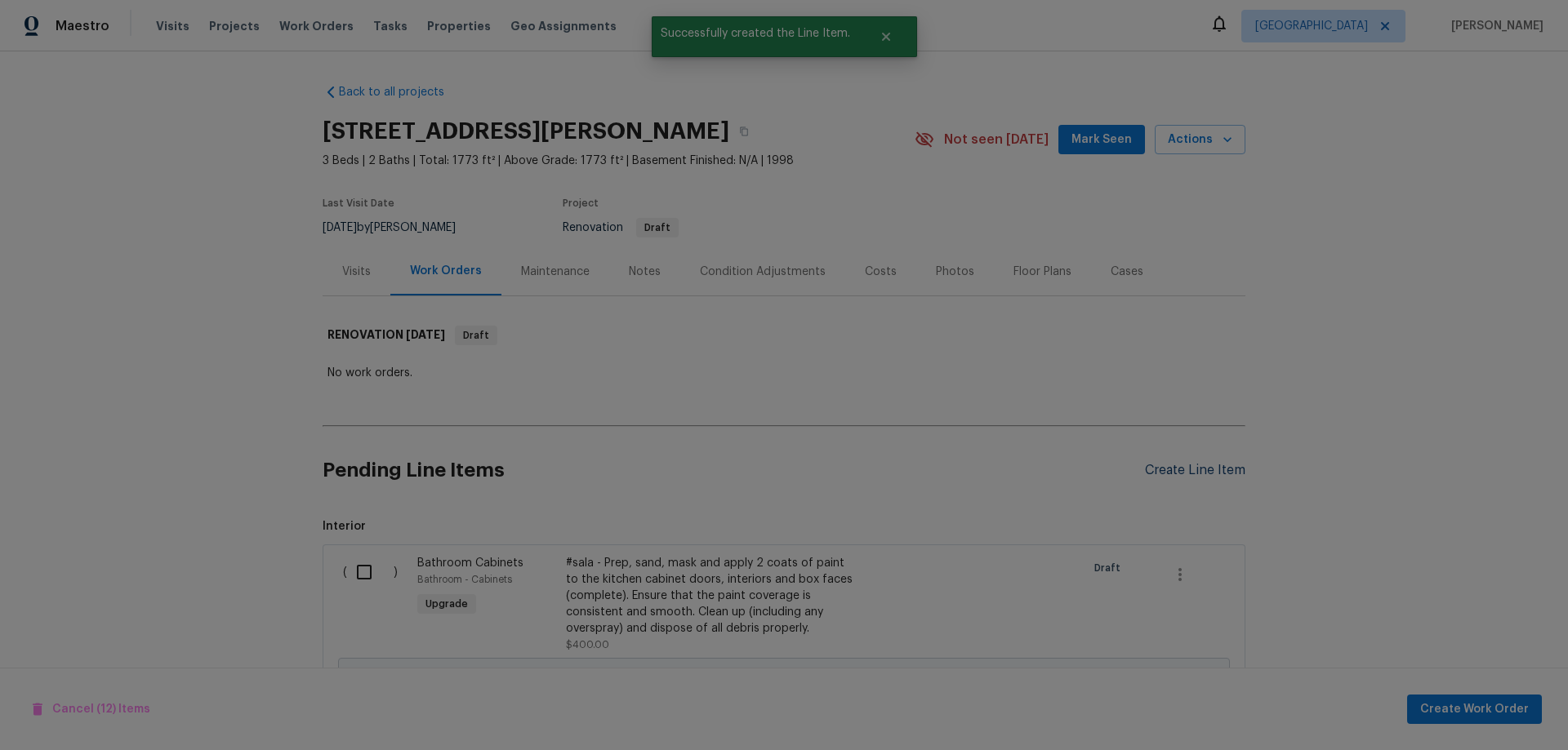
click at [1197, 471] on div "Create Line Item" at bounding box center [1194, 471] width 101 height 15
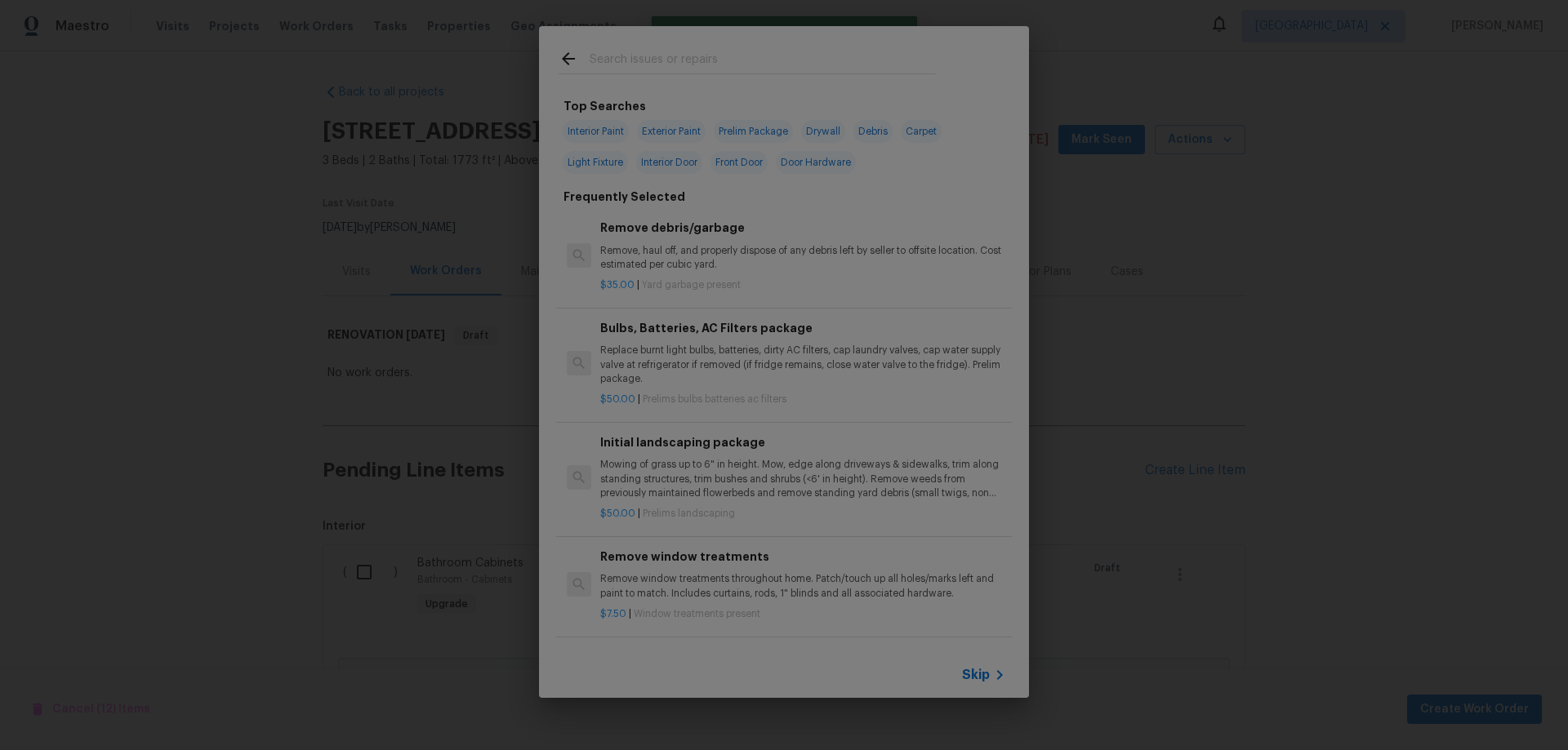
click at [682, 256] on p "Remove, haul off, and properly dispose of any debris left by seller to offsite …" at bounding box center [802, 258] width 405 height 27
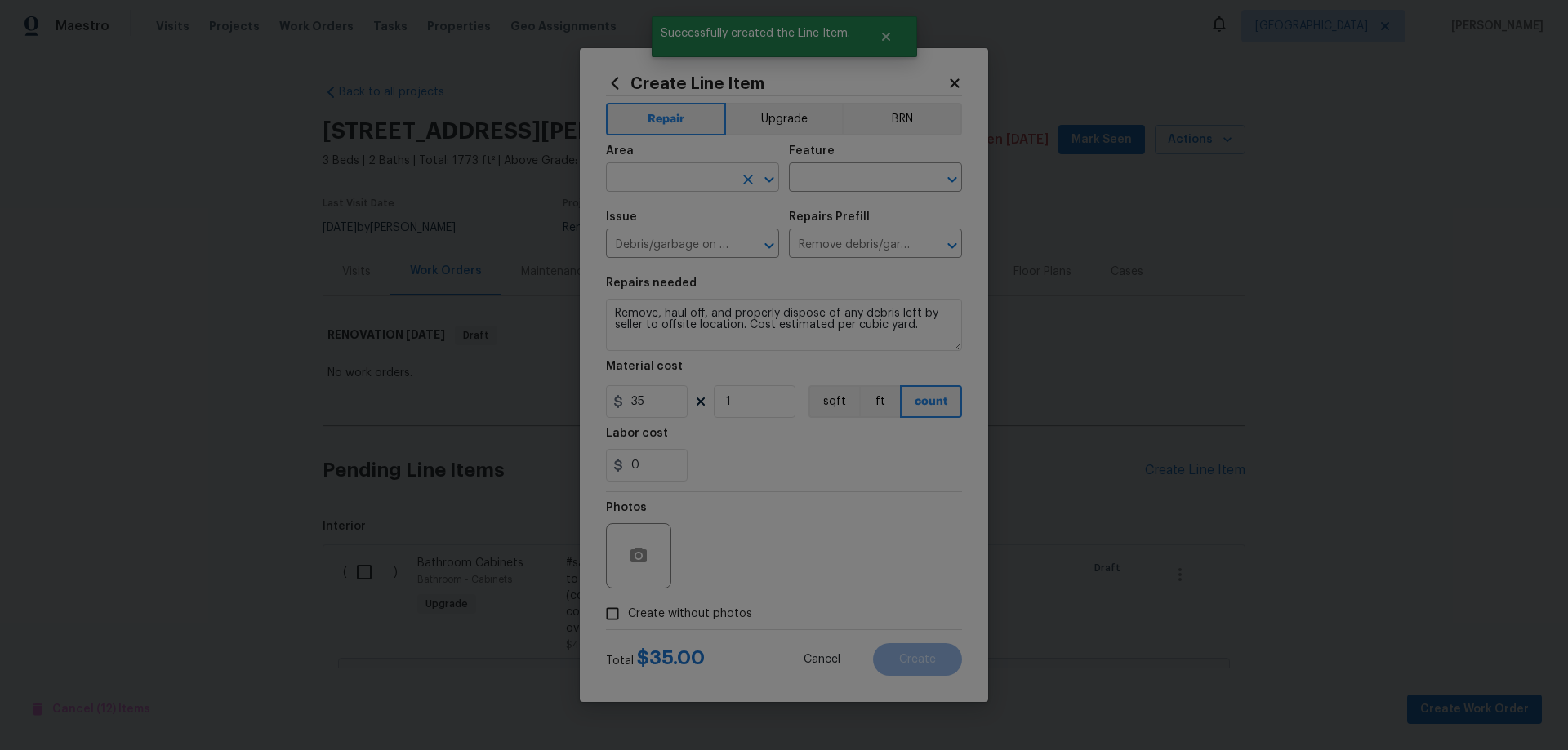
click at [684, 182] on input "text" at bounding box center [669, 179] width 127 height 25
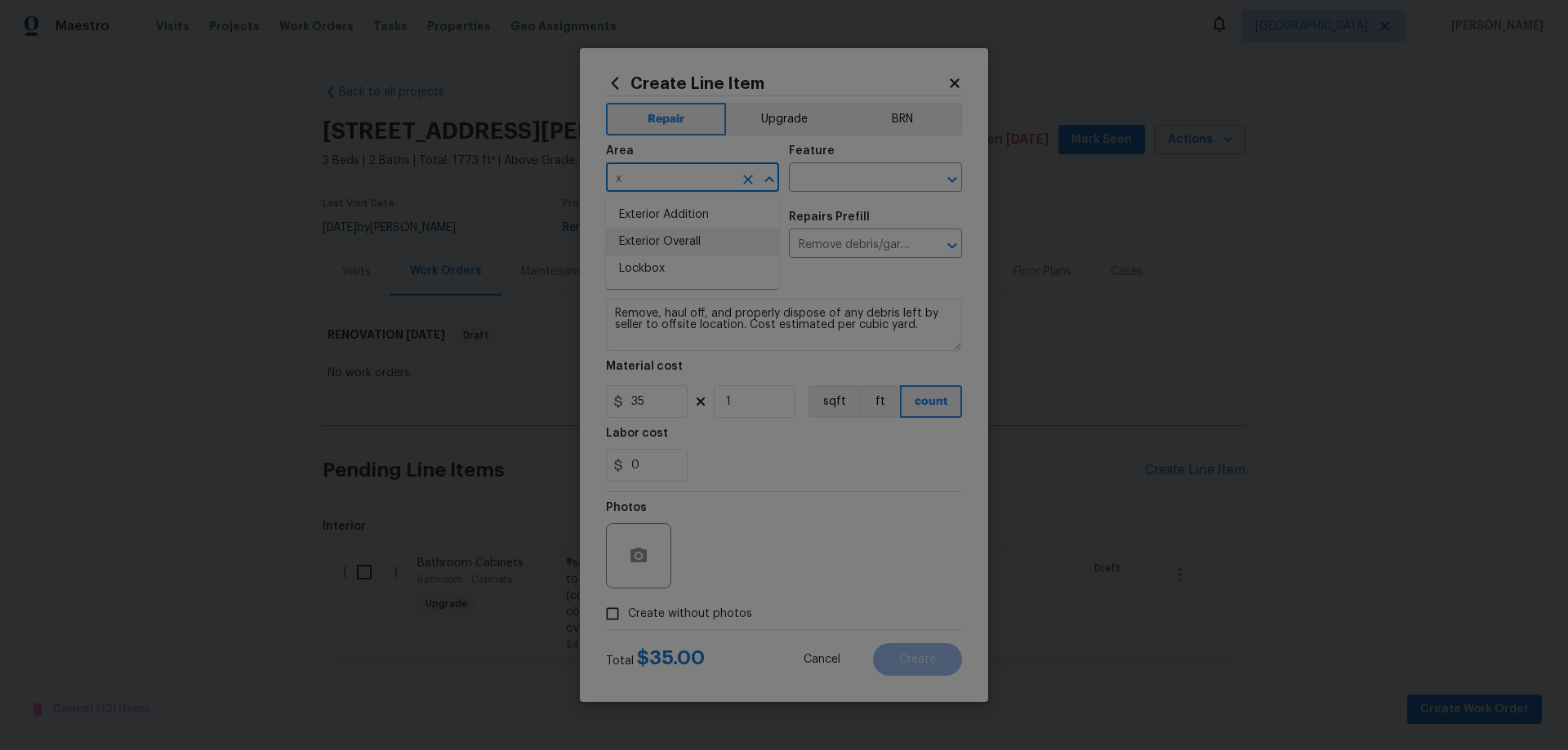
click at [683, 235] on li "Exterior Overall" at bounding box center [692, 241] width 173 height 27
type input "Exterior Overall"
click at [844, 173] on input "text" at bounding box center [852, 179] width 127 height 25
click at [838, 319] on li "Overall" at bounding box center [875, 320] width 173 height 27
type input "Overall"
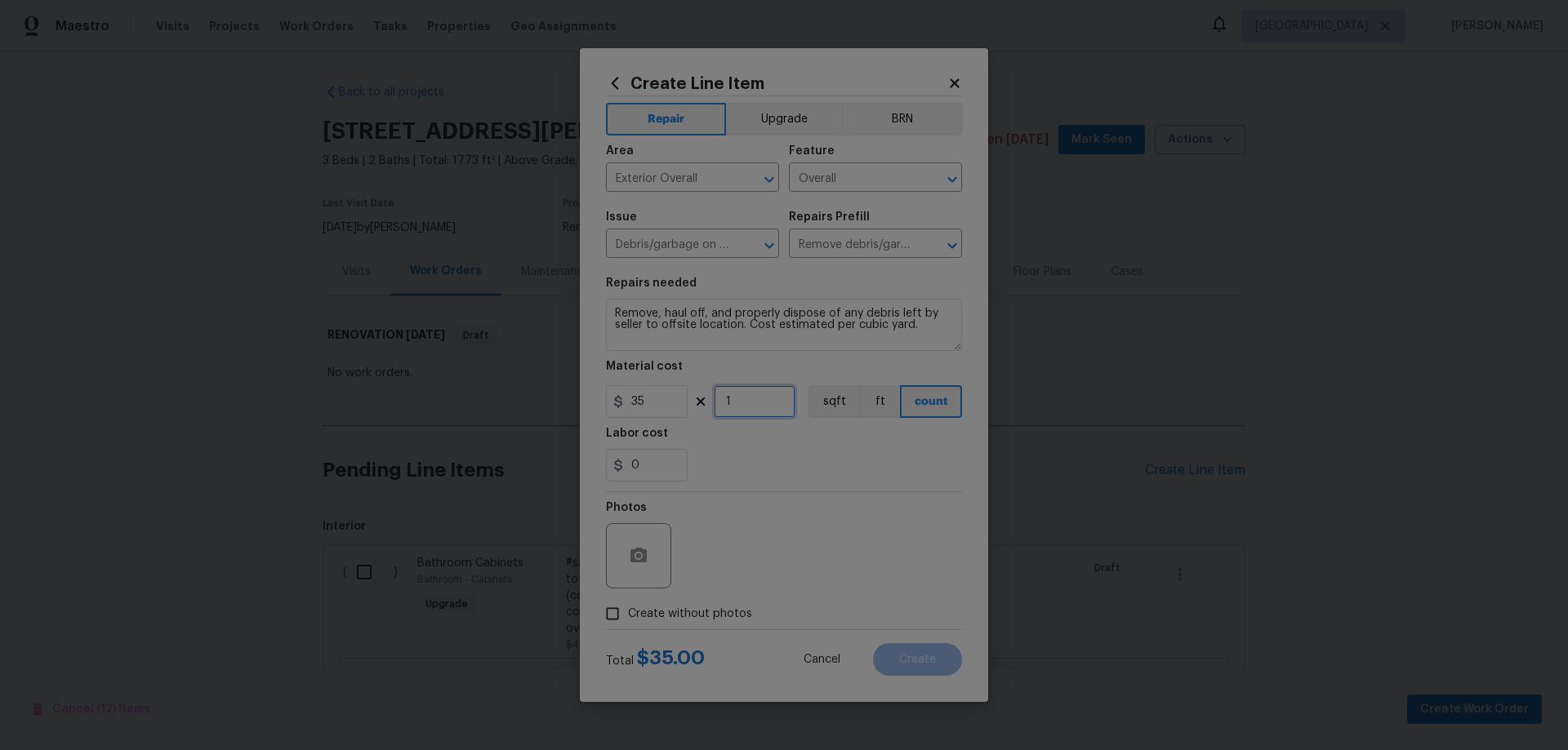
drag, startPoint x: 753, startPoint y: 410, endPoint x: 663, endPoint y: 419, distance: 90.4
click at [668, 418] on div "35 1 sqft ft count" at bounding box center [784, 402] width 356 height 33
type input "2"
click at [703, 616] on span "Create without photos" at bounding box center [690, 614] width 124 height 17
click at [628, 616] on input "Create without photos" at bounding box center [613, 614] width 31 height 31
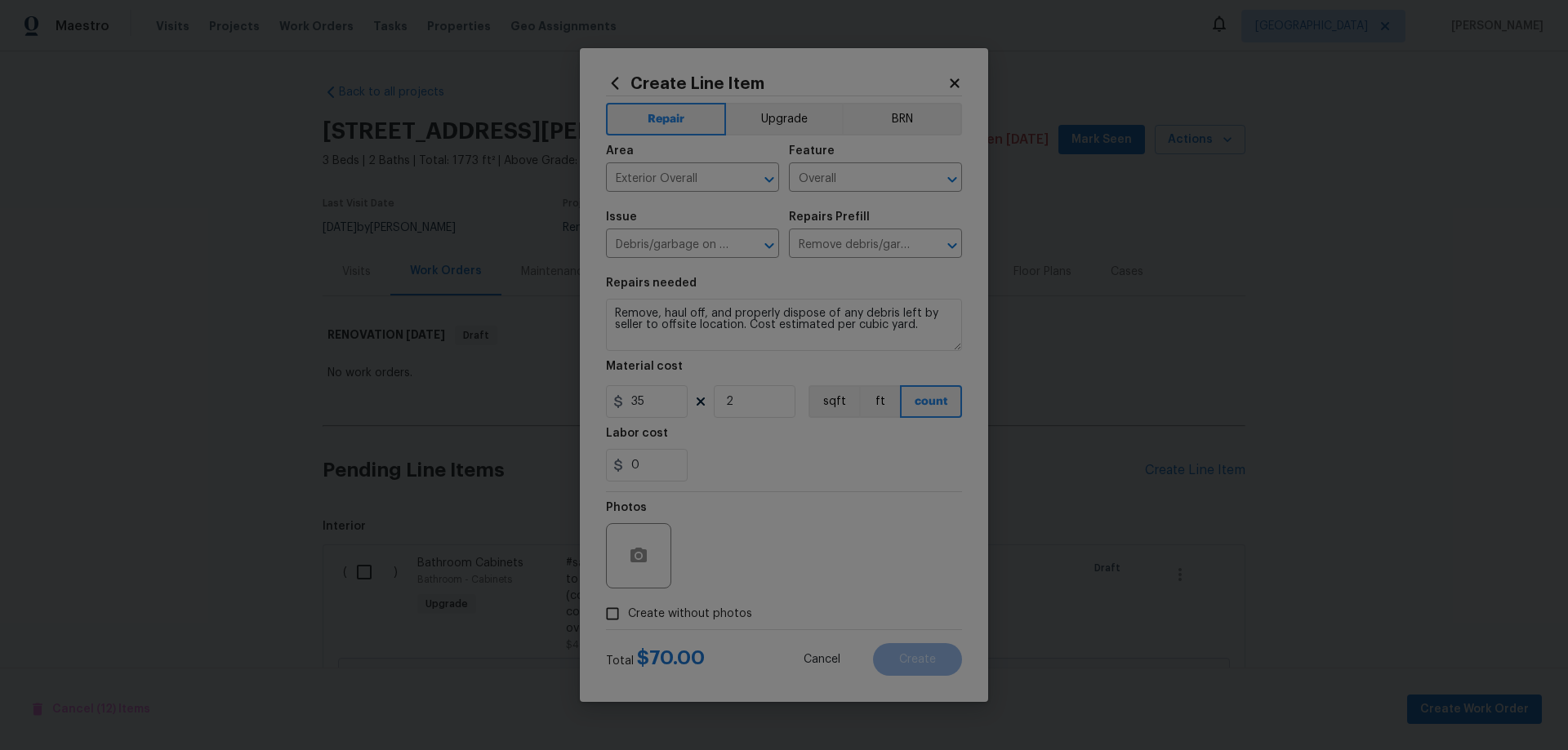
checkbox input "true"
click at [806, 573] on textarea at bounding box center [822, 556] width 278 height 65
paste textarea "HPM to add photos"
type textarea "HPM to add photos"
click at [940, 659] on button "Create" at bounding box center [918, 660] width 89 height 33
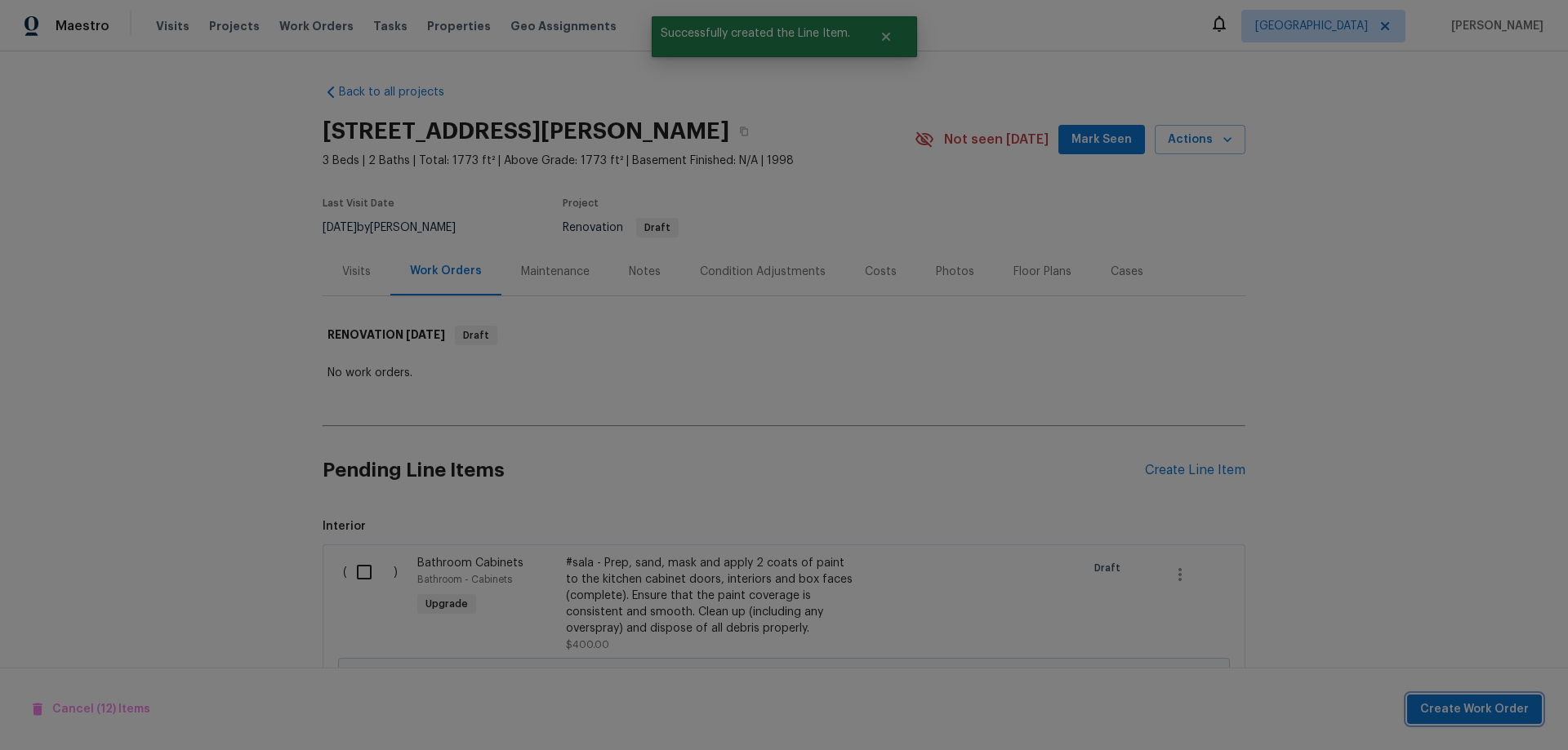
click at [1473, 706] on span "Create Work Order" at bounding box center [1474, 710] width 108 height 21
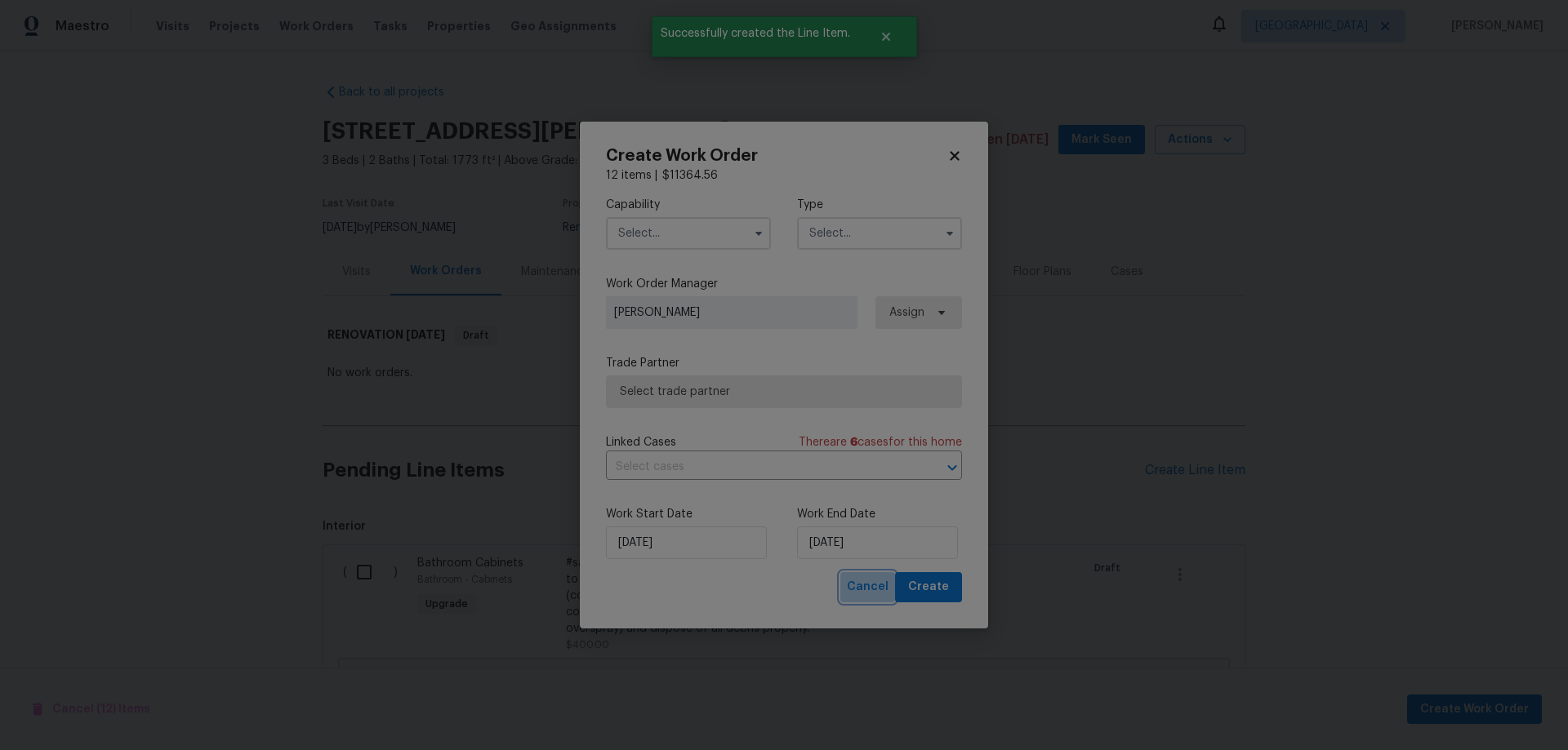
click at [872, 582] on span "Cancel" at bounding box center [867, 588] width 41 height 21
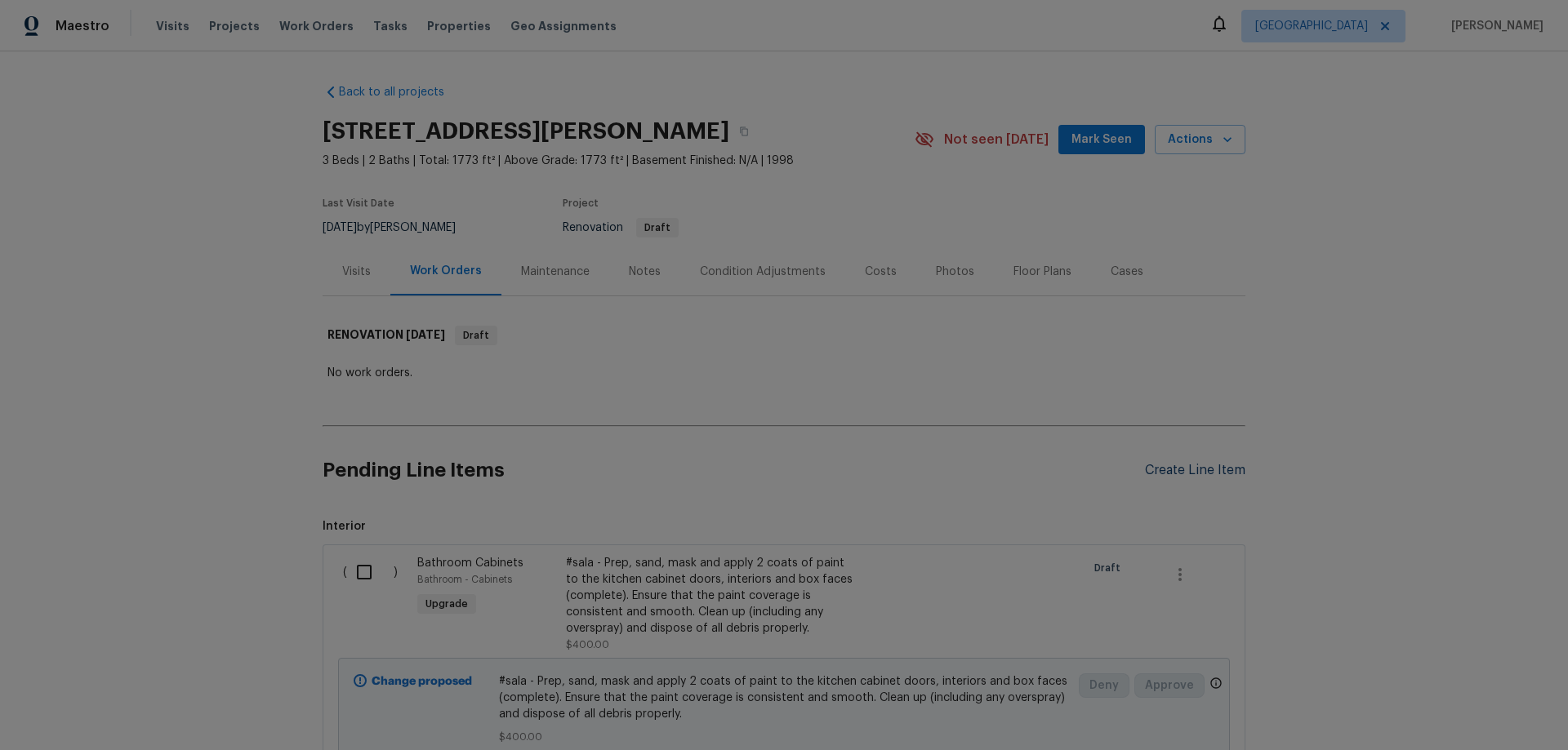
click at [1197, 464] on div "Create Line Item" at bounding box center [1194, 471] width 101 height 15
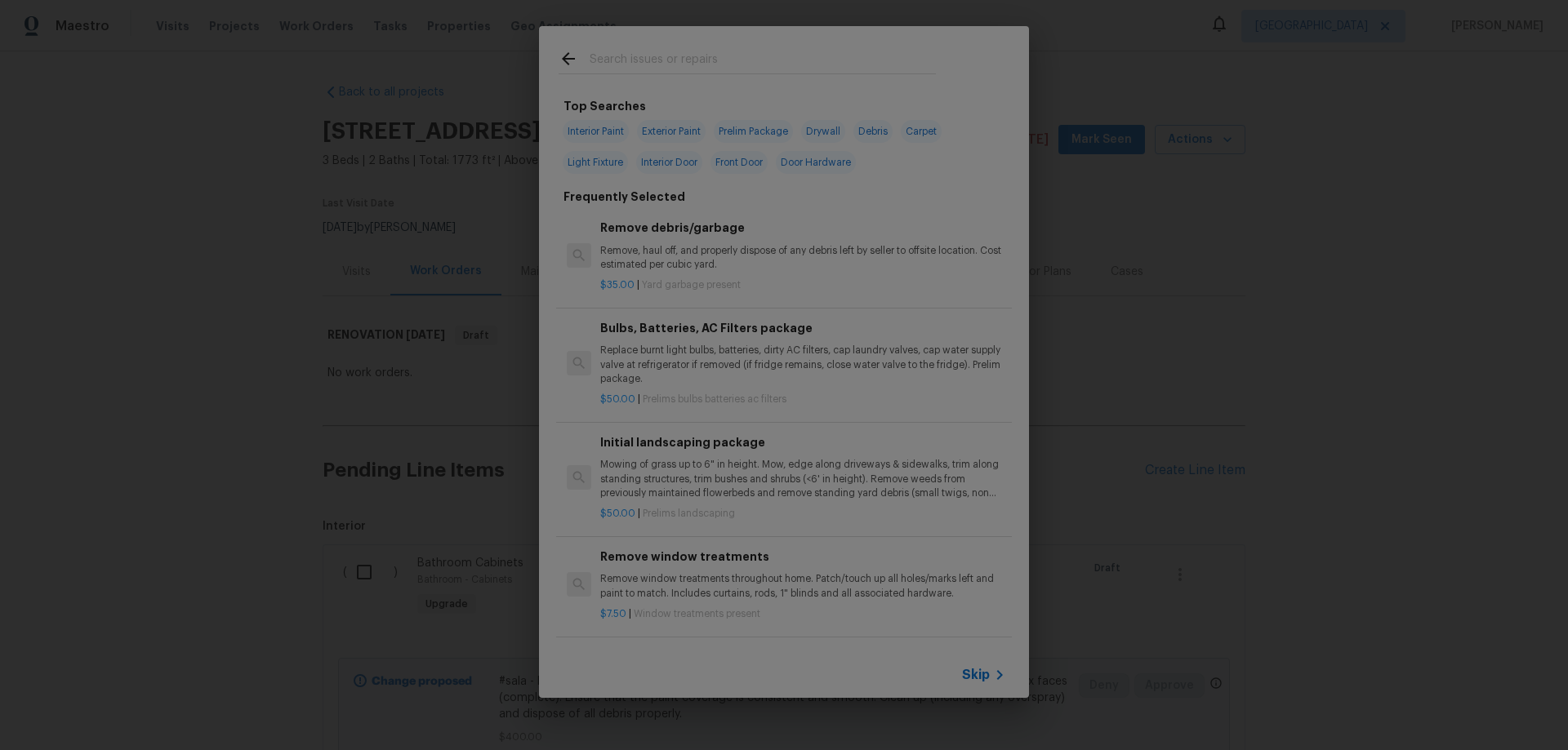
click at [673, 134] on span "Exterior Paint" at bounding box center [671, 131] width 69 height 23
type input "Exterior Paint"
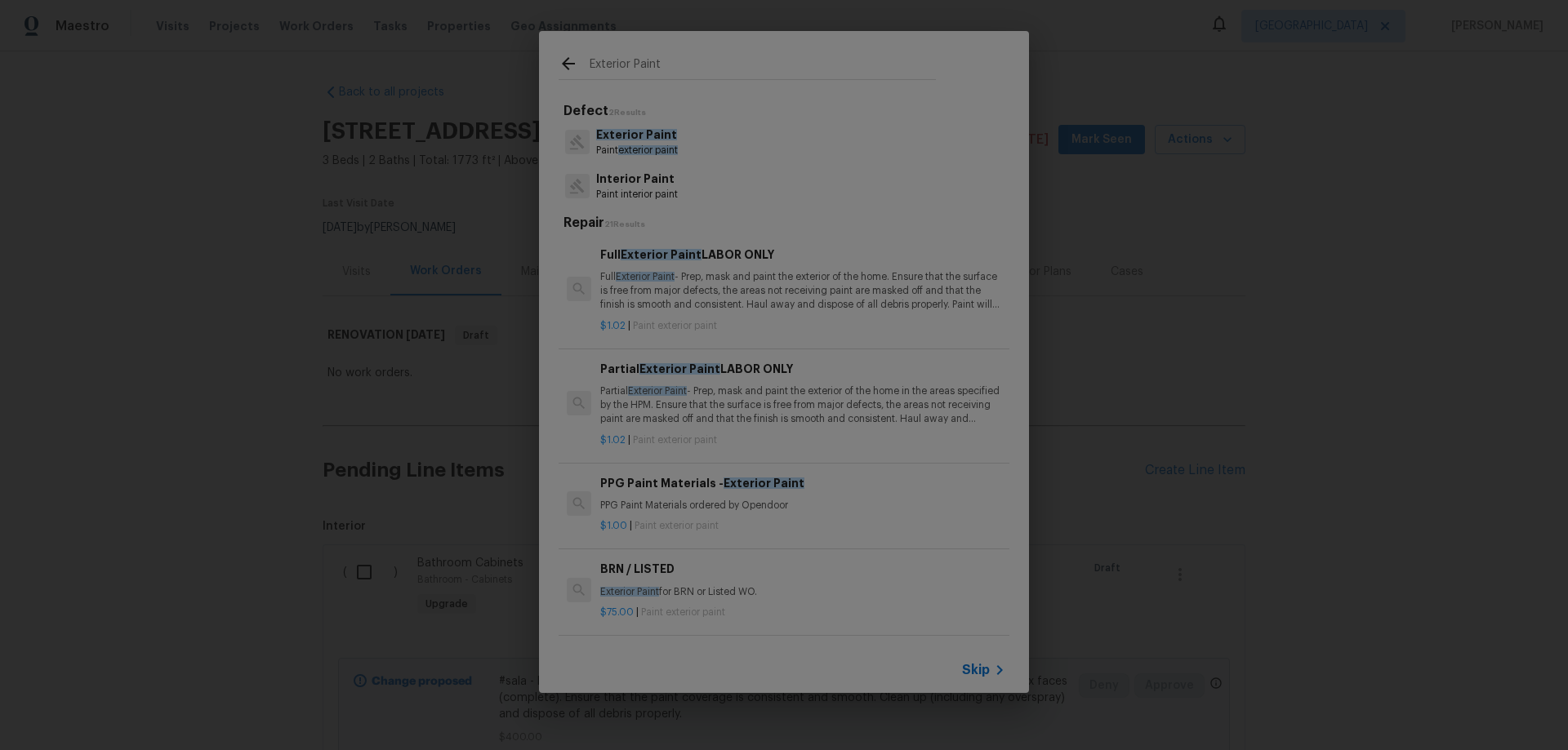
click at [612, 138] on span "Exterior Paint" at bounding box center [637, 134] width 81 height 11
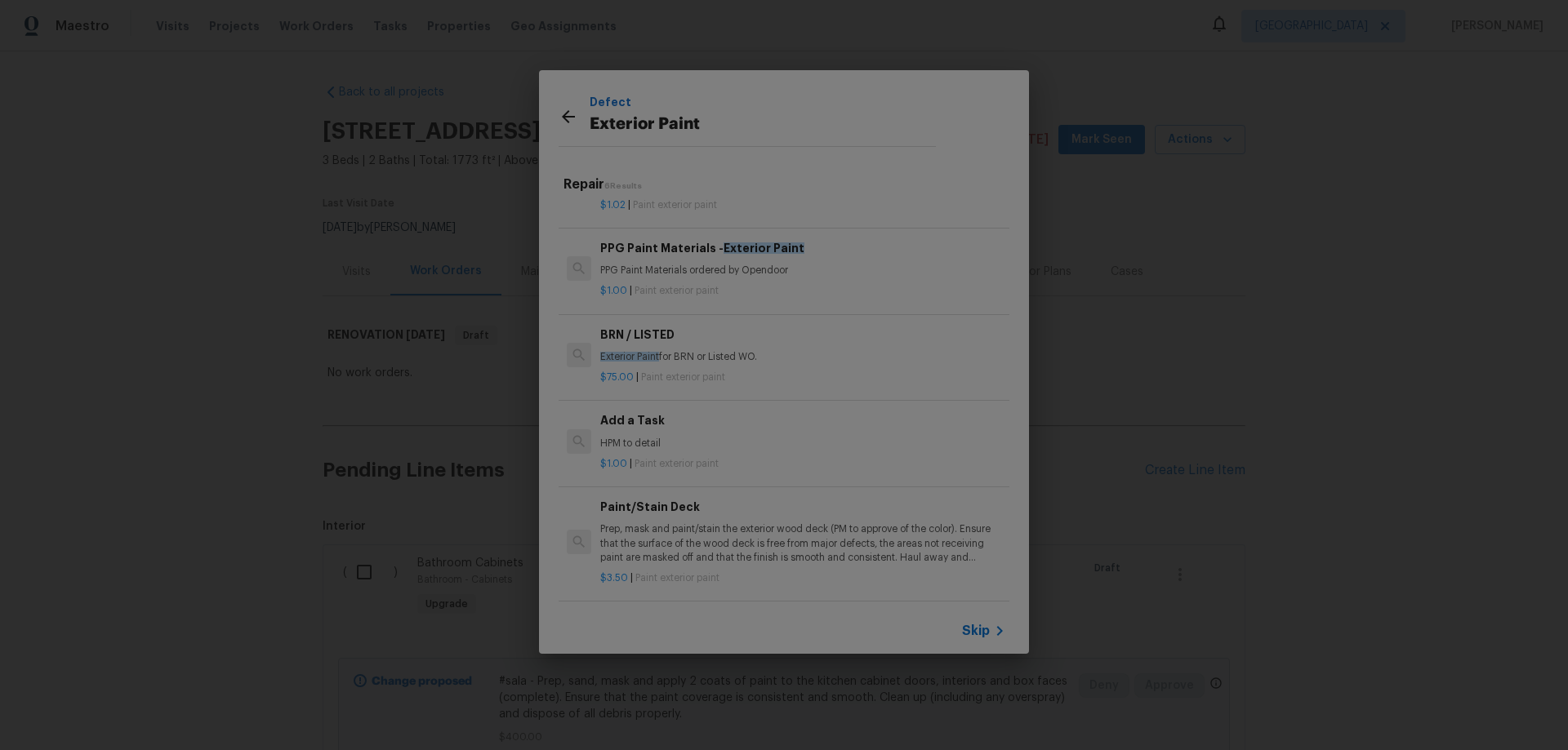
scroll to position [208, 0]
click at [618, 418] on div "Add a Task HPM to detail" at bounding box center [802, 431] width 405 height 40
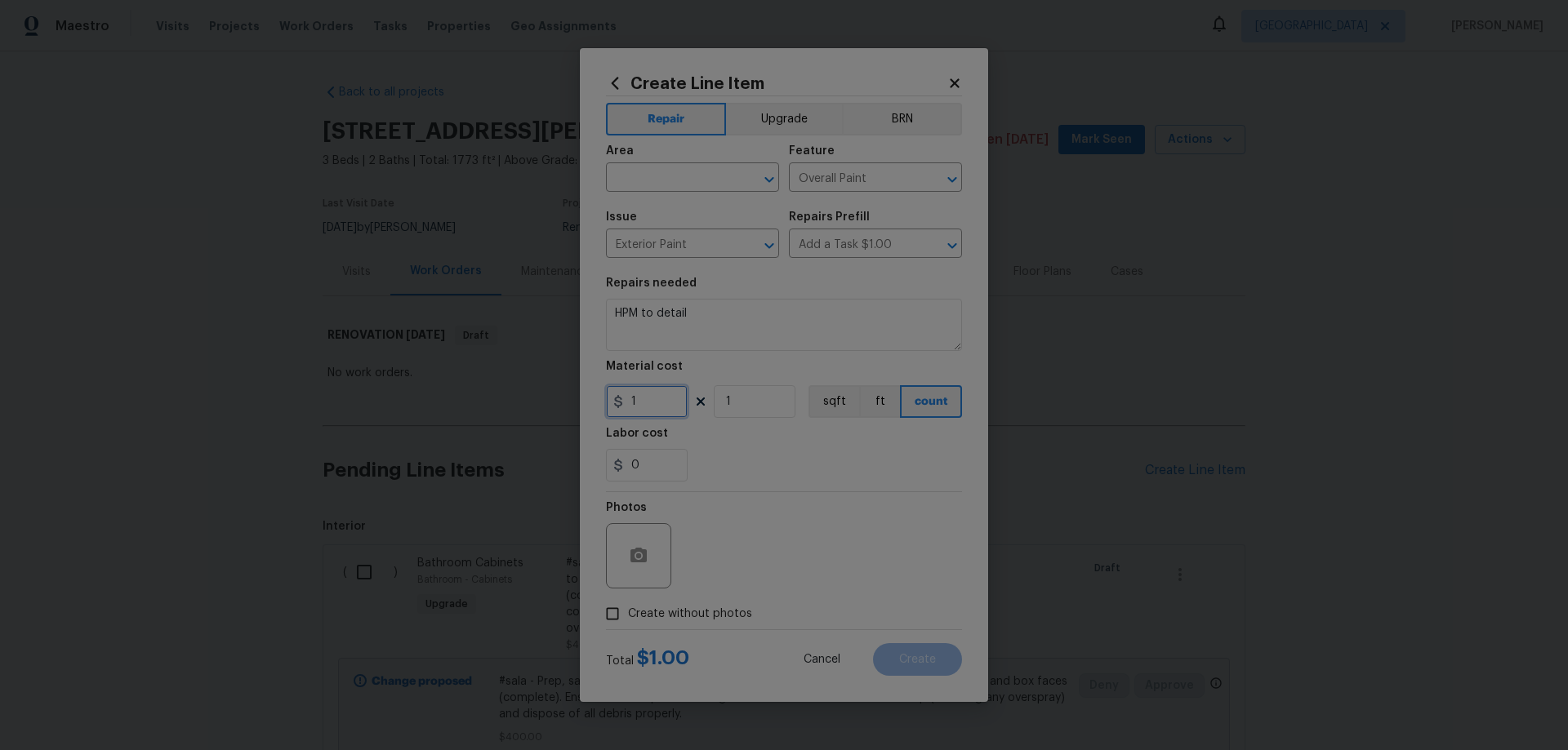
click at [676, 395] on input "1" at bounding box center [646, 402] width 82 height 33
type input "15"
click at [650, 176] on input "text" at bounding box center [669, 179] width 127 height 25
drag, startPoint x: 671, startPoint y: 242, endPoint x: 686, endPoint y: 242, distance: 15.0
click at [672, 242] on li "Exterior Overall" at bounding box center [692, 241] width 173 height 27
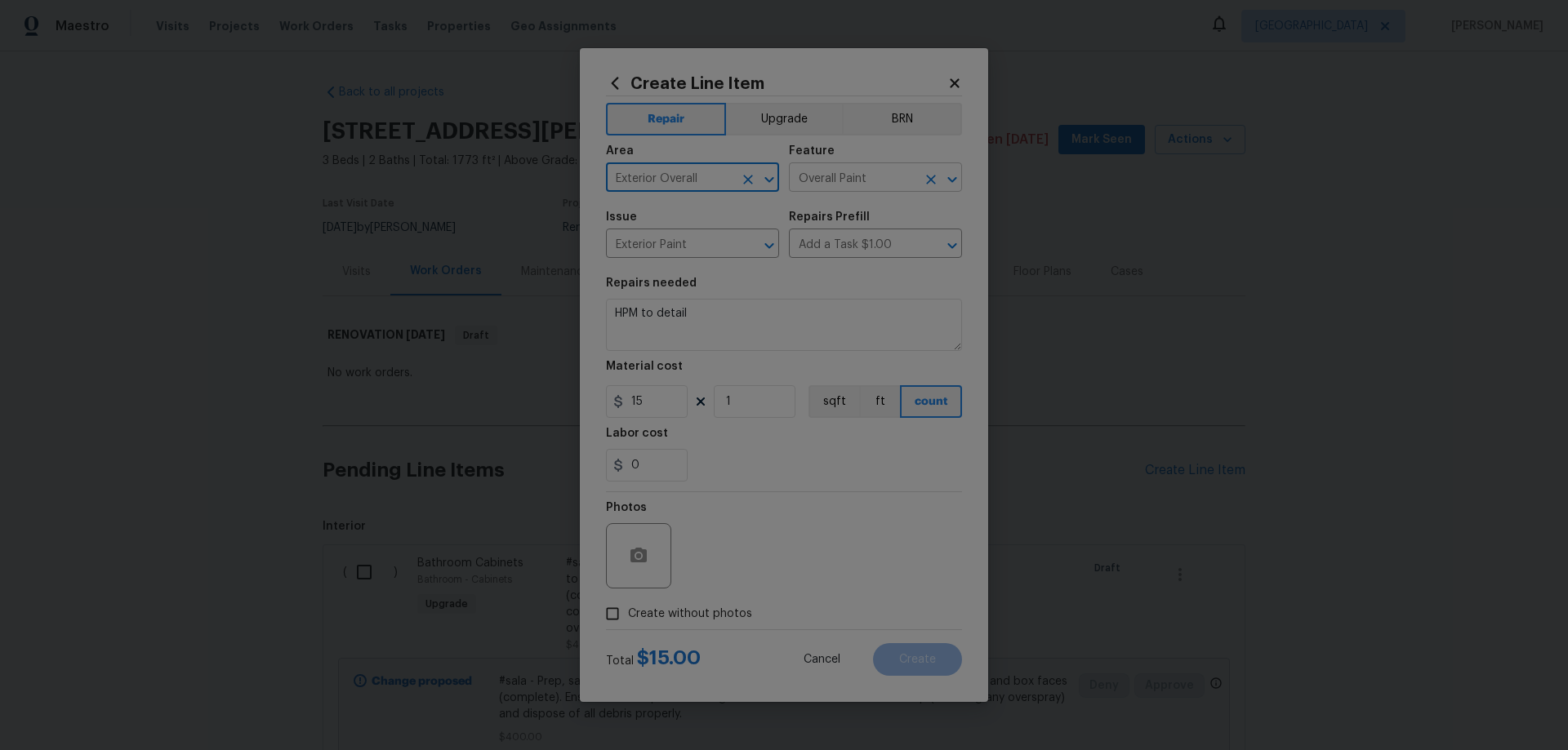
type input "Exterior Overall"
click at [886, 179] on input "Overall Paint" at bounding box center [852, 179] width 127 height 25
click at [852, 170] on input "be" at bounding box center [852, 179] width 127 height 25
type input "Overall Paint"
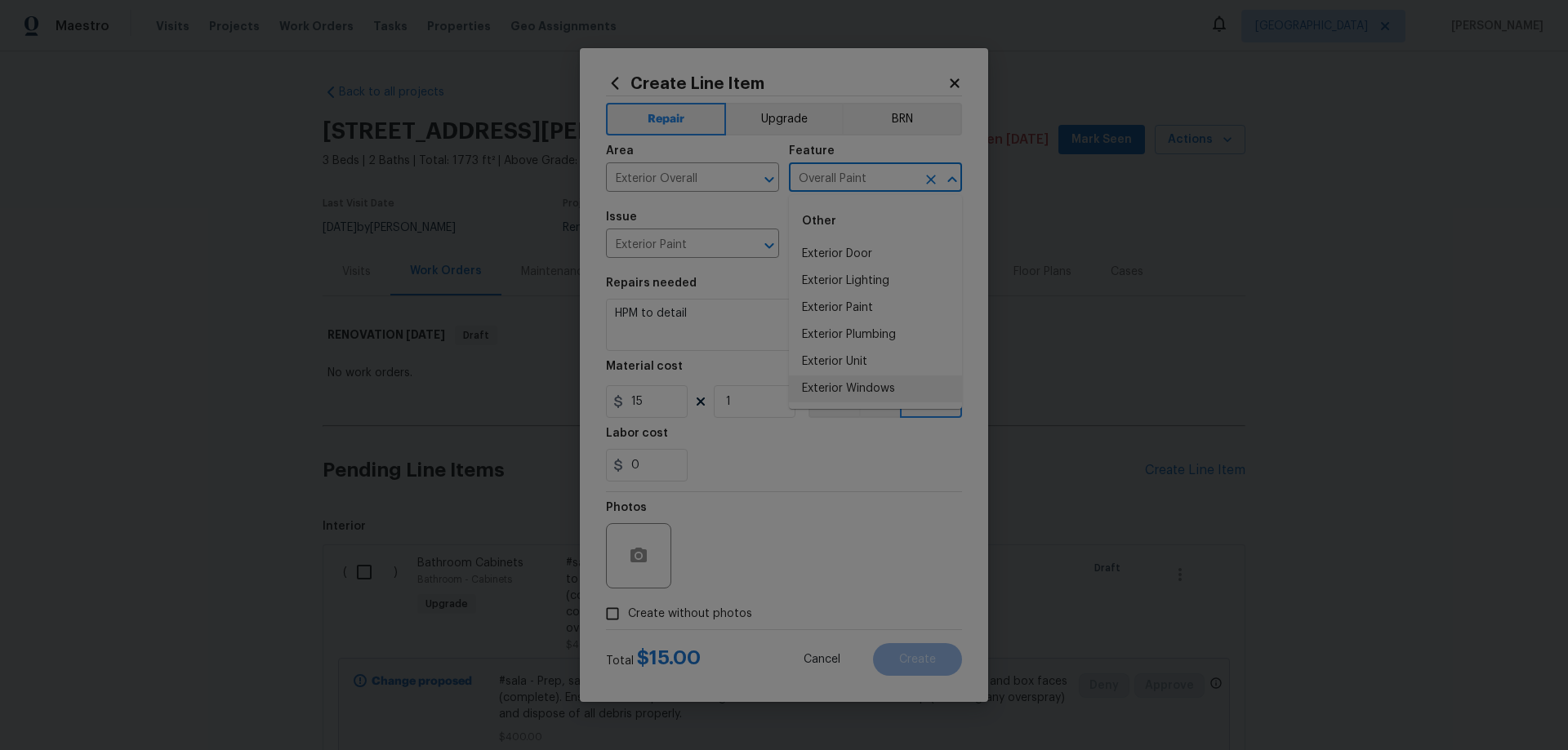
click at [866, 485] on section "Repairs needed HPM to detail Material cost 15 1 sqft ft count Labor cost 0" at bounding box center [784, 380] width 356 height 223
drag, startPoint x: 694, startPoint y: 306, endPoint x: 531, endPoint y: 304, distance: 163.0
click at [538, 307] on div "Create Line Item Repair Upgrade BRN Area Exterior Overall ​ Feature Overall Pai…" at bounding box center [784, 375] width 1568 height 750
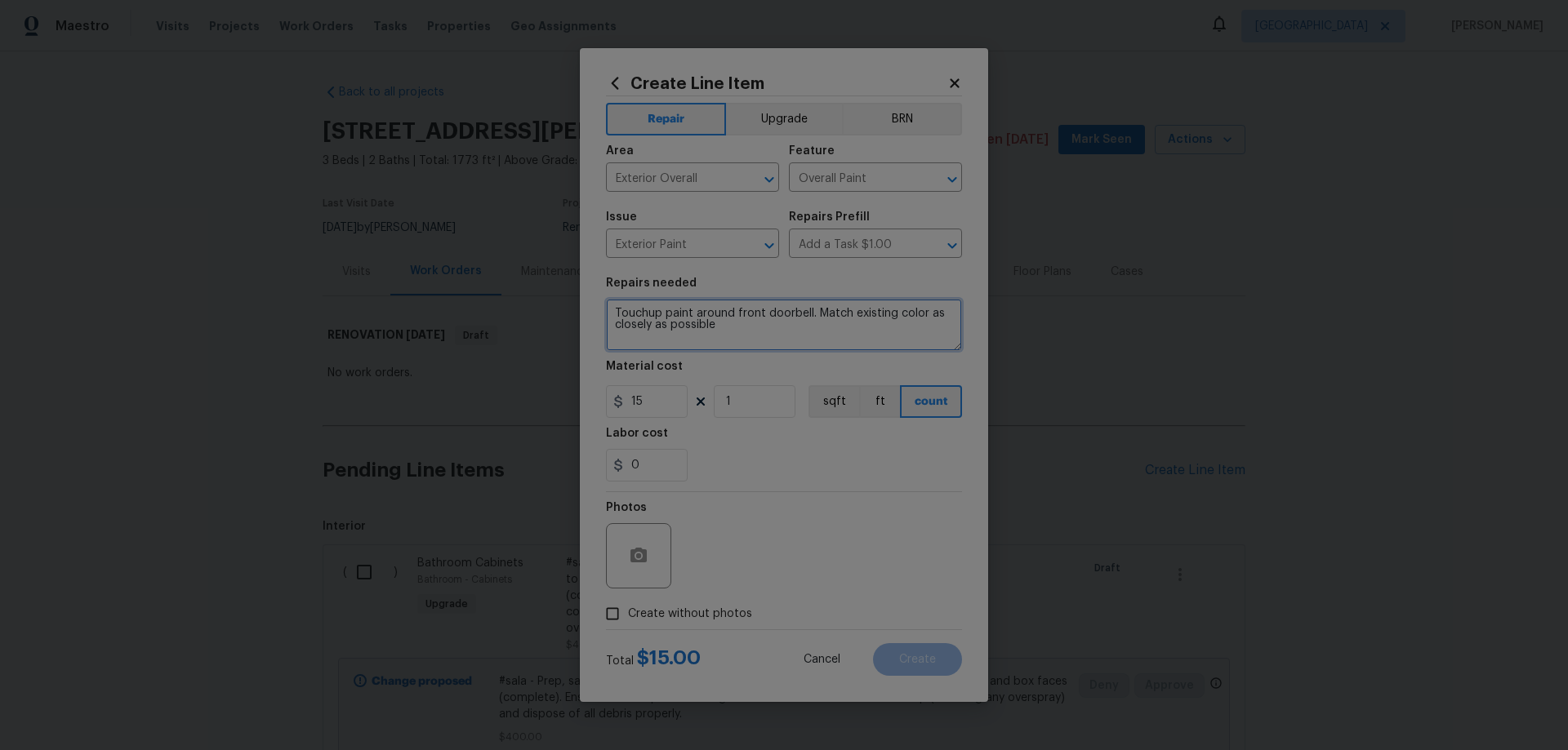
type textarea "Touchup paint around front doorbell. Match existing color as closely as possible"
drag, startPoint x: 640, startPoint y: 400, endPoint x: 546, endPoint y: 393, distance: 94.3
click at [546, 393] on div "Create Line Item Repair Upgrade BRN Area Exterior Overall ​ Feature Overall Pai…" at bounding box center [784, 375] width 1568 height 750
type input "20"
click at [727, 609] on span "Create without photos" at bounding box center [690, 614] width 124 height 17
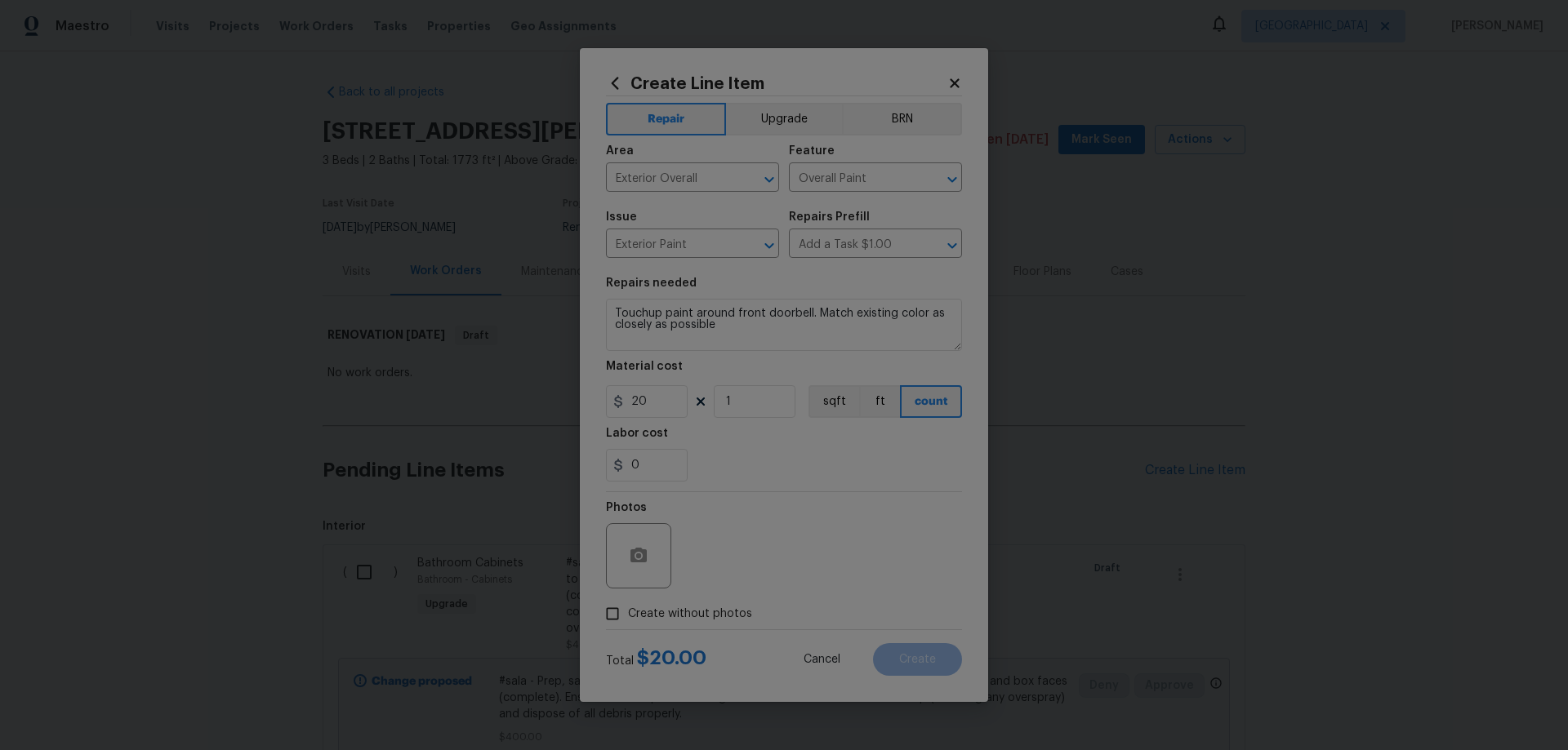
click at [628, 609] on input "Create without photos" at bounding box center [613, 614] width 31 height 31
checkbox input "true"
click at [839, 537] on textarea at bounding box center [822, 556] width 278 height 65
paste textarea "HPM to add photos"
type textarea "HPM to add photos"
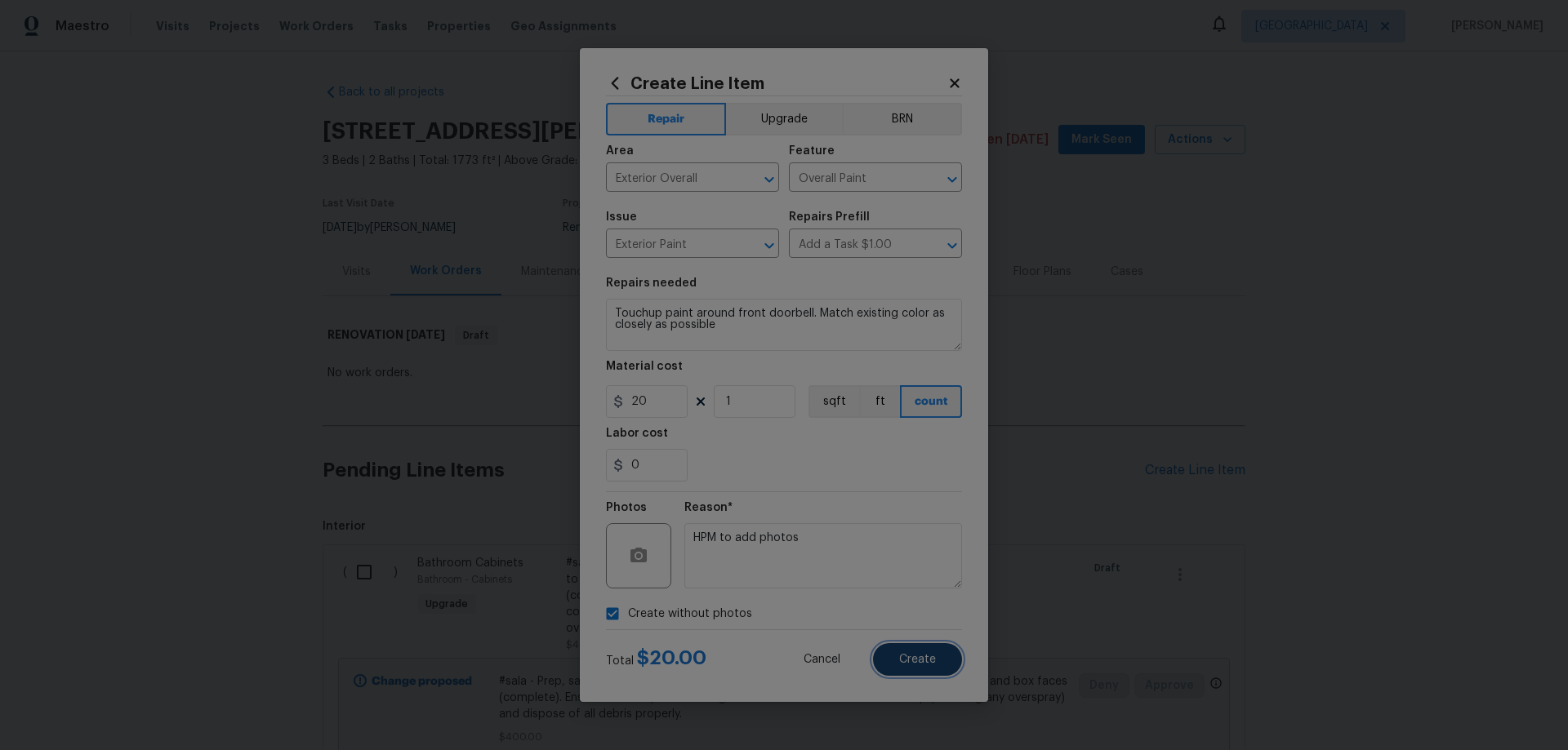
click at [937, 667] on button "Create" at bounding box center [918, 660] width 89 height 33
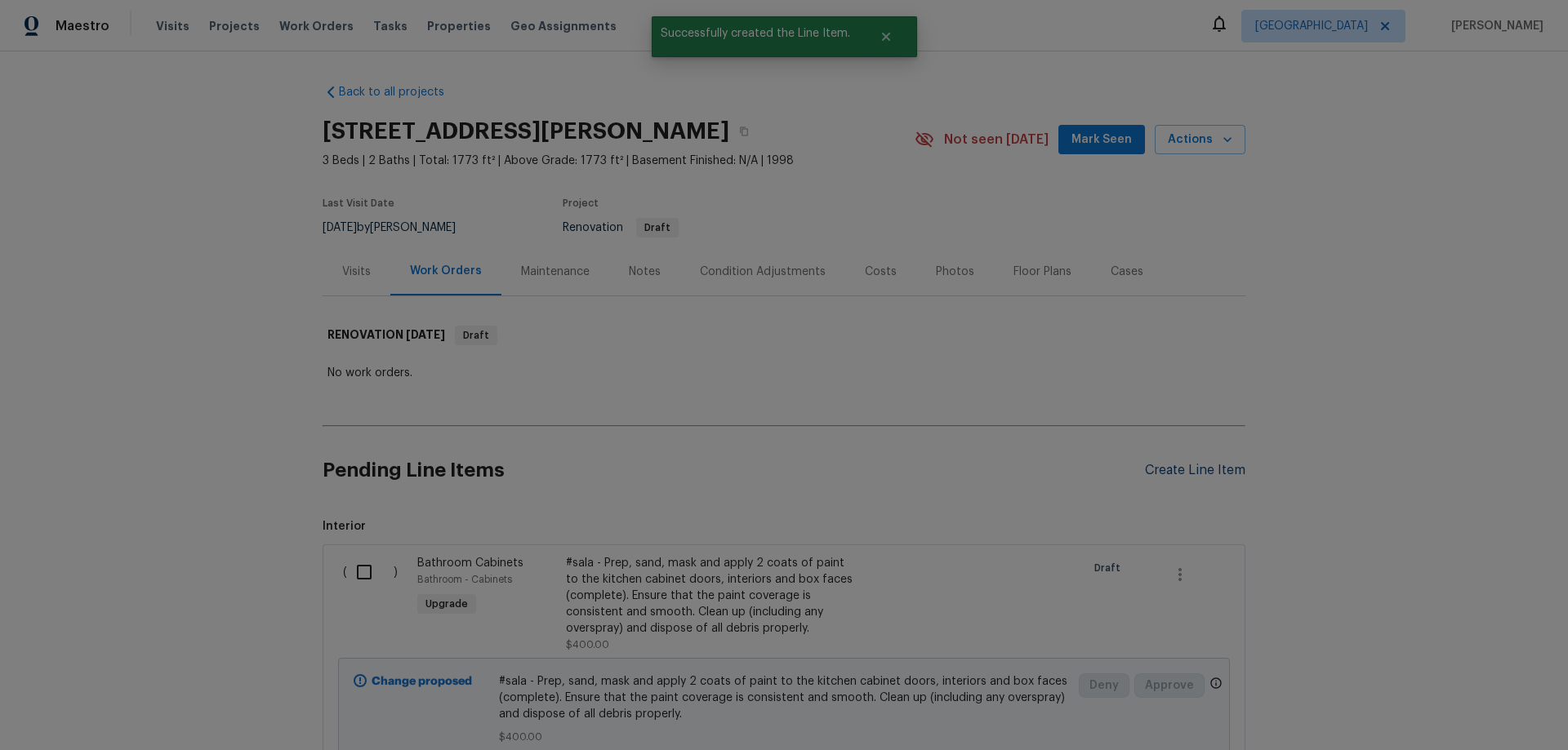
click at [1217, 471] on div "Create Line Item" at bounding box center [1194, 471] width 101 height 15
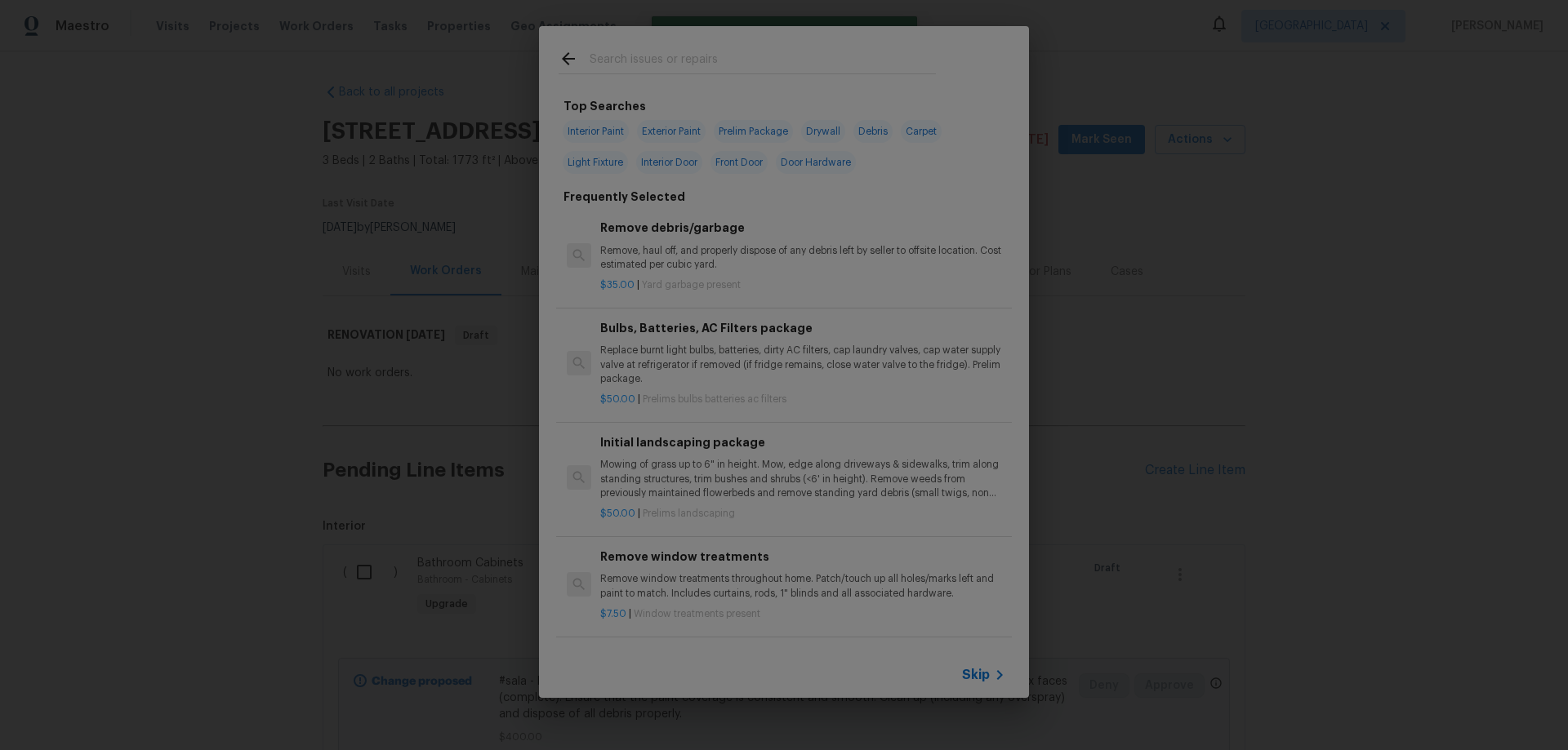
click at [718, 456] on div "Initial landscaping package Mowing of grass up to 6" in height. Mow, edge along…" at bounding box center [802, 467] width 405 height 67
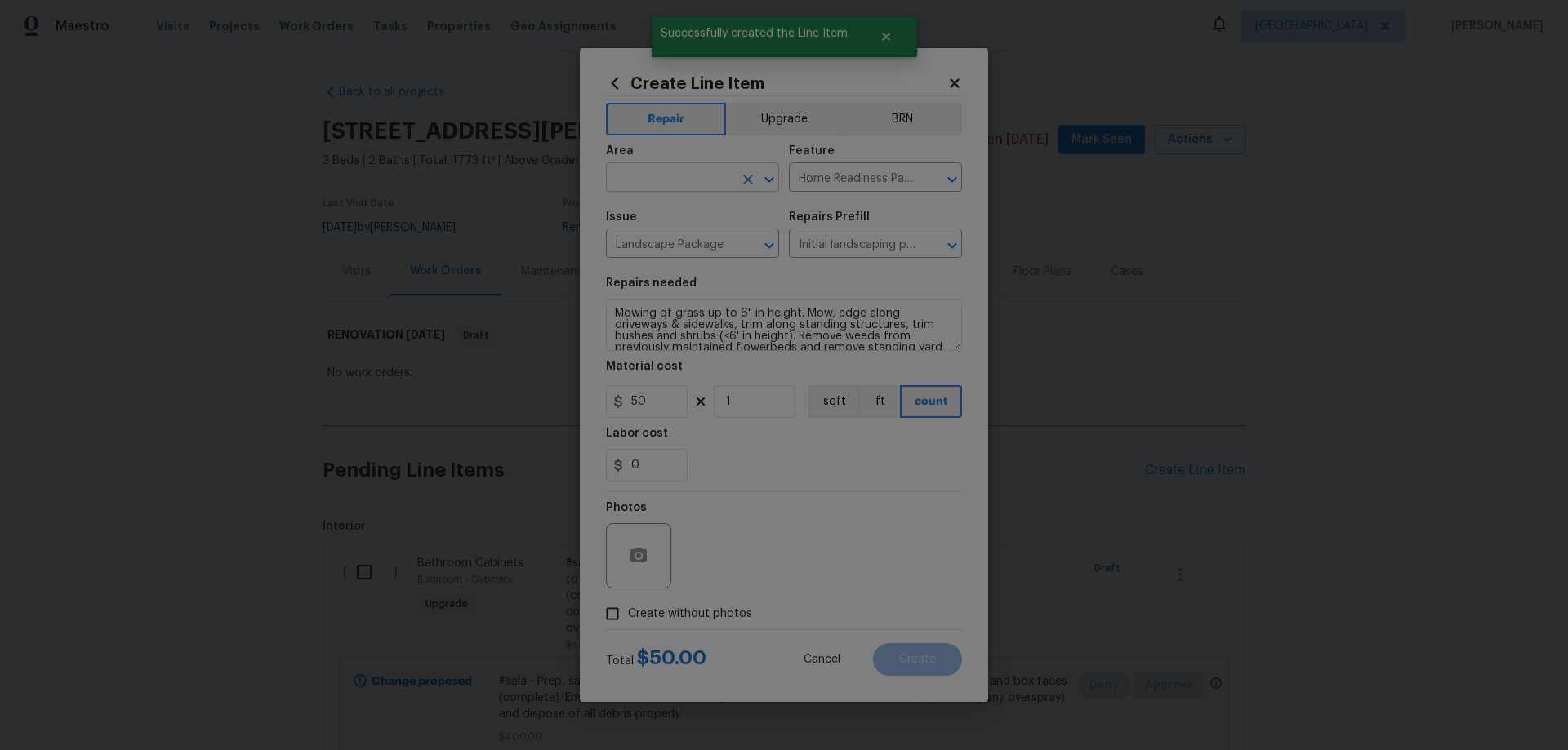
click at [705, 174] on input "text" at bounding box center [669, 179] width 127 height 25
click at [694, 240] on li "Exterior Overall" at bounding box center [692, 241] width 173 height 27
type input "Exterior Overall"
click at [848, 176] on input "Home Readiness Packages" at bounding box center [852, 179] width 127 height 25
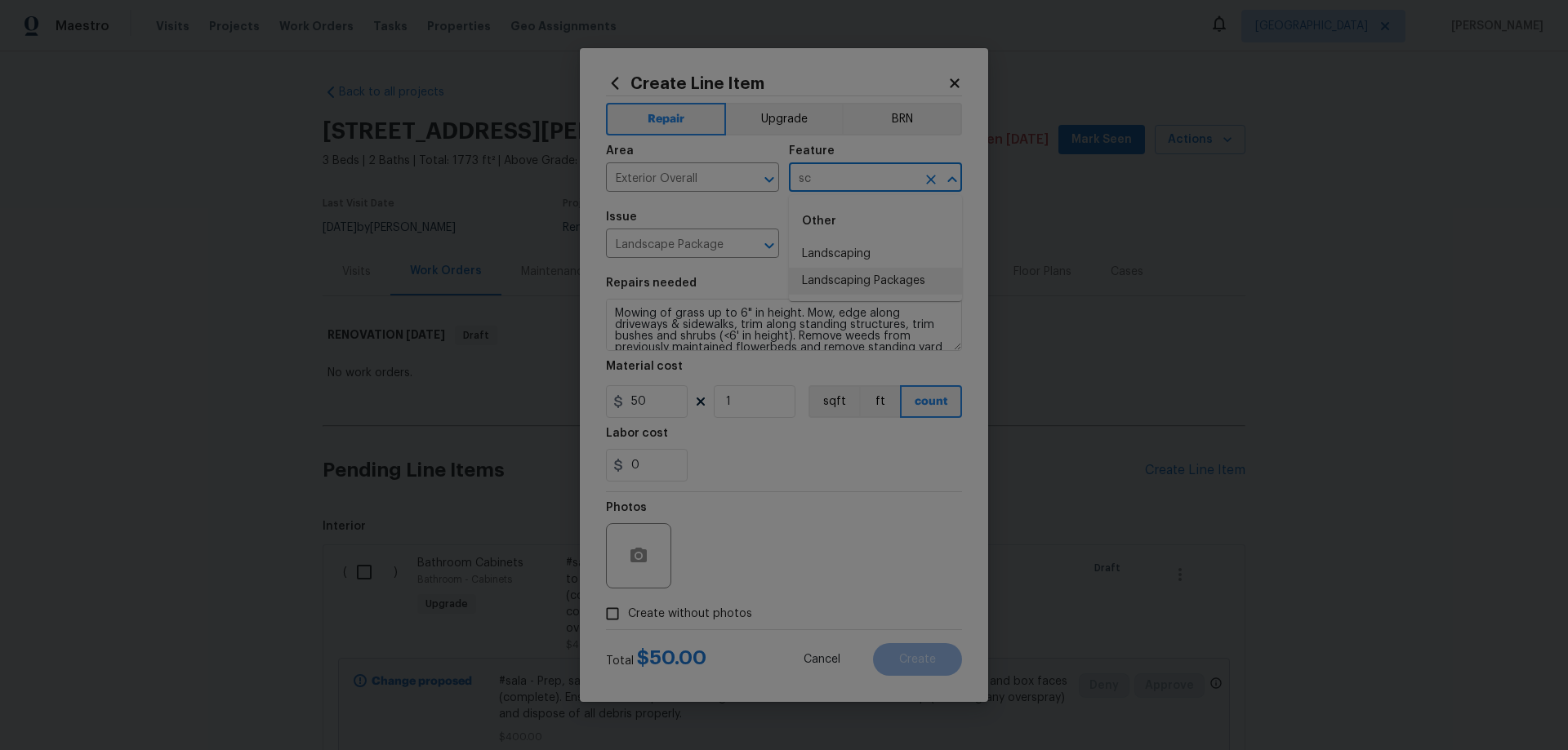
click at [864, 277] on li "Landscaping Packages" at bounding box center [875, 281] width 173 height 27
type input "Landscaping Packages"
click at [681, 616] on span "Create without photos" at bounding box center [690, 614] width 124 height 17
click at [628, 616] on input "Create without photos" at bounding box center [613, 614] width 31 height 31
checkbox input "true"
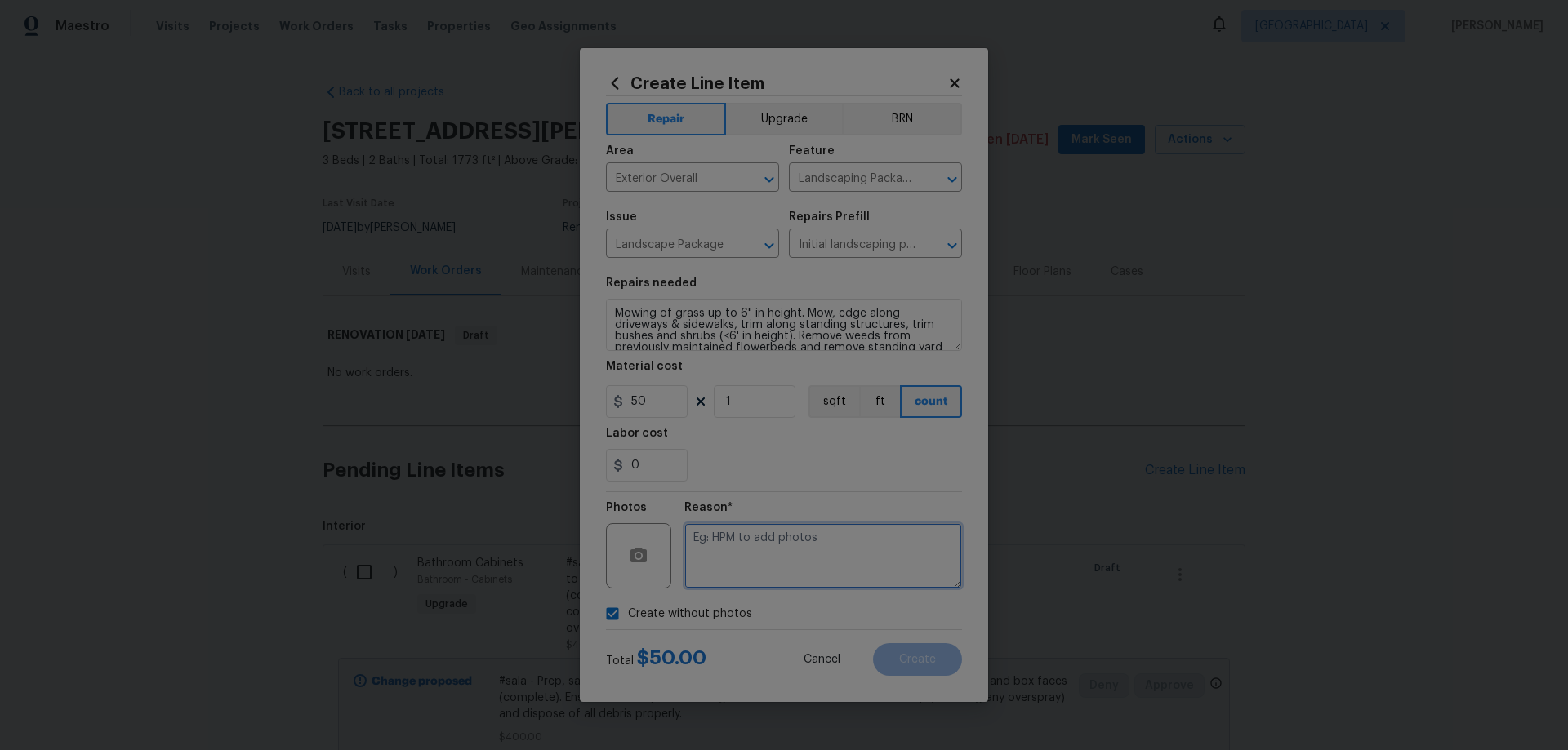
click at [812, 555] on textarea at bounding box center [822, 556] width 278 height 65
paste textarea "HPM to add photos"
type textarea "HPM to add photos"
click at [931, 664] on span "Create" at bounding box center [917, 660] width 37 height 12
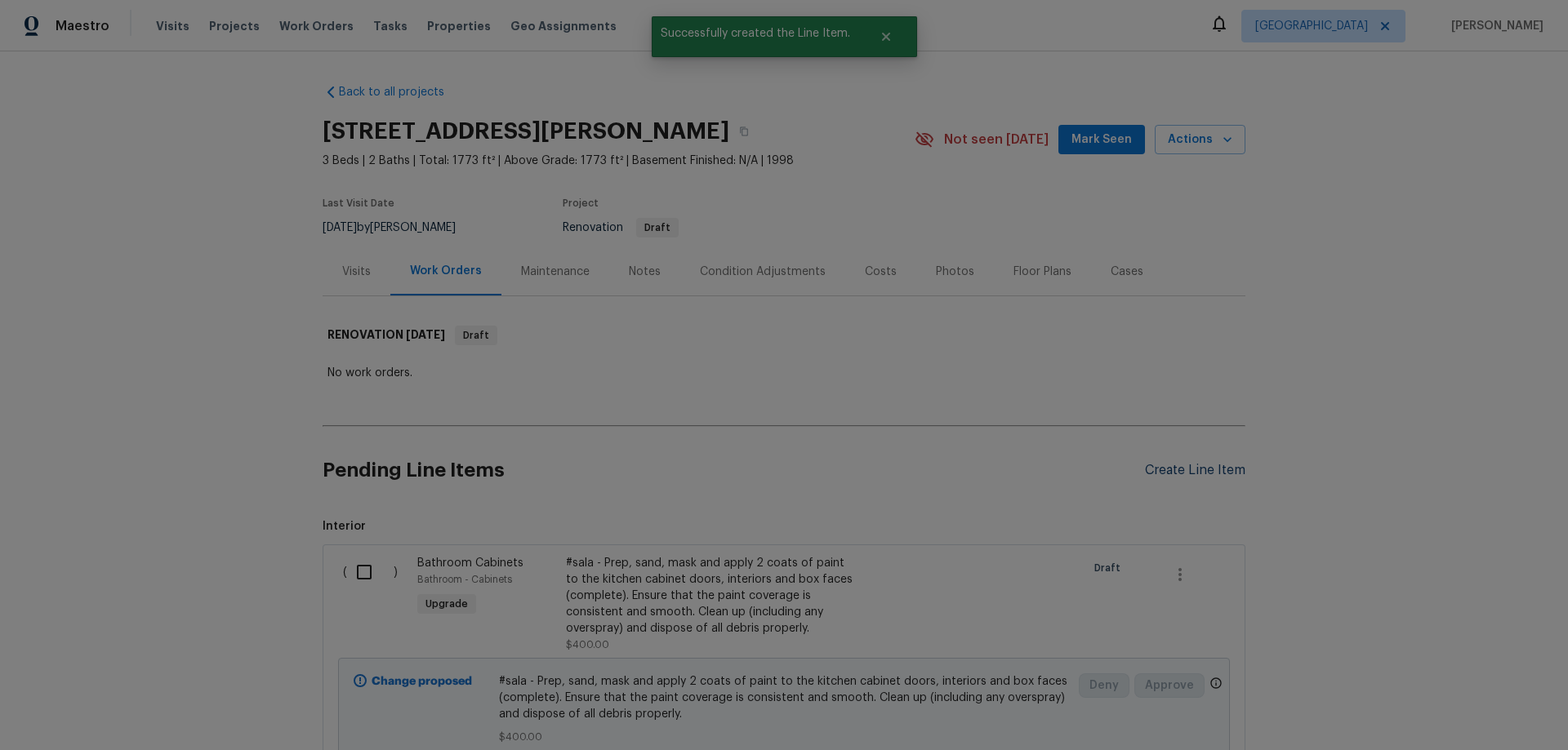
click at [1164, 466] on div "Create Line Item" at bounding box center [1194, 471] width 101 height 15
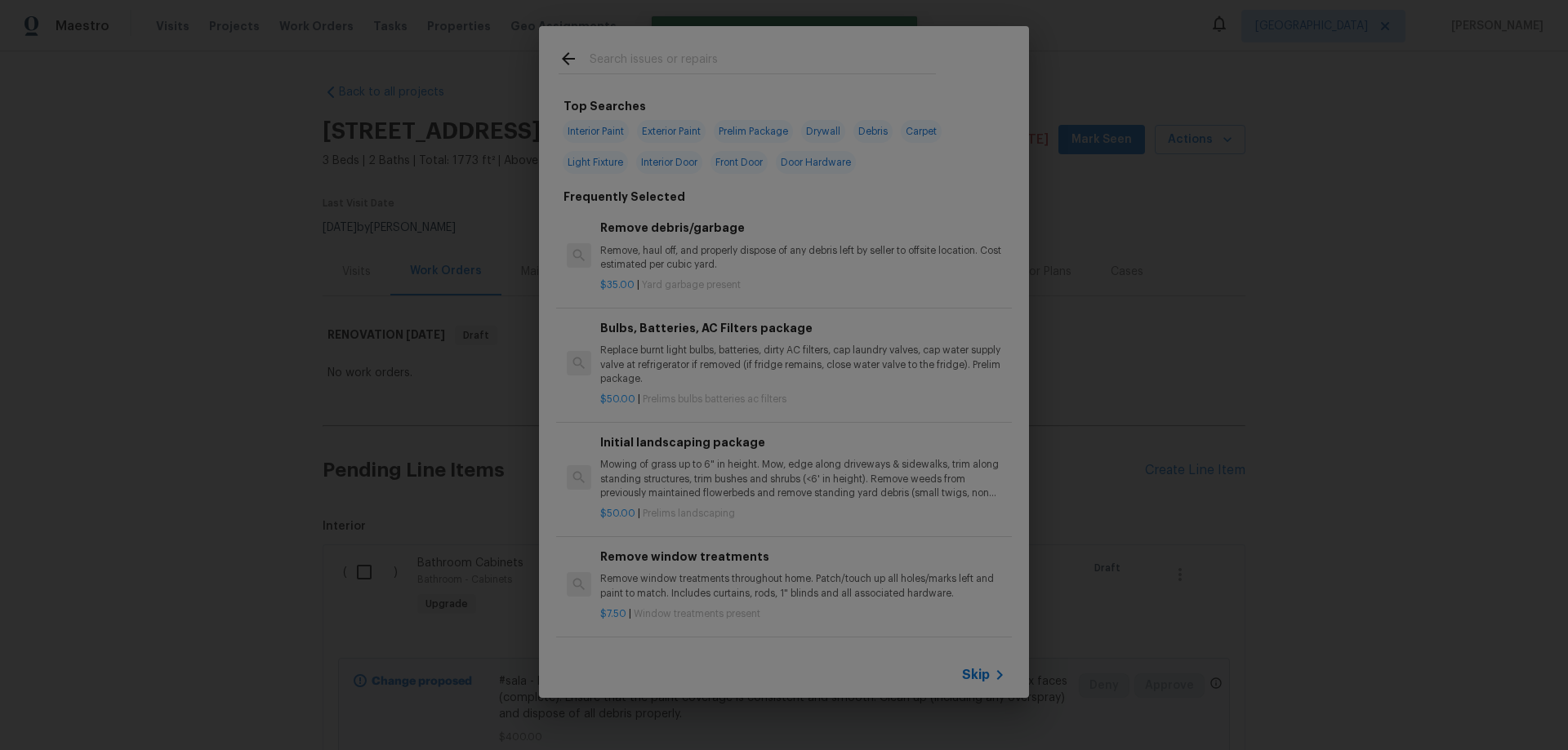
click at [636, 59] on input "text" at bounding box center [762, 61] width 346 height 25
type input "t"
click at [1000, 676] on icon at bounding box center [999, 674] width 6 height 9
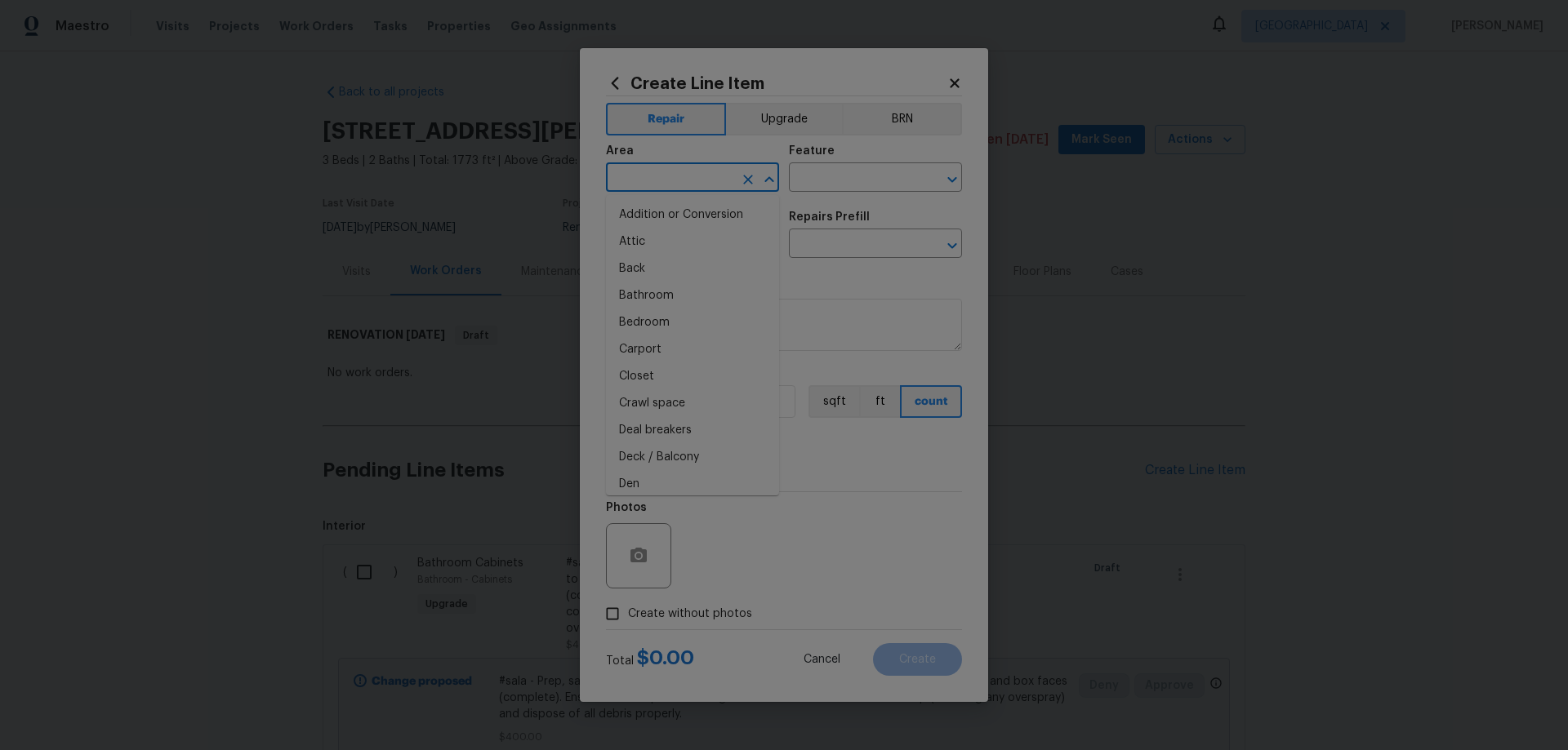
click at [686, 183] on input "text" at bounding box center [669, 179] width 127 height 25
drag, startPoint x: 699, startPoint y: 236, endPoint x: 842, endPoint y: 182, distance: 152.9
click at [701, 235] on li "Exterior Overall" at bounding box center [692, 241] width 173 height 27
type input "Exterior Overall"
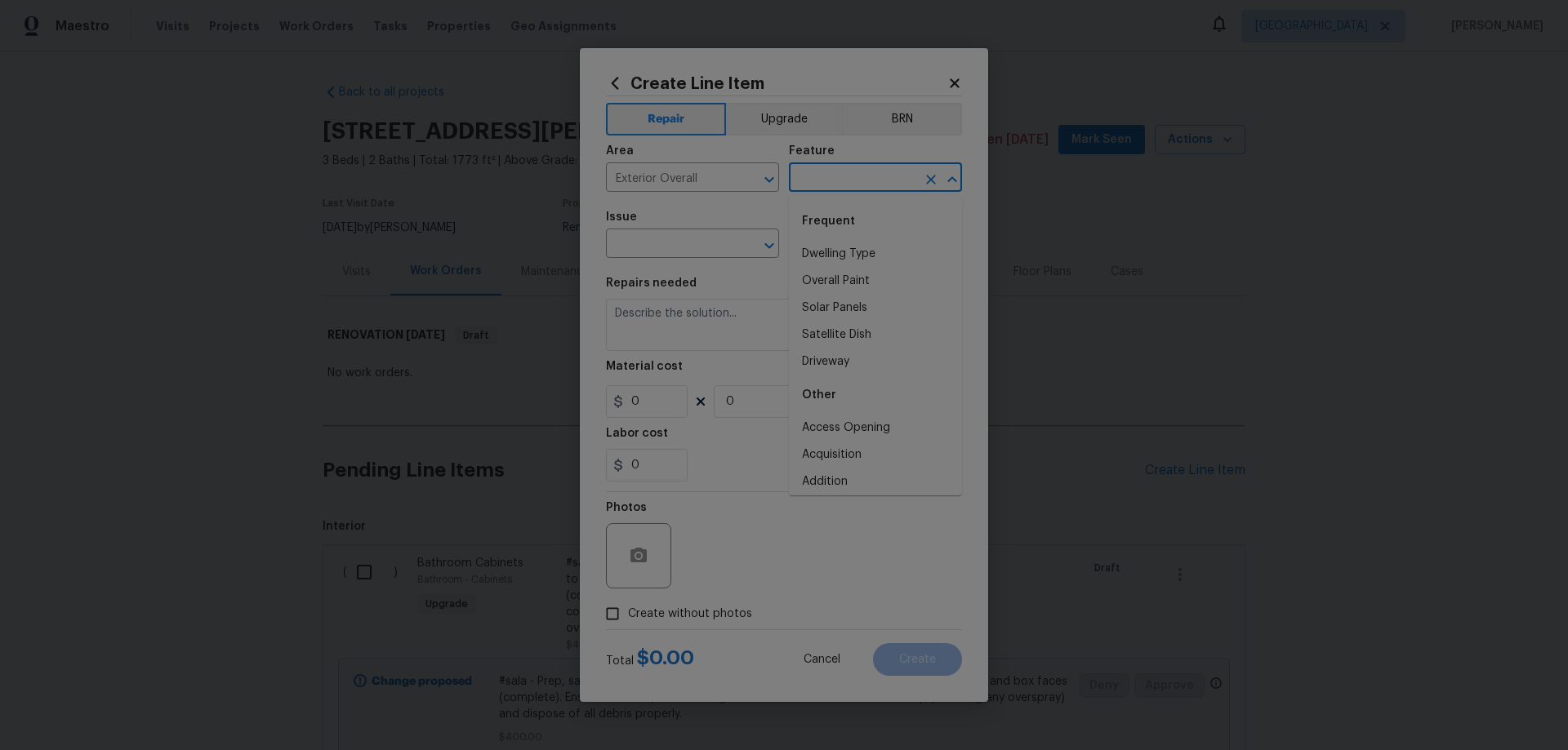
click at [847, 181] on input "text" at bounding box center [852, 179] width 127 height 25
drag, startPoint x: 853, startPoint y: 251, endPoint x: 649, endPoint y: 236, distance: 204.6
click at [851, 251] on li "Landscaping" at bounding box center [875, 253] width 173 height 27
type input "Landscaping"
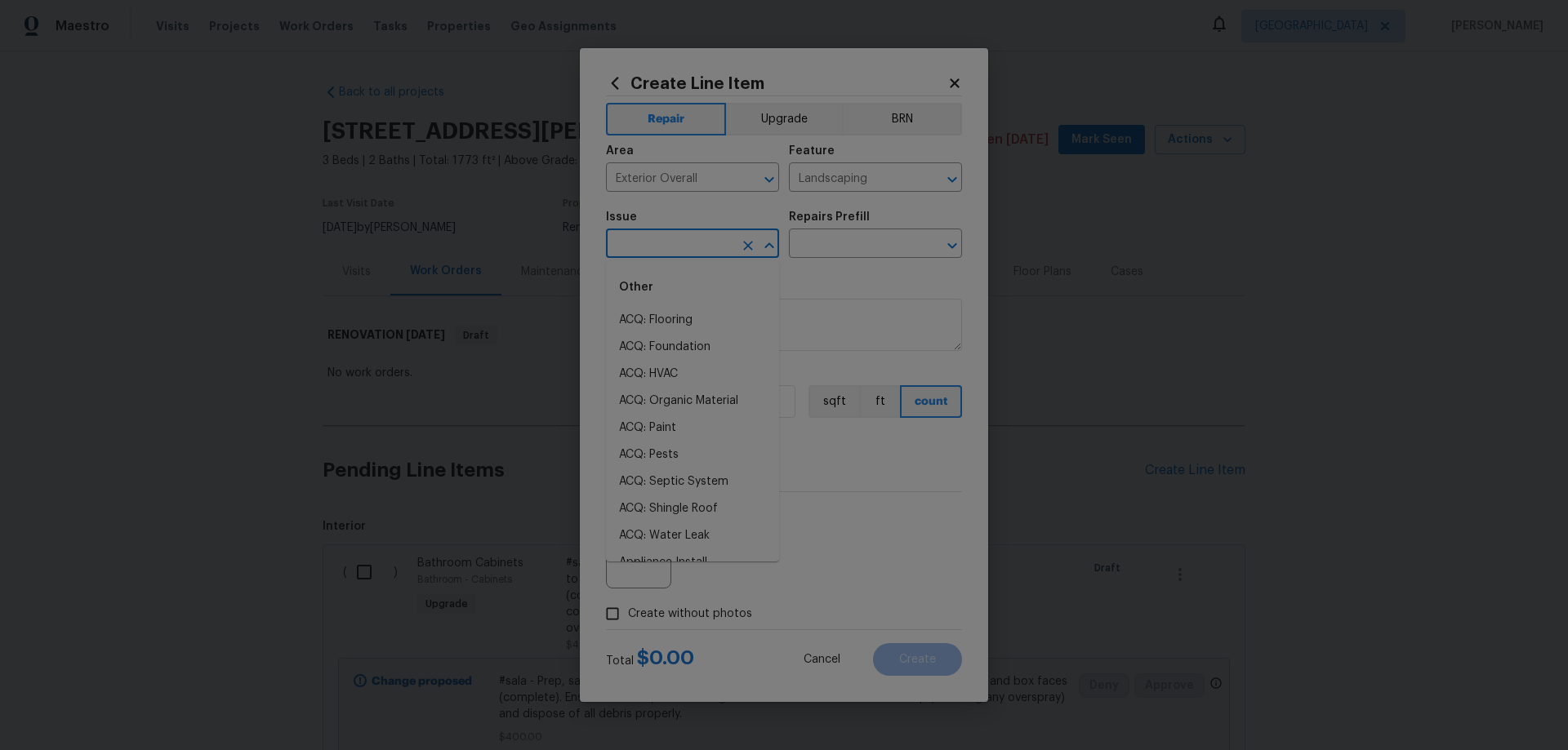
click at [645, 235] on input "text" at bounding box center [669, 245] width 127 height 25
click at [680, 324] on li "Dead/overgrown tree or foliage" at bounding box center [692, 328] width 173 height 44
type input "Dead/overgrown tree or foliage"
click at [862, 241] on input "text" at bounding box center [852, 245] width 127 height 25
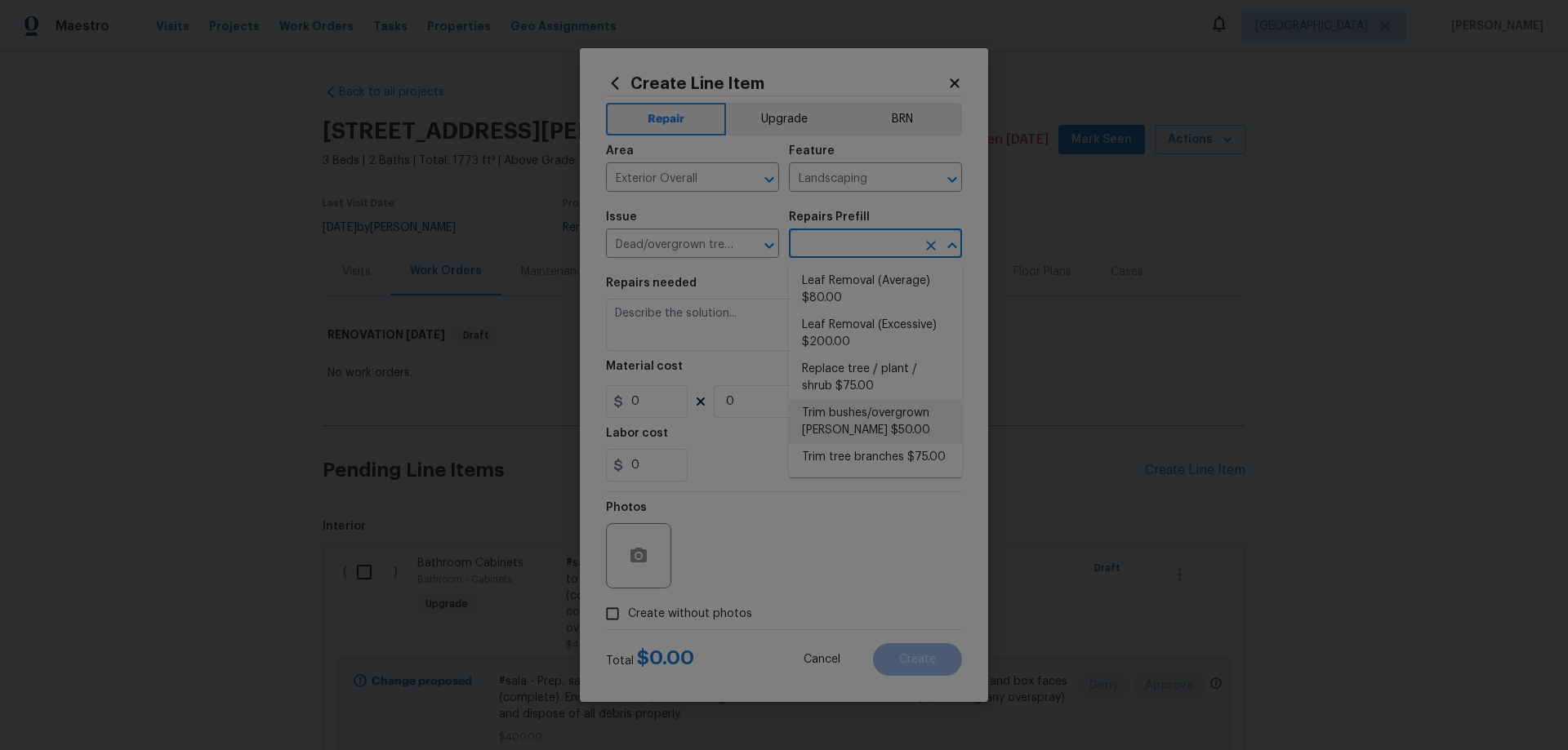
click at [910, 425] on li "Trim bushes/overgrown [PERSON_NAME] $50.00" at bounding box center [875, 422] width 173 height 44
type input "Trim bushes/overgrown [PERSON_NAME] $50.00"
type textarea "Trim overgrown hegdes & bushes around perimeter of home giving 12" of clearance…"
type input "50"
type input "1"
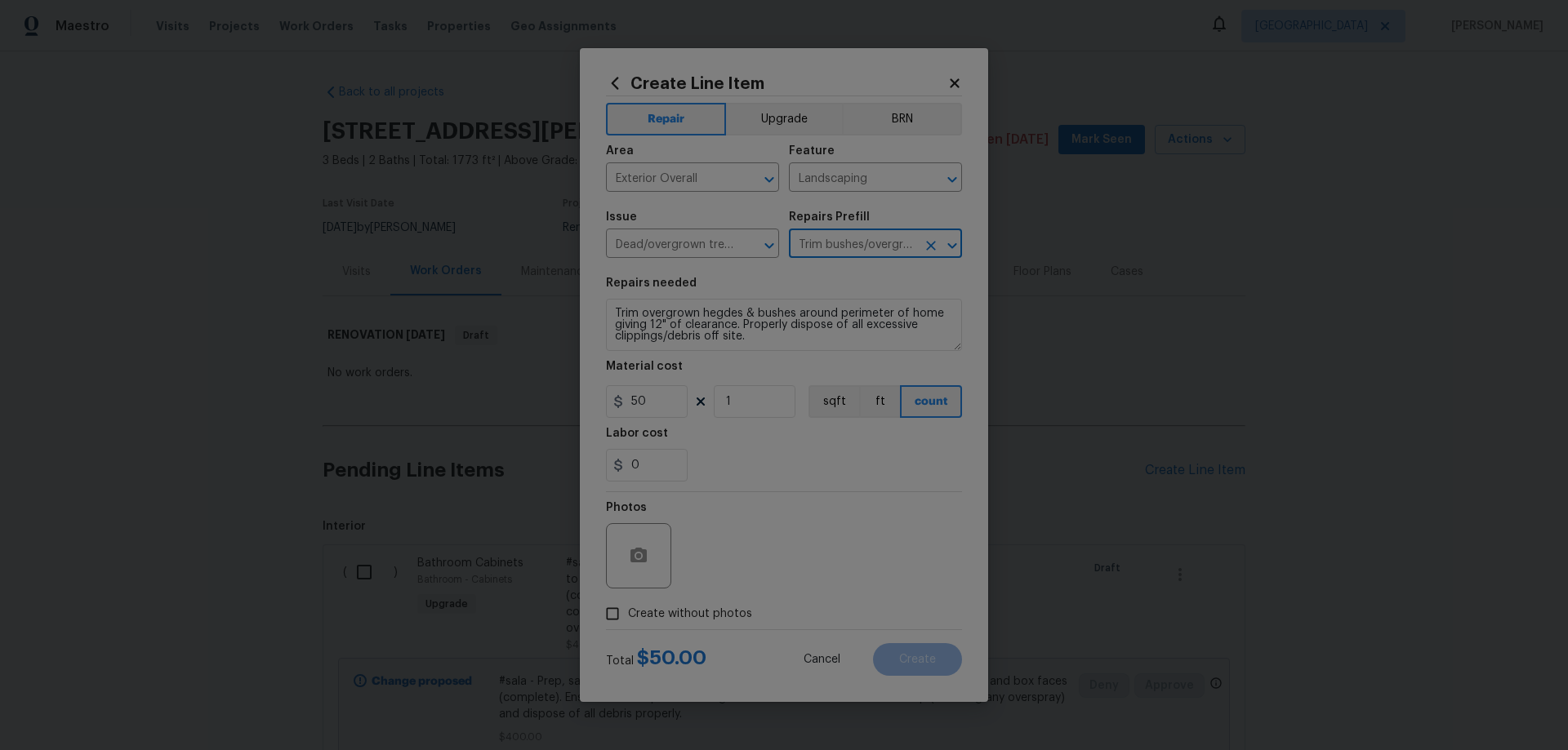
click at [693, 610] on span "Create without photos" at bounding box center [690, 614] width 124 height 17
click at [628, 610] on input "Create without photos" at bounding box center [613, 614] width 31 height 31
checkbox input "true"
click at [768, 560] on textarea at bounding box center [822, 556] width 278 height 65
paste textarea "HPM to add photos"
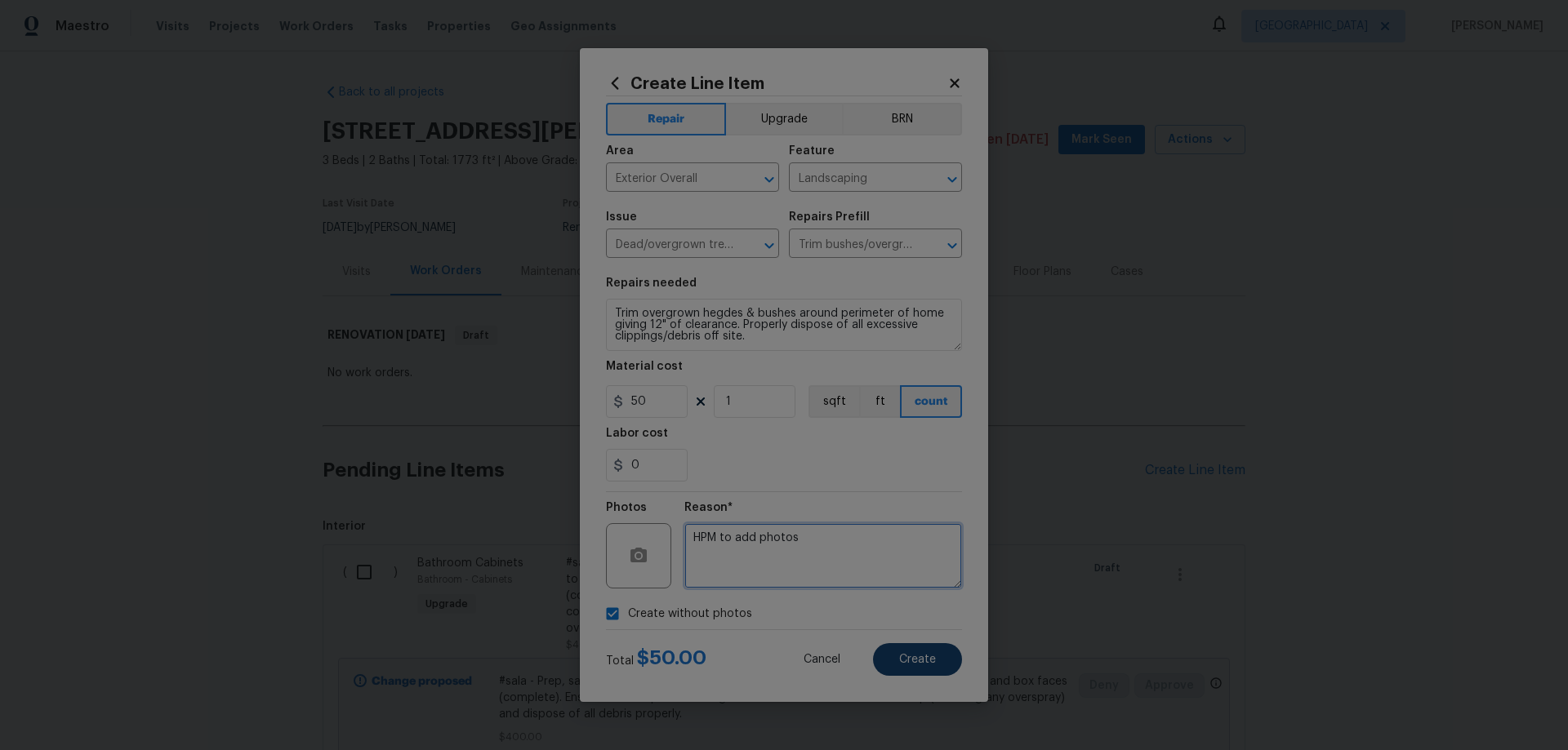
type textarea "HPM to add photos"
click at [920, 665] on span "Create" at bounding box center [917, 660] width 37 height 12
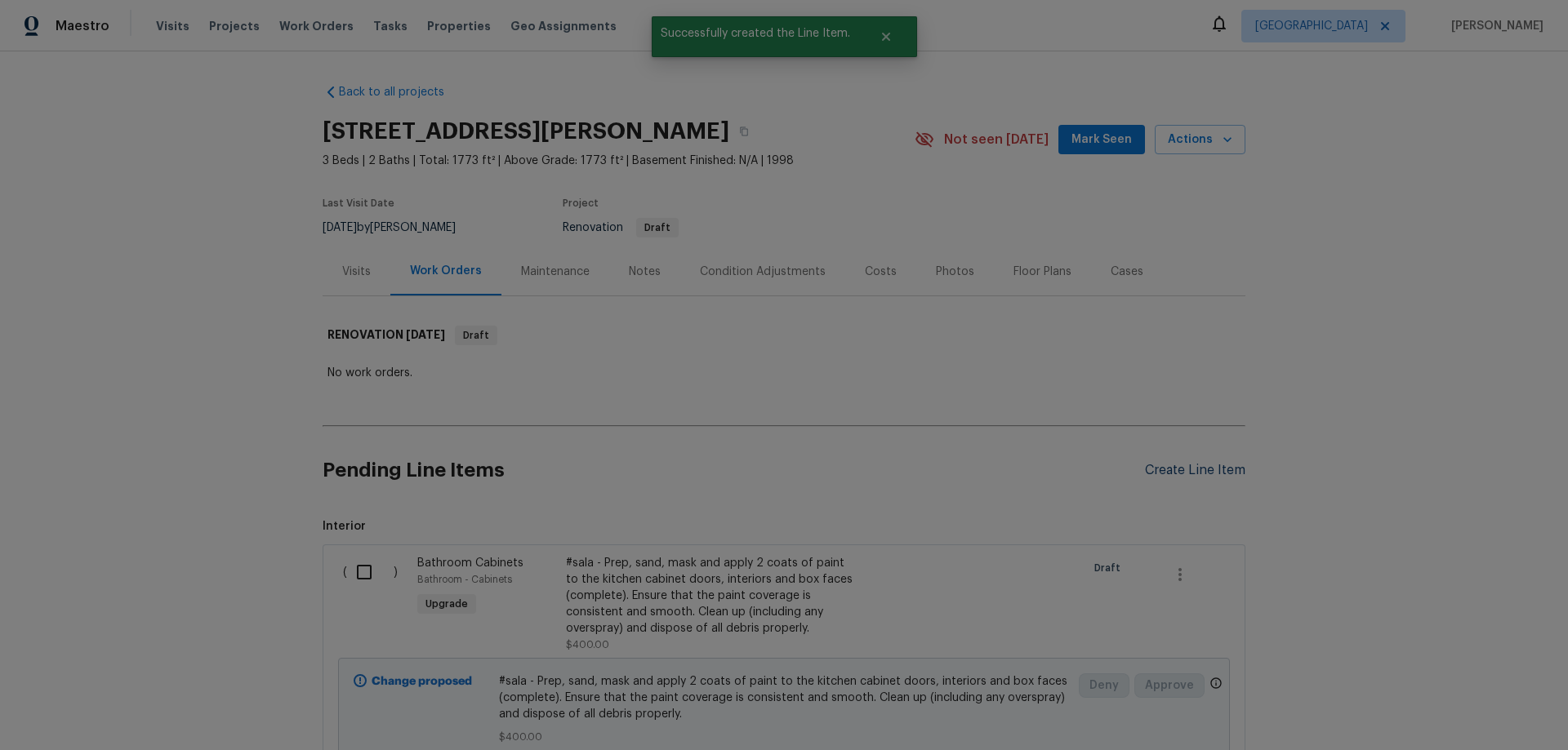
click at [1211, 470] on div "Create Line Item" at bounding box center [1194, 471] width 101 height 15
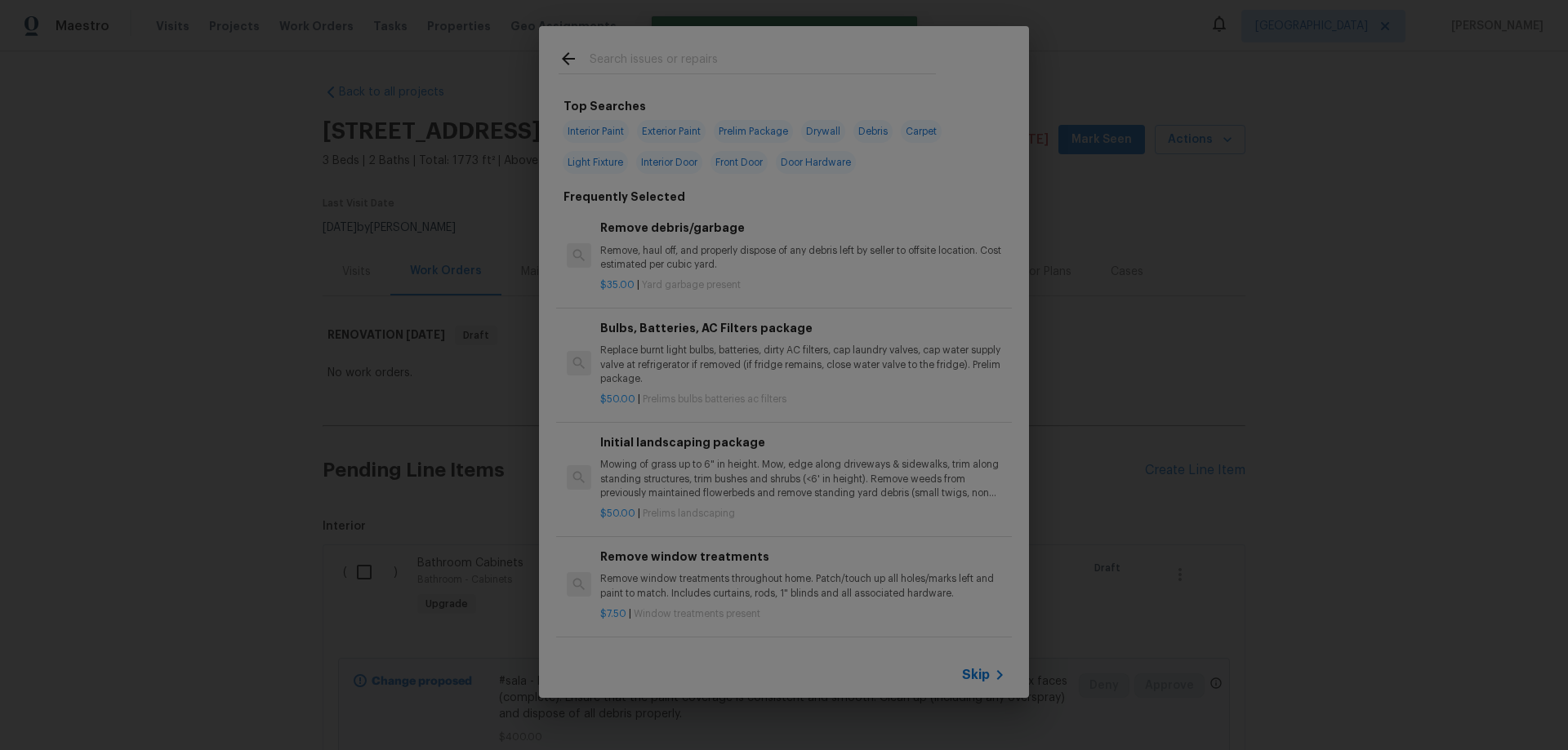
click at [659, 56] on input "text" at bounding box center [762, 61] width 346 height 25
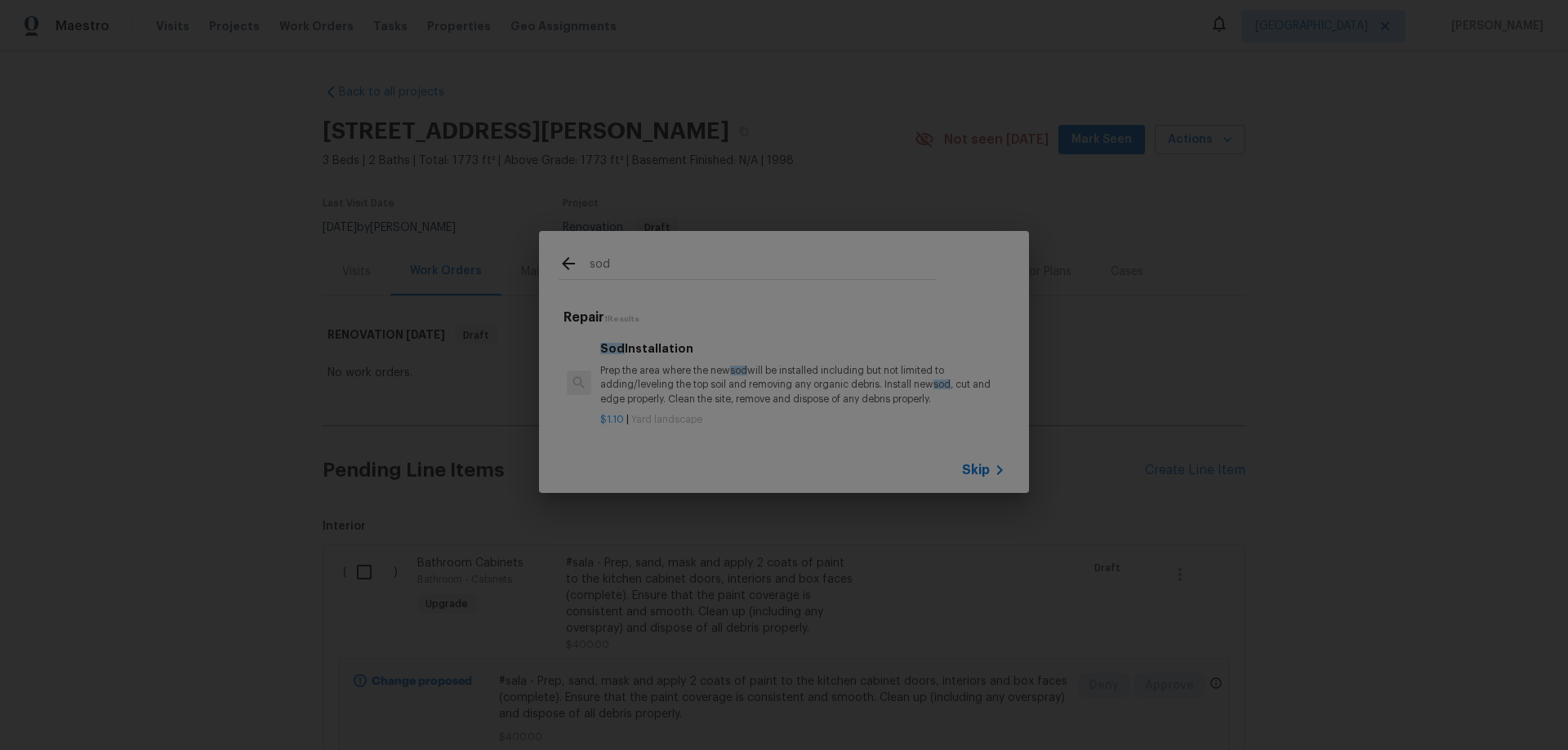
type input "sod"
click at [684, 388] on p "Prep the area where the new sod will be installed including but not limited to …" at bounding box center [802, 385] width 405 height 41
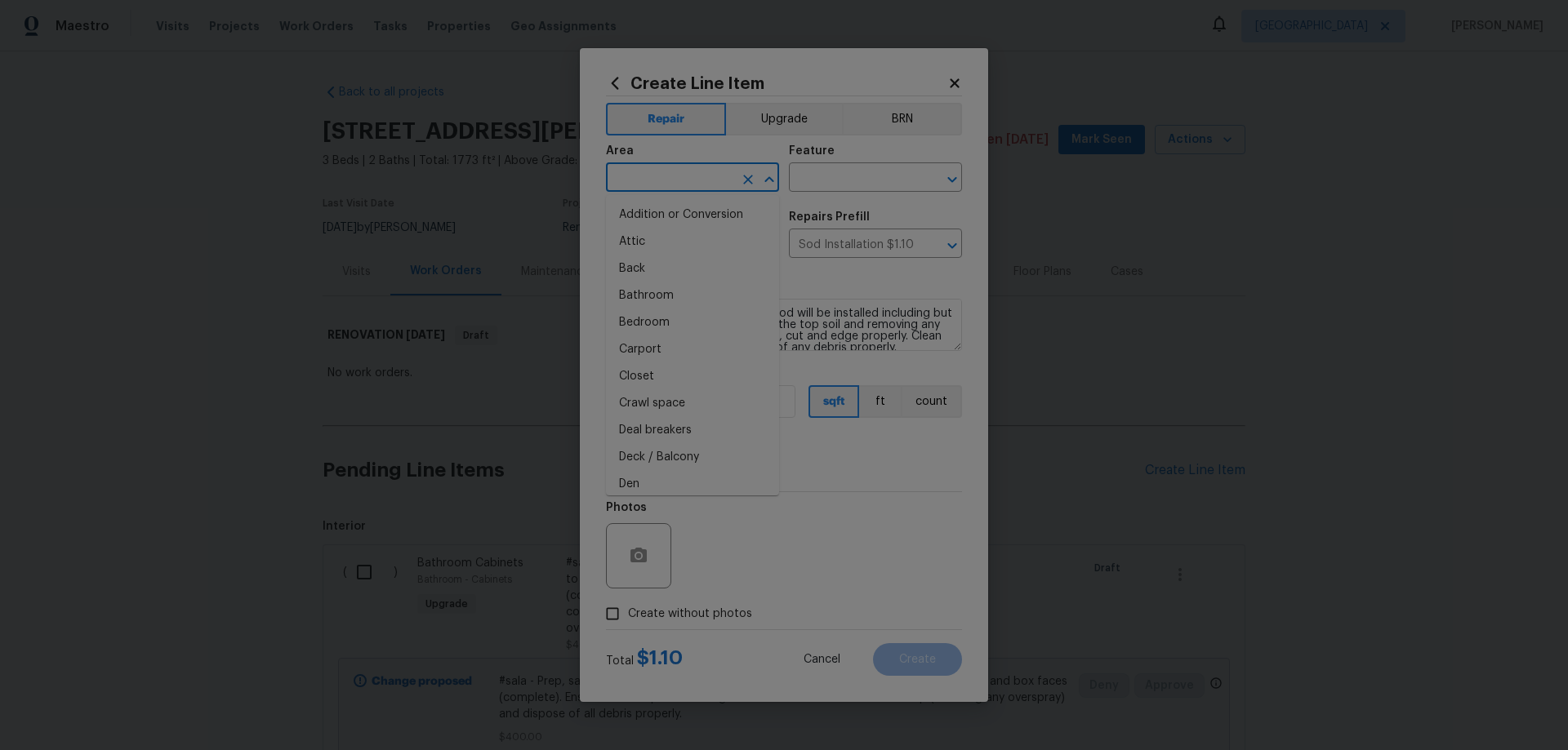
click at [664, 176] on input "text" at bounding box center [669, 179] width 127 height 25
click at [663, 230] on li "Exterior Overall" at bounding box center [692, 241] width 173 height 27
type input "Exterior Overall"
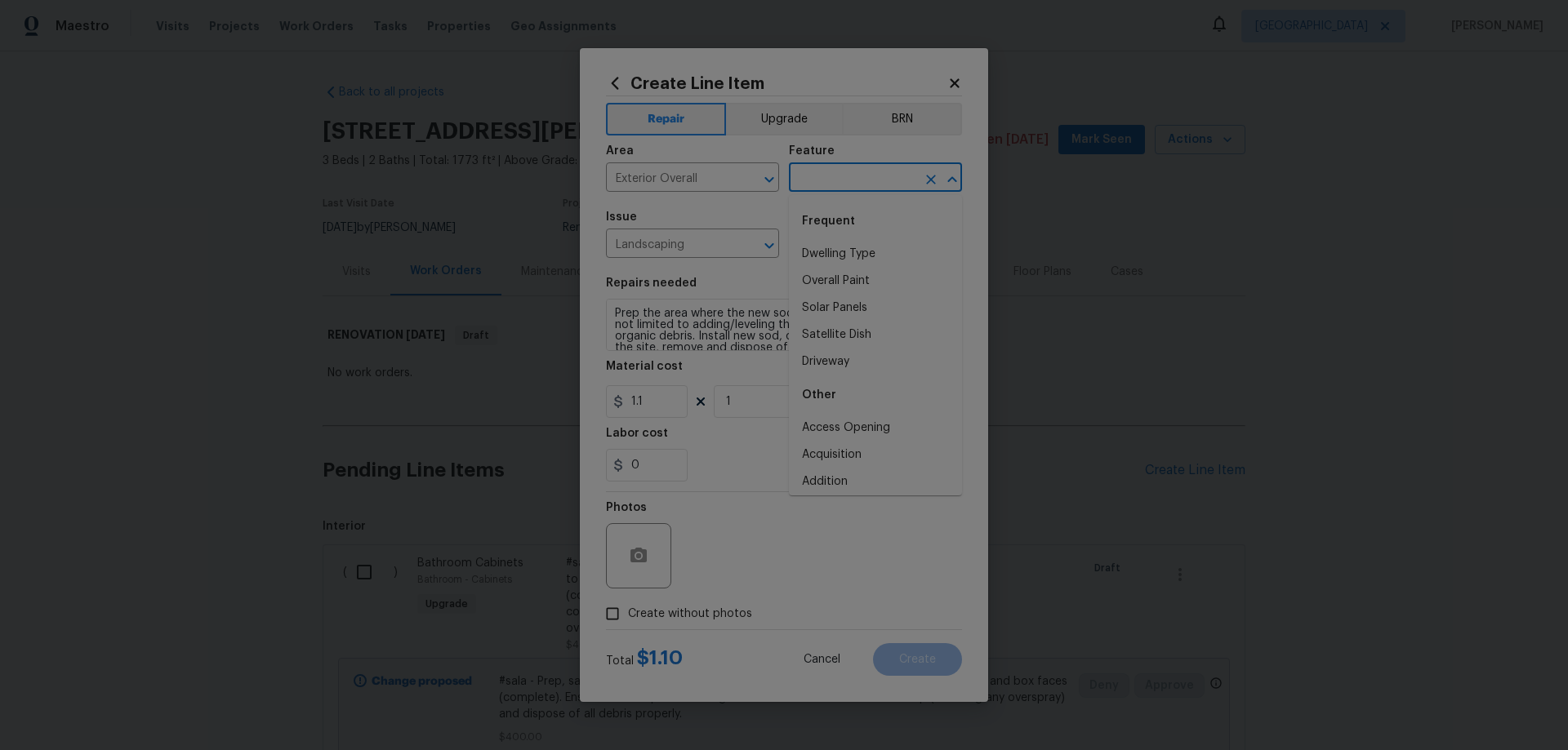
click at [853, 175] on input "text" at bounding box center [852, 179] width 127 height 25
click at [854, 255] on li "Back Yard" at bounding box center [875, 253] width 173 height 27
type input "Back Yard"
drag, startPoint x: 654, startPoint y: 399, endPoint x: 524, endPoint y: 402, distance: 130.0
click at [527, 402] on div "Create Line Item Repair Upgrade BRN Area Exterior Overall ​ Feature Back Yard ​…" at bounding box center [784, 375] width 1568 height 750
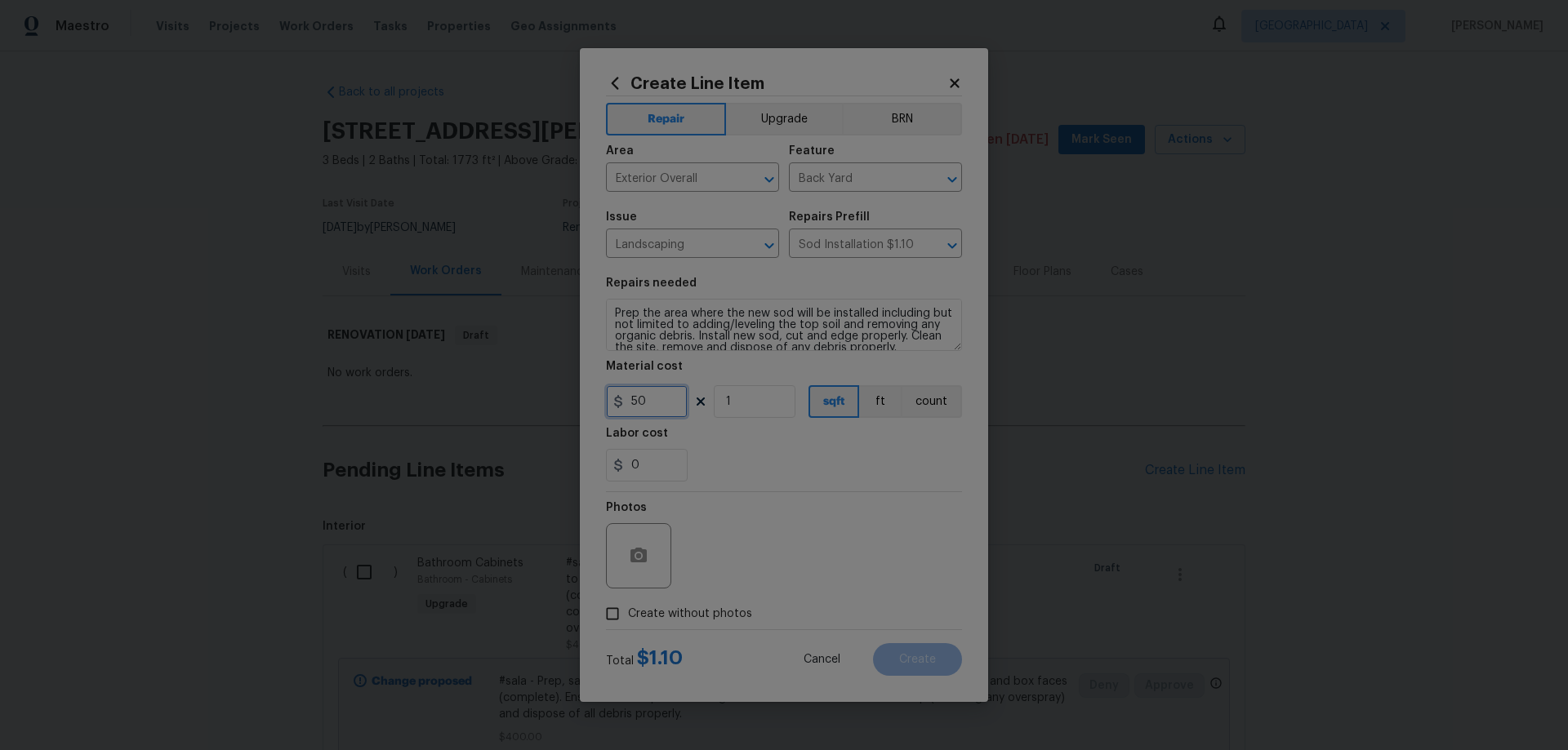
type input "50"
click at [709, 616] on span "Create without photos" at bounding box center [690, 614] width 124 height 17
click at [628, 616] on input "Create without photos" at bounding box center [613, 614] width 31 height 31
checkbox input "true"
click at [812, 557] on textarea at bounding box center [822, 556] width 278 height 65
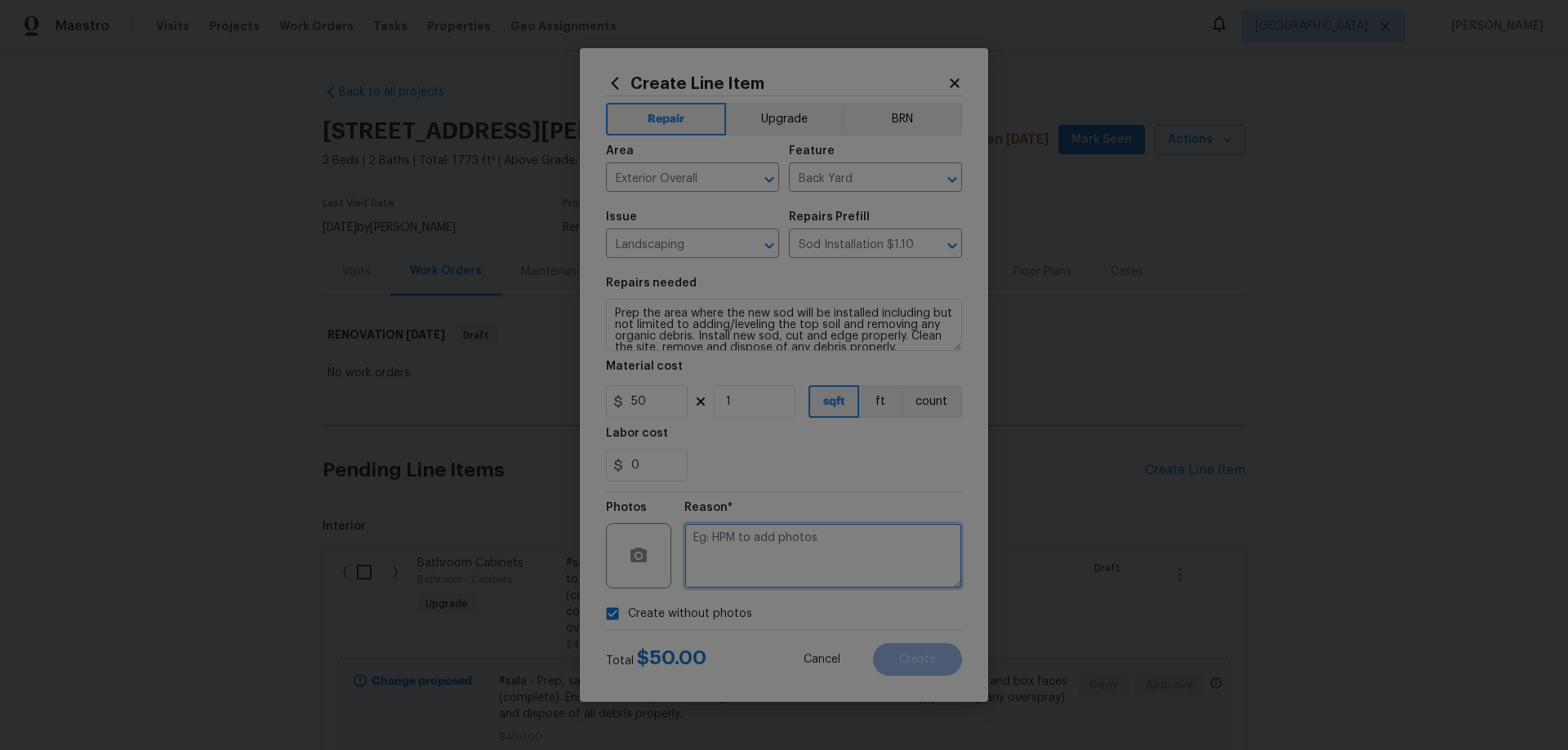
paste textarea "HPM to add photos"
type textarea "HPM to add photos"
click at [900, 649] on button "Create" at bounding box center [918, 660] width 89 height 33
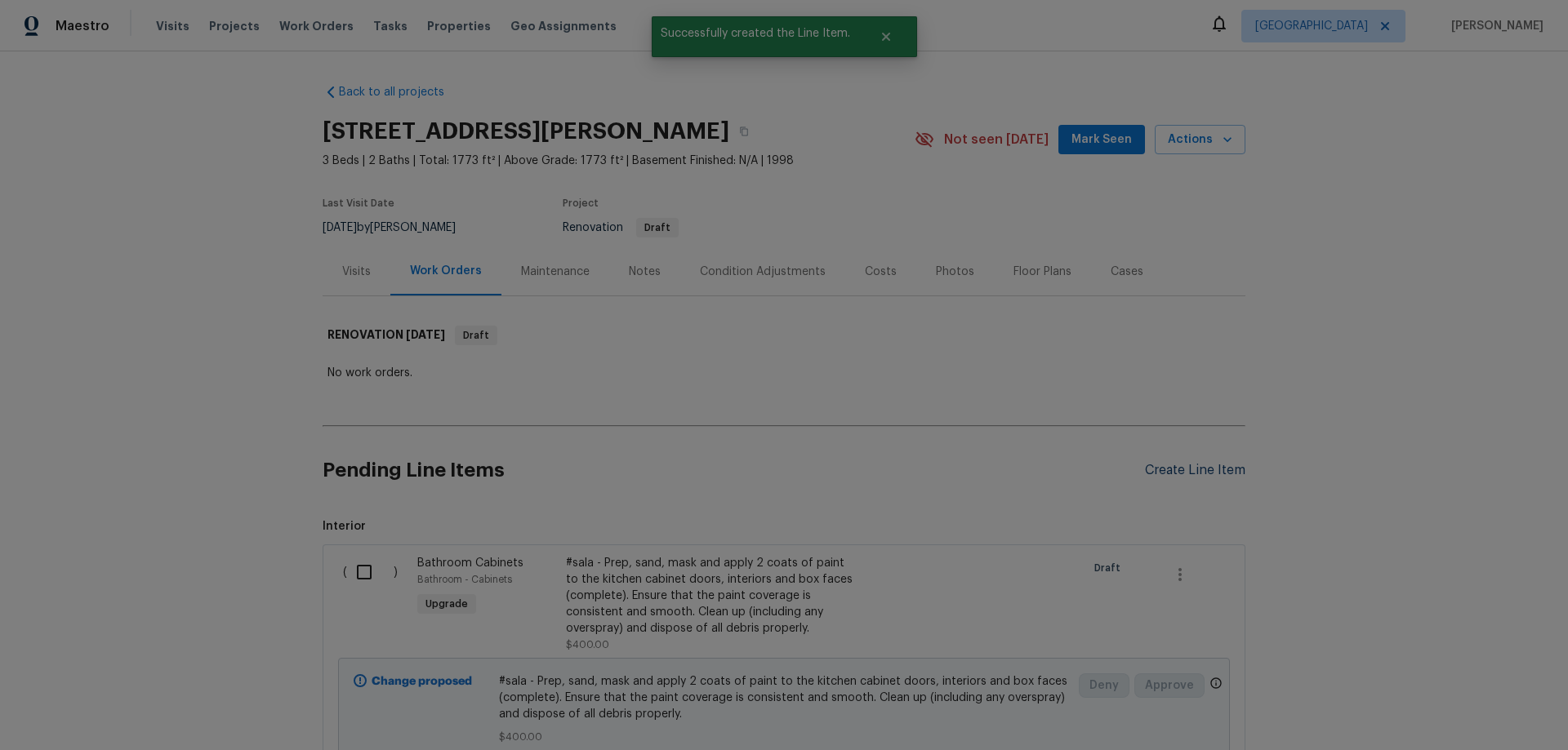
click at [1209, 468] on div "Create Line Item" at bounding box center [1194, 471] width 101 height 15
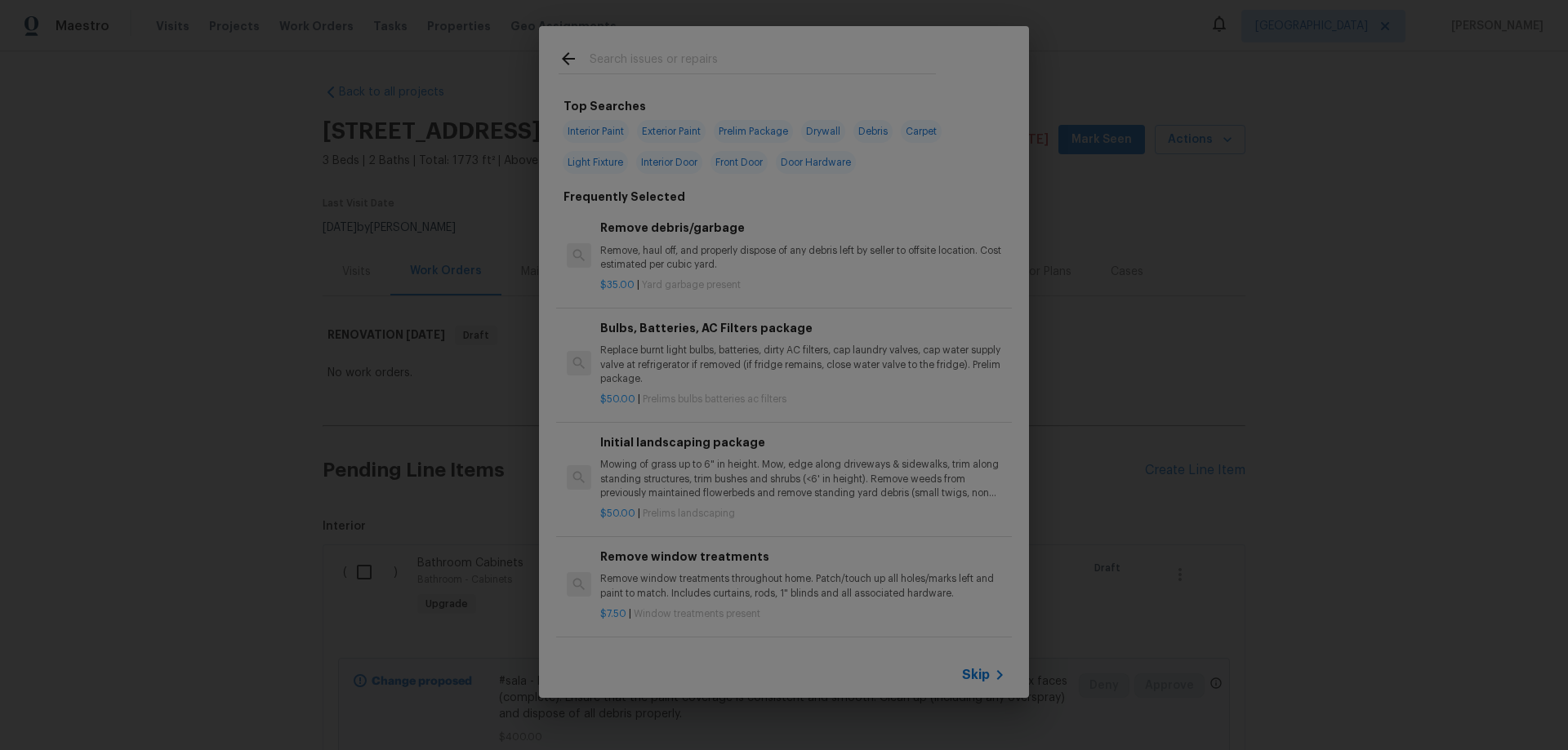
click at [583, 132] on span "Interior Paint" at bounding box center [595, 131] width 66 height 23
type input "Interior Paint"
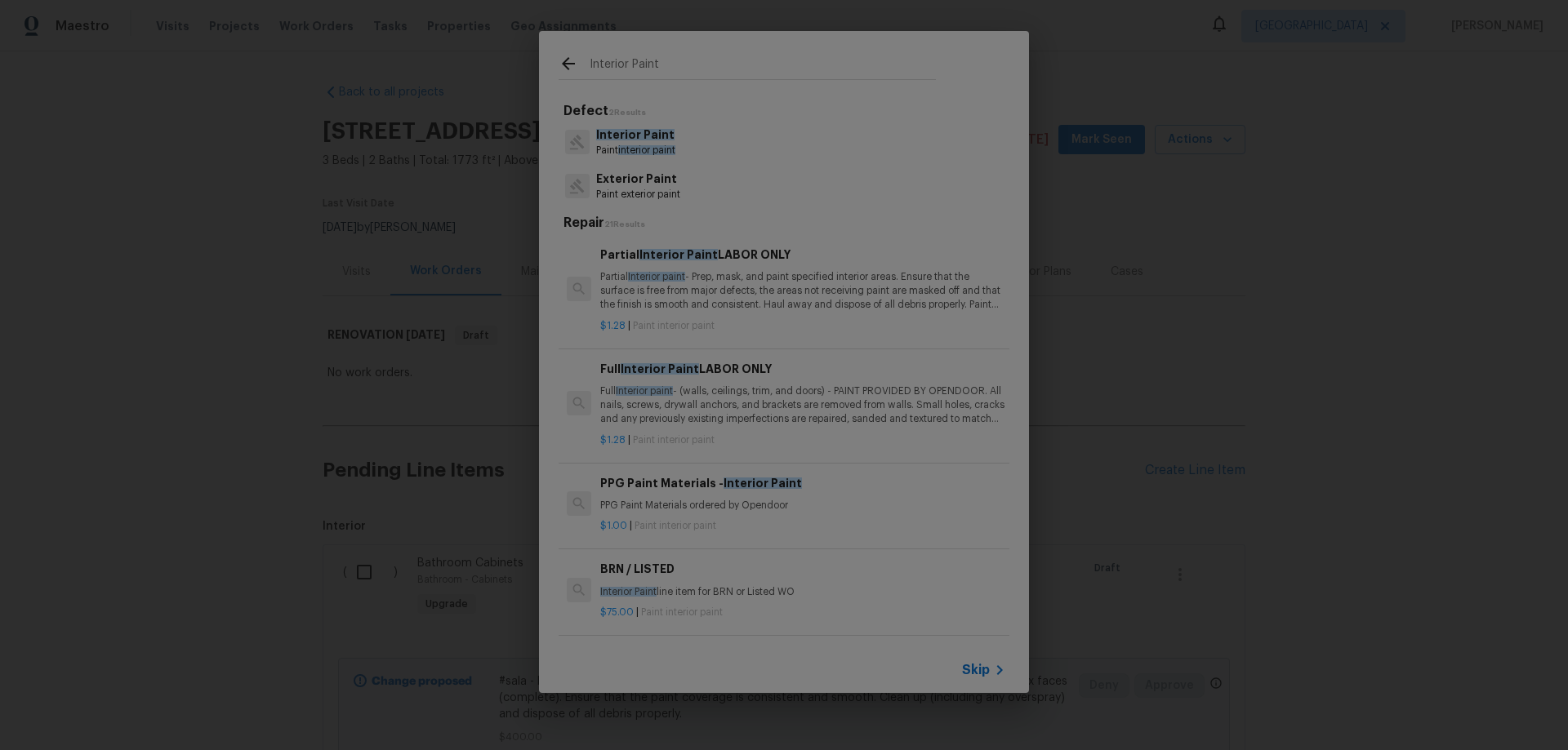
click at [689, 276] on p "Partial Interior paint - Prep, mask, and paint specified interior areas. Ensure…" at bounding box center [802, 291] width 405 height 41
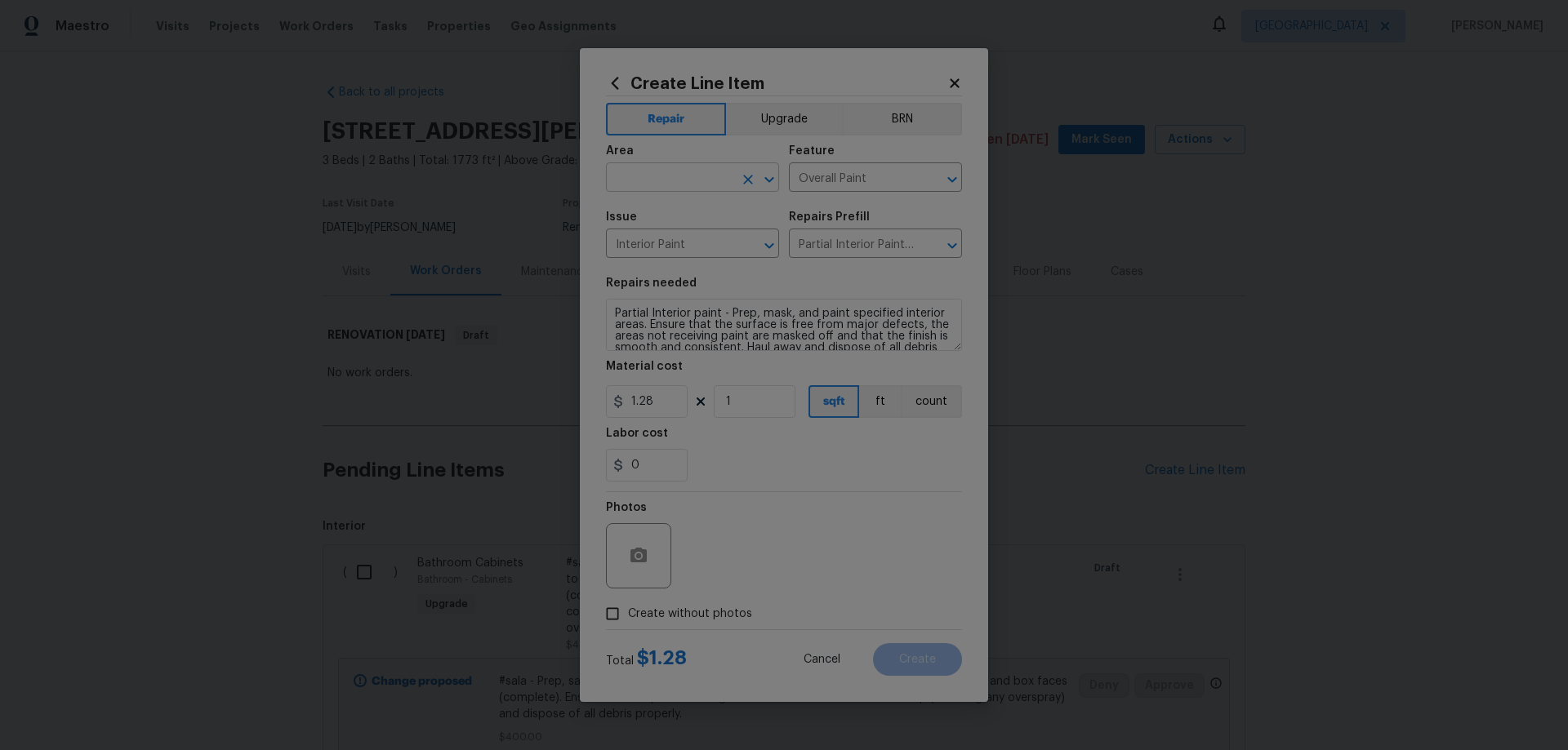
click at [654, 185] on input "text" at bounding box center [669, 179] width 127 height 25
click at [655, 243] on li "Interior Overall" at bounding box center [692, 241] width 173 height 27
type input "Interior Overall"
drag, startPoint x: 737, startPoint y: 396, endPoint x: 671, endPoint y: 391, distance: 66.2
click at [671, 391] on div "1.28 1 sqft ft count" at bounding box center [784, 402] width 356 height 33
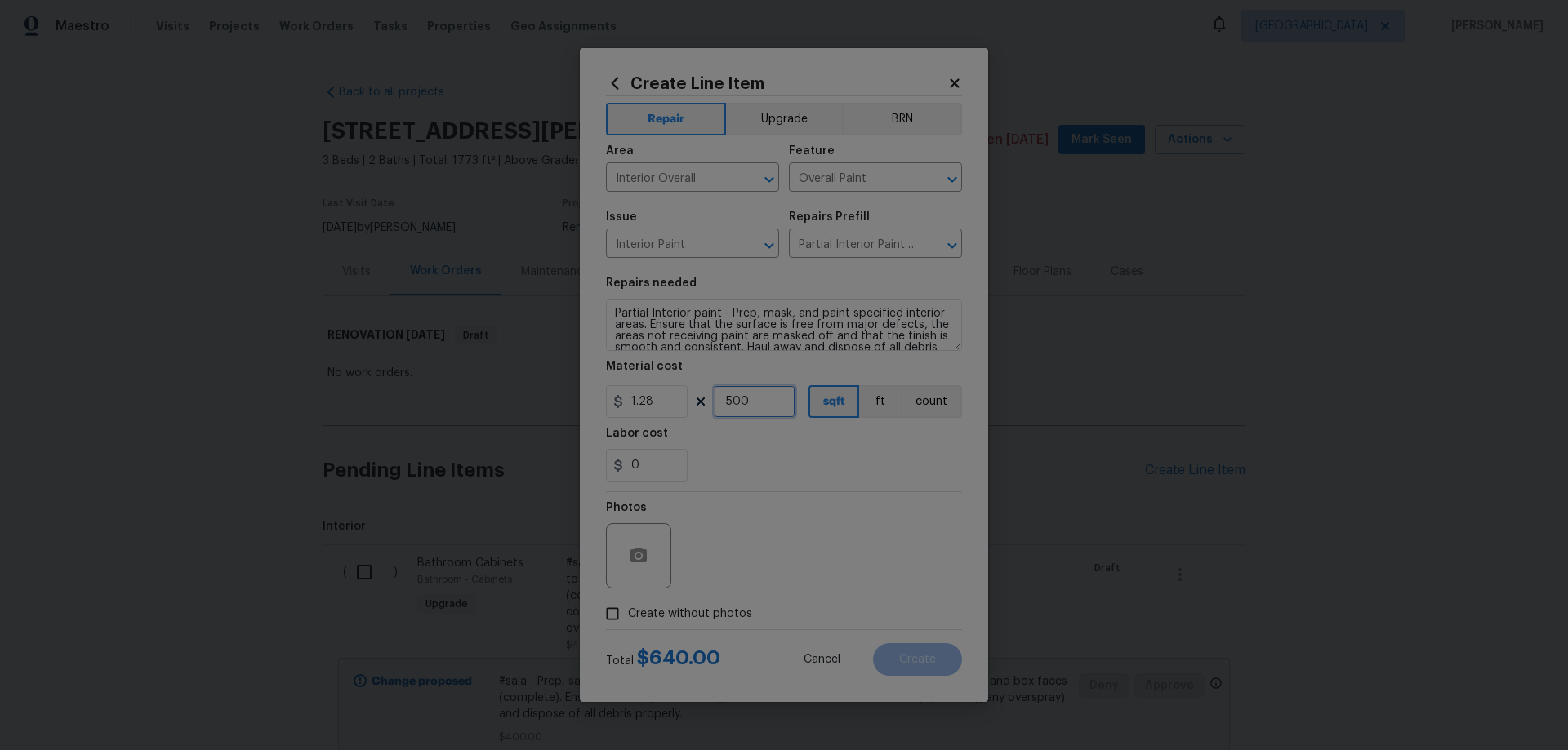
type input "500"
click at [698, 616] on span "Create without photos" at bounding box center [690, 614] width 124 height 17
click at [628, 616] on input "Create without photos" at bounding box center [613, 614] width 31 height 31
checkbox input "true"
click at [774, 555] on textarea at bounding box center [822, 556] width 278 height 65
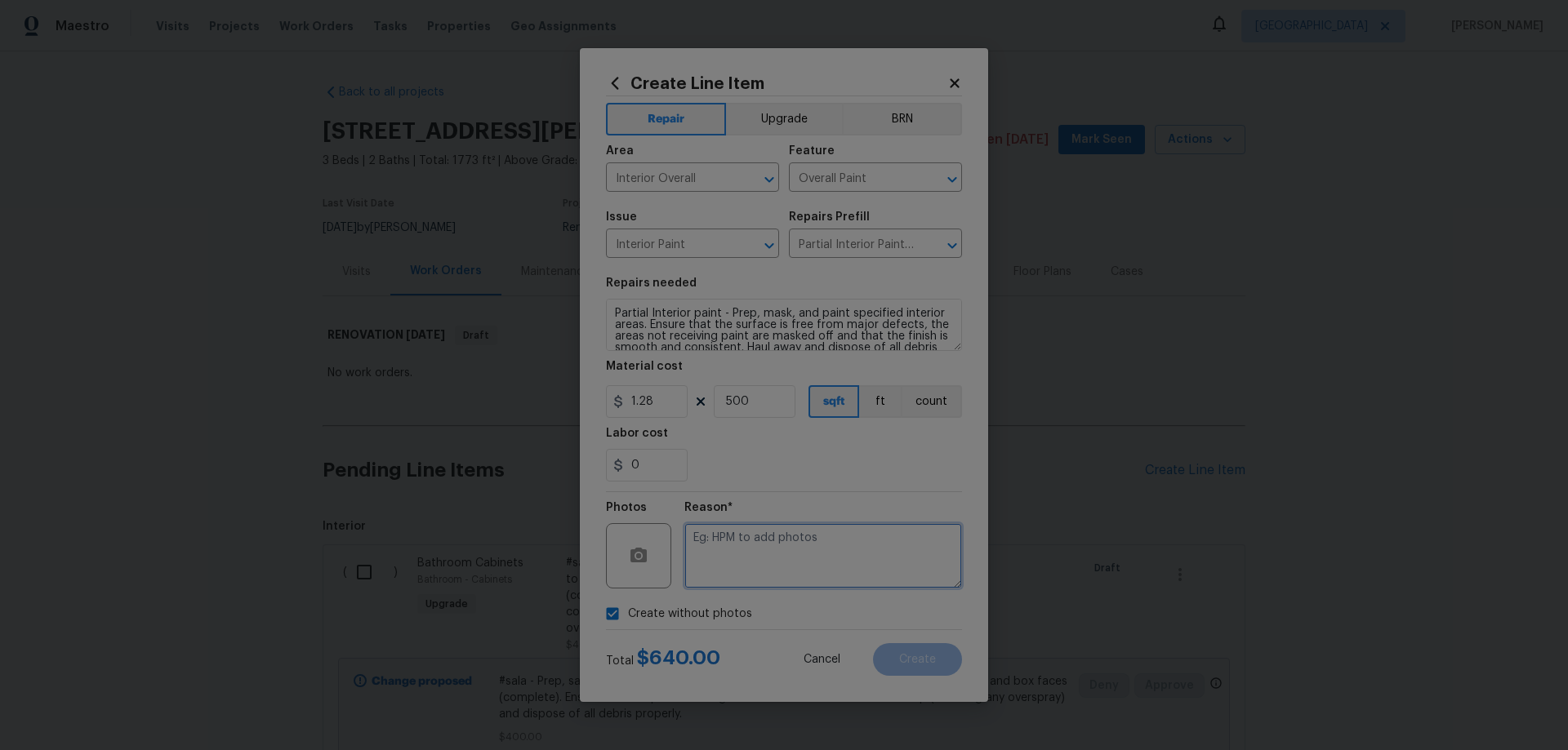
paste textarea "HPM to add photos"
type textarea "HPM to add photos"
click at [906, 661] on span "Create" at bounding box center [917, 660] width 37 height 12
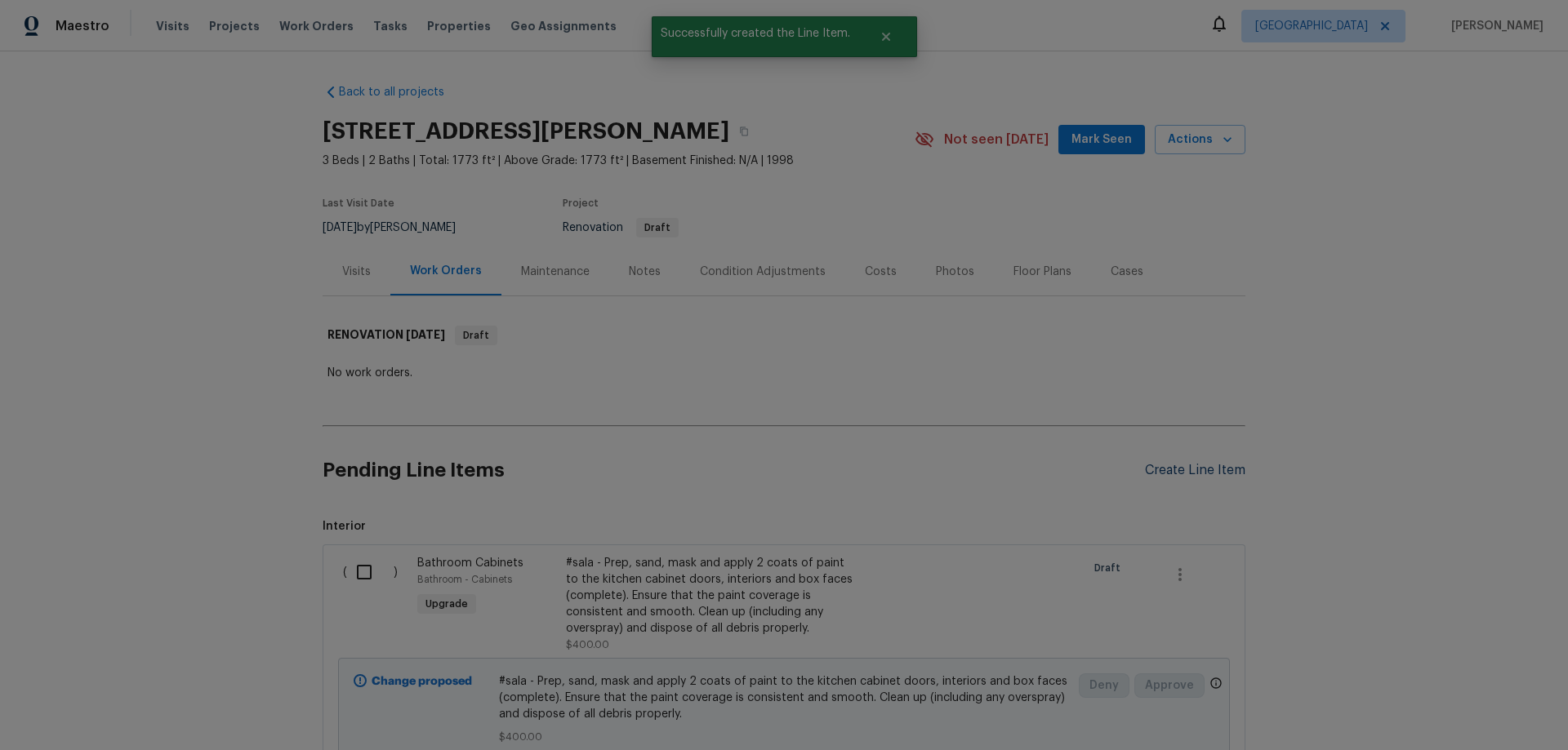
click at [1191, 474] on div "Create Line Item" at bounding box center [1194, 471] width 101 height 15
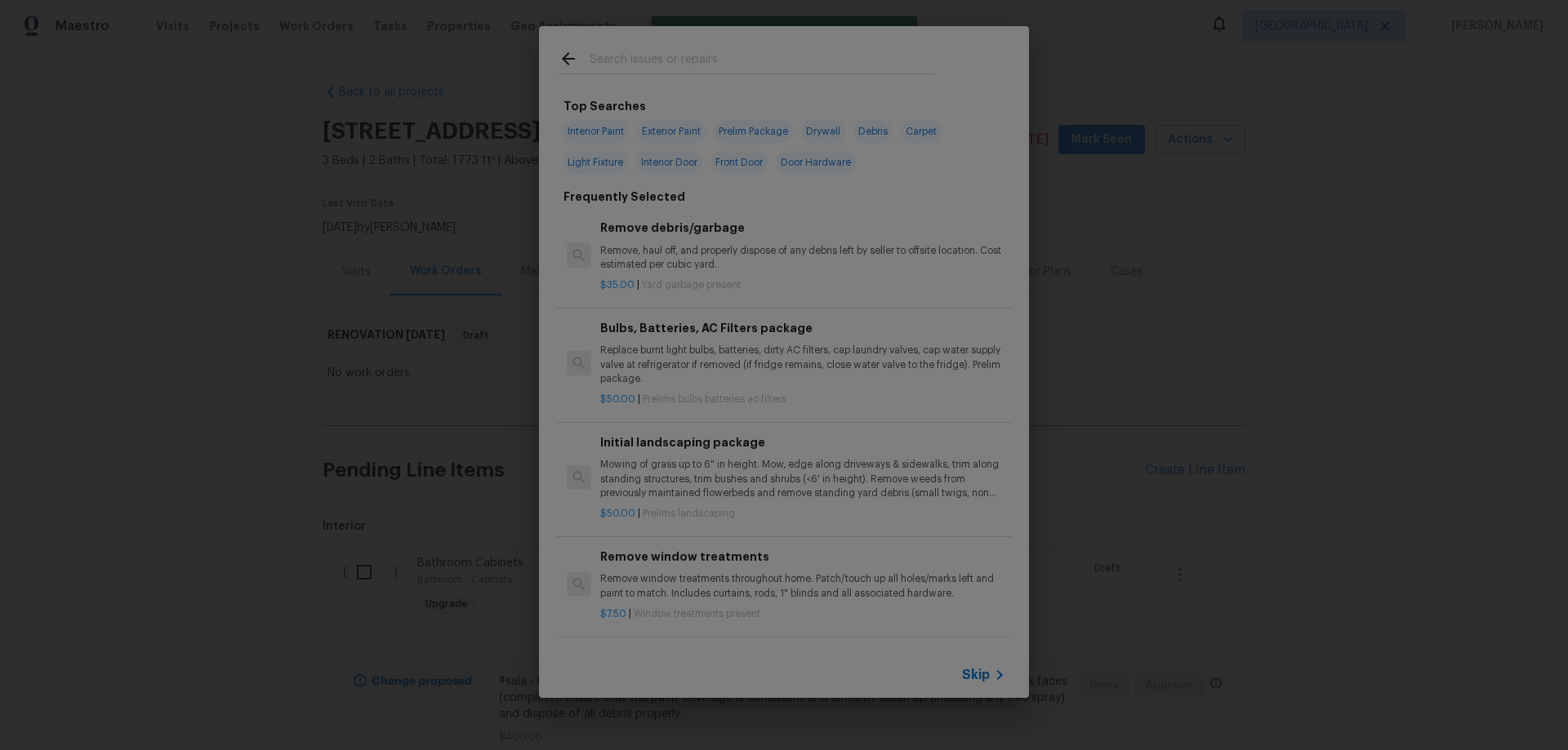
click at [999, 679] on icon at bounding box center [999, 674] width 6 height 9
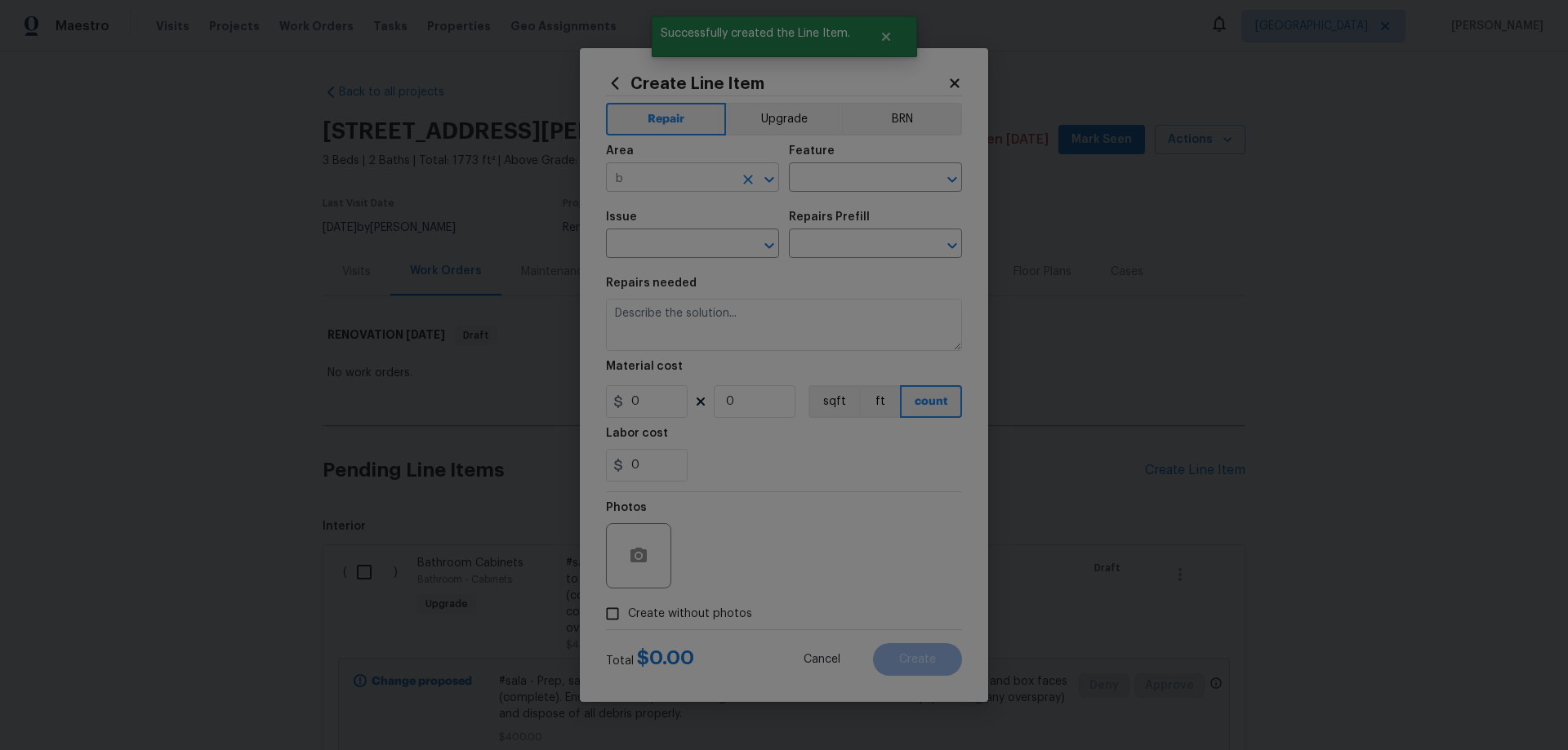
click at [683, 181] on input "b" at bounding box center [669, 179] width 127 height 25
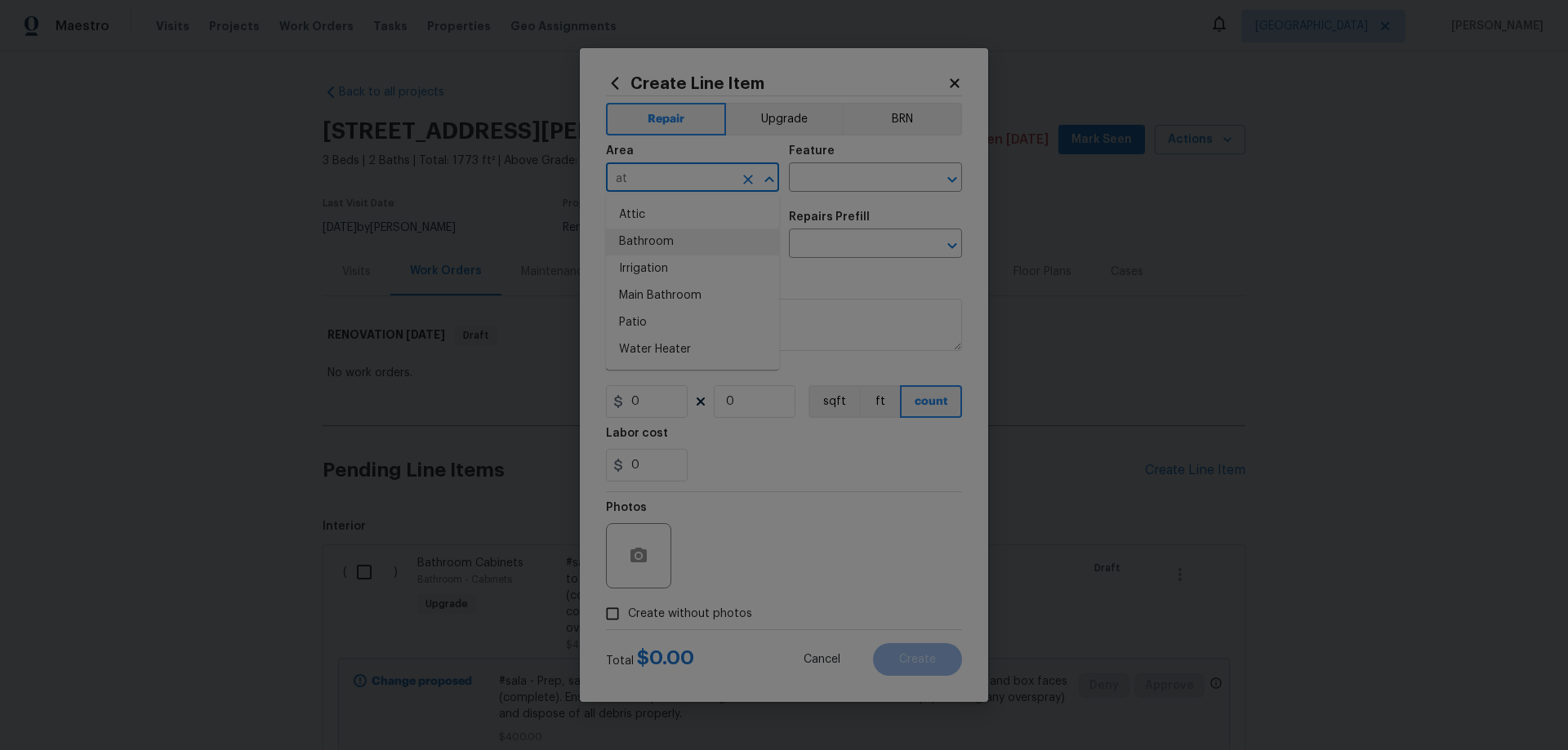
click at [664, 233] on li "Bathroom" at bounding box center [692, 241] width 173 height 27
type input "Bathroom"
click at [841, 180] on input "text" at bounding box center [852, 179] width 127 height 25
click at [840, 254] on li "Bathroom" at bounding box center [875, 253] width 173 height 27
type input "Bathroom"
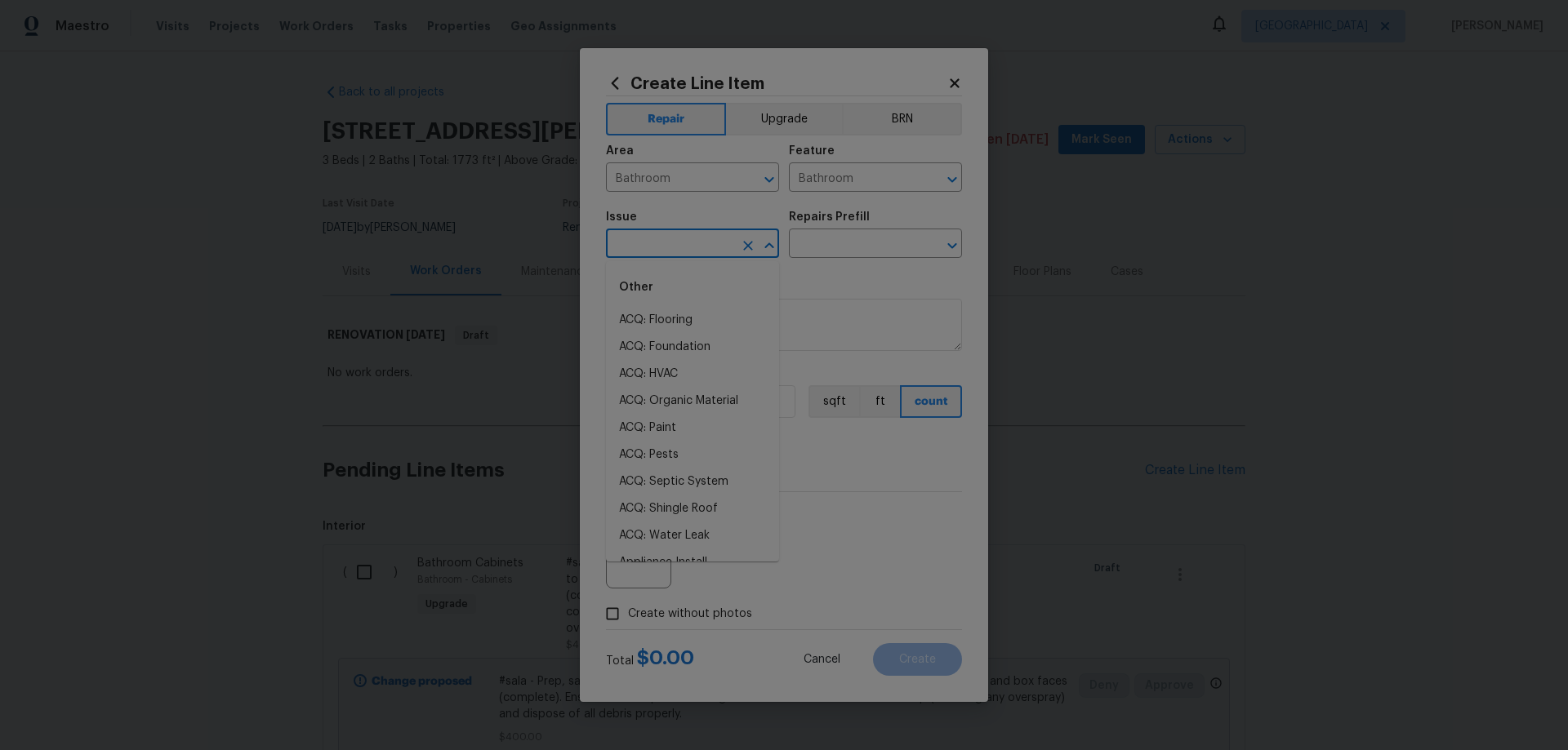
click at [655, 241] on input "text" at bounding box center [669, 245] width 127 height 25
click at [707, 369] on li "Bathroom Plumbing" at bounding box center [692, 374] width 173 height 27
type input "Bathroom Plumbing"
click at [835, 254] on input "text" at bounding box center [852, 245] width 127 height 25
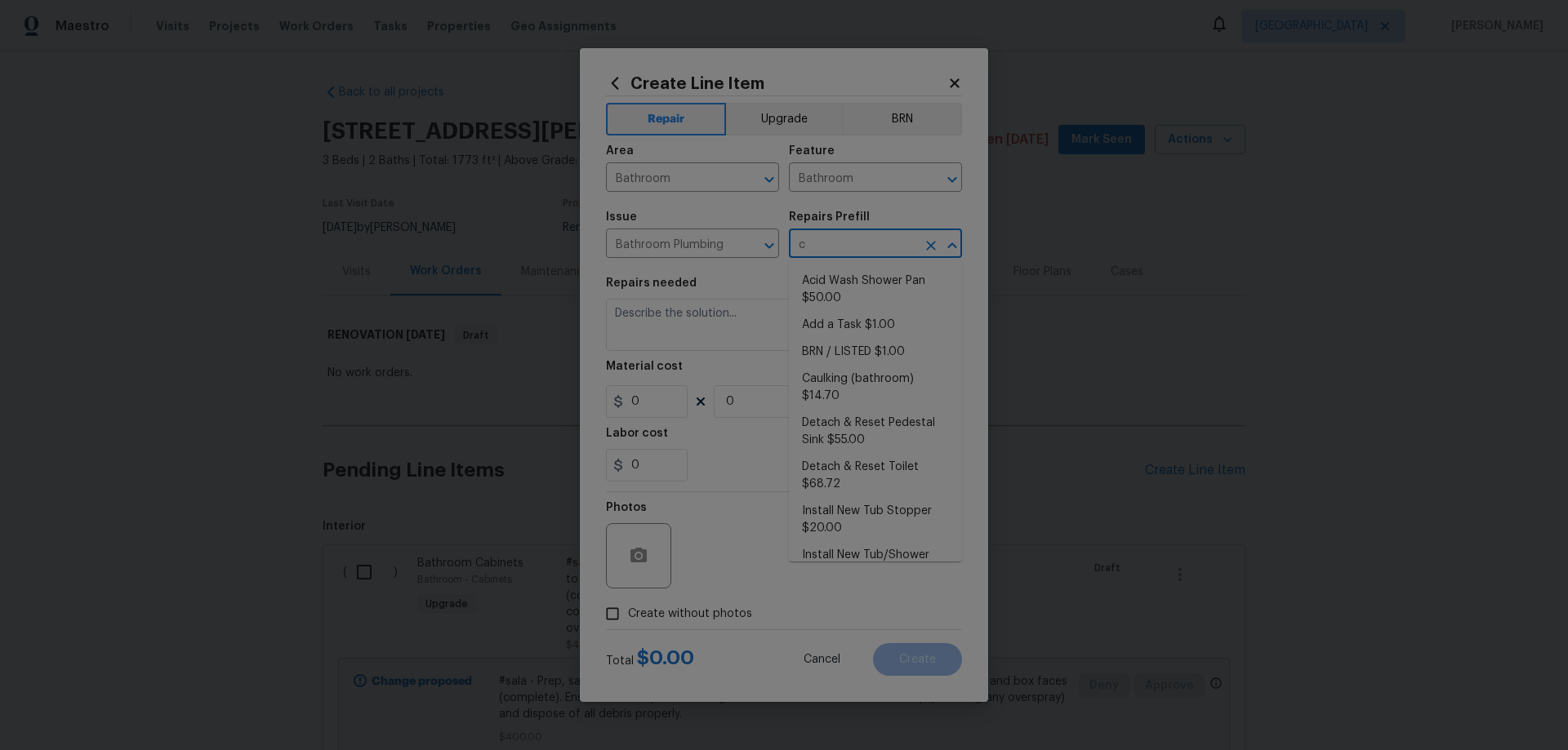
type input "ca"
click at [839, 290] on li "Caulking (bathroom) $14.70" at bounding box center [875, 290] width 173 height 44
type input "Plumbing"
type input "Caulking (bathroom) $14.70"
type textarea "Overall Interior Caulking Package (Wet Areas) to include sinks, bathtubs, showe…"
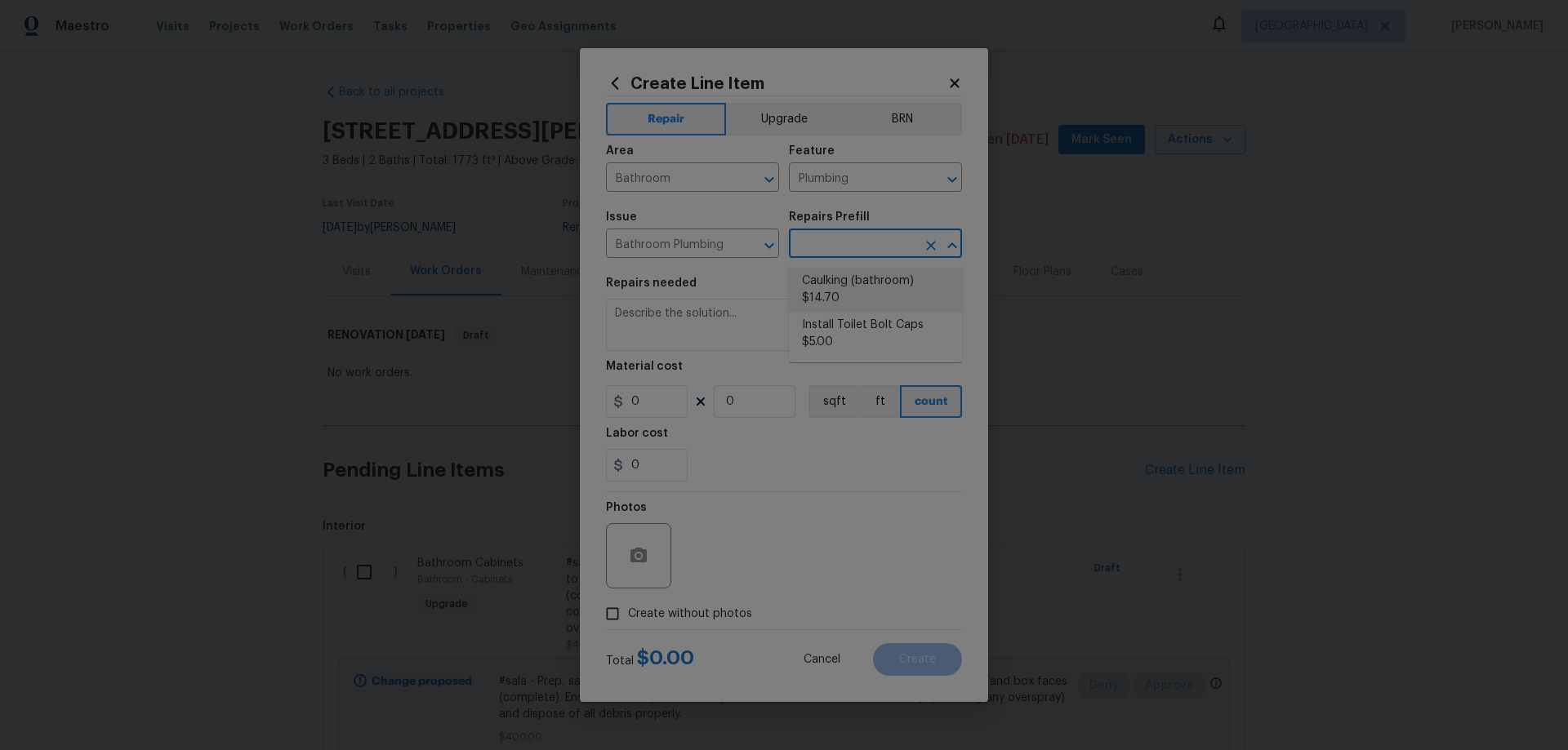
type input "14.7"
type input "1"
type input "Caulking (bathroom) $14.70"
drag, startPoint x: 742, startPoint y: 395, endPoint x: 669, endPoint y: 429, distance: 80.5
click at [703, 402] on div "14.7 1 sqft ft count" at bounding box center [784, 402] width 356 height 33
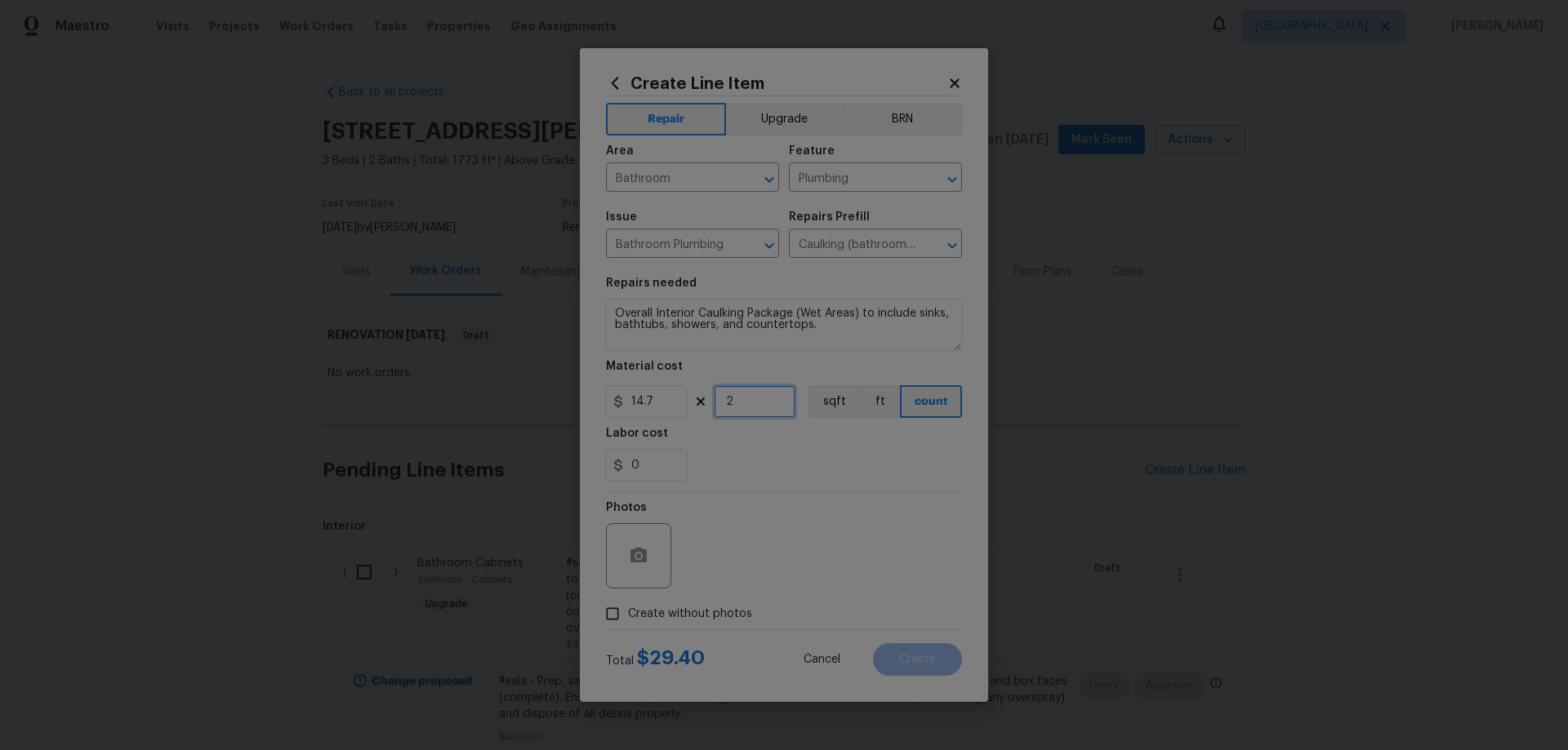
type input "2"
drag, startPoint x: 700, startPoint y: 610, endPoint x: 734, endPoint y: 600, distance: 35.4
click at [701, 610] on span "Create without photos" at bounding box center [690, 614] width 124 height 17
click at [628, 610] on input "Create without photos" at bounding box center [613, 614] width 31 height 31
checkbox input "true"
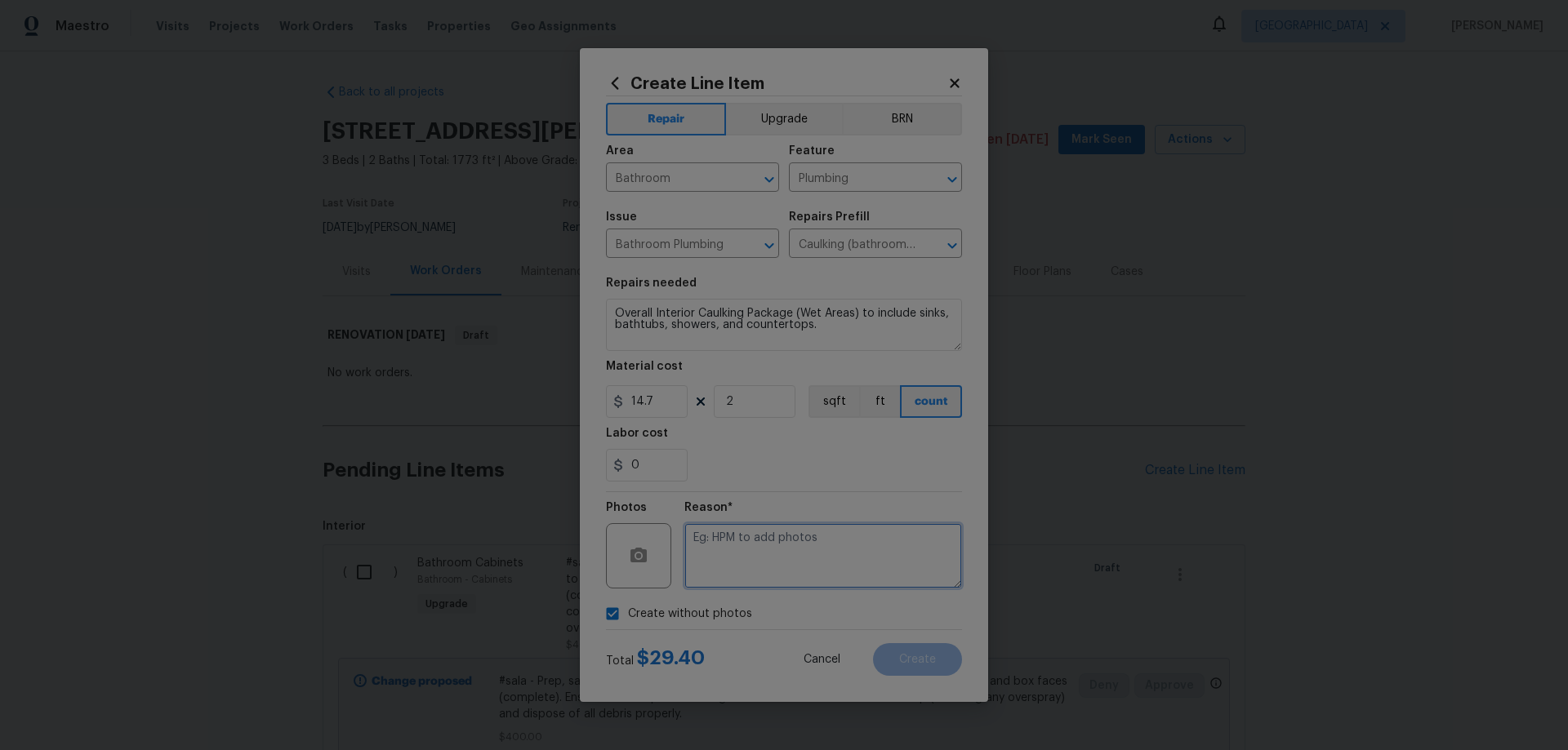
click at [772, 570] on textarea at bounding box center [822, 556] width 278 height 65
paste textarea "HPM to add photos"
type textarea "HPM to add photos"
click at [918, 666] on button "Create" at bounding box center [918, 660] width 89 height 33
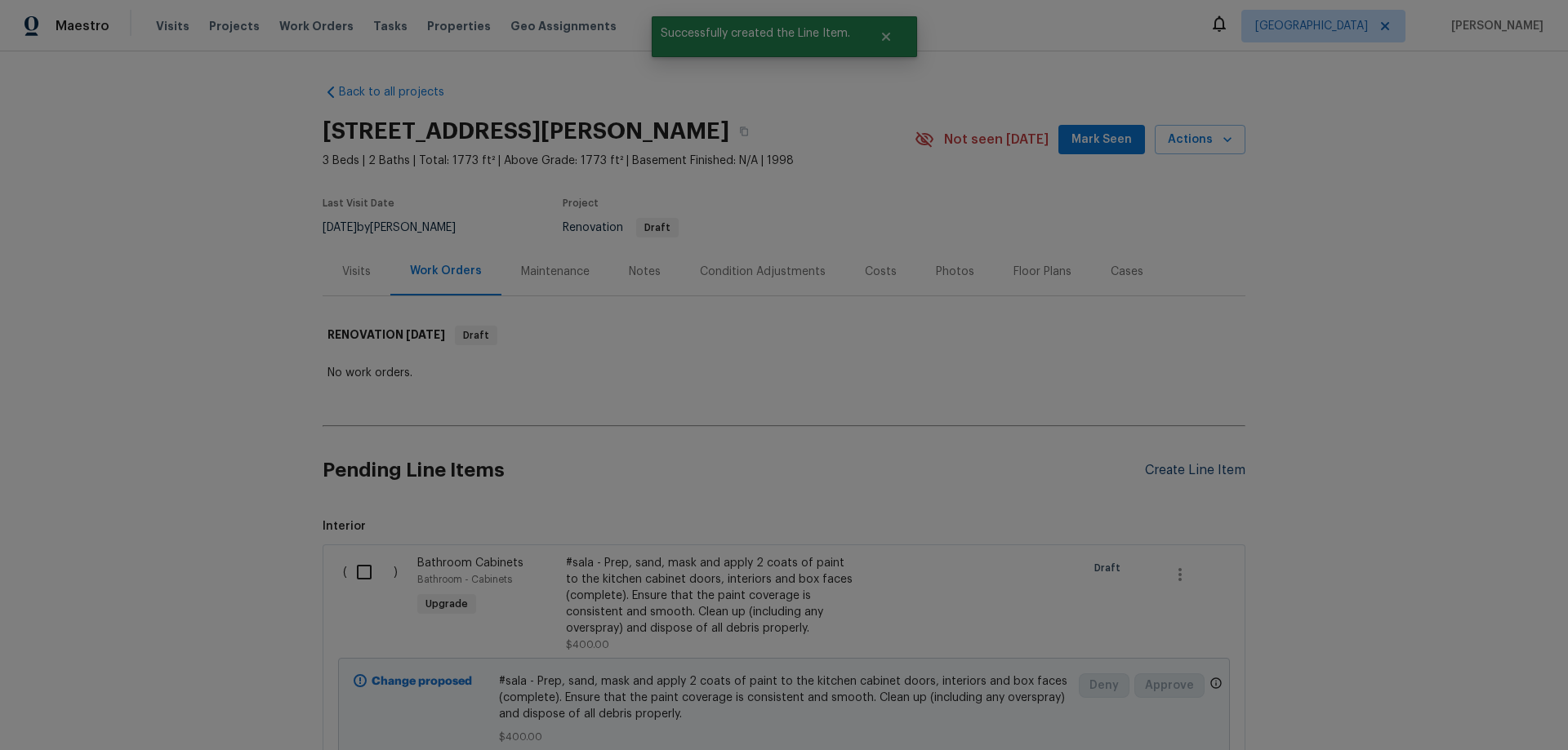
click at [1174, 472] on div "Create Line Item" at bounding box center [1194, 471] width 101 height 15
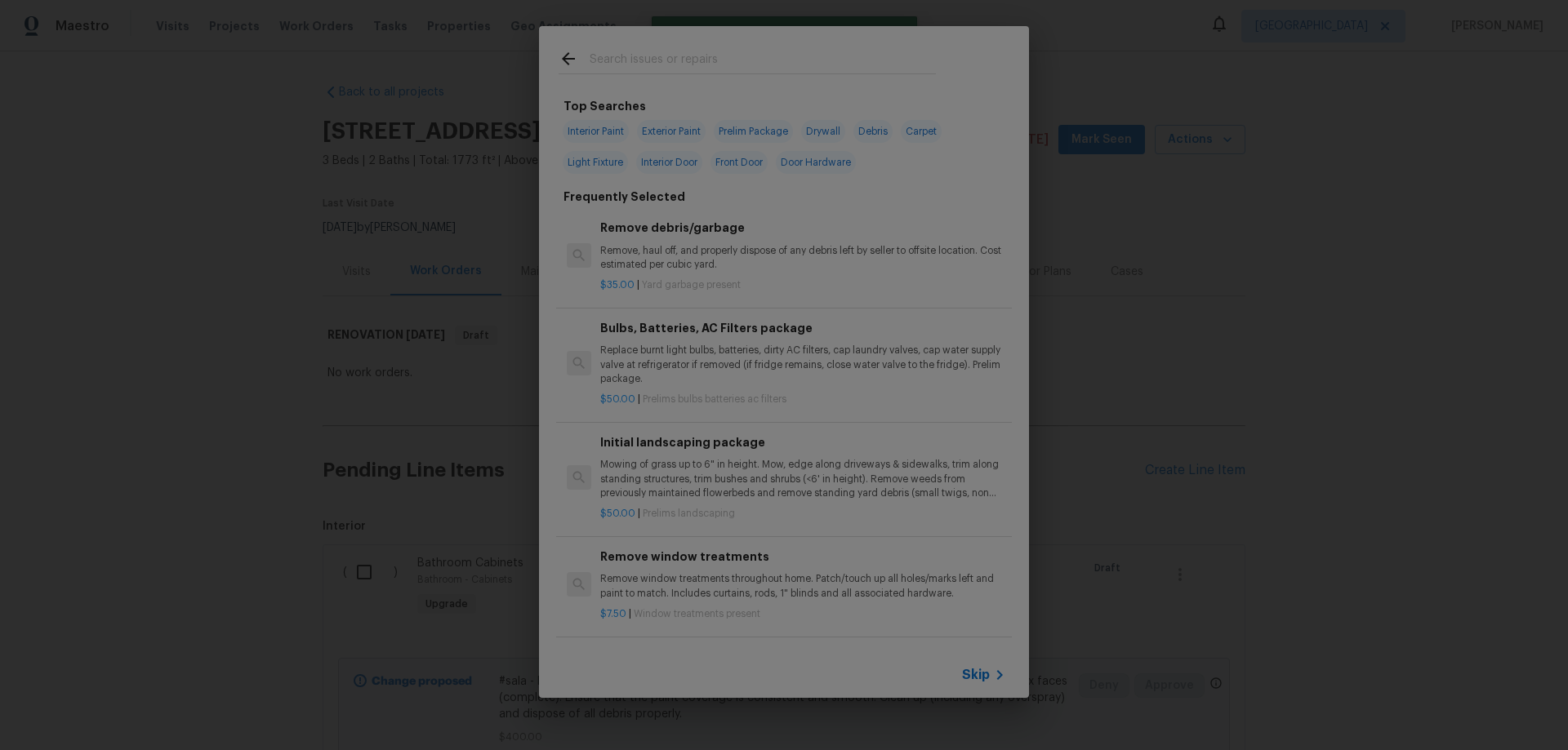
click at [648, 52] on input "text" at bounding box center [762, 61] width 346 height 25
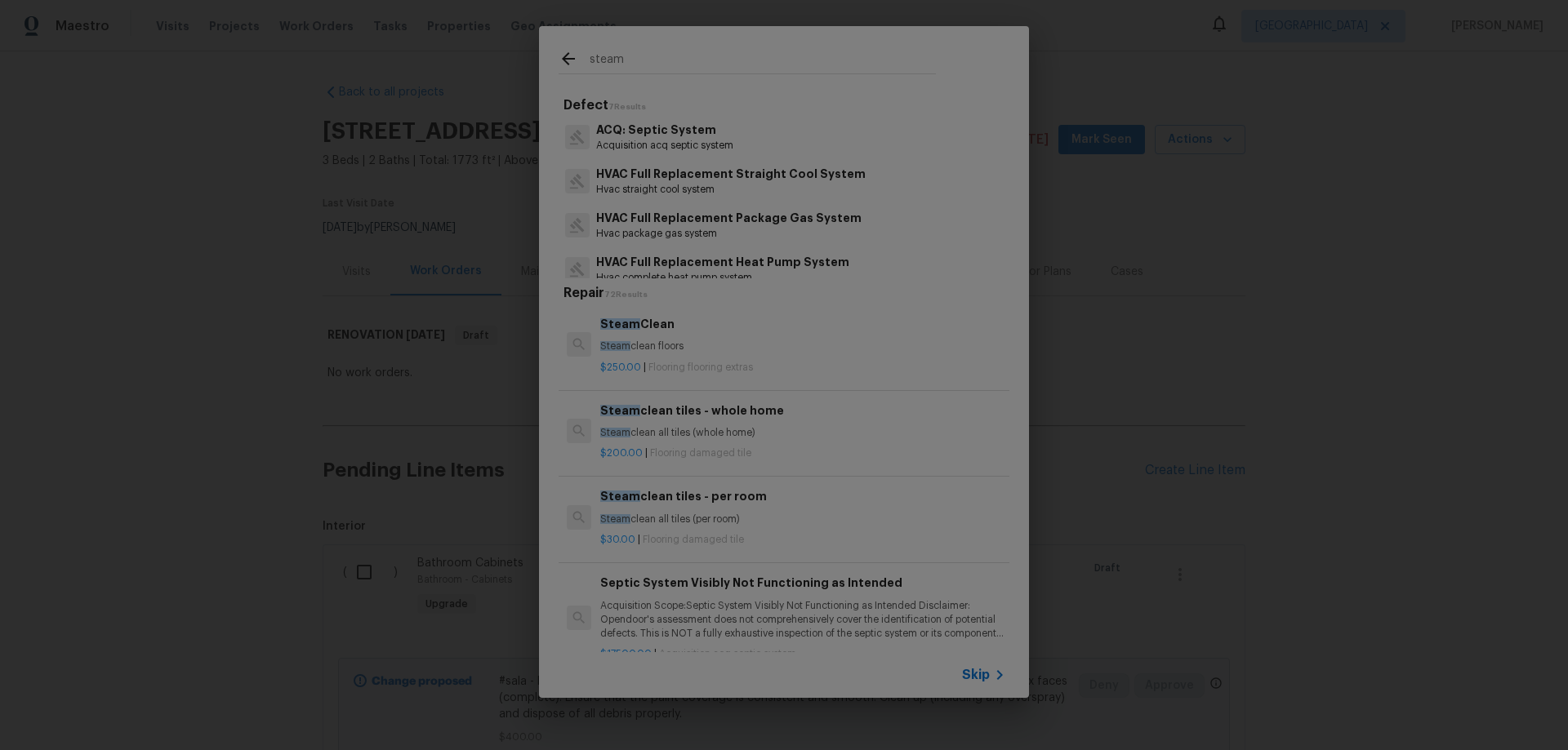
type input "steam"
click at [712, 345] on p "Steam clean floors" at bounding box center [802, 346] width 405 height 14
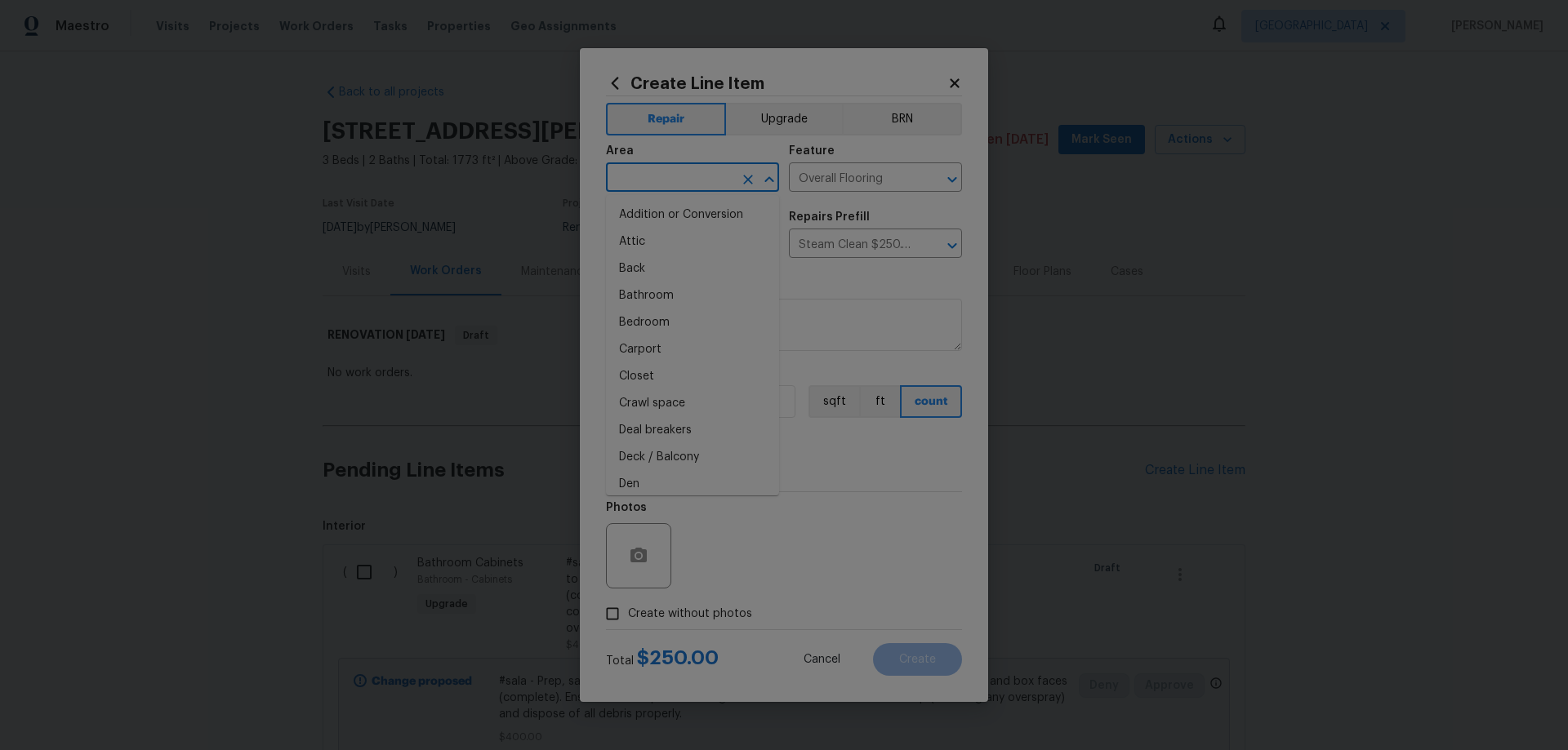
click at [684, 180] on input "text" at bounding box center [669, 179] width 127 height 25
type input "Interior Overall"
click at [721, 607] on span "Create without photos" at bounding box center [690, 614] width 124 height 17
click at [628, 607] on input "Create without photos" at bounding box center [613, 614] width 31 height 31
checkbox input "true"
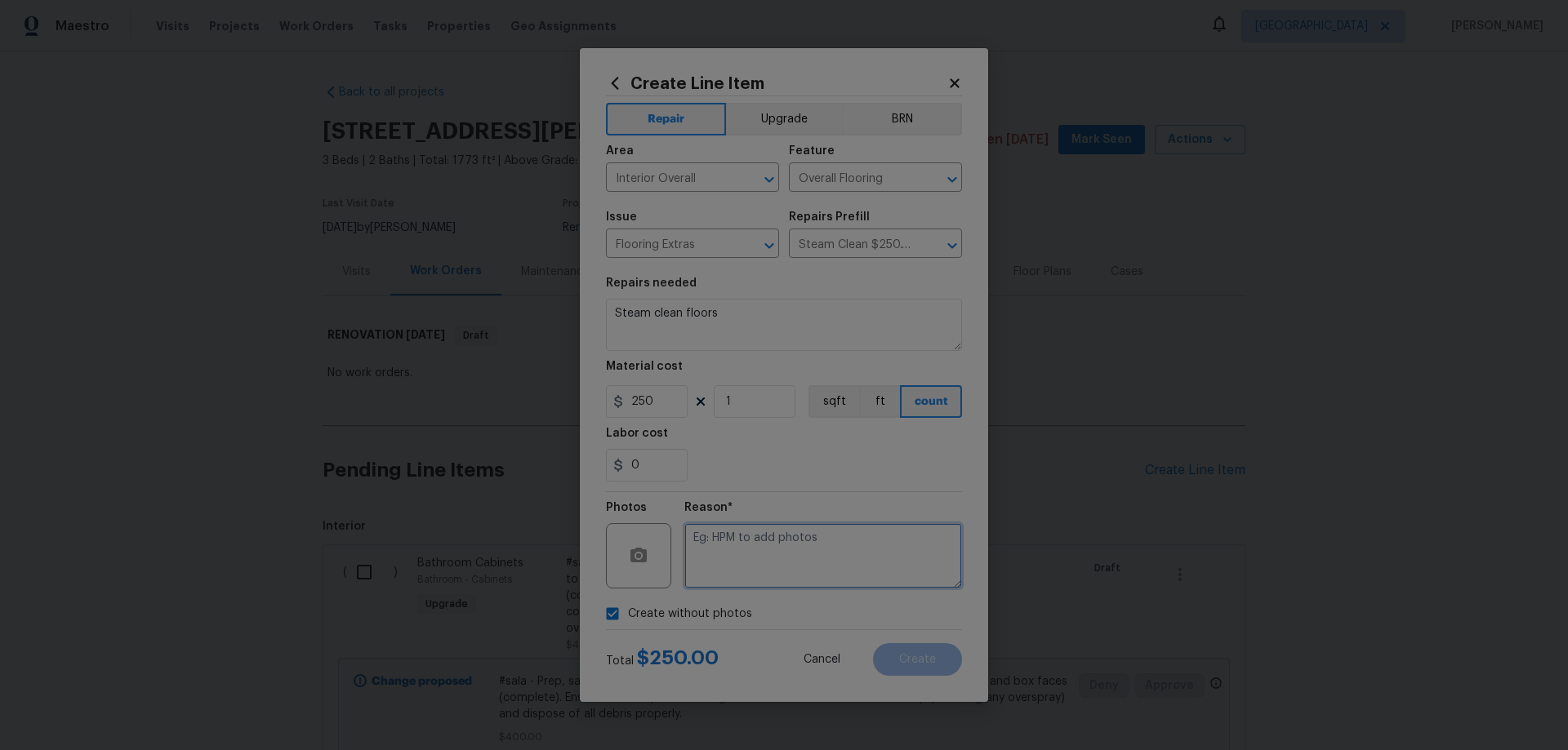
click at [804, 534] on textarea at bounding box center [822, 556] width 278 height 65
paste textarea "HPM to add photos"
type textarea "HPM to add photos"
click at [942, 657] on button "Create" at bounding box center [918, 660] width 89 height 33
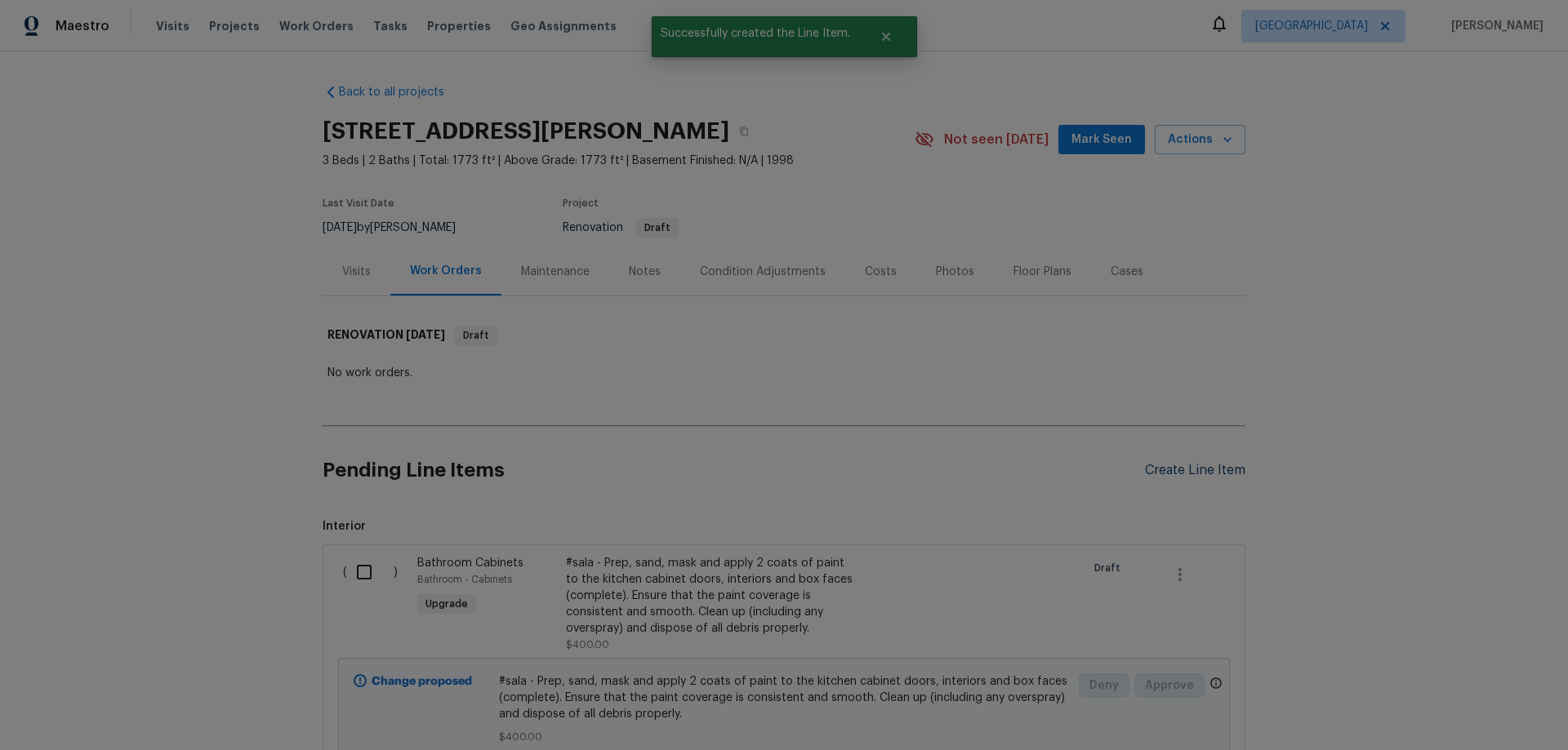
click at [1175, 472] on div "Create Line Item" at bounding box center [1194, 471] width 101 height 15
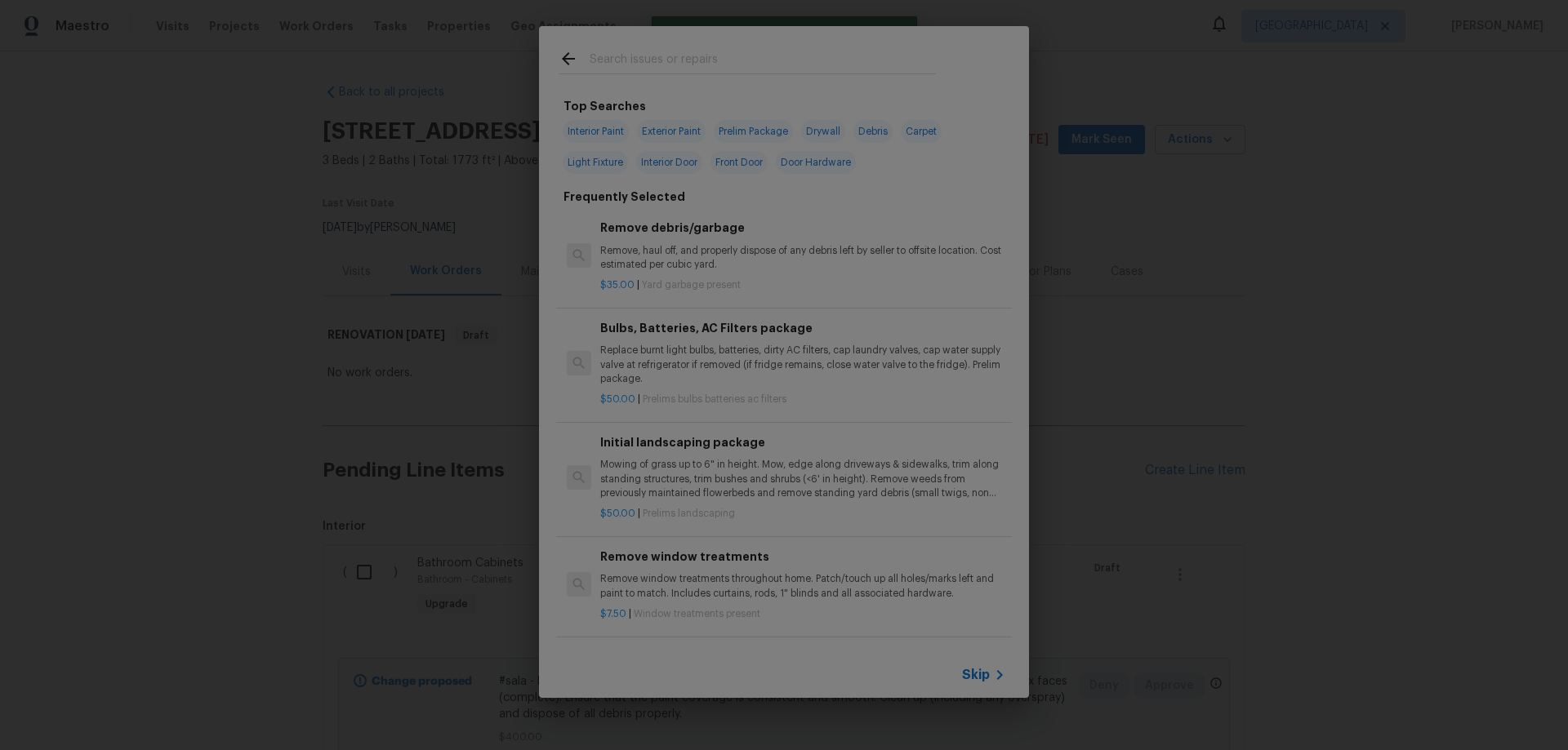
click at [981, 674] on span "Skip" at bounding box center [975, 674] width 27 height 16
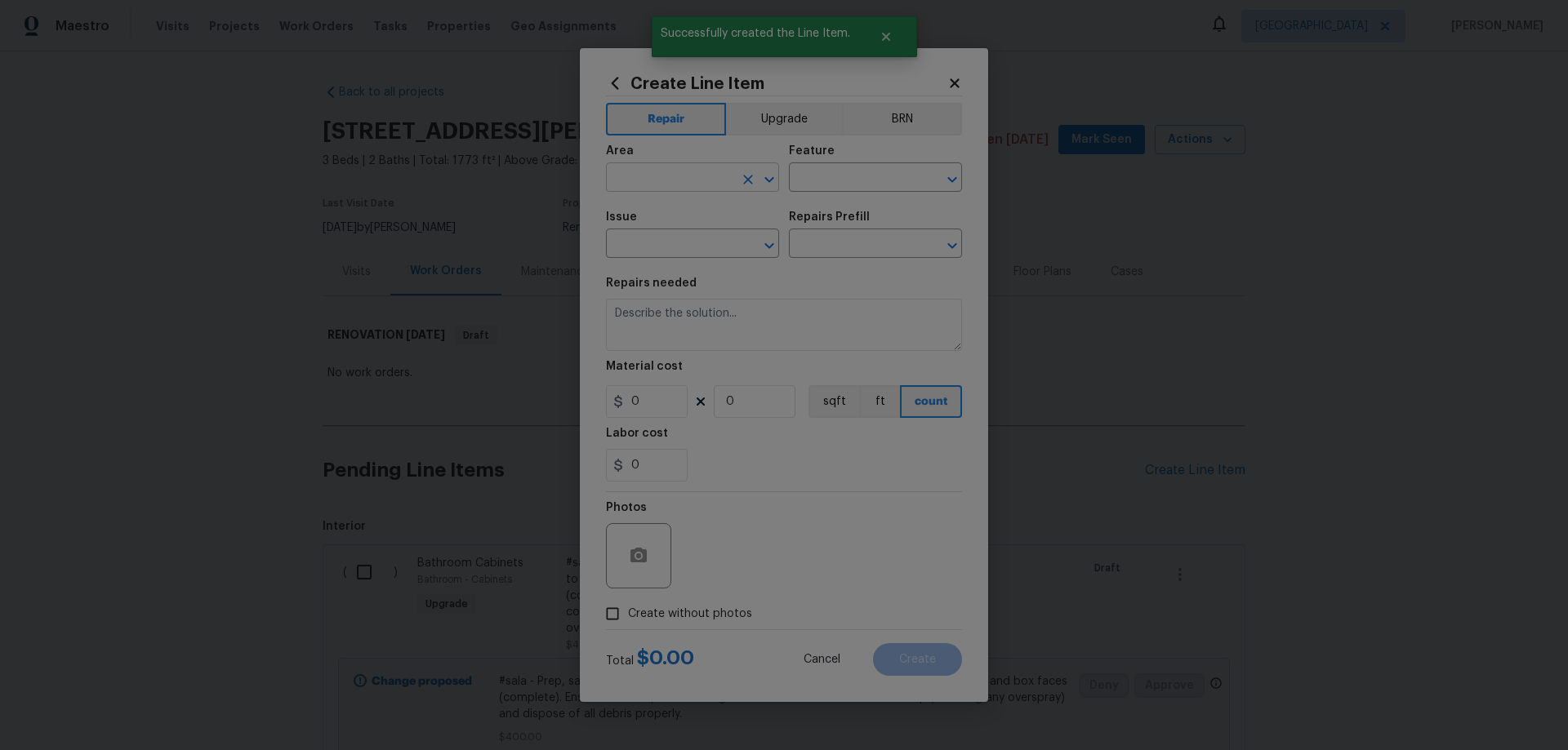
click at [688, 173] on input "text" at bounding box center [669, 179] width 127 height 25
type input "Interior Overall"
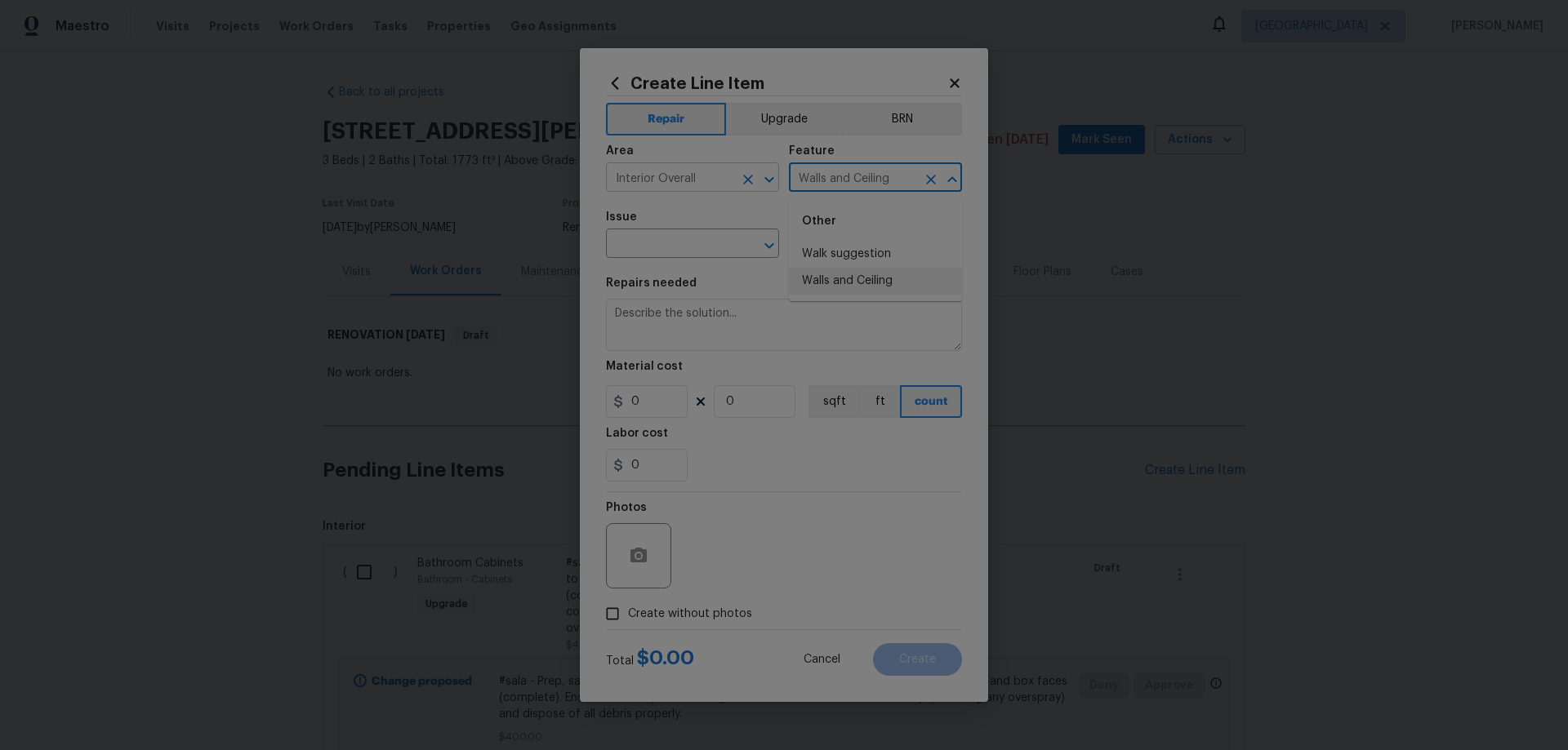
type input "Walls and Ceiling"
type input "Wallpaper"
type input "Remove decals $20.00"
type textarea "Remove decals from door/wall/ceiling"
type input "20"
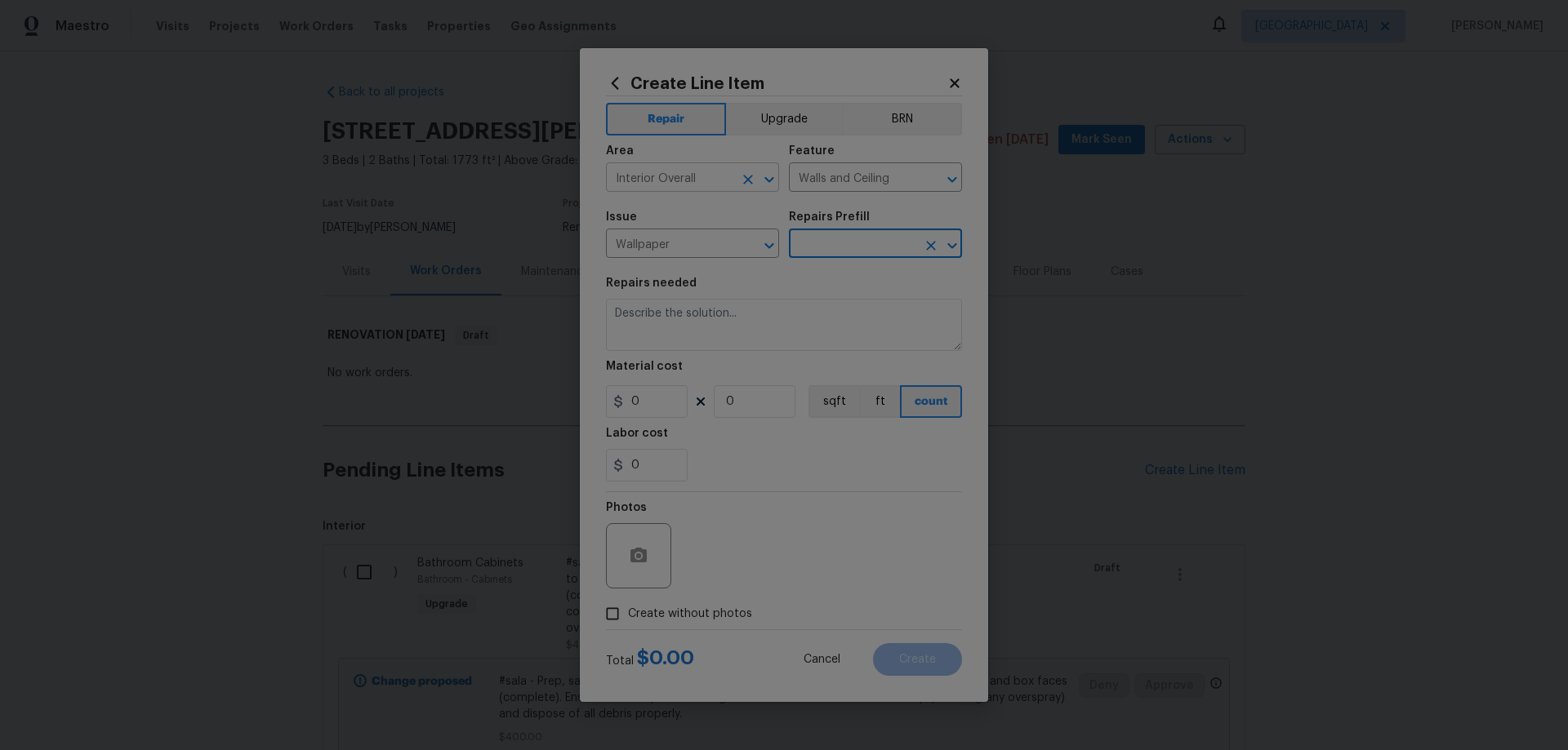
type input "1"
click at [859, 317] on textarea "Remove decals from door/wall/ceiling" at bounding box center [784, 325] width 356 height 52
type textarea "Remove decals from door/wall/ceiling/etc."
click at [717, 615] on span "Create without photos" at bounding box center [690, 614] width 124 height 17
click at [628, 615] on input "Create without photos" at bounding box center [613, 614] width 31 height 31
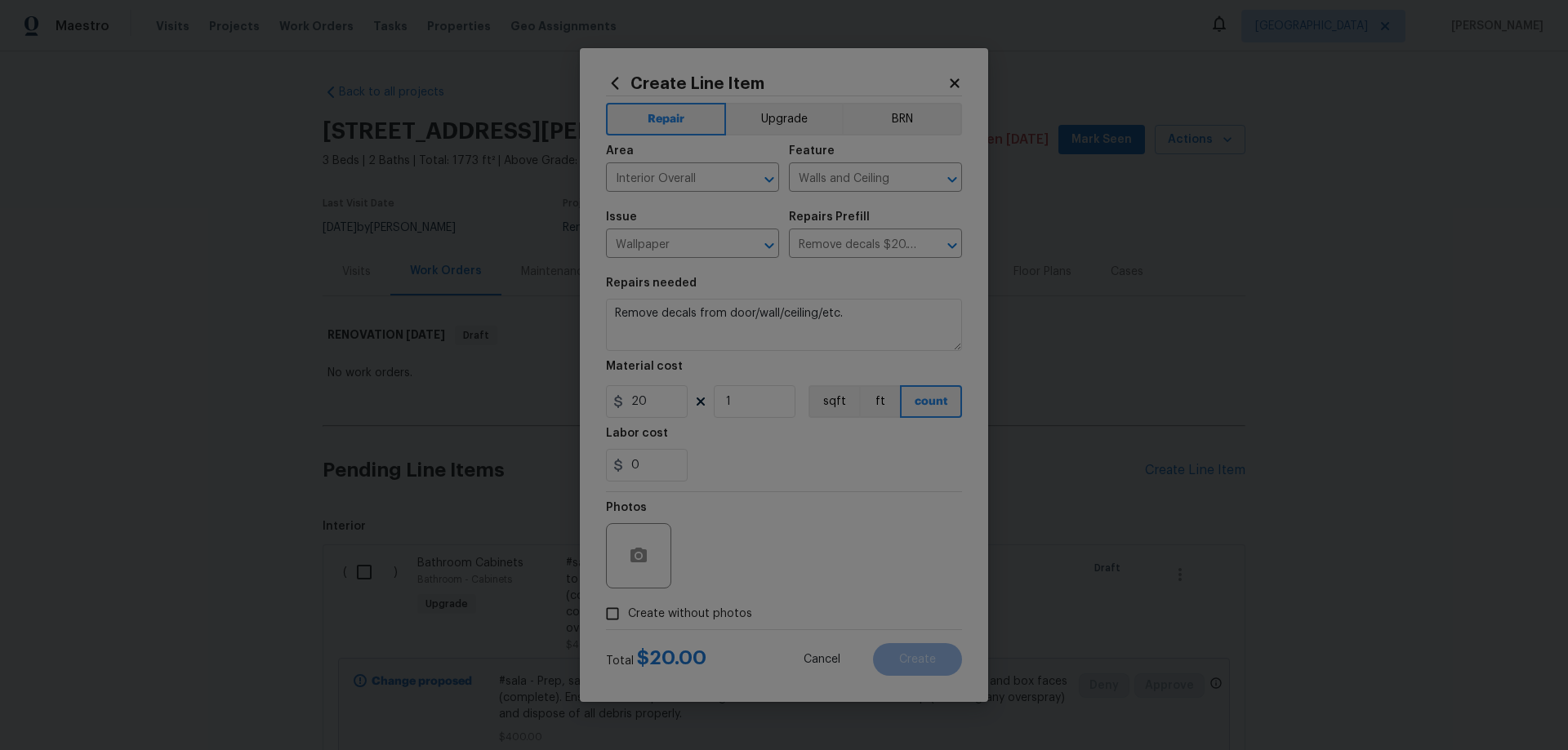
checkbox input "true"
click at [788, 555] on textarea at bounding box center [822, 556] width 278 height 65
paste textarea "HPM to add photos"
type textarea "HPM to add photos"
click at [821, 312] on textarea "Remove decals from door/wall/ceiling/etc." at bounding box center [784, 325] width 356 height 52
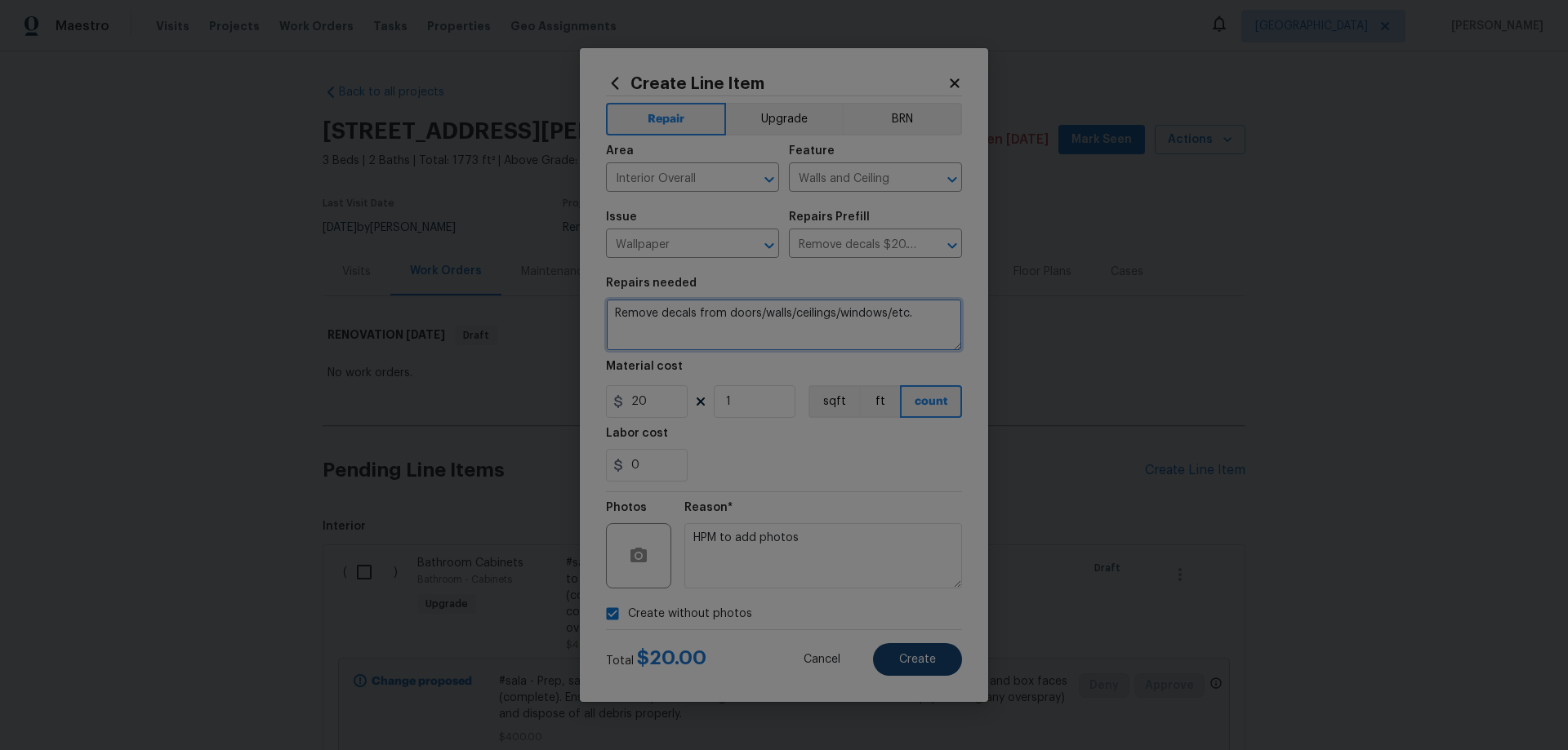
type textarea "Remove decals from doors/walls/ceilings/windows/etc."
click at [937, 660] on button "Create" at bounding box center [918, 660] width 89 height 33
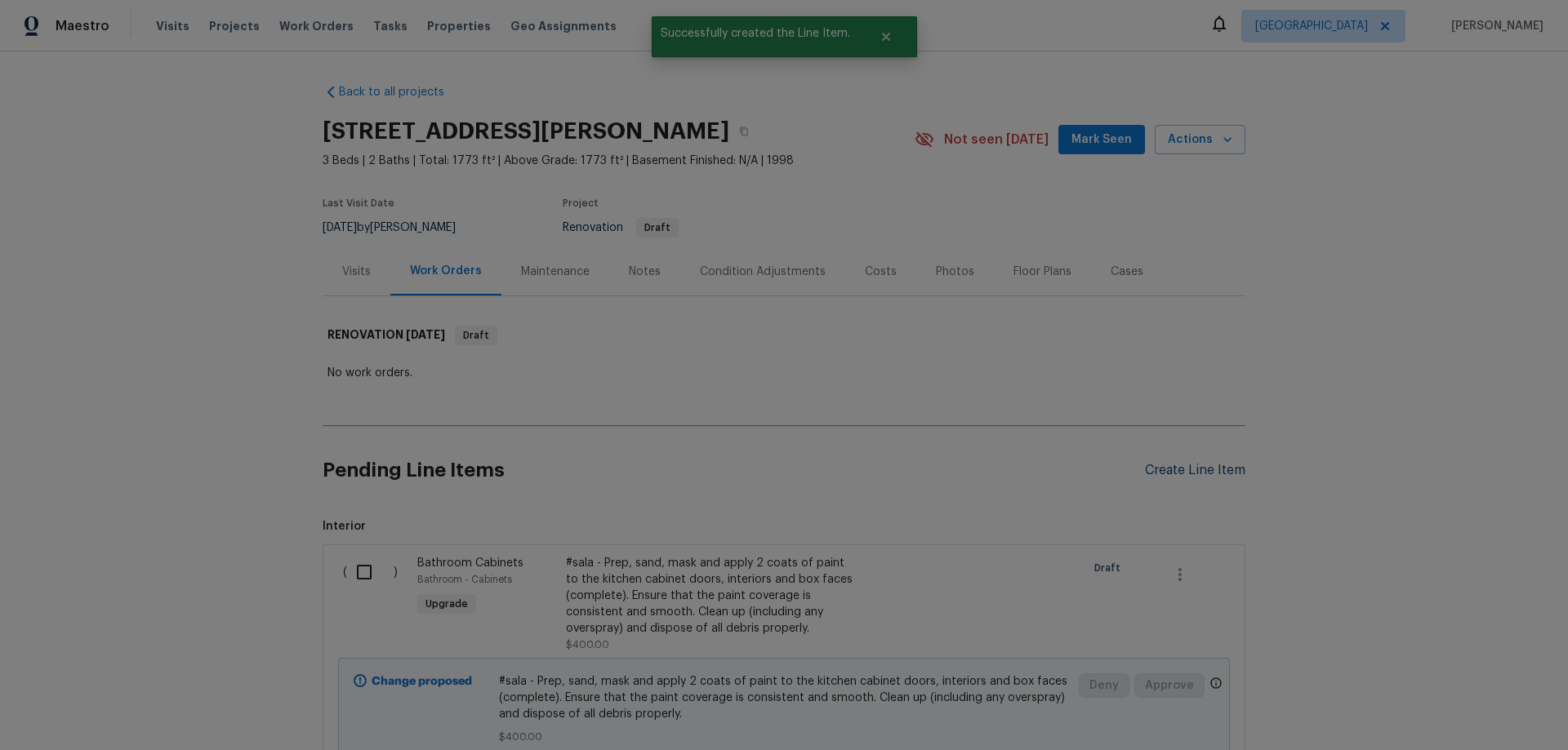
click at [1225, 465] on div "Create Line Item" at bounding box center [1194, 471] width 101 height 15
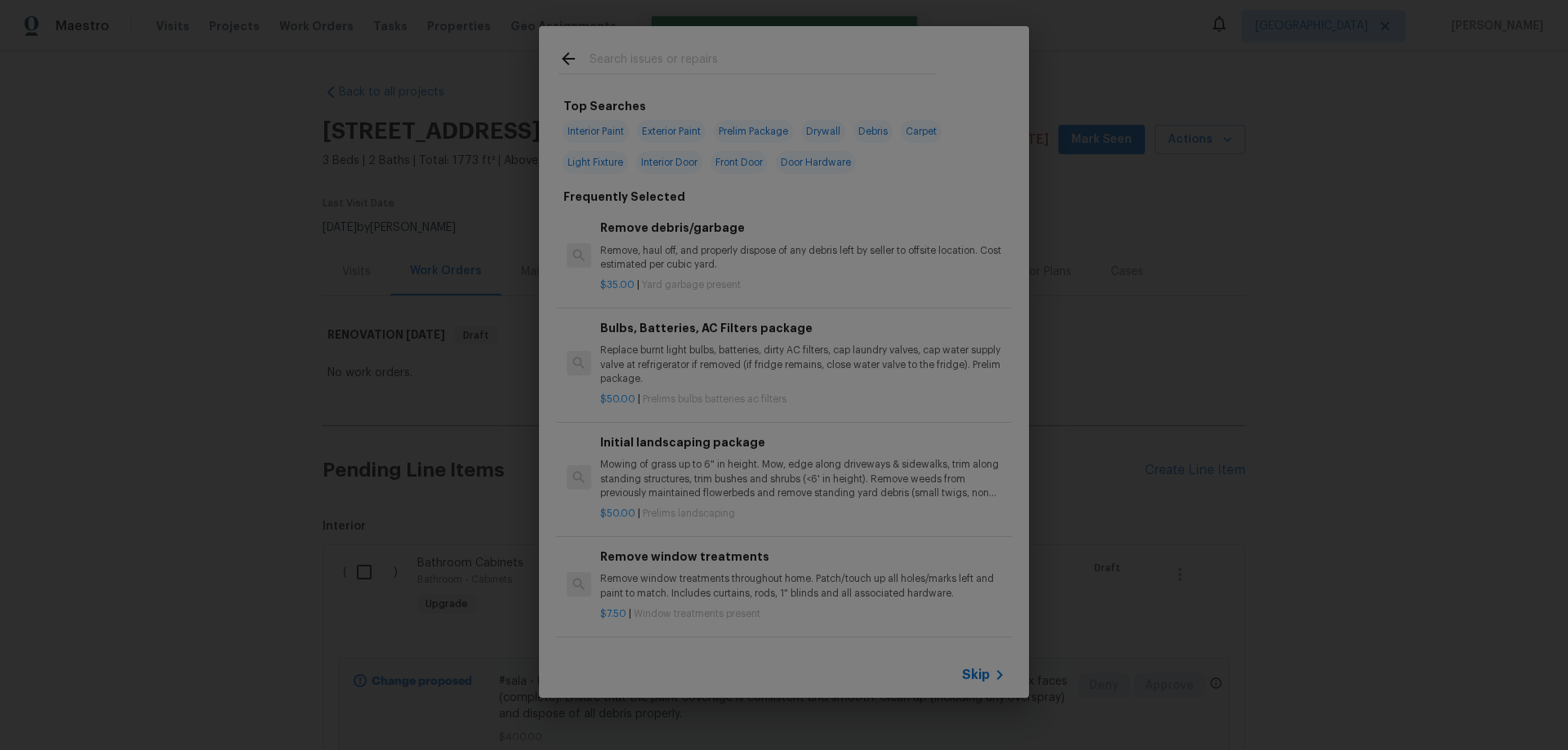
click at [995, 673] on icon at bounding box center [999, 674] width 20 height 20
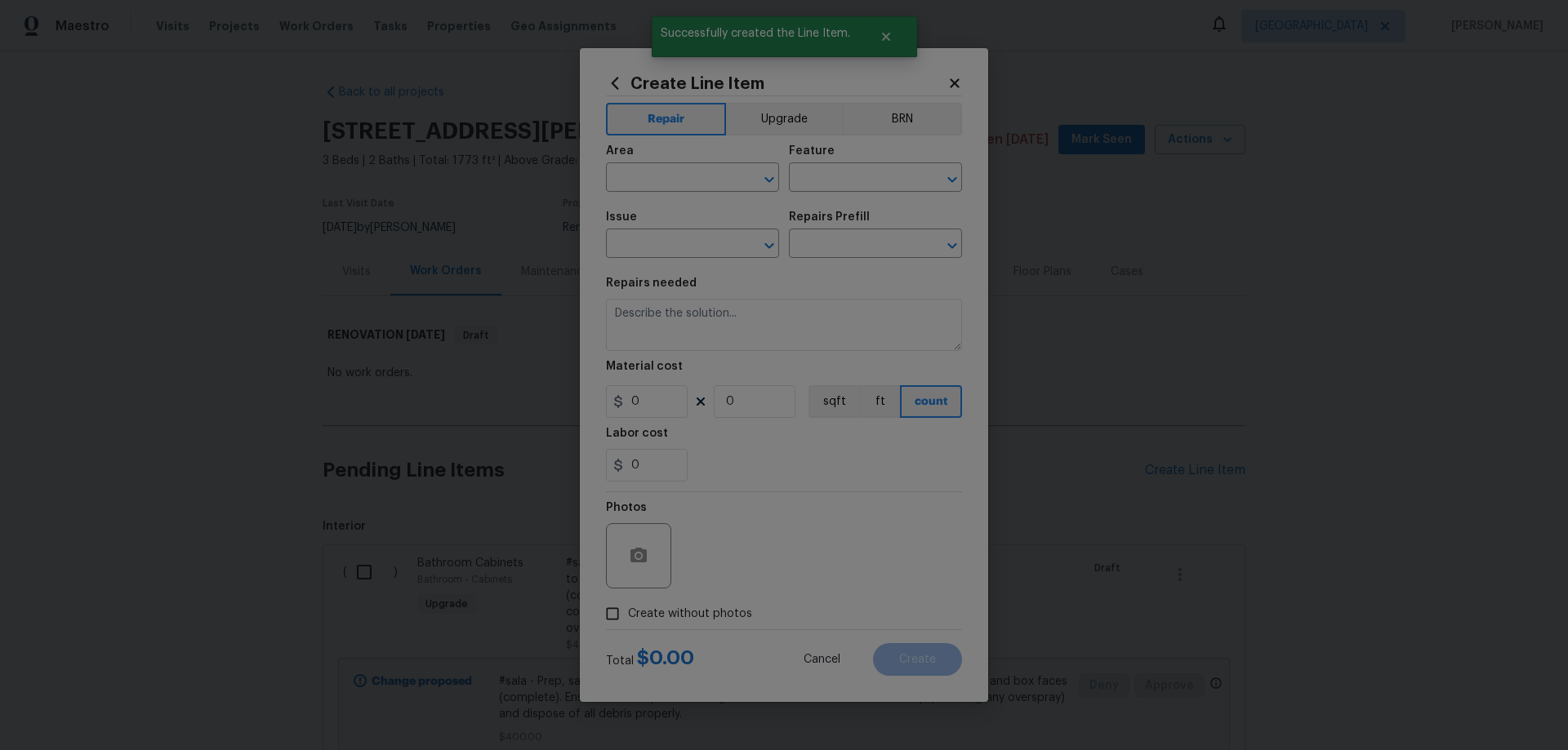
click at [676, 163] on div "Area" at bounding box center [692, 155] width 173 height 21
click at [674, 178] on input "text" at bounding box center [669, 179] width 127 height 25
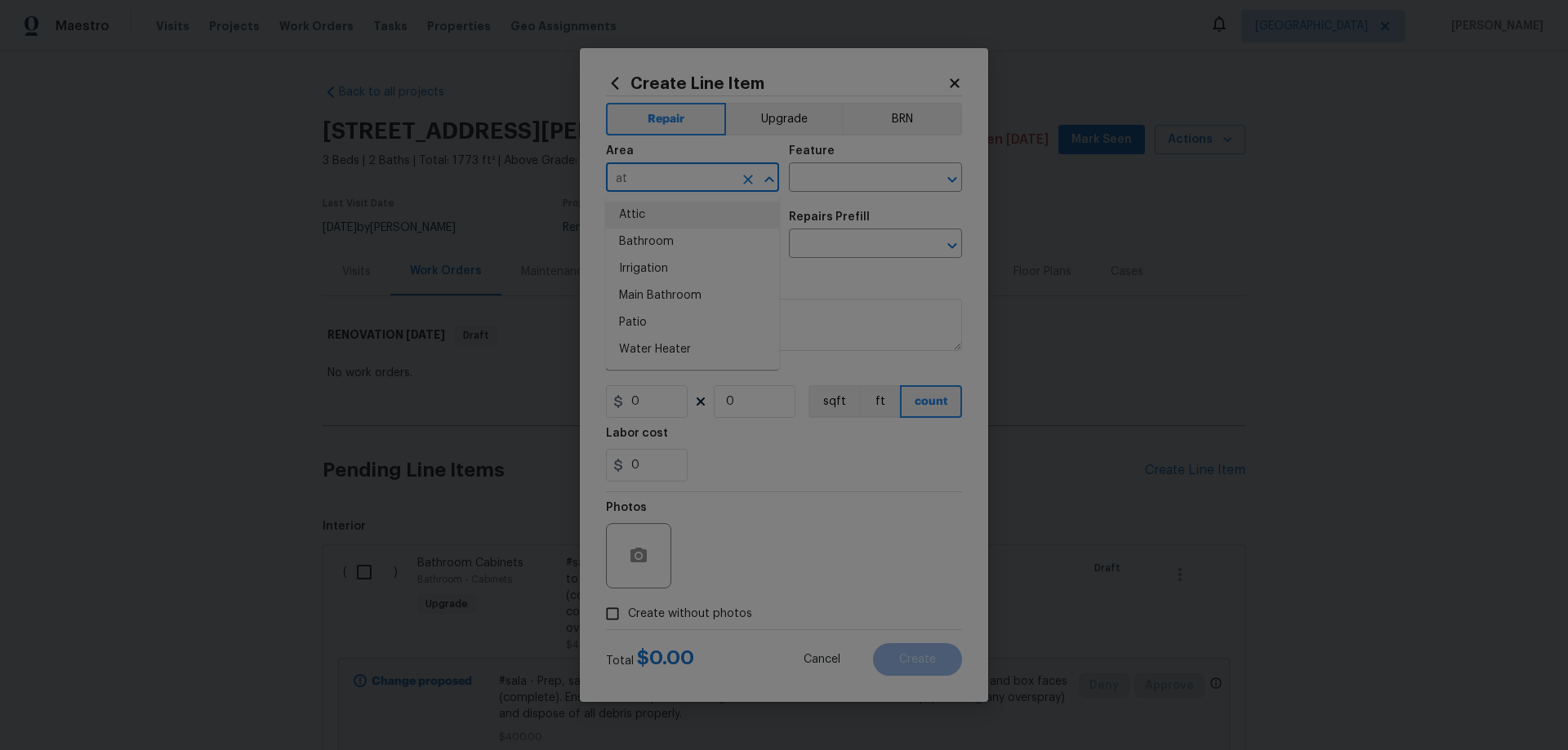
drag, startPoint x: 662, startPoint y: 215, endPoint x: 784, endPoint y: 205, distance: 122.4
click at [662, 216] on li "Attic" at bounding box center [692, 215] width 173 height 27
type input "Attic"
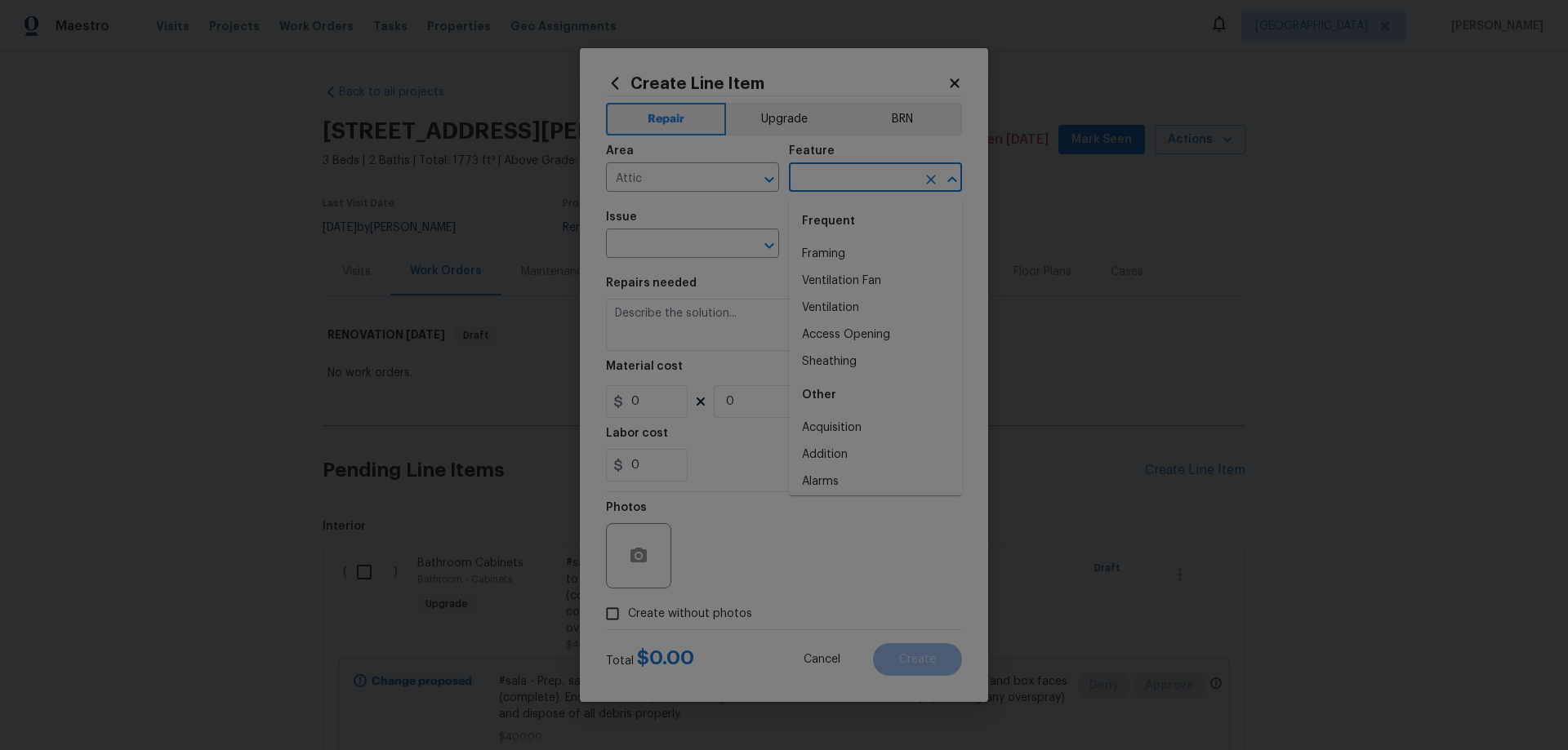
click at [850, 182] on input "text" at bounding box center [852, 179] width 127 height 25
click at [854, 254] on li "Access Opening" at bounding box center [875, 253] width 173 height 27
type input "Access Opening"
click at [652, 235] on input "text" at bounding box center [669, 245] width 127 height 25
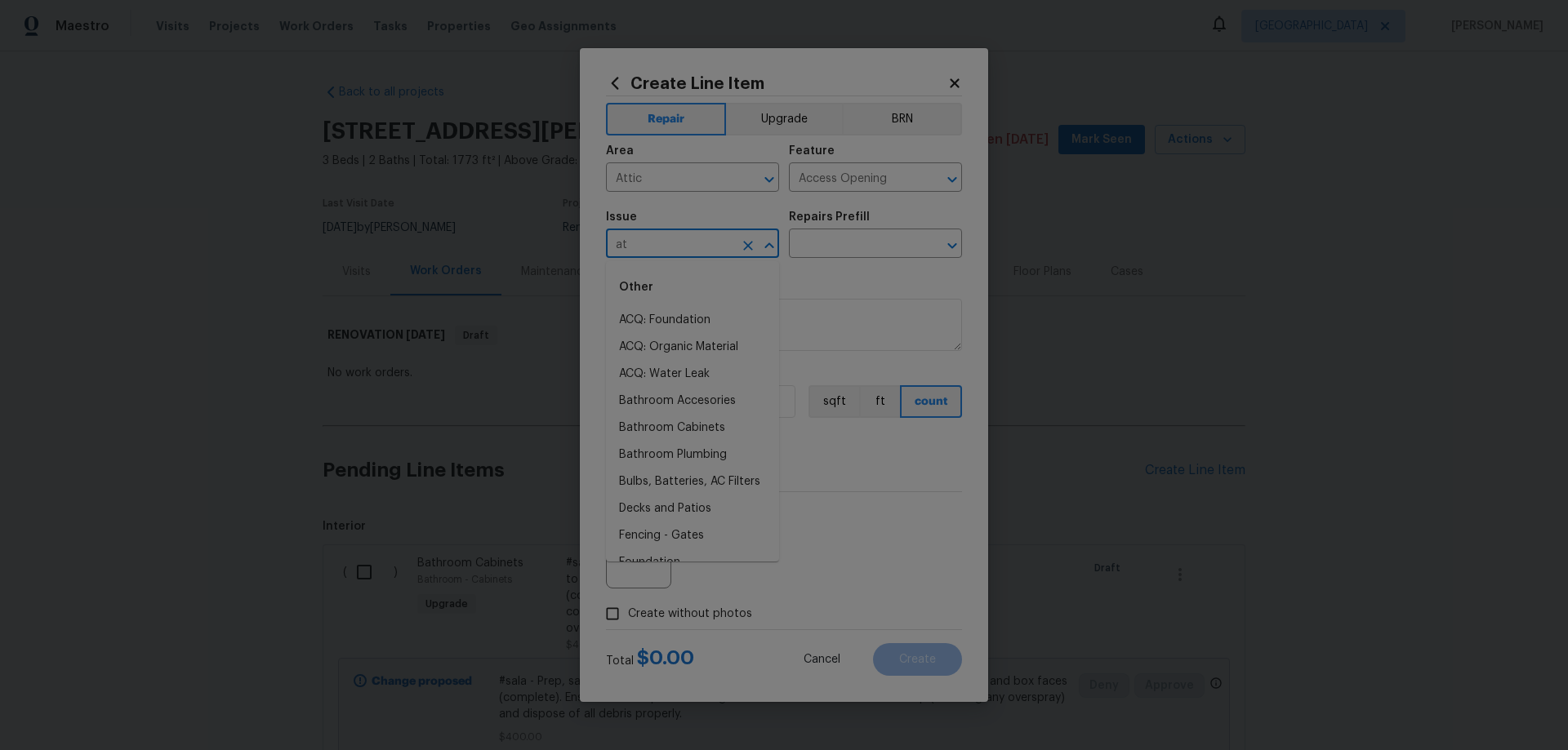
type input "att"
click at [750, 241] on icon "Clear" at bounding box center [747, 246] width 16 height 16
type input "acc"
click at [756, 246] on button "Clear" at bounding box center [747, 246] width 23 height 23
click at [685, 319] on li "Demo Interior" at bounding box center [692, 320] width 173 height 27
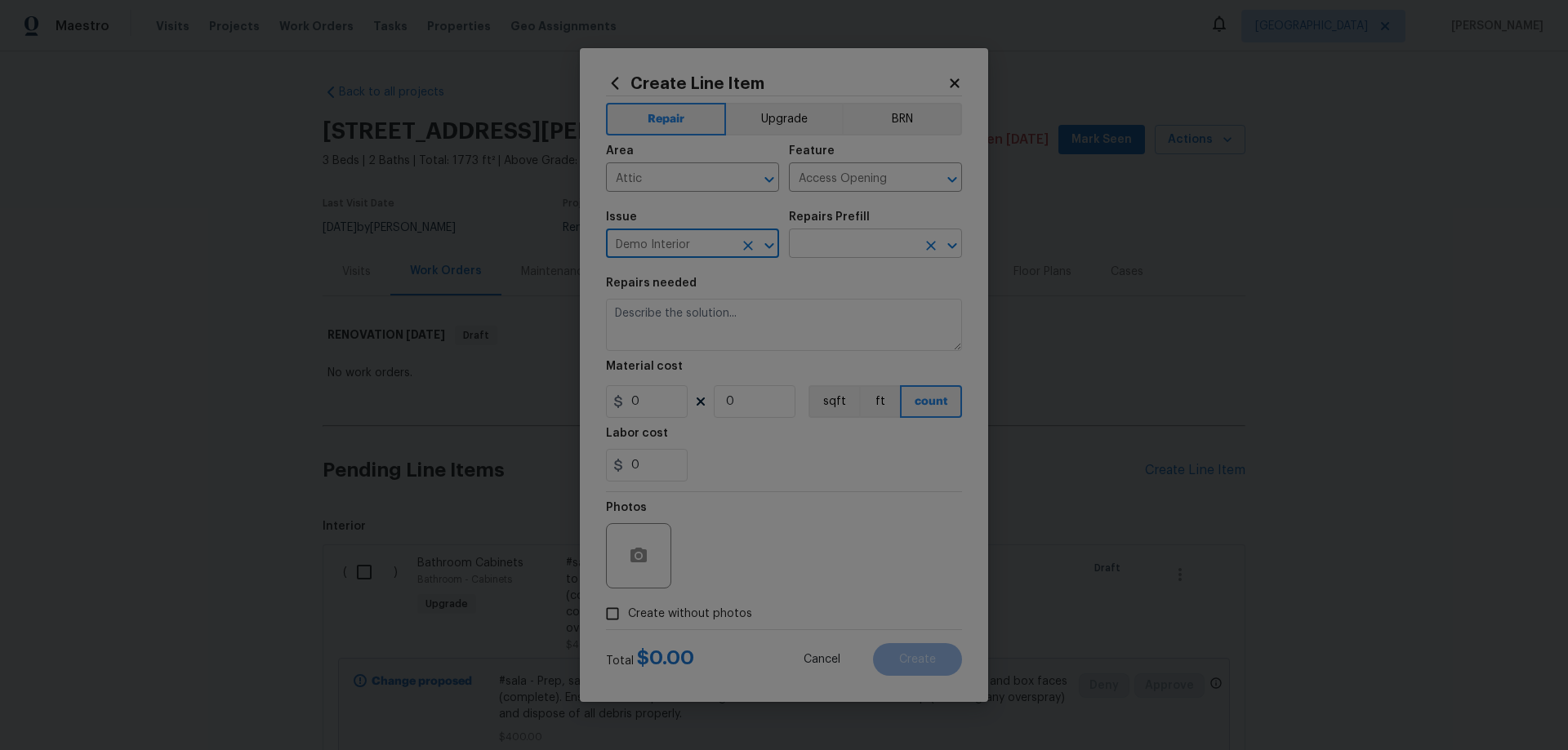
type input "Demo Interior"
click at [854, 233] on input "text" at bounding box center [852, 245] width 127 height 25
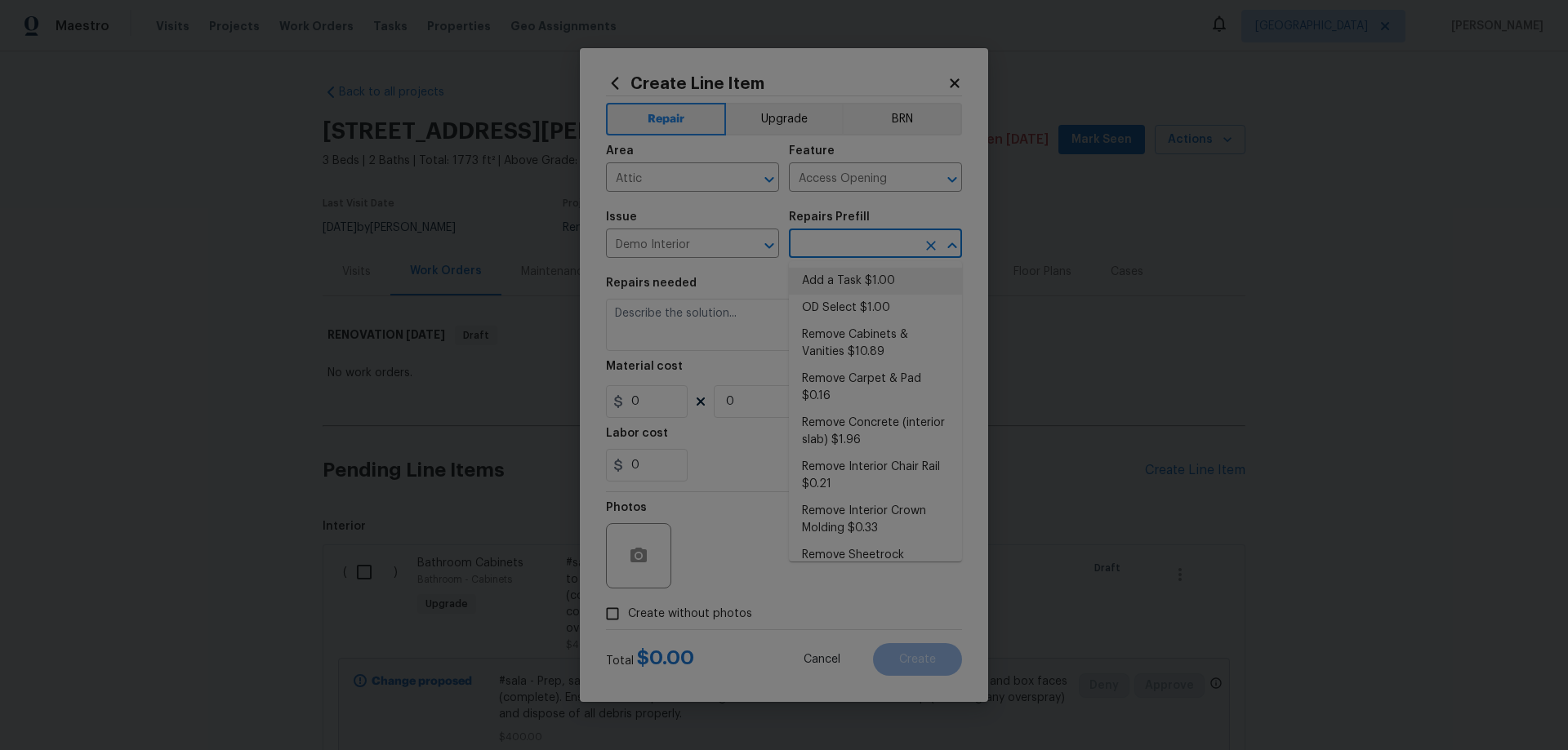
click at [863, 284] on li "Add a Task $1.00" at bounding box center [875, 281] width 173 height 27
type input "Demolition"
type input "Add a Task $1.00"
type textarea "HPM to detail"
type input "1"
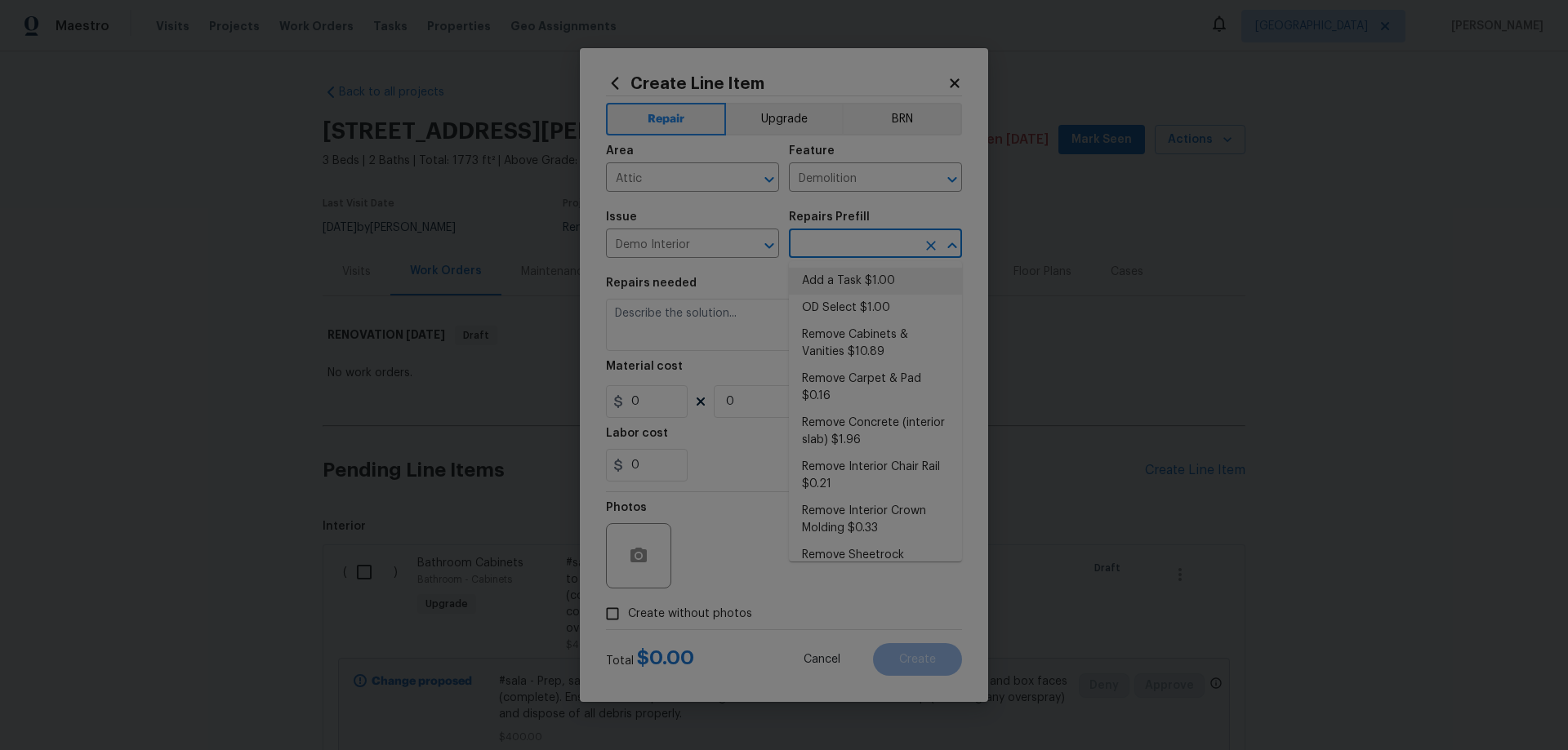
type input "1"
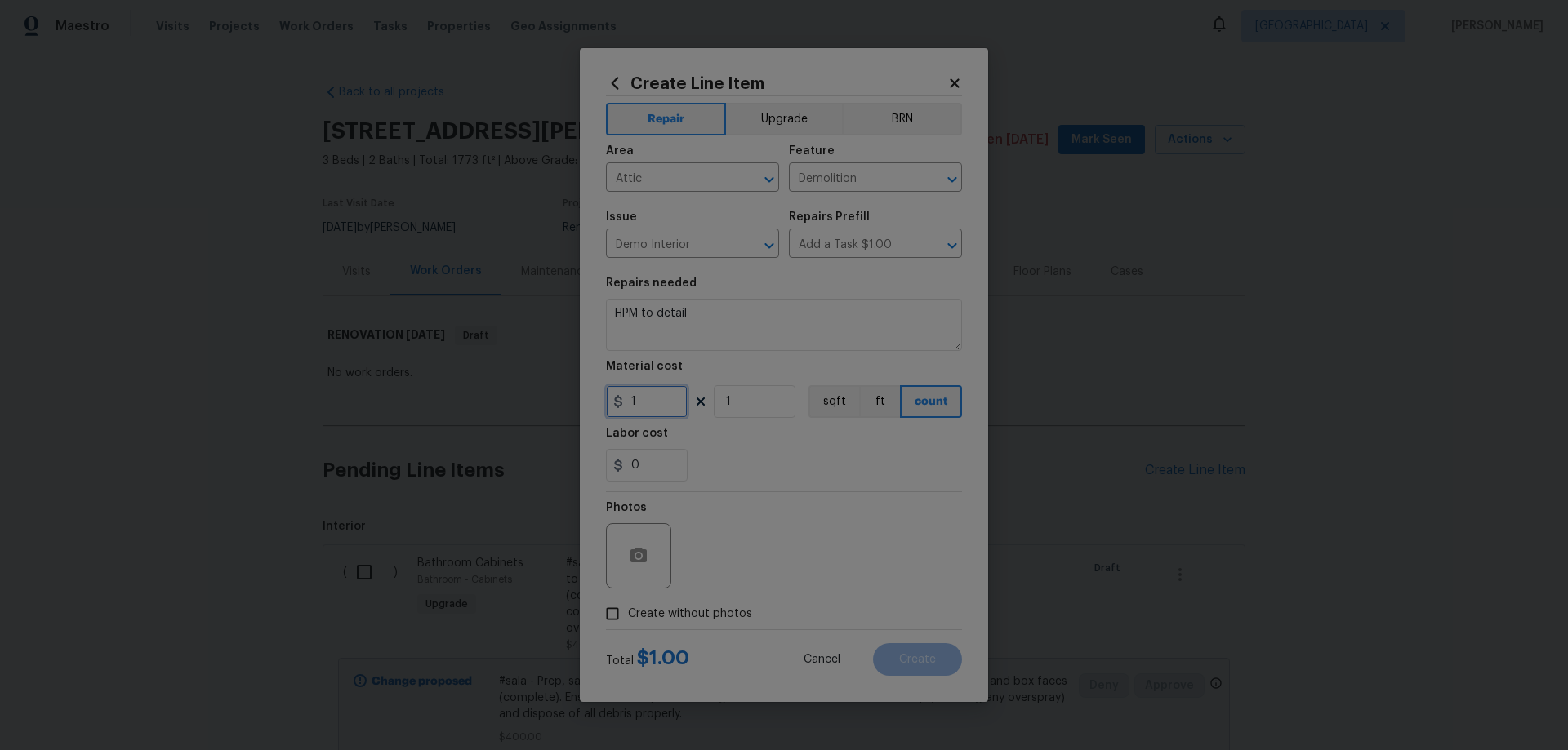
drag, startPoint x: 631, startPoint y: 403, endPoint x: 649, endPoint y: 407, distance: 18.4
click at [649, 407] on input "1" at bounding box center [646, 402] width 82 height 33
type input "15"
drag, startPoint x: 729, startPoint y: 330, endPoint x: 469, endPoint y: 299, distance: 261.8
click at [471, 299] on div "Create Line Item Repair Upgrade BRN Area Attic ​ Feature Demolition ​ Issue Dem…" at bounding box center [784, 375] width 1568 height 750
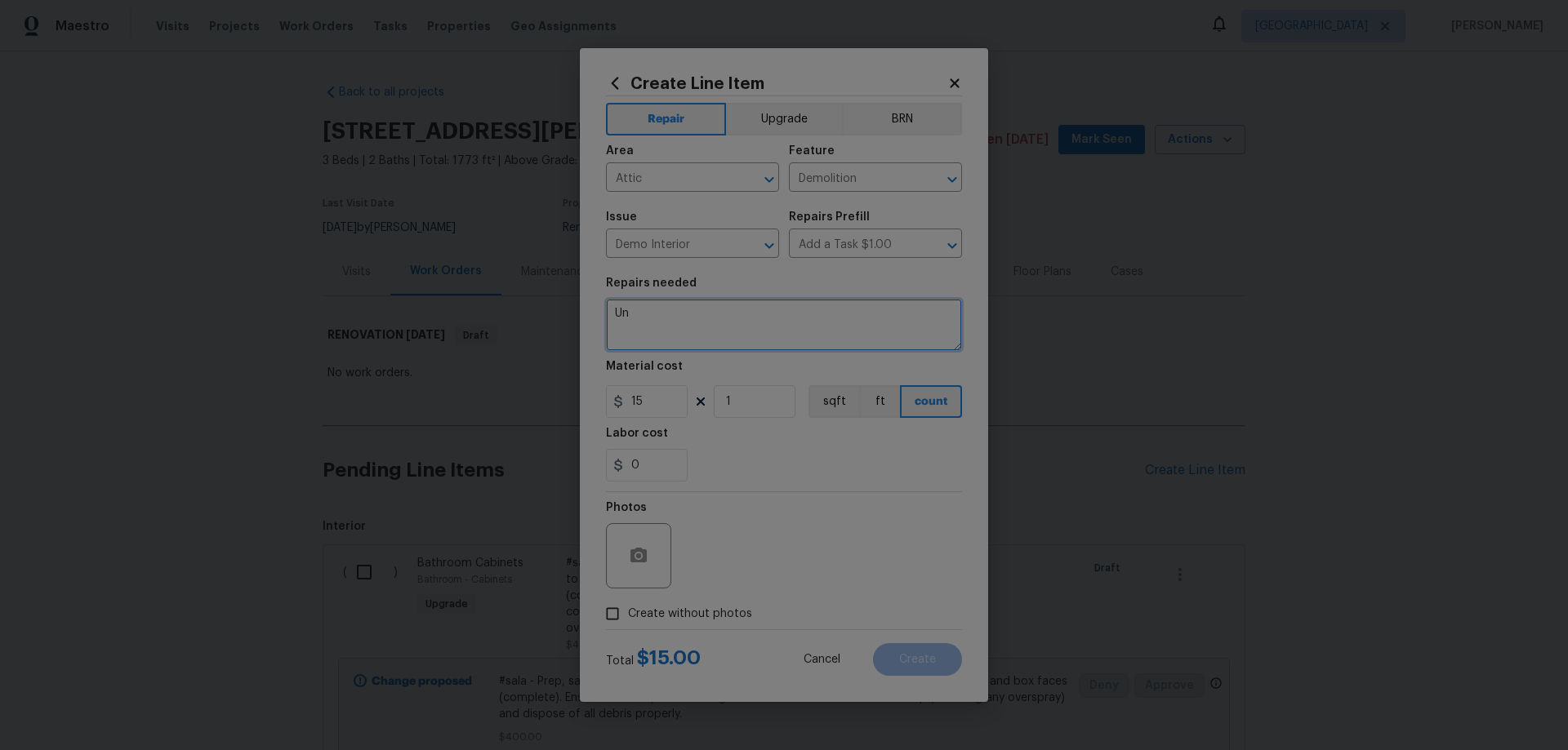
type textarea "U"
type textarea "Remove lock from attic ladder door. Ensure proper operation and function of doo…"
drag, startPoint x: 647, startPoint y: 400, endPoint x: 552, endPoint y: 388, distance: 95.8
click at [552, 388] on div "Create Line Item Repair Upgrade BRN Area Attic ​ Feature Demolition ​ Issue Dem…" at bounding box center [784, 375] width 1568 height 750
type input "25"
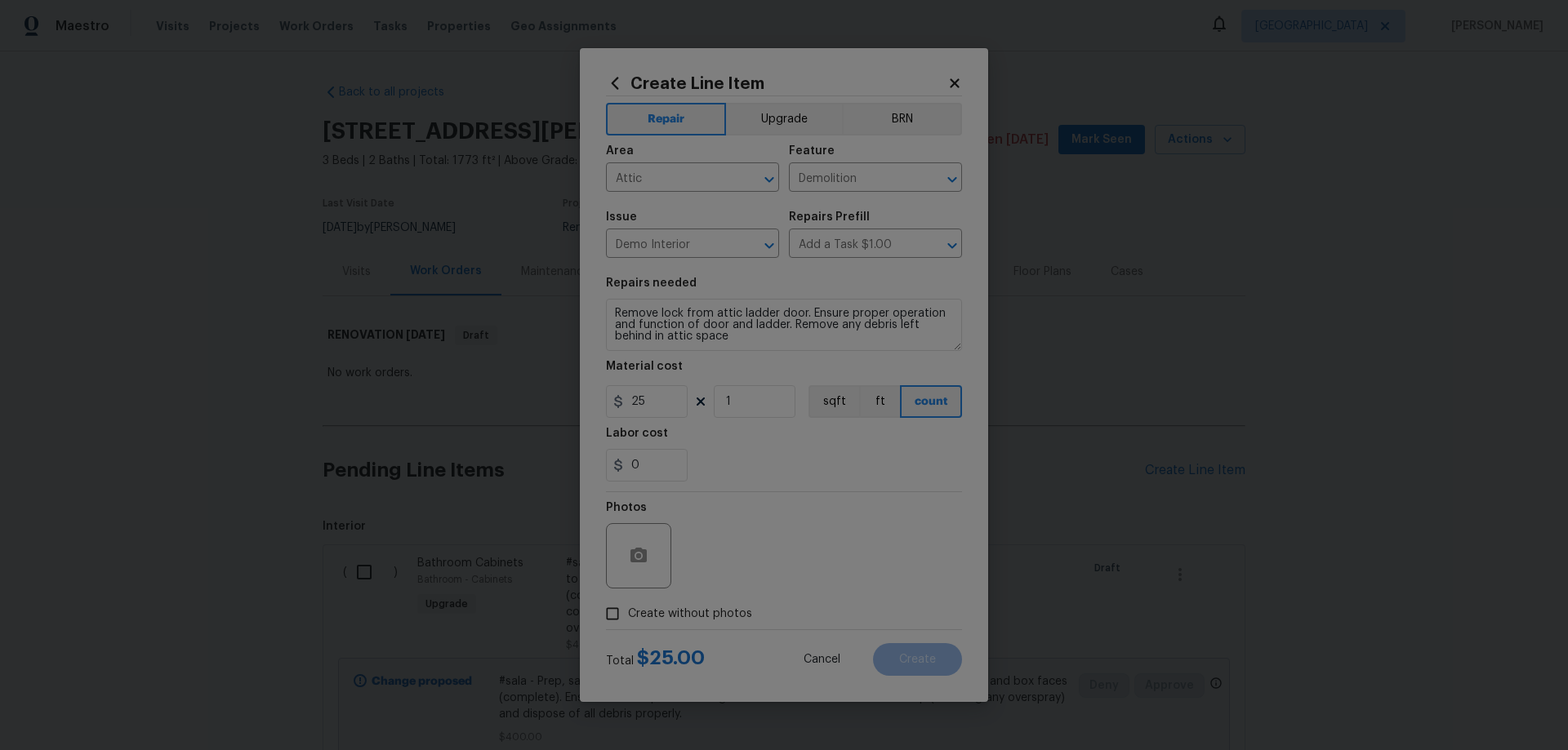
click at [714, 613] on span "Create without photos" at bounding box center [690, 614] width 124 height 17
click at [628, 613] on input "Create without photos" at bounding box center [613, 614] width 31 height 31
checkbox input "true"
click at [815, 545] on textarea at bounding box center [822, 556] width 278 height 65
paste textarea "HPM to add photos"
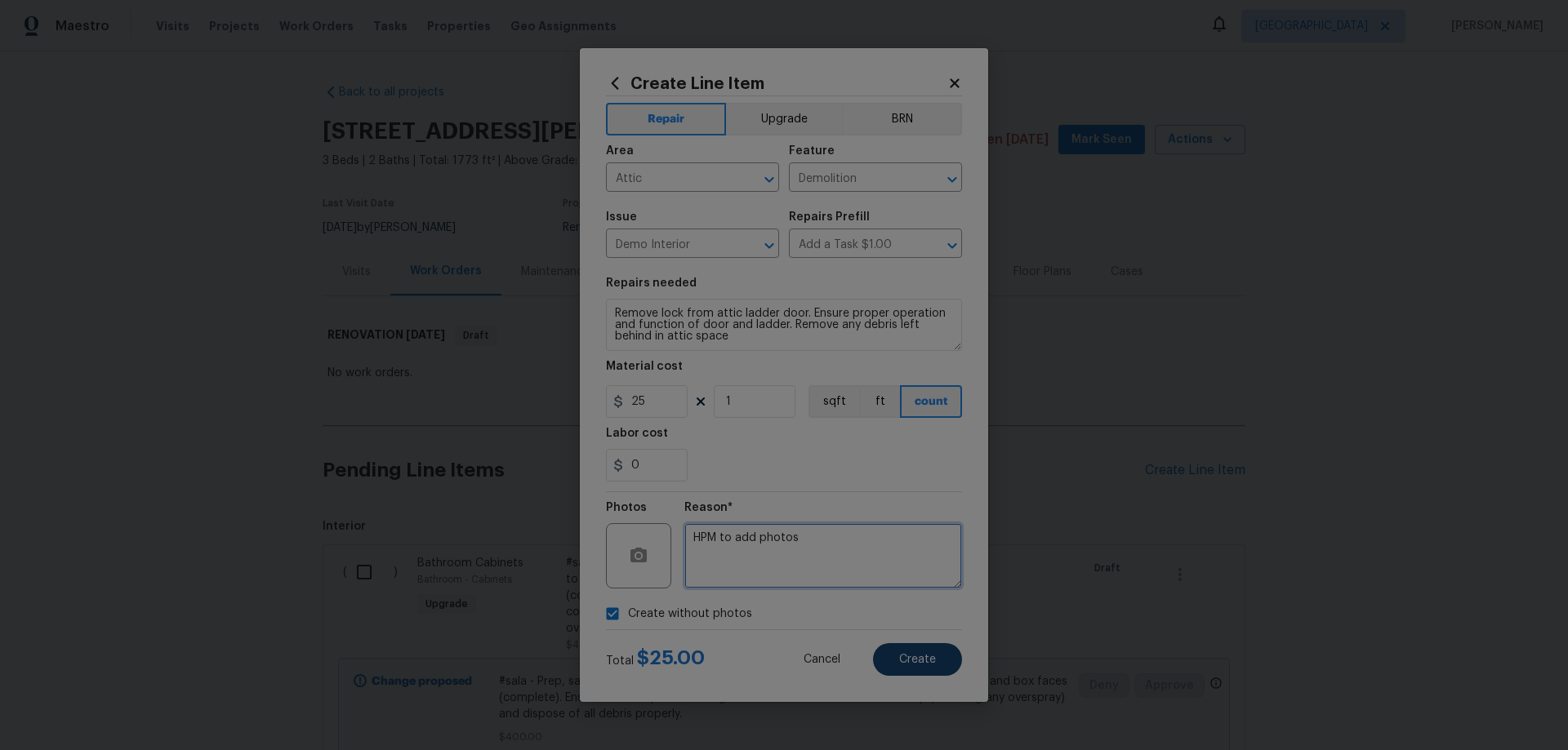
type textarea "HPM to add photos"
click at [936, 654] on button "Create" at bounding box center [918, 660] width 89 height 33
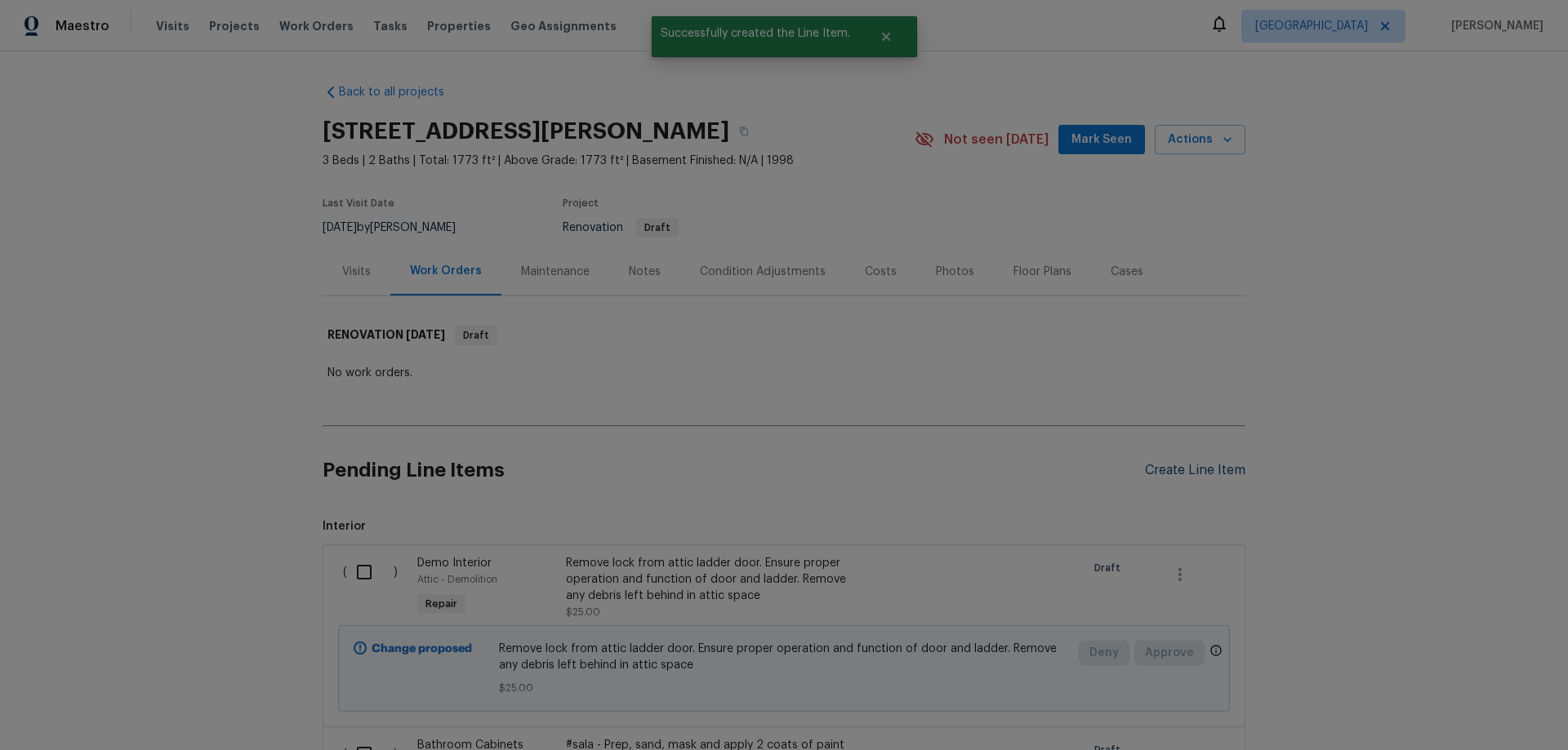
click at [1193, 466] on div "Create Line Item" at bounding box center [1194, 471] width 101 height 15
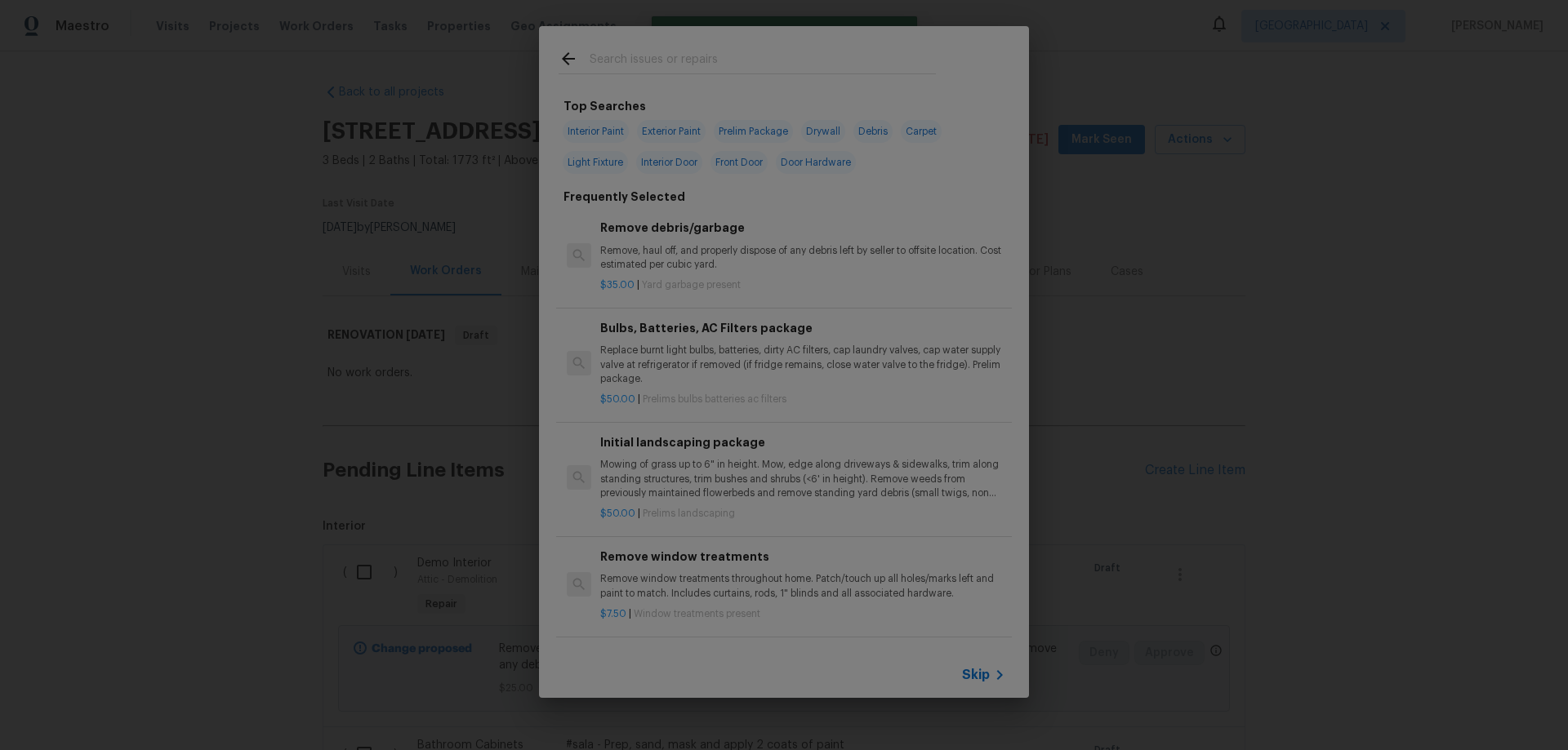
click at [663, 64] on input "text" at bounding box center [762, 61] width 346 height 25
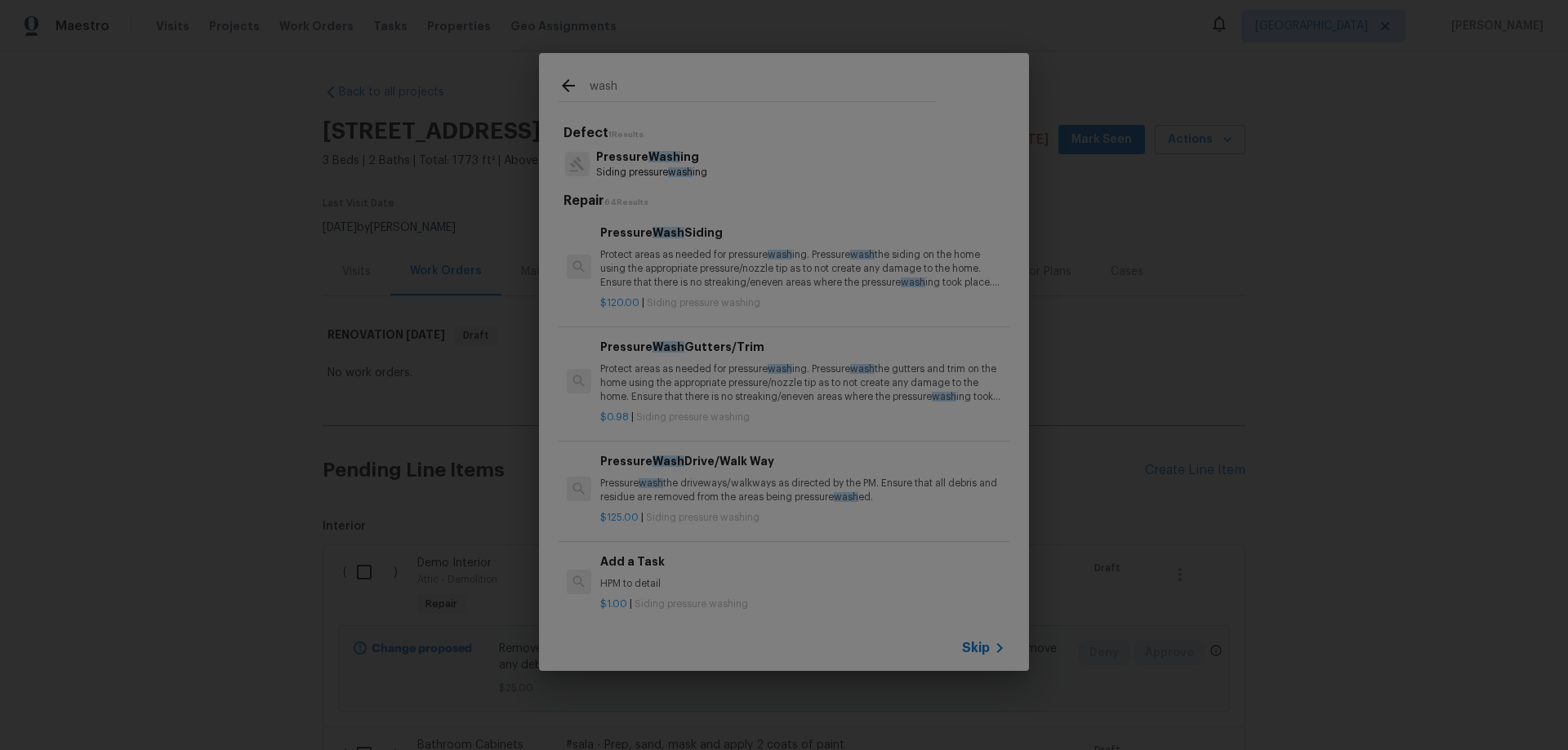
type input "wash"
click at [661, 161] on span "Wash" at bounding box center [664, 156] width 32 height 11
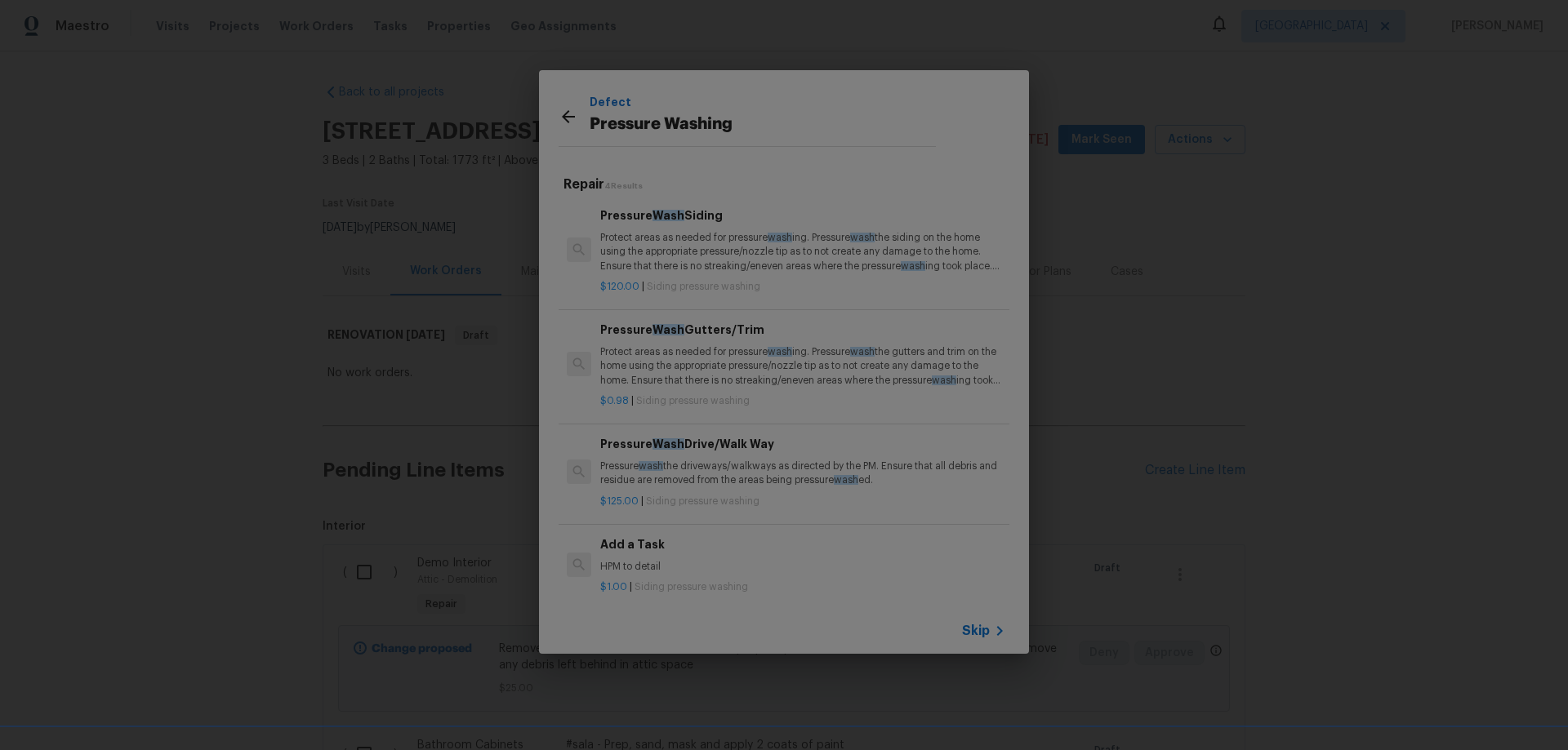
click at [714, 460] on p "Pressure wash the driveways/walkways as directed by the PM. Ensure that all deb…" at bounding box center [802, 473] width 405 height 27
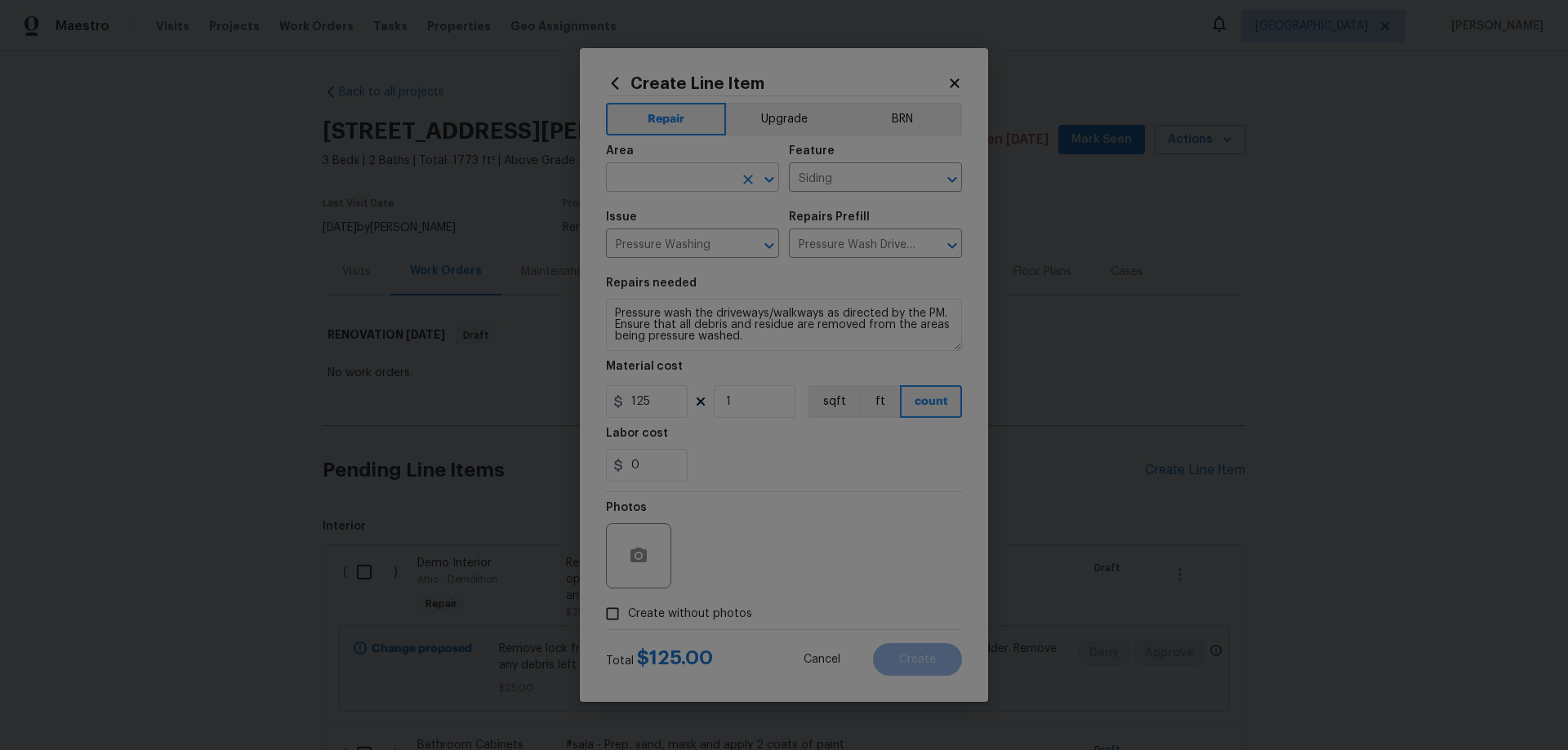
click at [656, 181] on input "text" at bounding box center [669, 179] width 127 height 25
click at [675, 242] on li "Exterior Overall" at bounding box center [692, 241] width 173 height 27
type input "Exterior Overall"
click at [845, 180] on input "Siding" at bounding box center [852, 179] width 127 height 25
click at [835, 251] on li "Flatwork" at bounding box center [875, 253] width 173 height 27
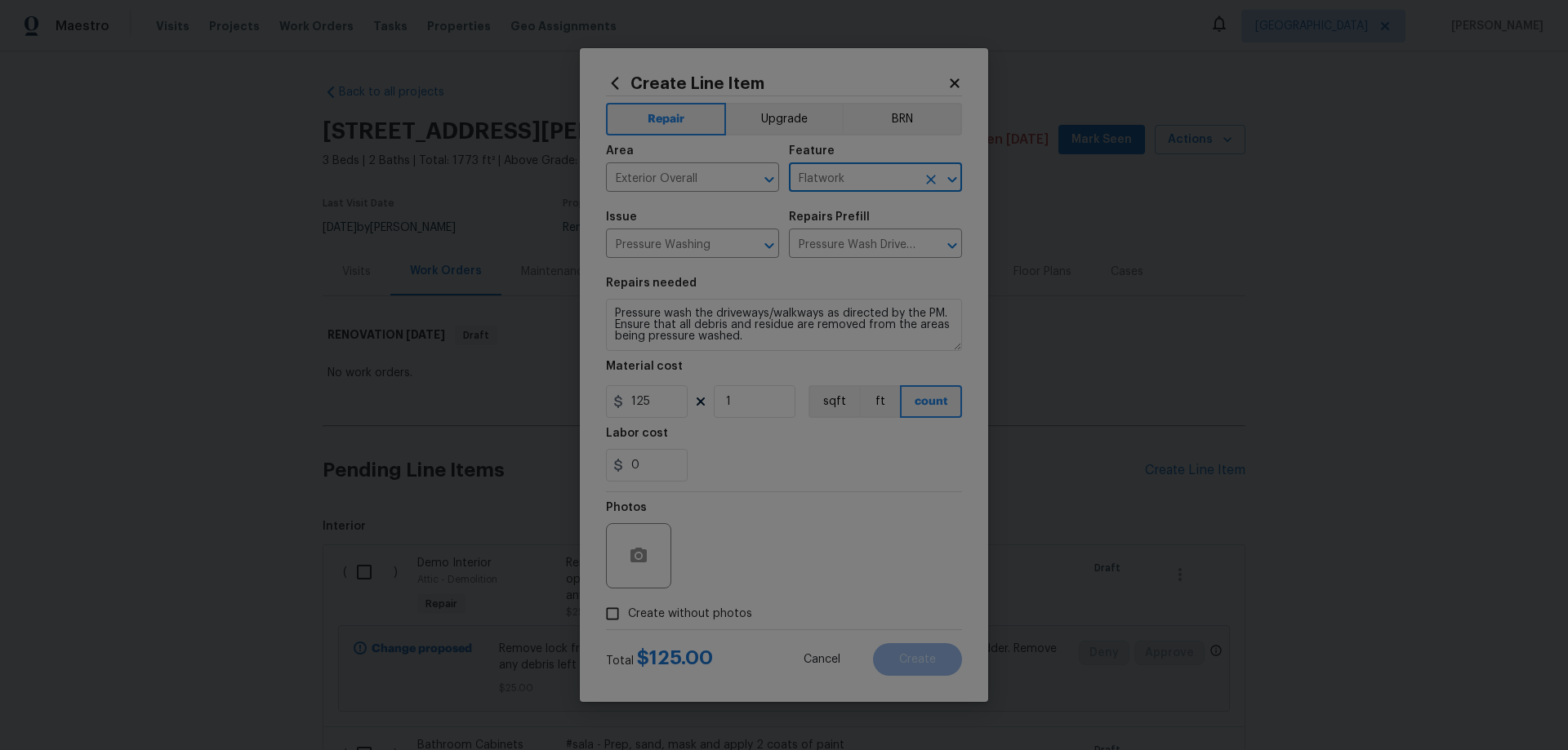
type input "Flatwork"
click at [729, 613] on span "Create without photos" at bounding box center [690, 614] width 124 height 17
click at [628, 613] on input "Create without photos" at bounding box center [613, 614] width 31 height 31
checkbox input "true"
click at [836, 552] on textarea at bounding box center [822, 556] width 278 height 65
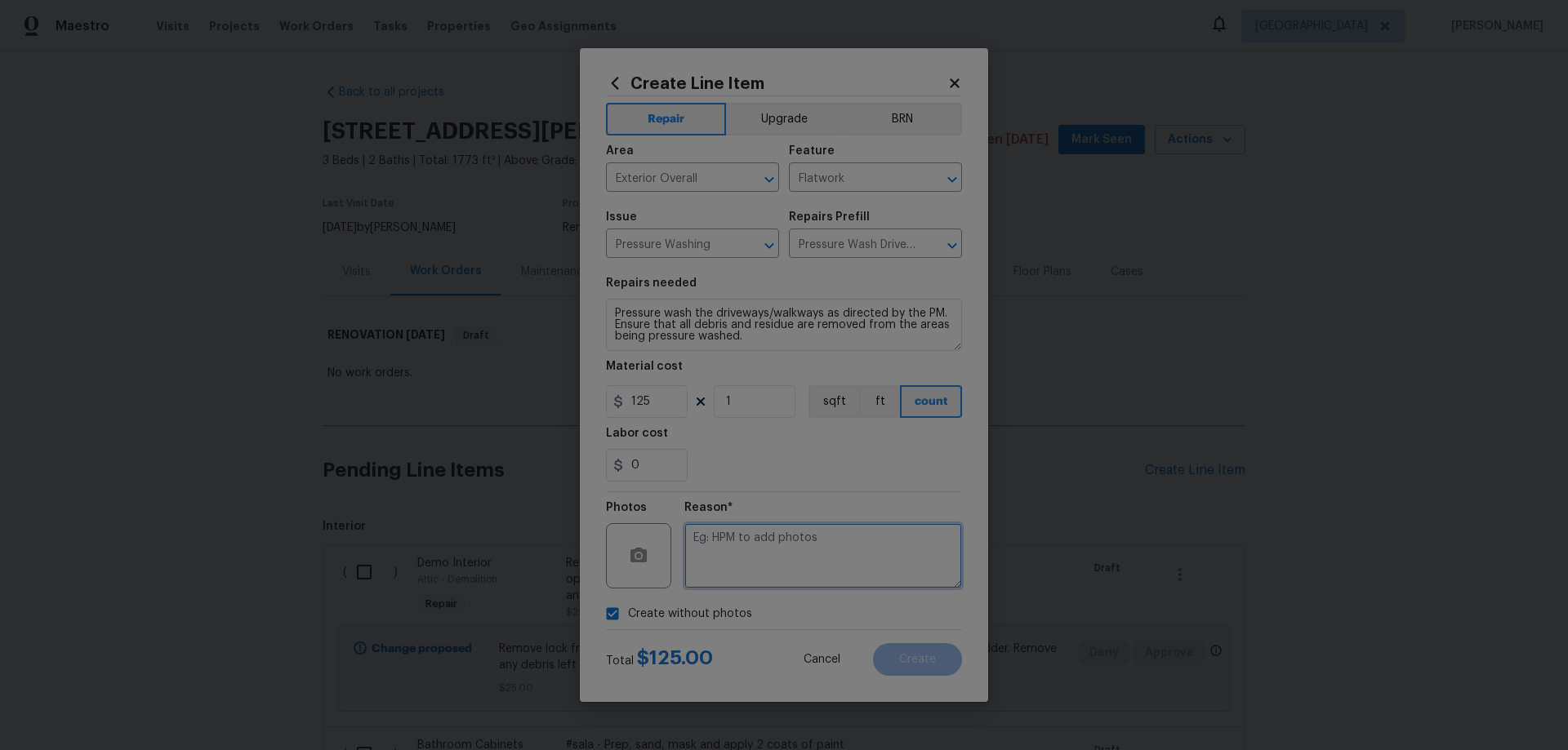
paste textarea "HPM to add photos"
type textarea "HPM to add photos"
click at [935, 650] on button "Create" at bounding box center [918, 660] width 89 height 33
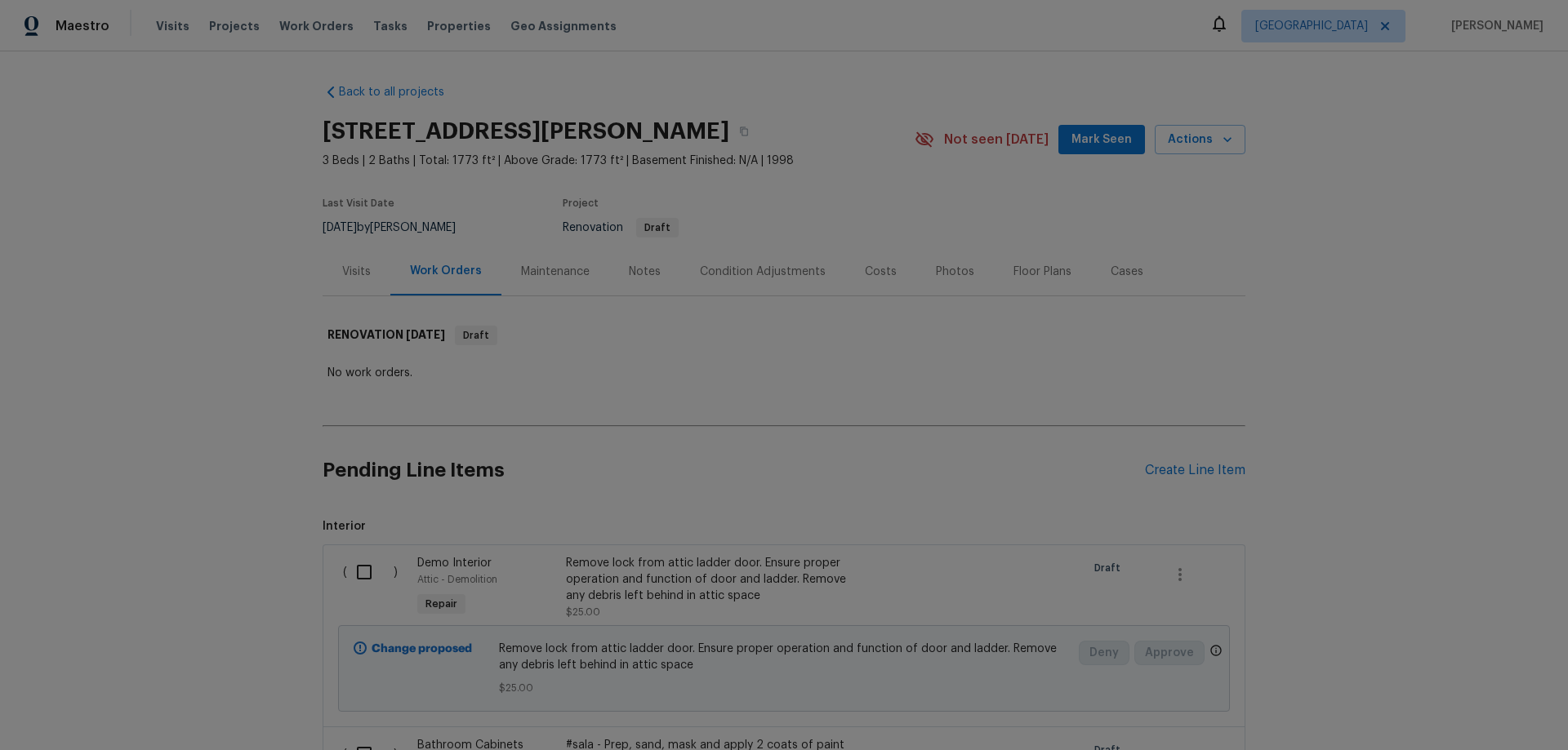
click at [1036, 265] on div "Floor Plans" at bounding box center [1041, 271] width 58 height 16
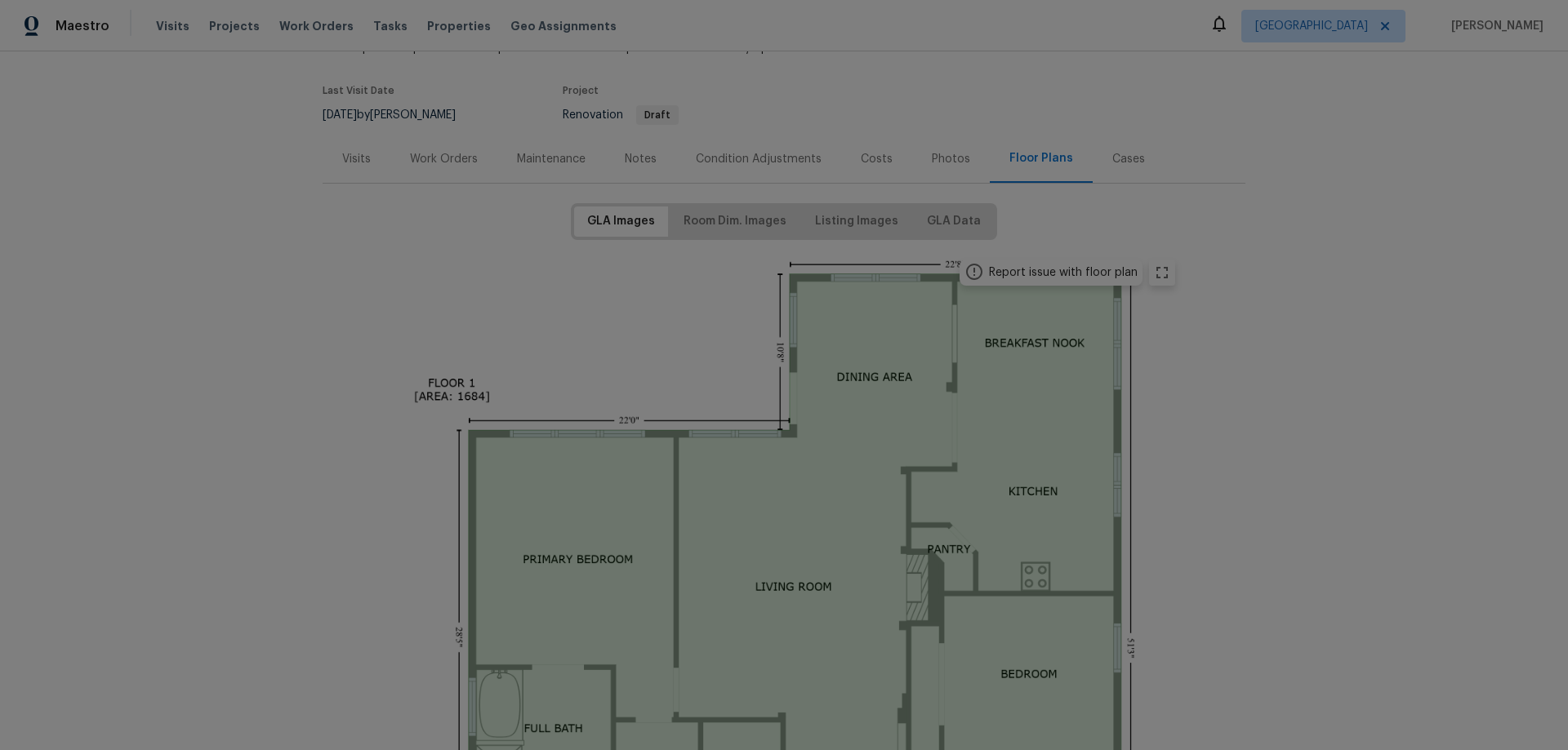
scroll to position [82, 0]
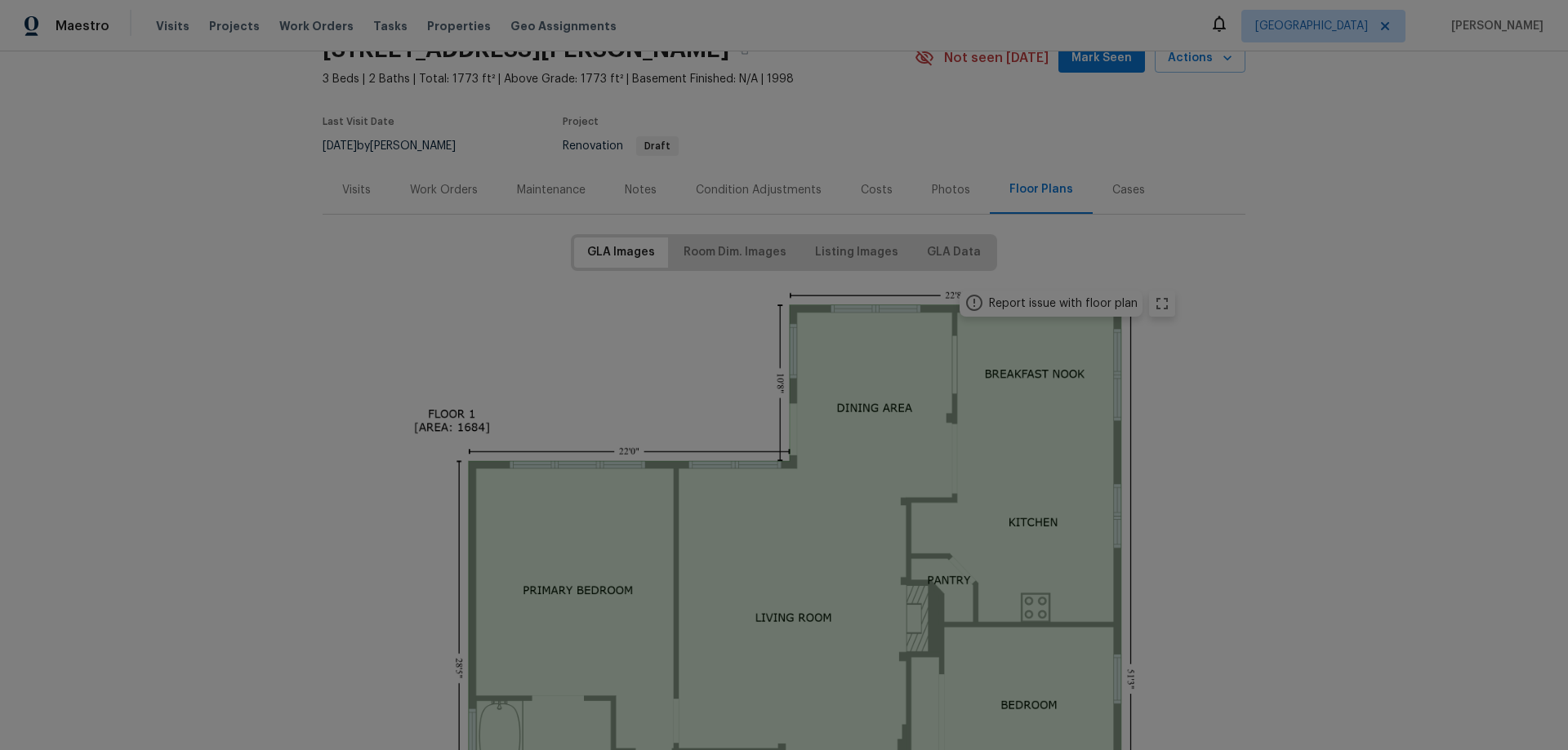
click at [427, 184] on div "Work Orders" at bounding box center [443, 190] width 68 height 16
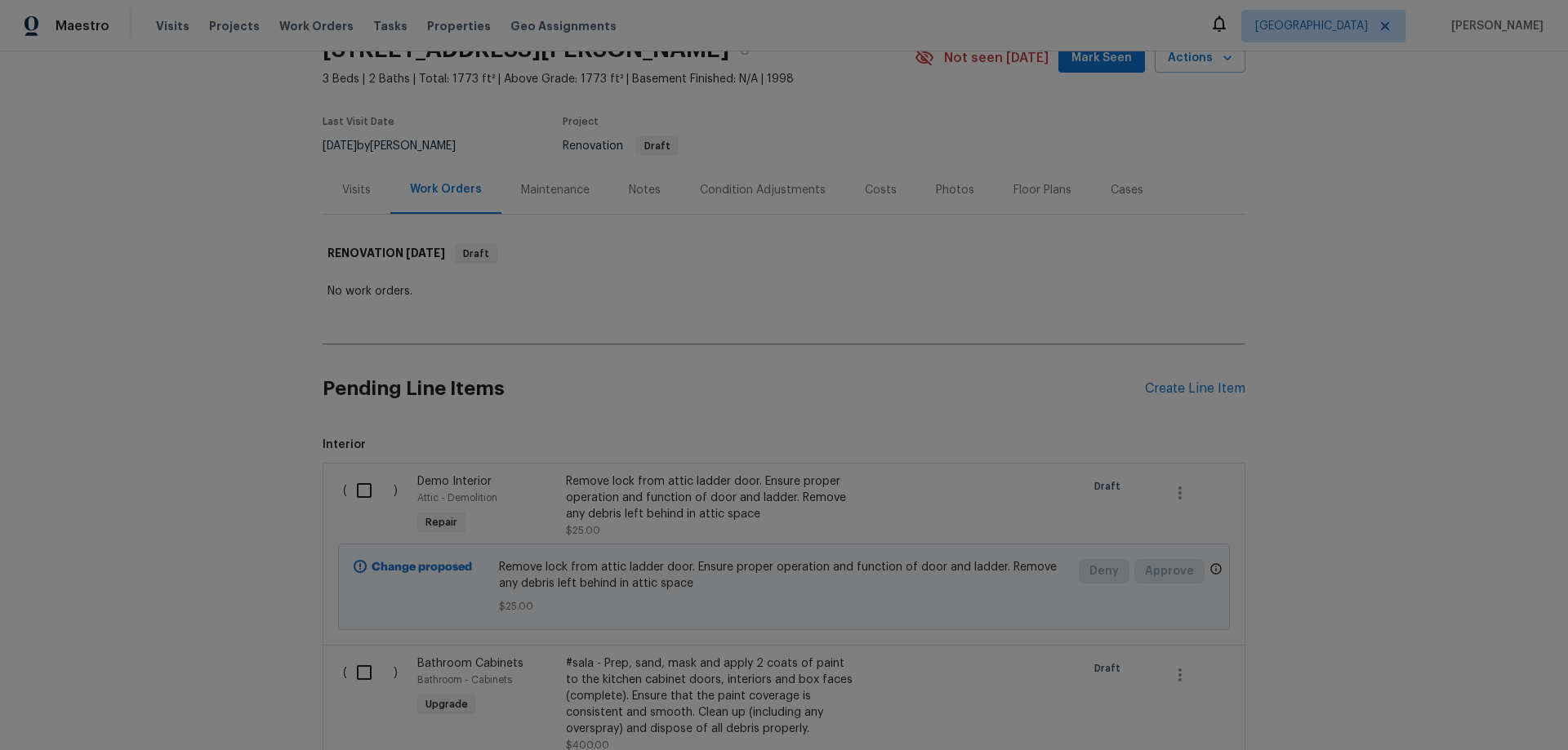
click at [1105, 64] on span "Mark Seen" at bounding box center [1101, 58] width 60 height 21
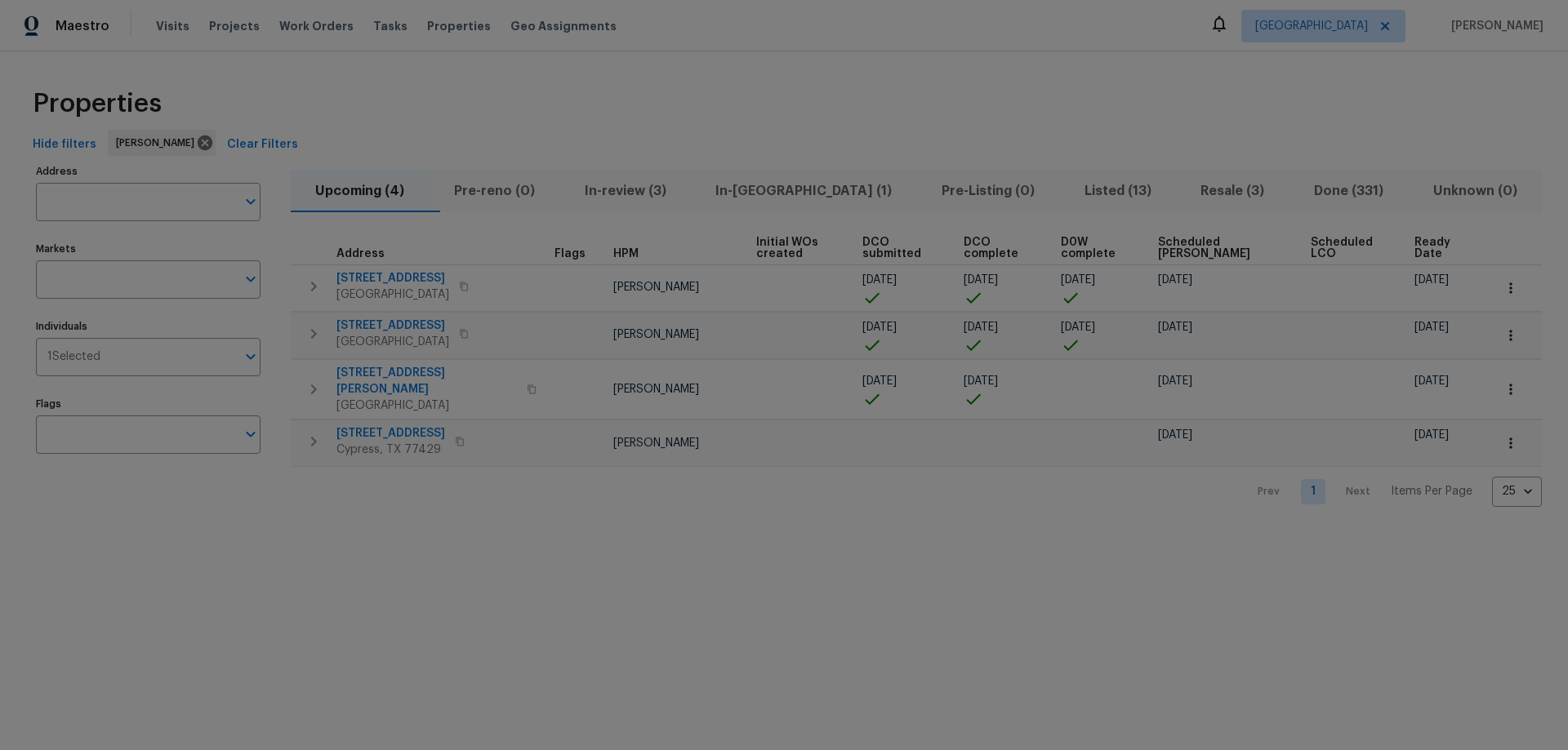
click at [1191, 247] on span "Scheduled COE" at bounding box center [1219, 248] width 125 height 23
